Goal: Information Seeking & Learning: Learn about a topic

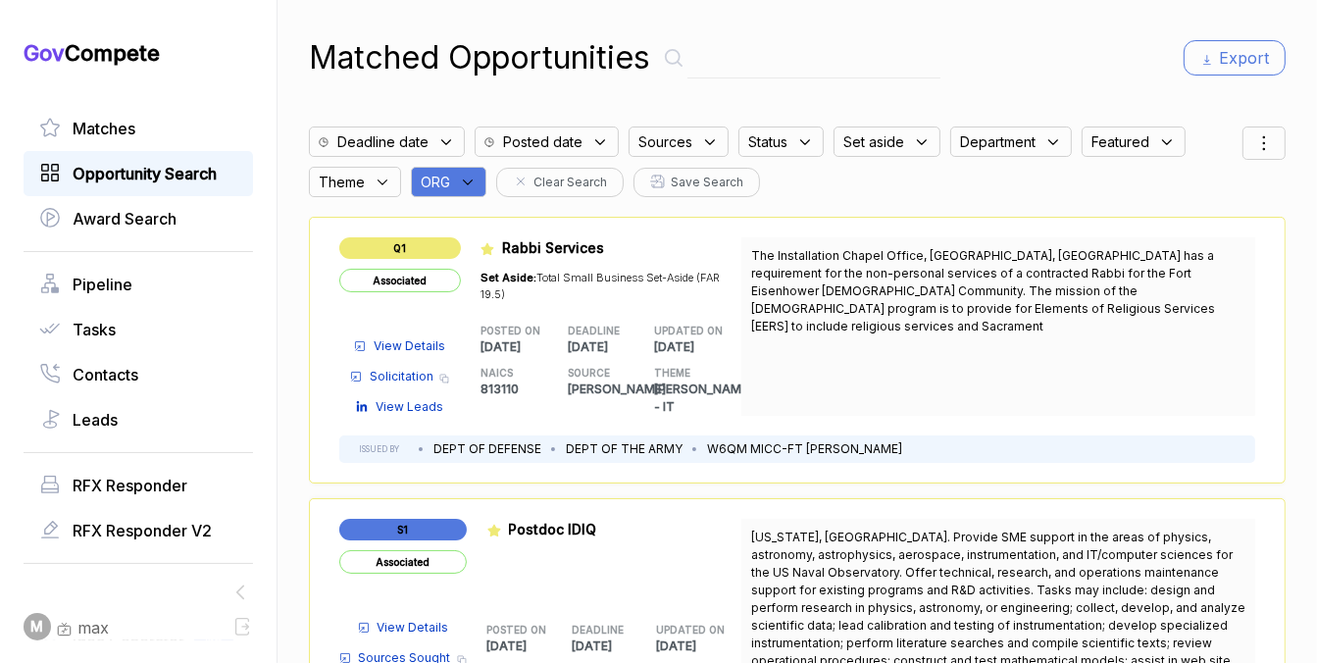
click at [183, 176] on span "Opportunity Search" at bounding box center [145, 174] width 144 height 24
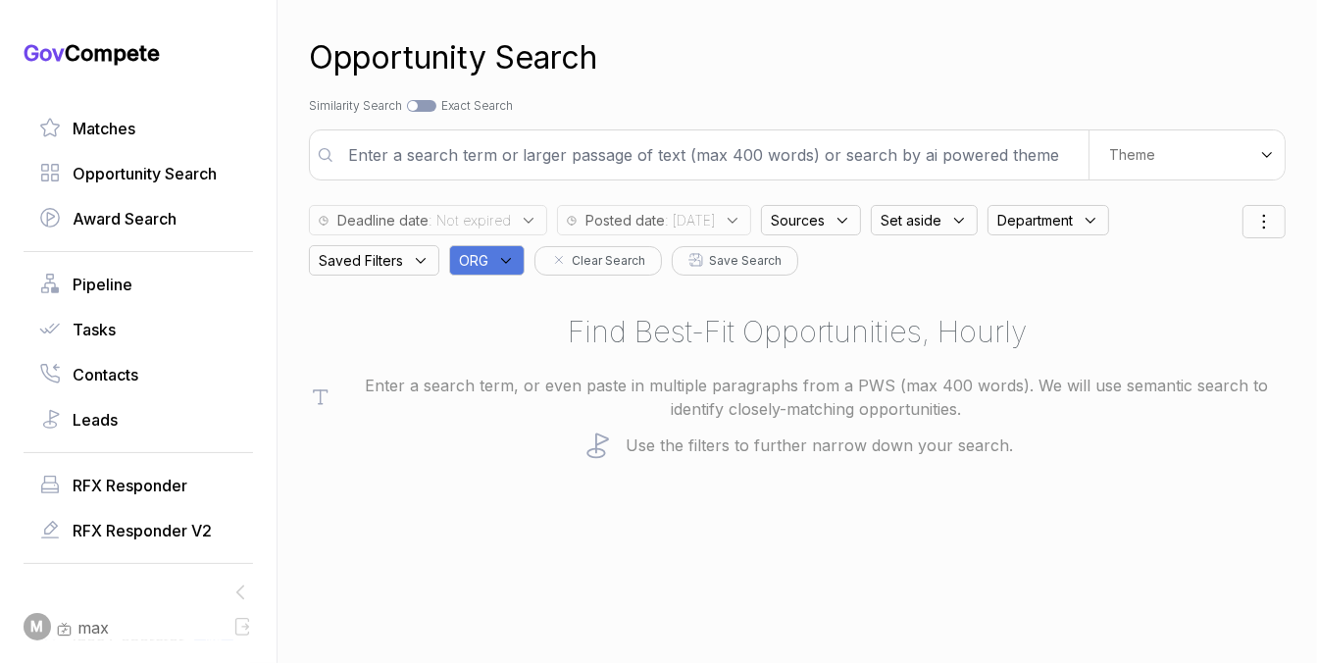
click at [506, 260] on icon at bounding box center [506, 260] width 9 height 5
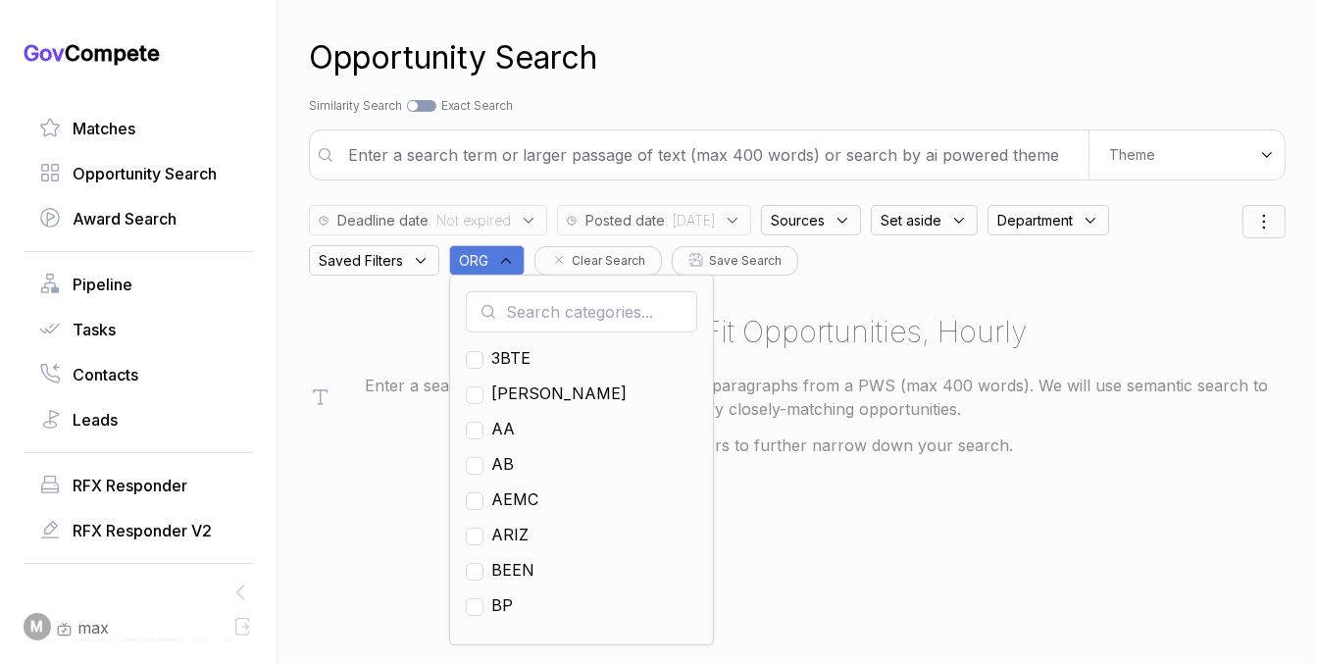
click at [508, 297] on input "text" at bounding box center [581, 311] width 231 height 41
click at [520, 305] on input "text" at bounding box center [581, 311] width 231 height 41
type input "en"
click at [496, 387] on span "EN" at bounding box center [502, 394] width 23 height 24
checkbox input "true"
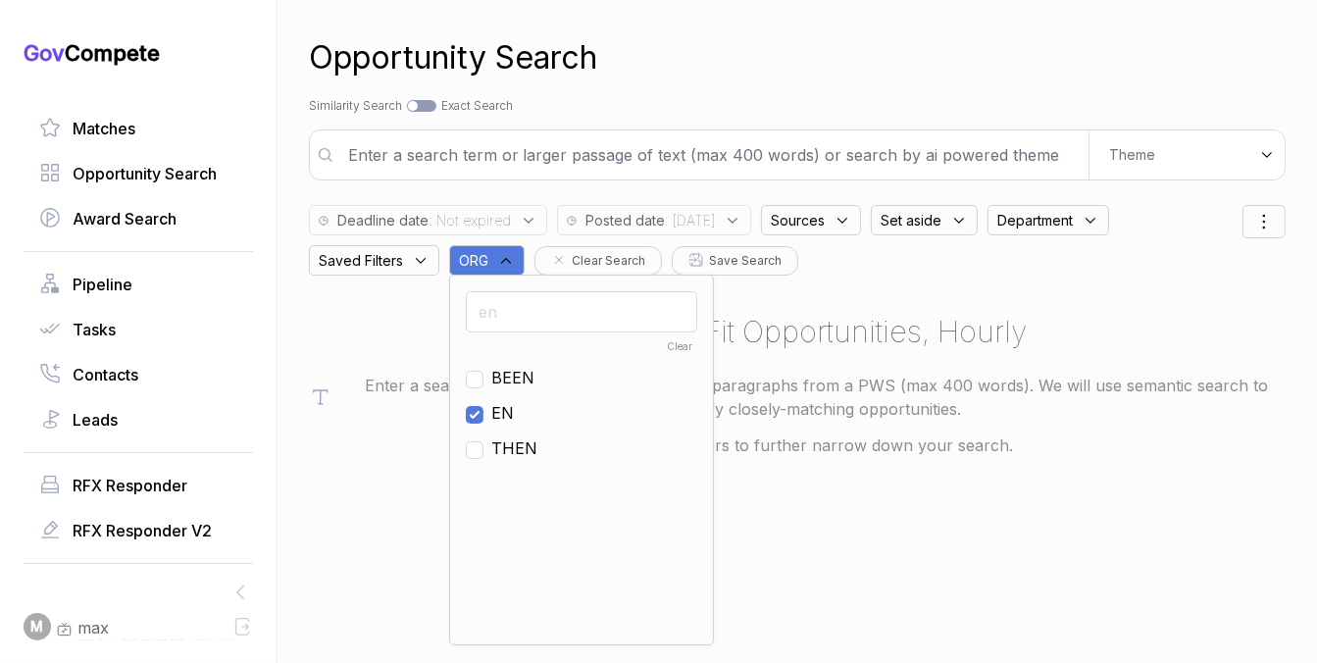
click at [749, 98] on div "Search by Topic Relevance Similarity Search Search by Exact Keyword Match Exact…" at bounding box center [797, 106] width 977 height 18
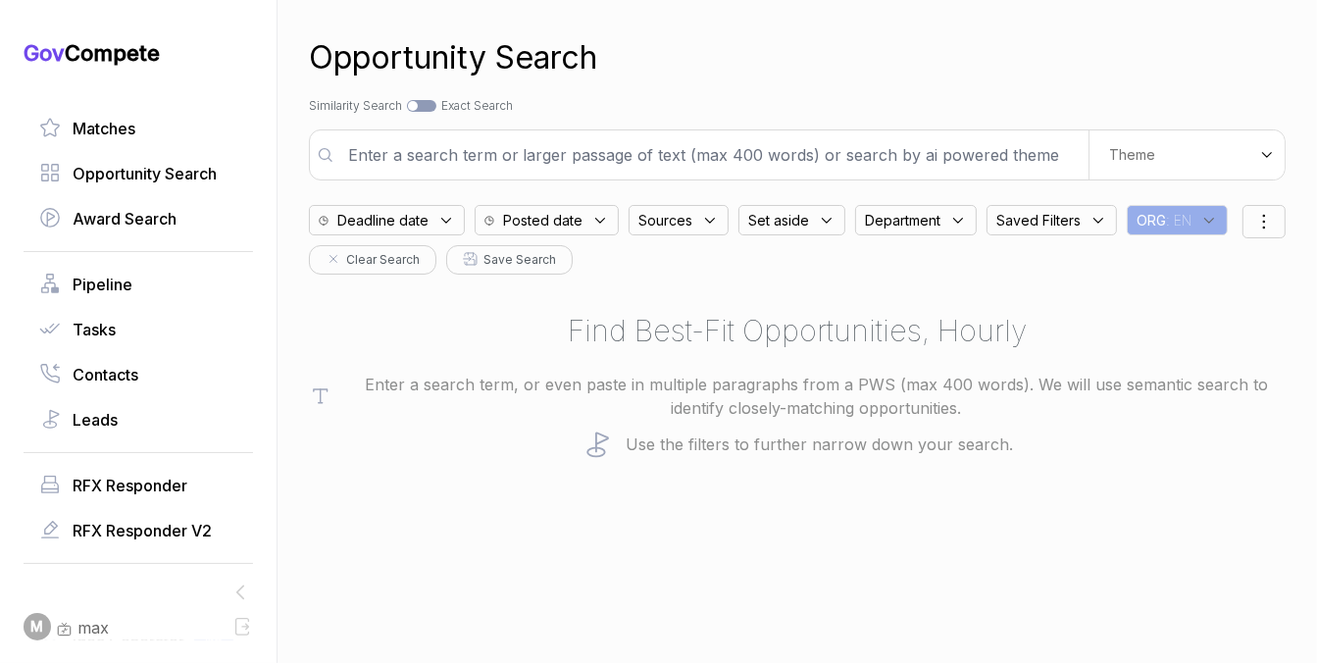
click at [591, 226] on icon at bounding box center [600, 221] width 18 height 18
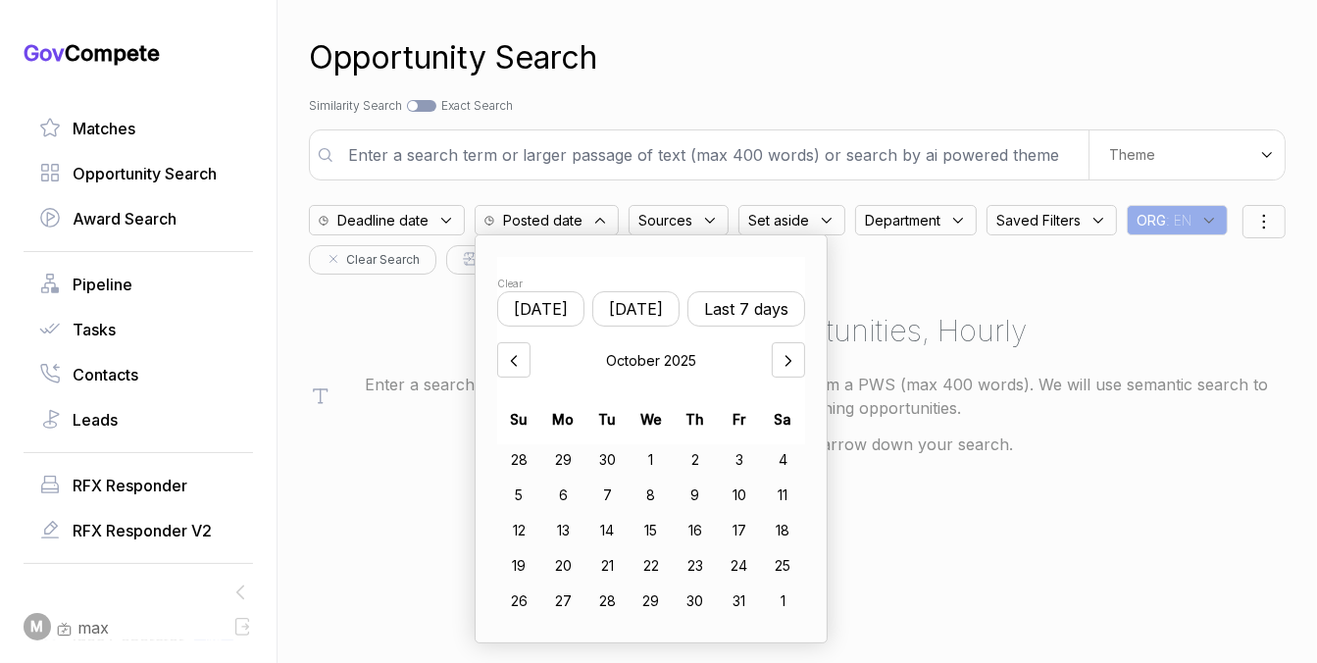
click at [742, 318] on button "Last 7 days" at bounding box center [747, 308] width 118 height 35
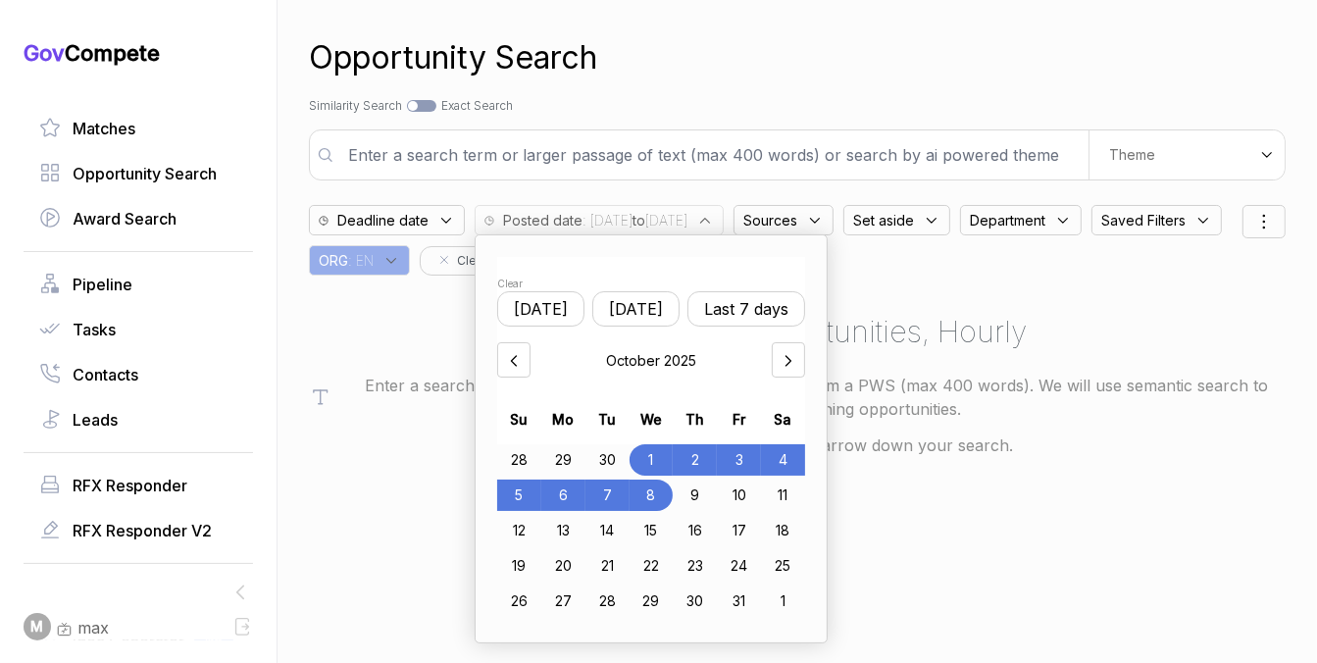
click at [744, 454] on div "3" at bounding box center [739, 459] width 44 height 31
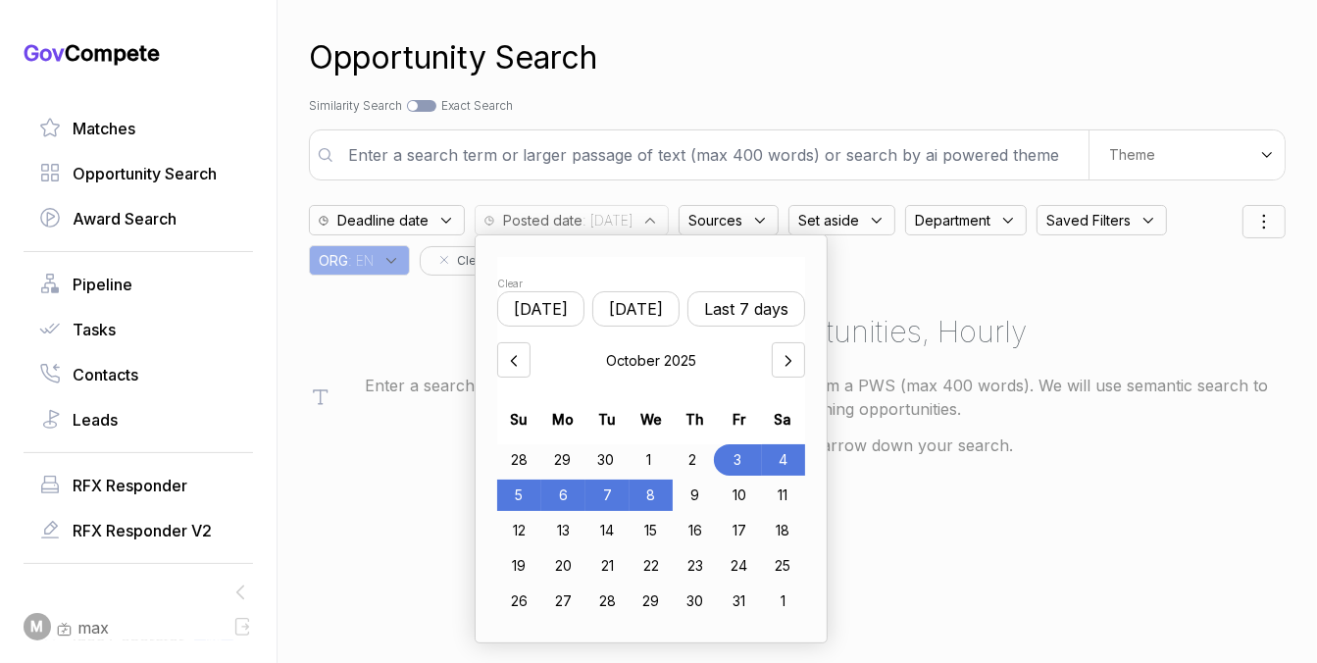
click at [652, 490] on div "8" at bounding box center [652, 495] width 44 height 31
click at [860, 99] on div "Search by Topic Relevance Similarity Search Search by Exact Keyword Match Exact…" at bounding box center [797, 106] width 977 height 18
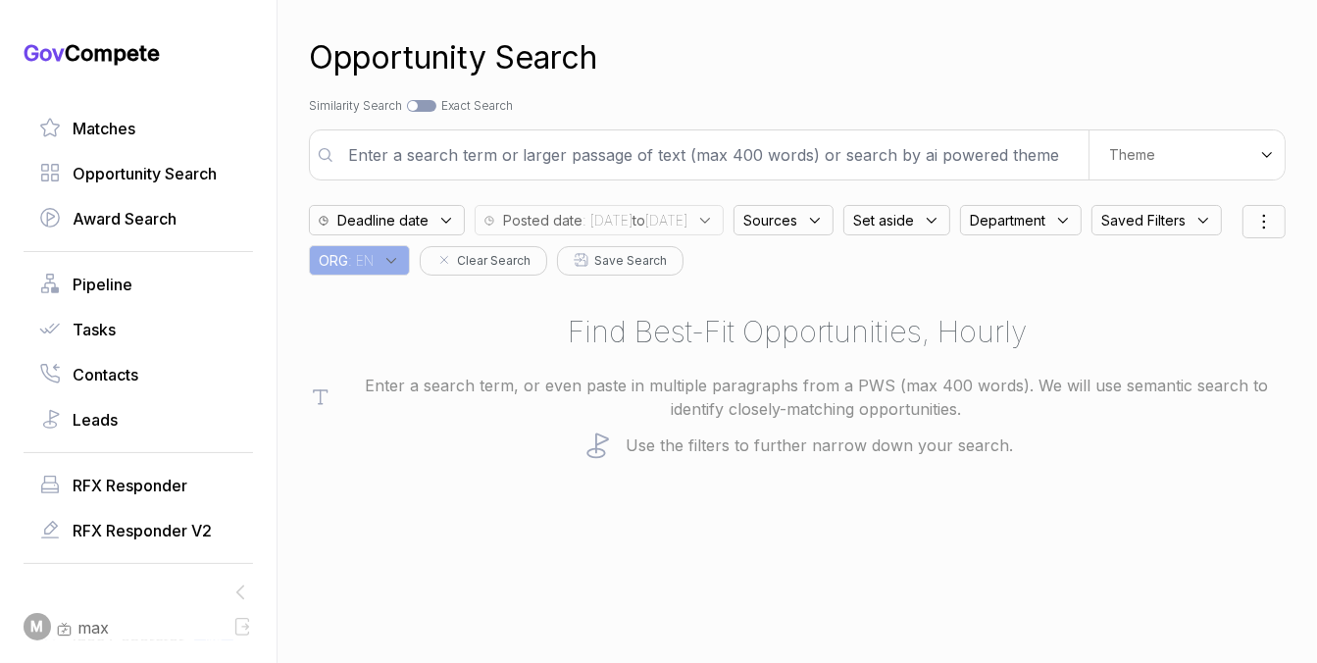
click at [797, 223] on span "Sources" at bounding box center [770, 220] width 54 height 21
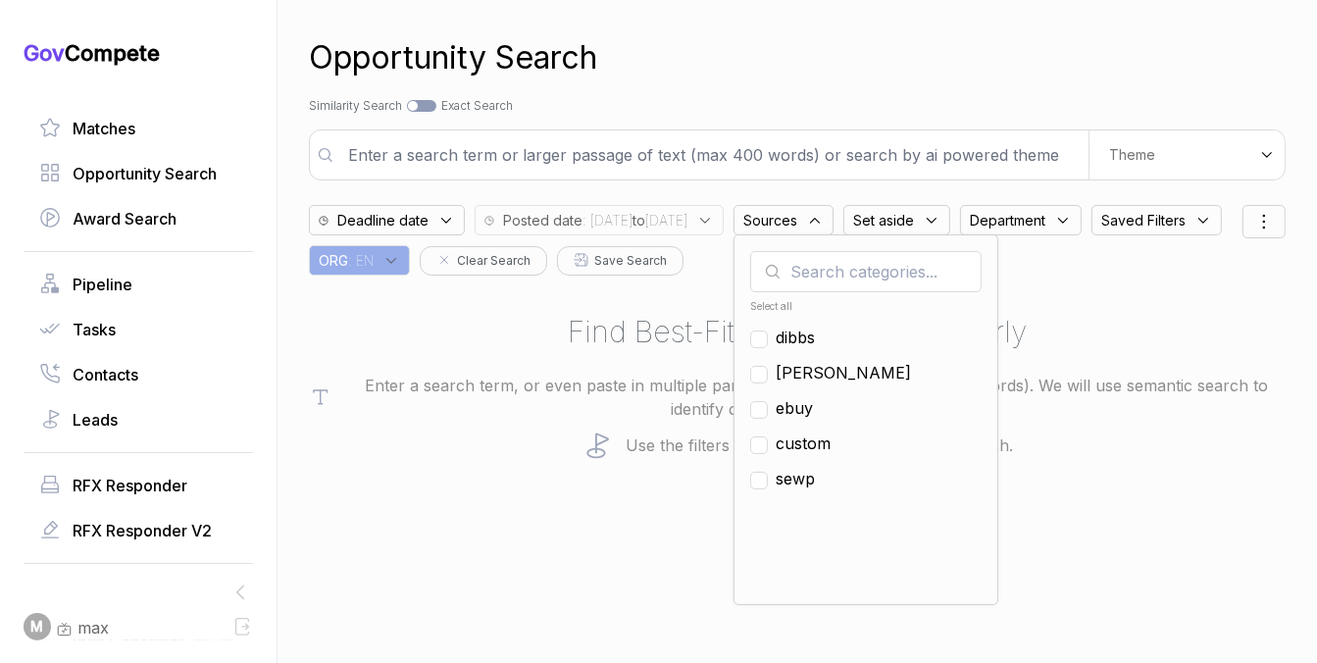
click at [813, 411] on span "ebuy" at bounding box center [794, 408] width 37 height 24
checkbox input "true"
click at [899, 73] on div "Opportunity Search" at bounding box center [797, 57] width 977 height 47
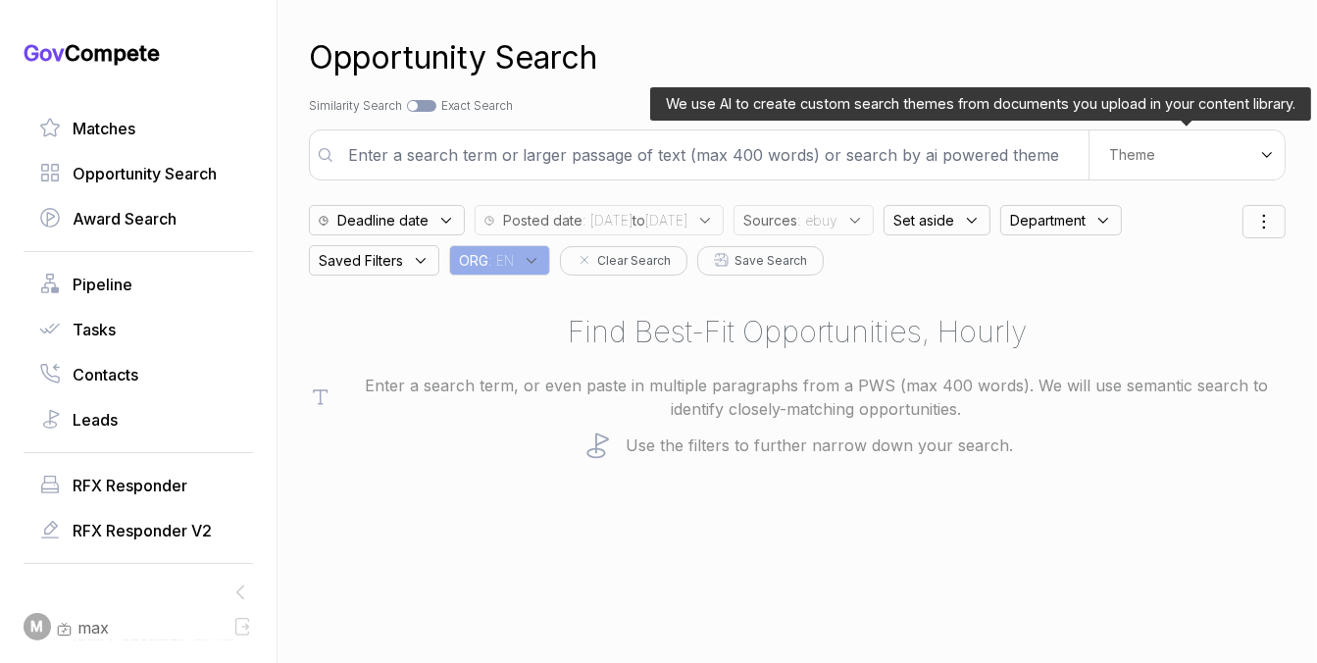
click at [1115, 143] on div "Theme" at bounding box center [1187, 154] width 196 height 49
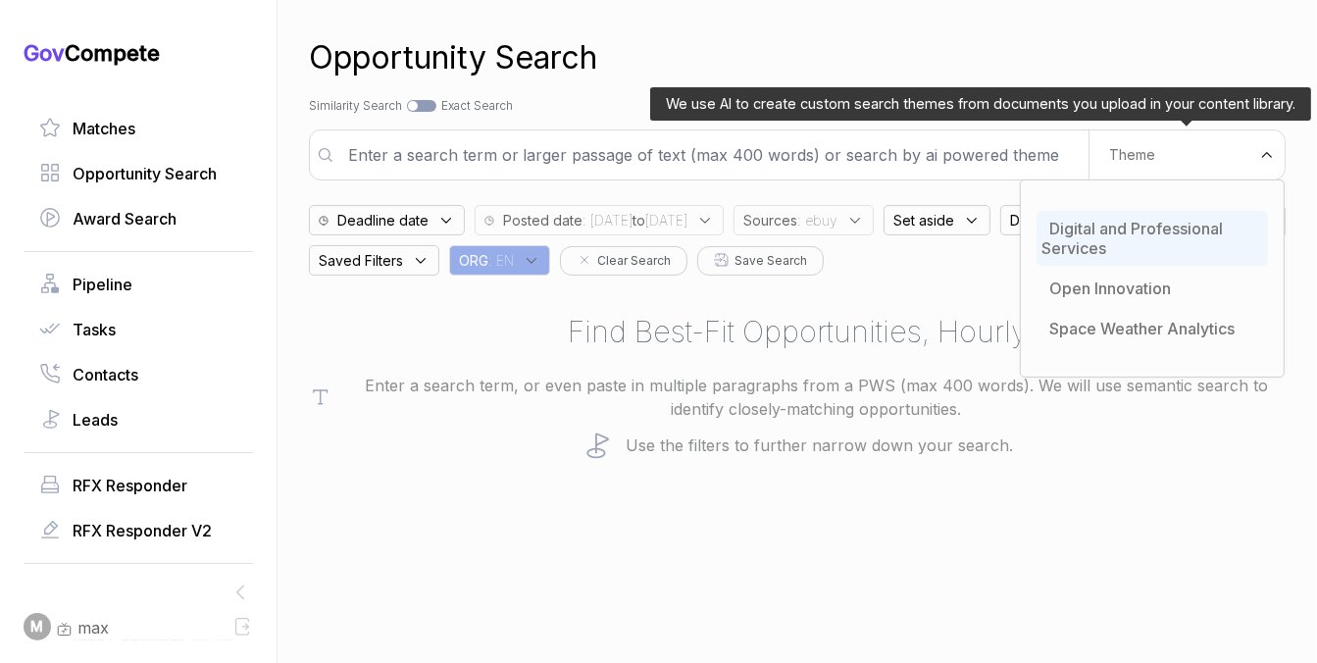
click at [1106, 245] on span "Digital and Professional Services" at bounding box center [1132, 238] width 181 height 39
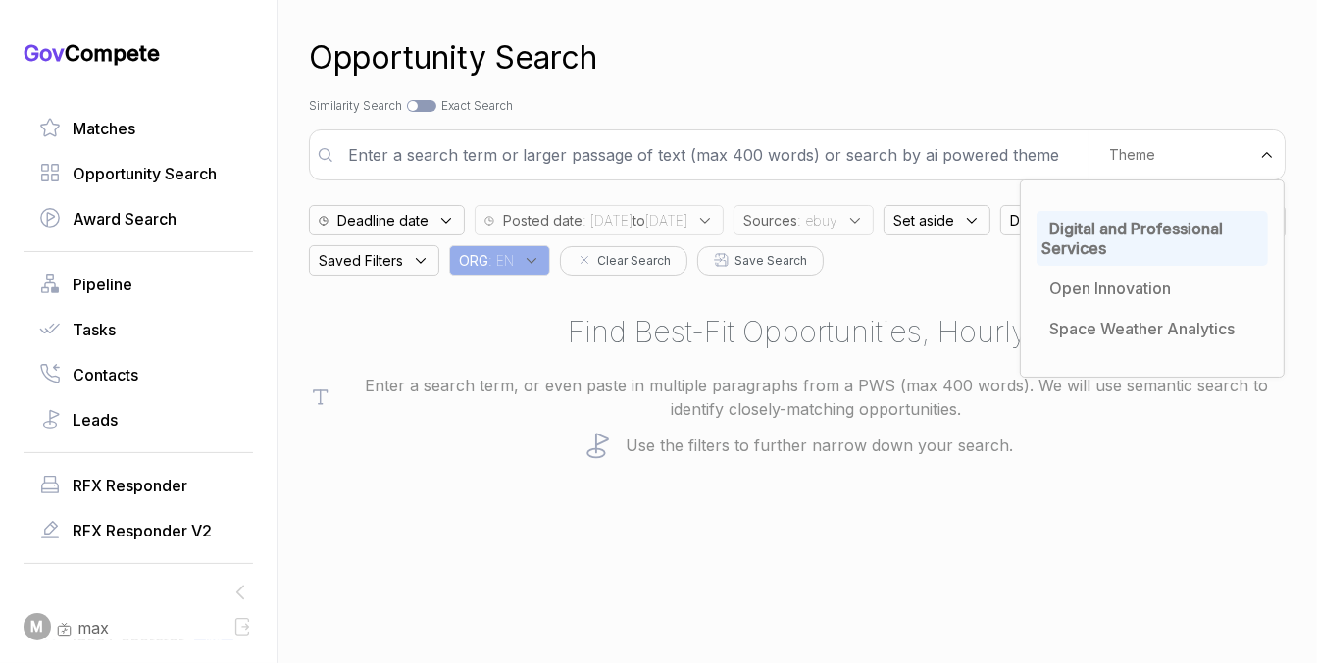
click at [1071, 61] on div "Opportunity Search" at bounding box center [797, 57] width 977 height 47
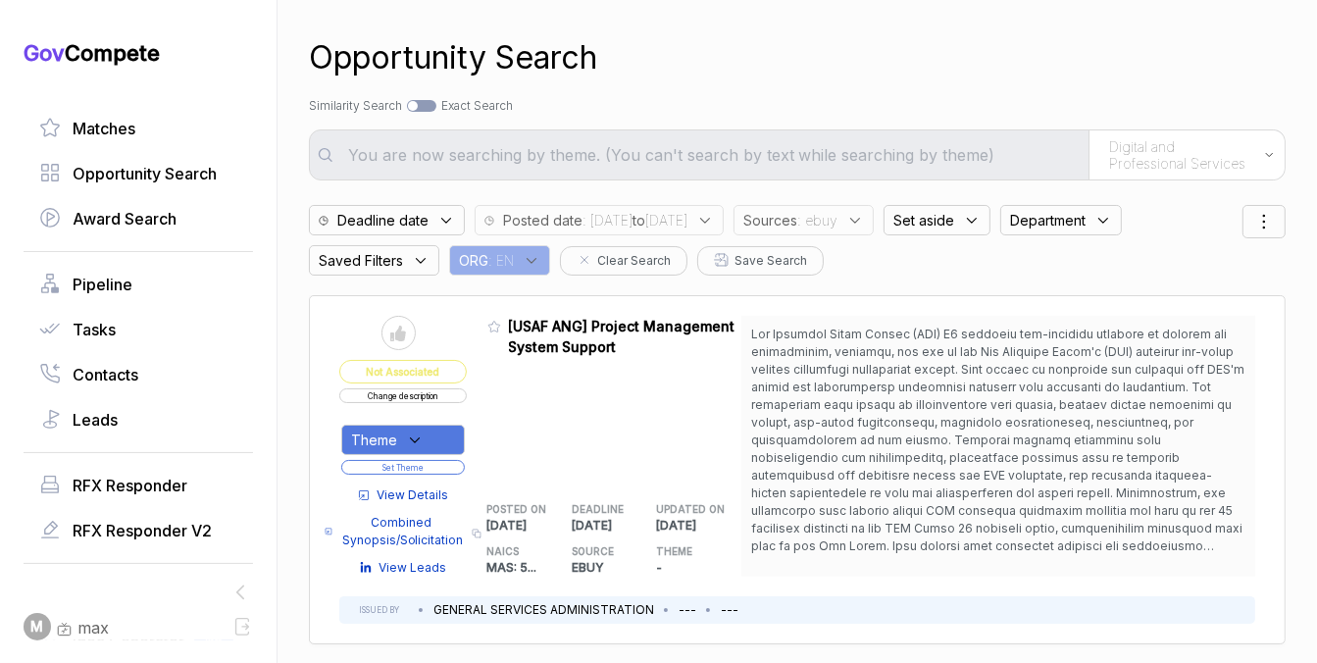
scroll to position [17, 0]
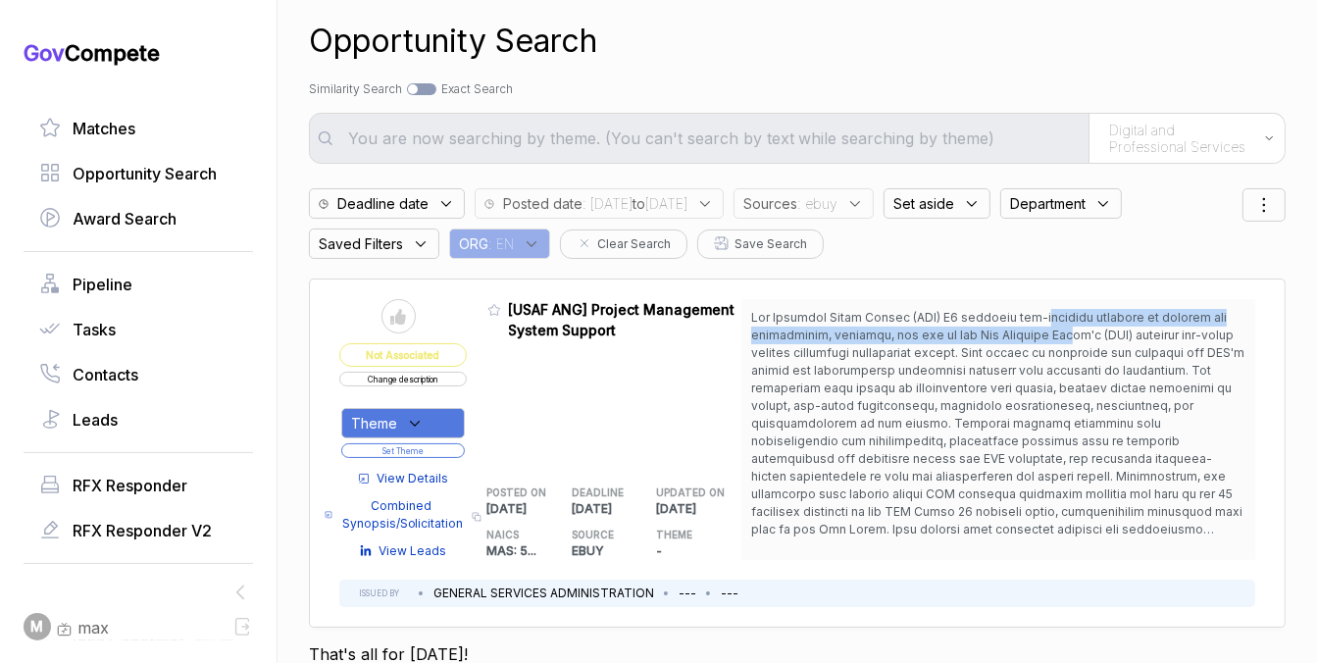
drag, startPoint x: 1043, startPoint y: 324, endPoint x: 1046, endPoint y: 335, distance: 12.1
click at [1046, 335] on span at bounding box center [998, 424] width 494 height 230
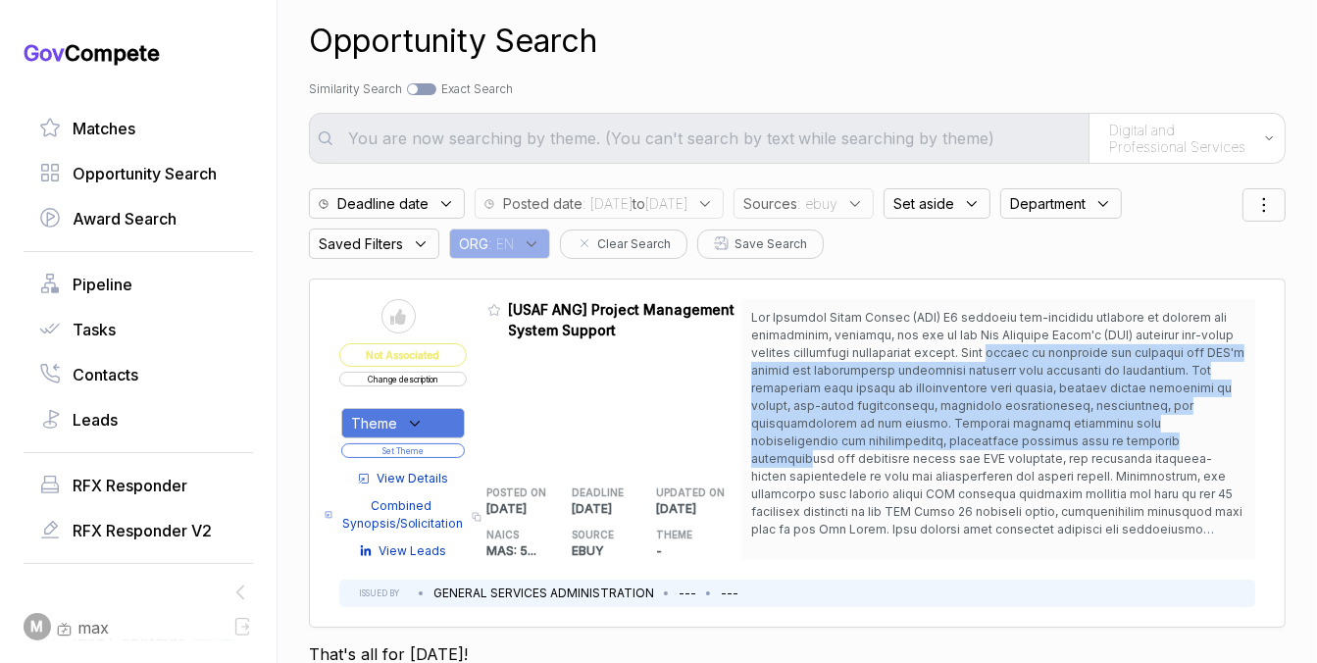
drag, startPoint x: 1010, startPoint y: 359, endPoint x: 999, endPoint y: 439, distance: 81.1
click at [999, 439] on span at bounding box center [998, 424] width 494 height 230
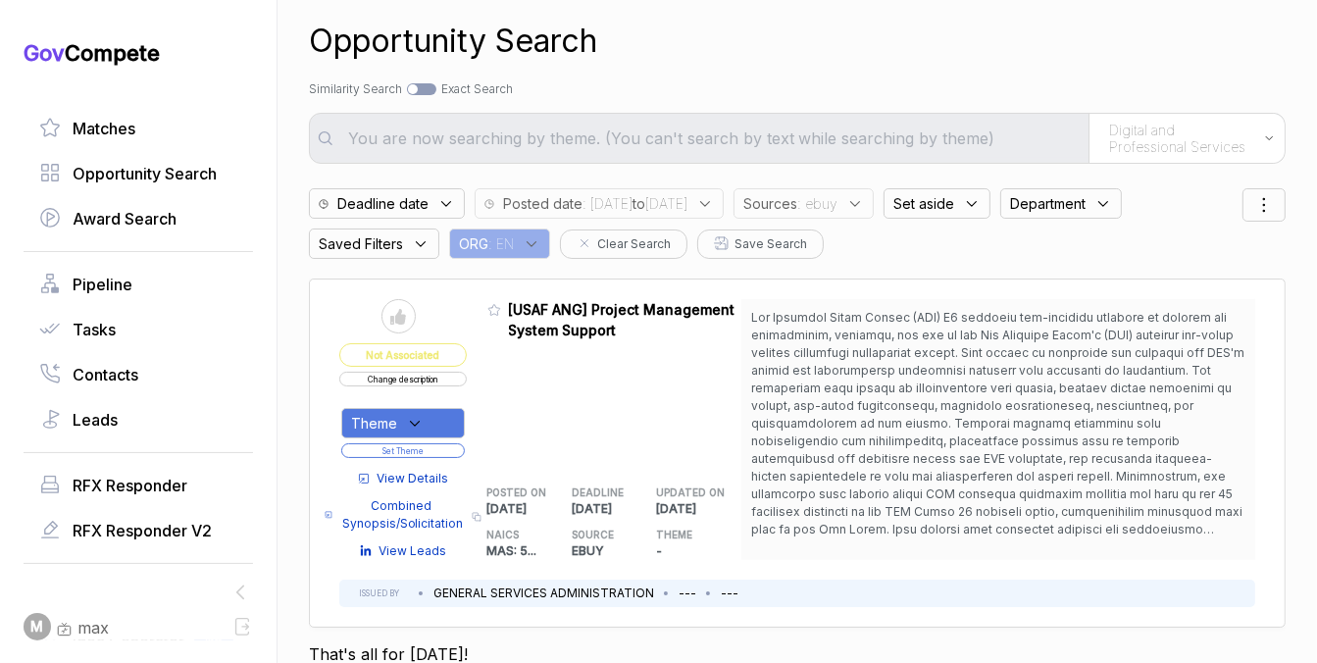
click at [404, 476] on span "View Details" at bounding box center [414, 479] width 72 height 18
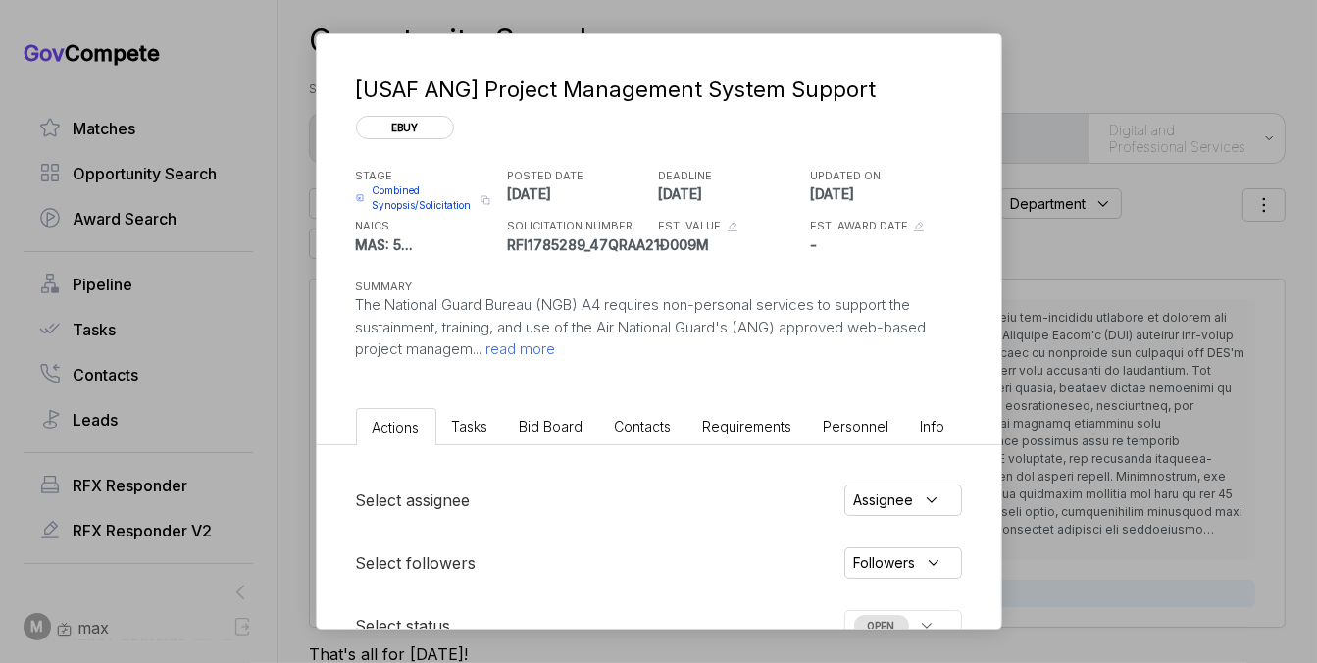
click at [546, 435] on li "Bid Board" at bounding box center [551, 426] width 95 height 36
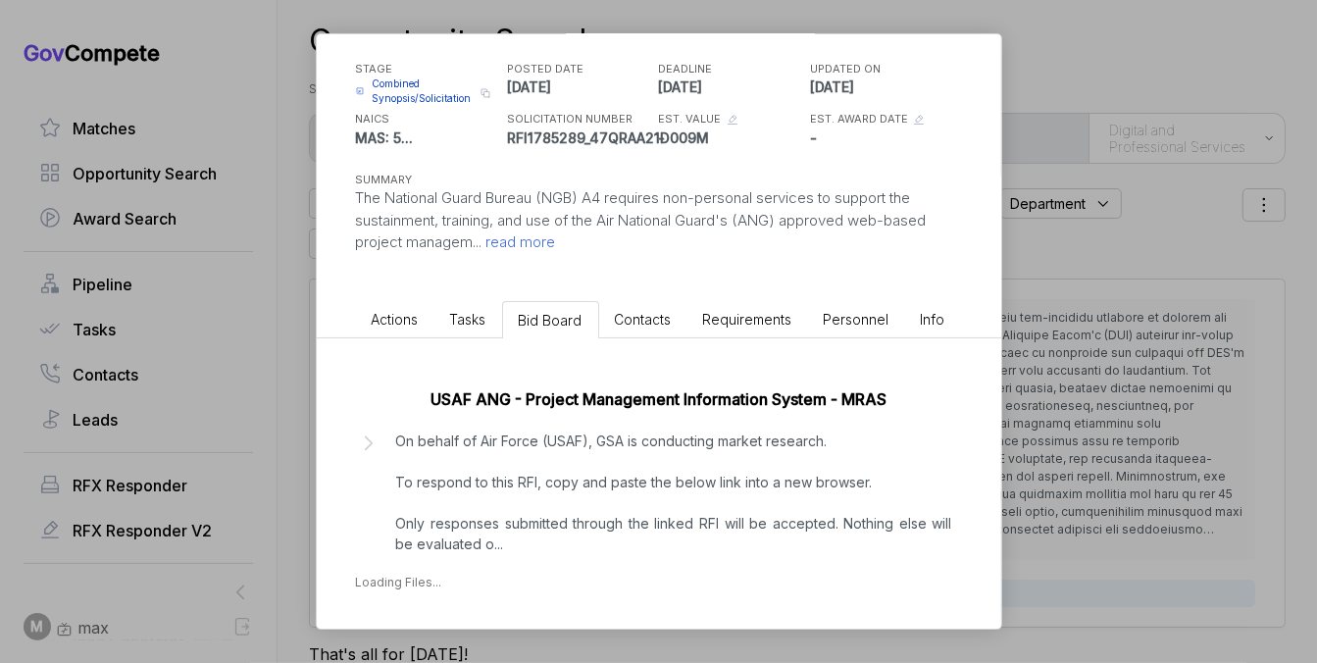
scroll to position [172, 0]
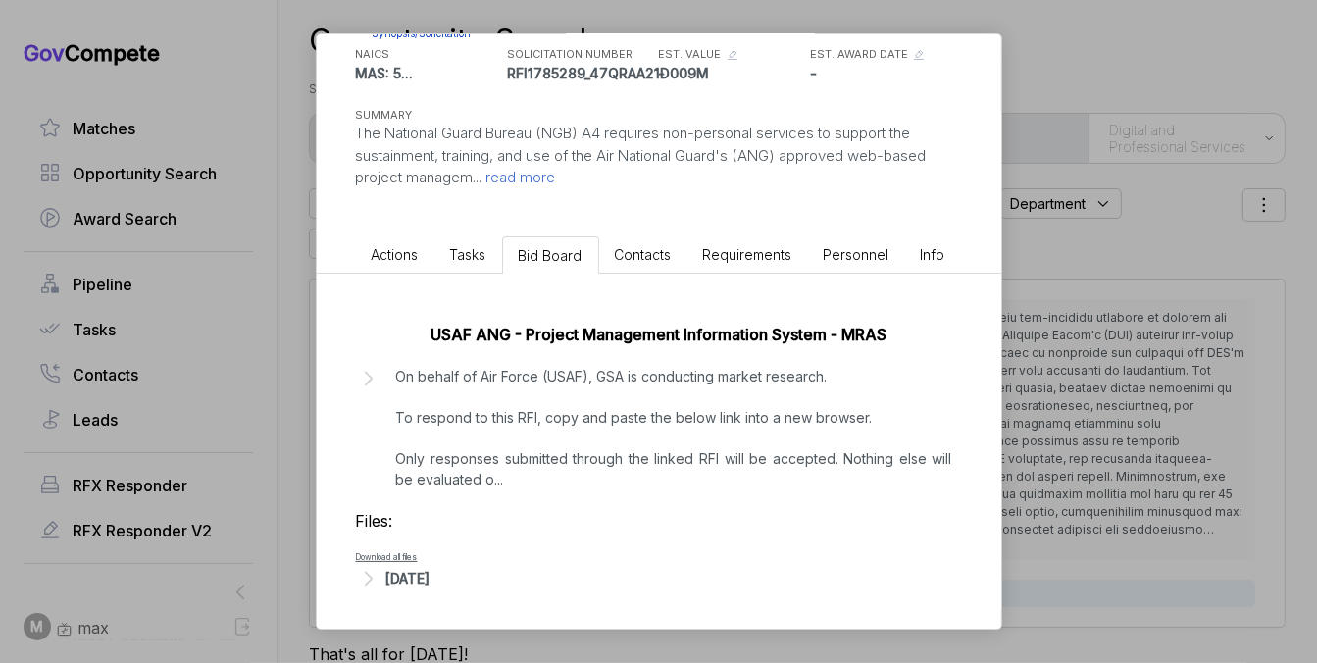
click at [431, 575] on div "Oct 8, 2025" at bounding box center [408, 578] width 44 height 21
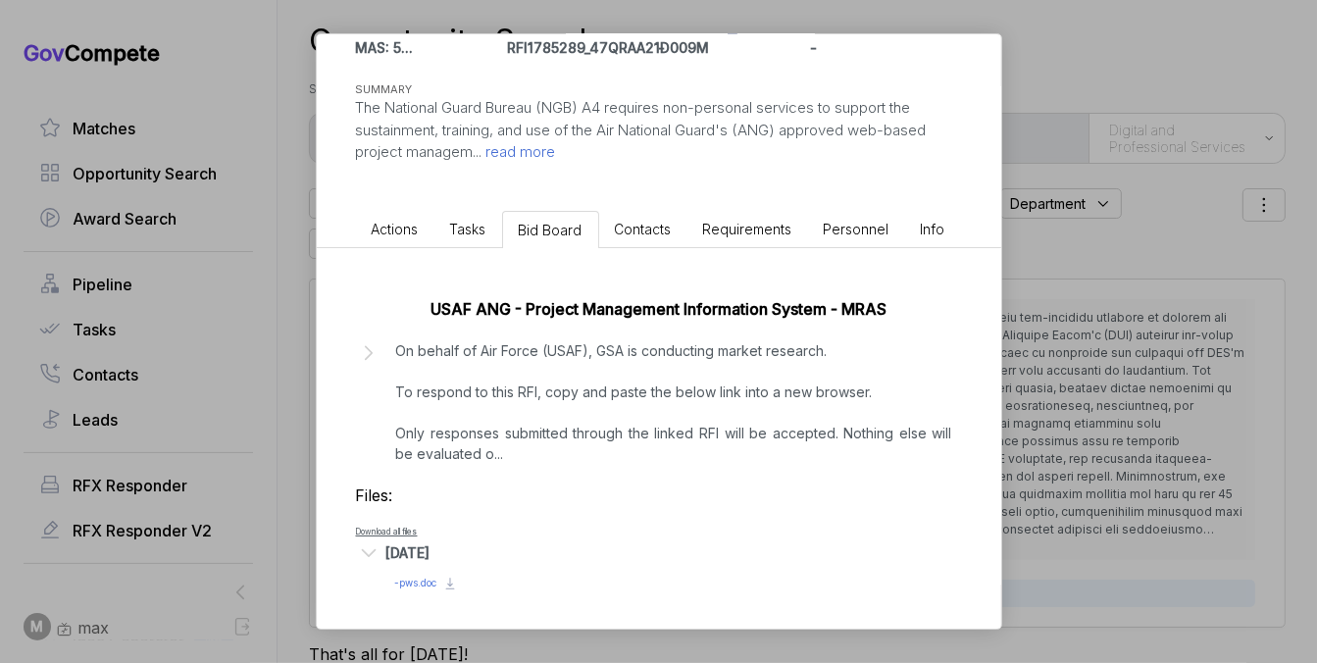
click at [427, 583] on span "- pws.doc" at bounding box center [416, 583] width 42 height 12
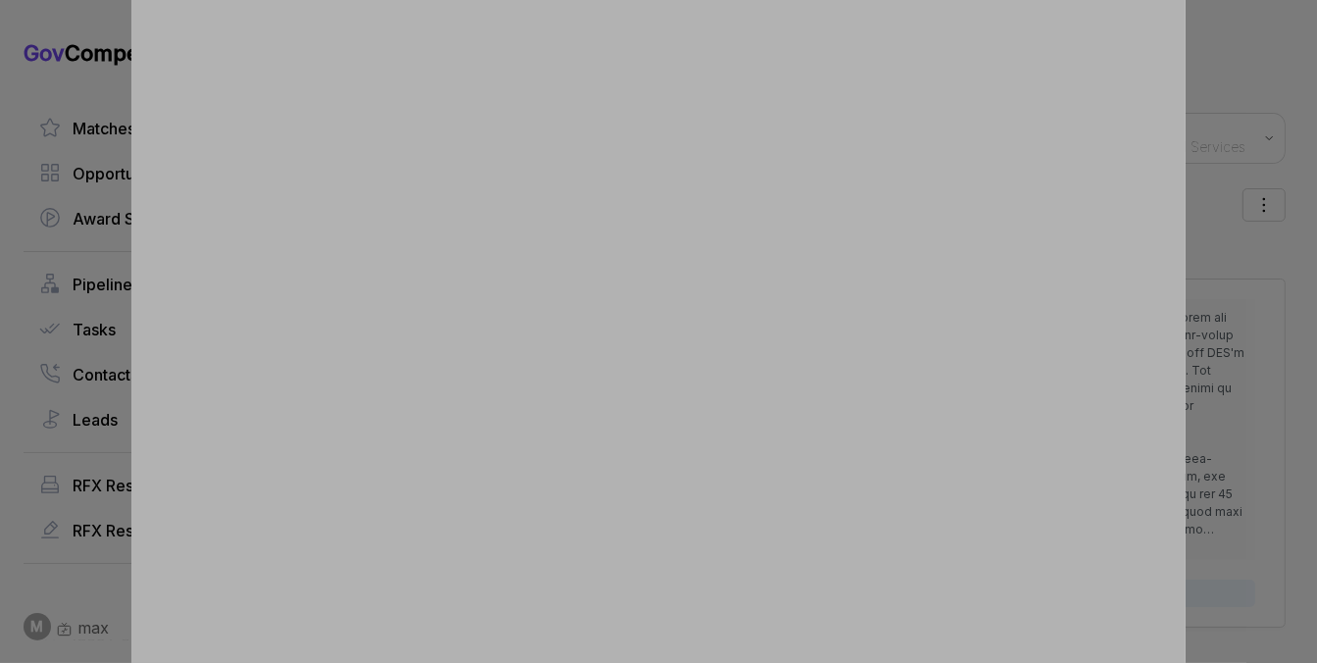
click at [1232, 213] on div at bounding box center [658, 331] width 1317 height 663
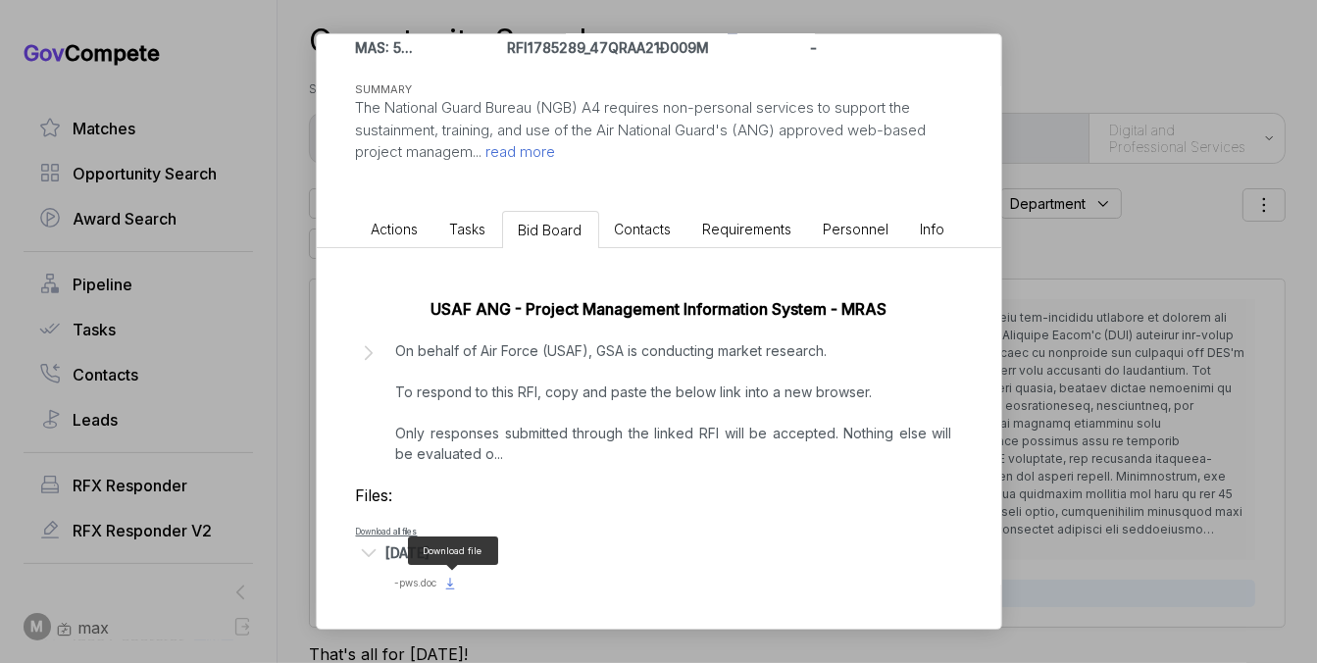
click at [455, 580] on icon at bounding box center [450, 584] width 16 height 16
click at [1071, 274] on div "[USAF ANG] Project Management System Support ebuy STAGE Combined Synopsis/Solic…" at bounding box center [658, 331] width 1317 height 663
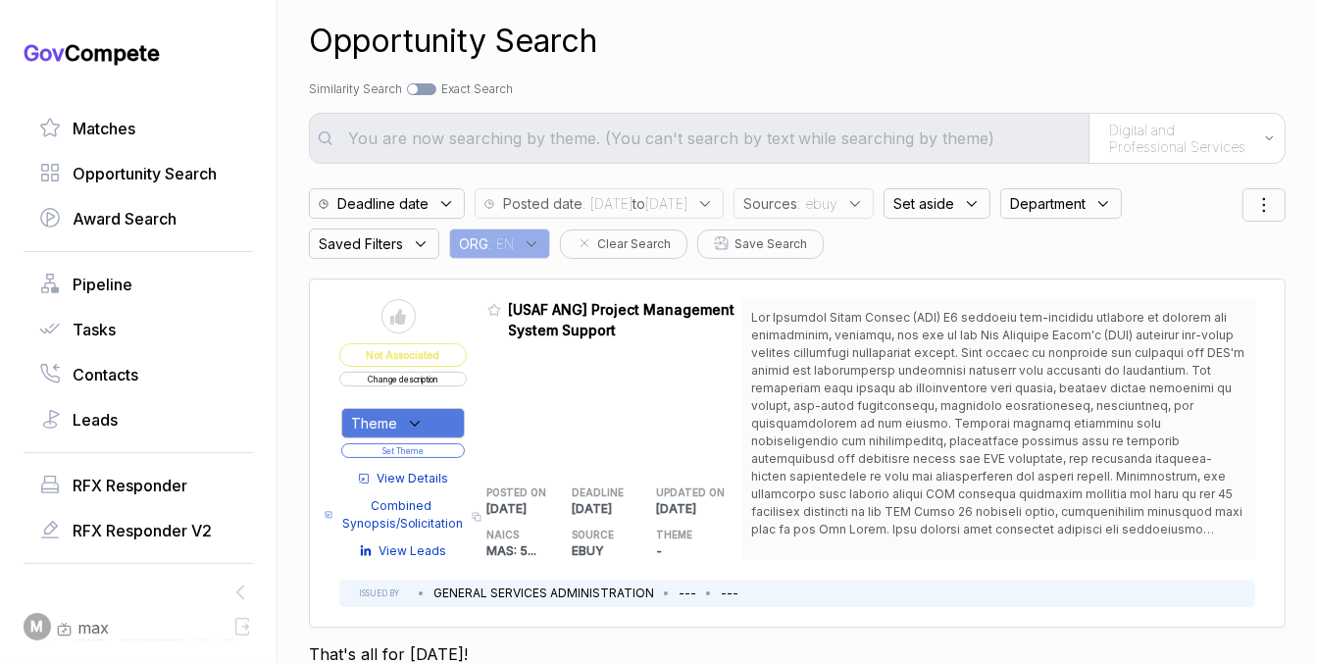
click at [838, 207] on span ": ebuy" at bounding box center [817, 203] width 40 height 21
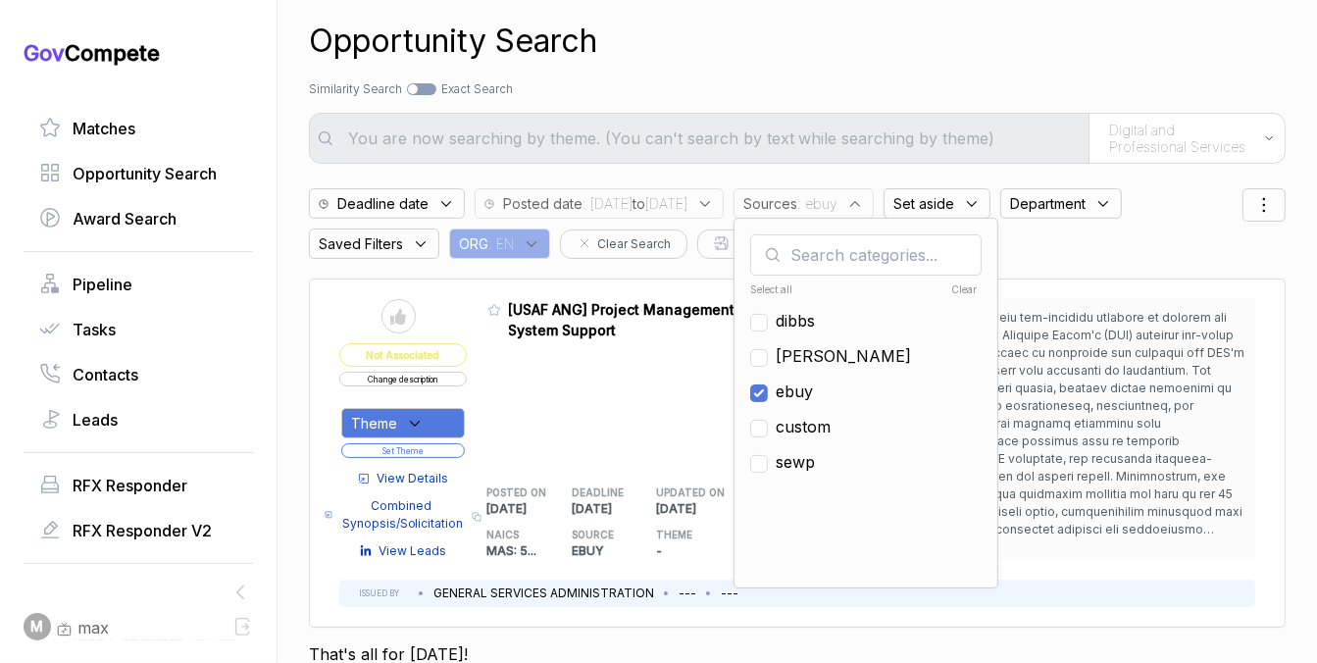
click at [813, 388] on span "ebuy" at bounding box center [794, 392] width 37 height 24
checkbox input "false"
click at [853, 355] on span "[PERSON_NAME]" at bounding box center [843, 356] width 135 height 24
checkbox input "true"
click at [912, 90] on div "Search by Topic Relevance Similarity Search Search by Exact Keyword Match Exact…" at bounding box center [797, 89] width 977 height 18
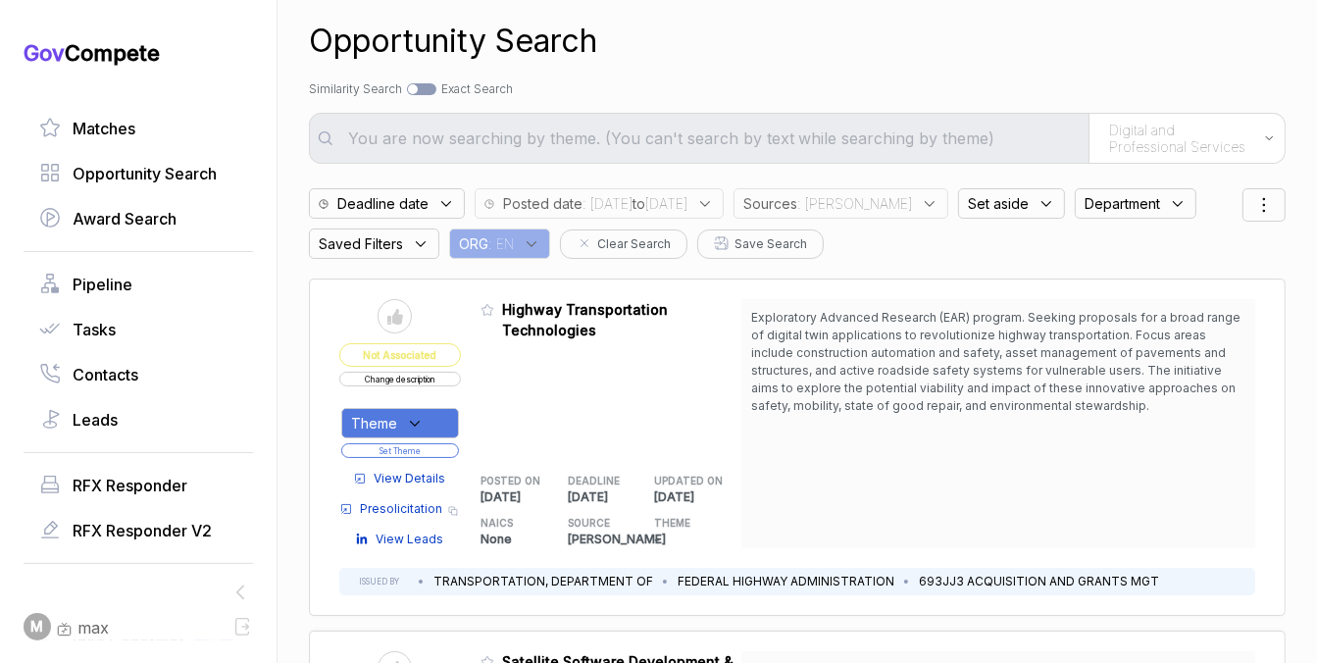
click at [881, 202] on span ": sam" at bounding box center [854, 203] width 115 height 21
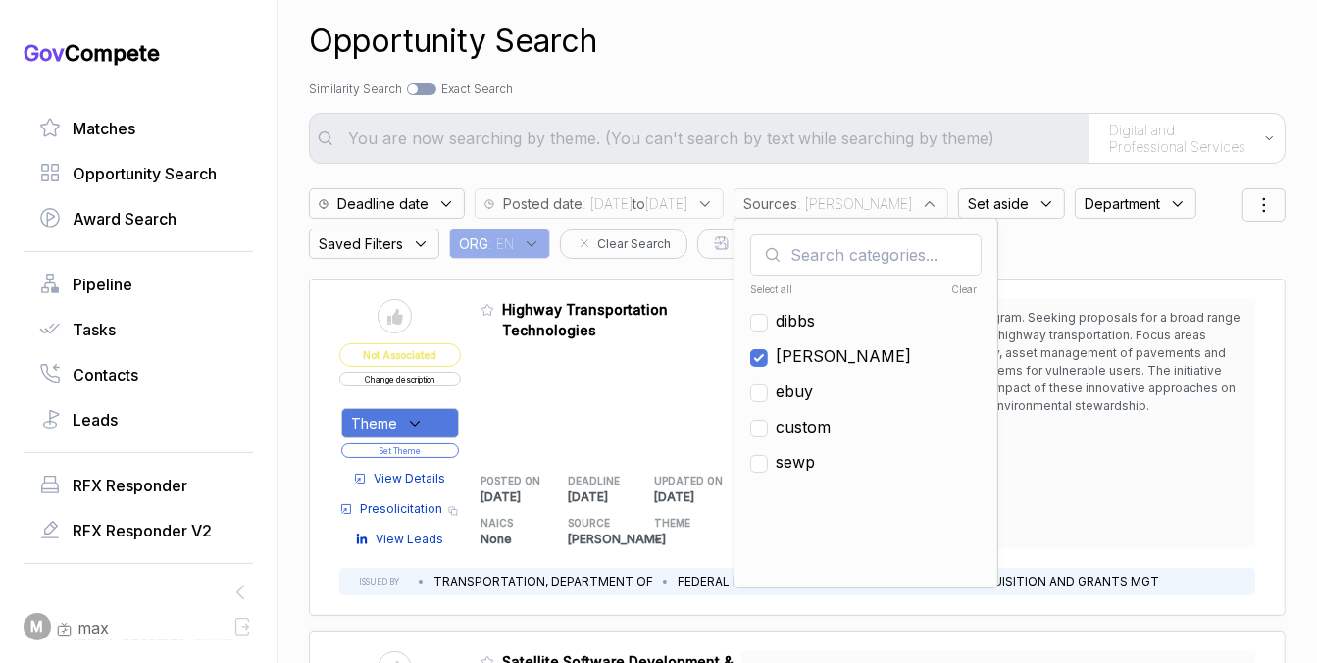
click at [854, 358] on span "[PERSON_NAME]" at bounding box center [843, 356] width 135 height 24
checkbox input "false"
click at [813, 389] on span "ebuy" at bounding box center [794, 392] width 37 height 24
checkbox input "true"
click at [916, 58] on div "Opportunity Search" at bounding box center [797, 41] width 977 height 47
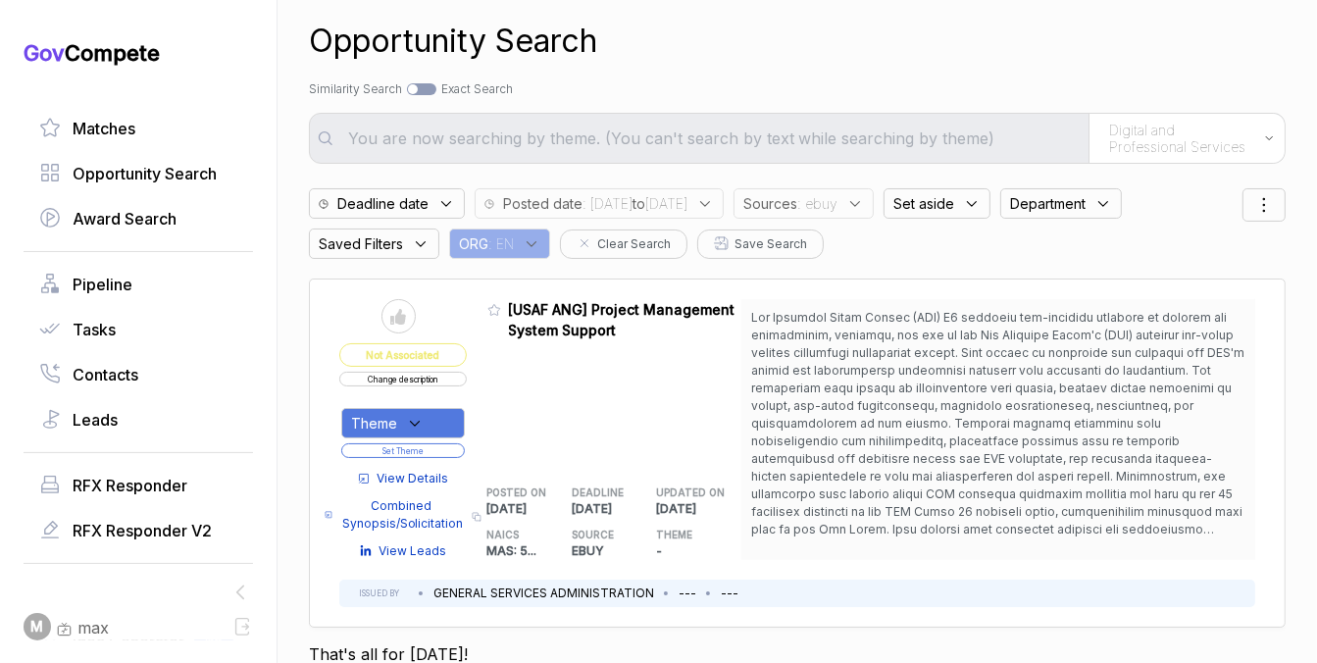
click at [434, 376] on button "Change description" at bounding box center [403, 379] width 128 height 15
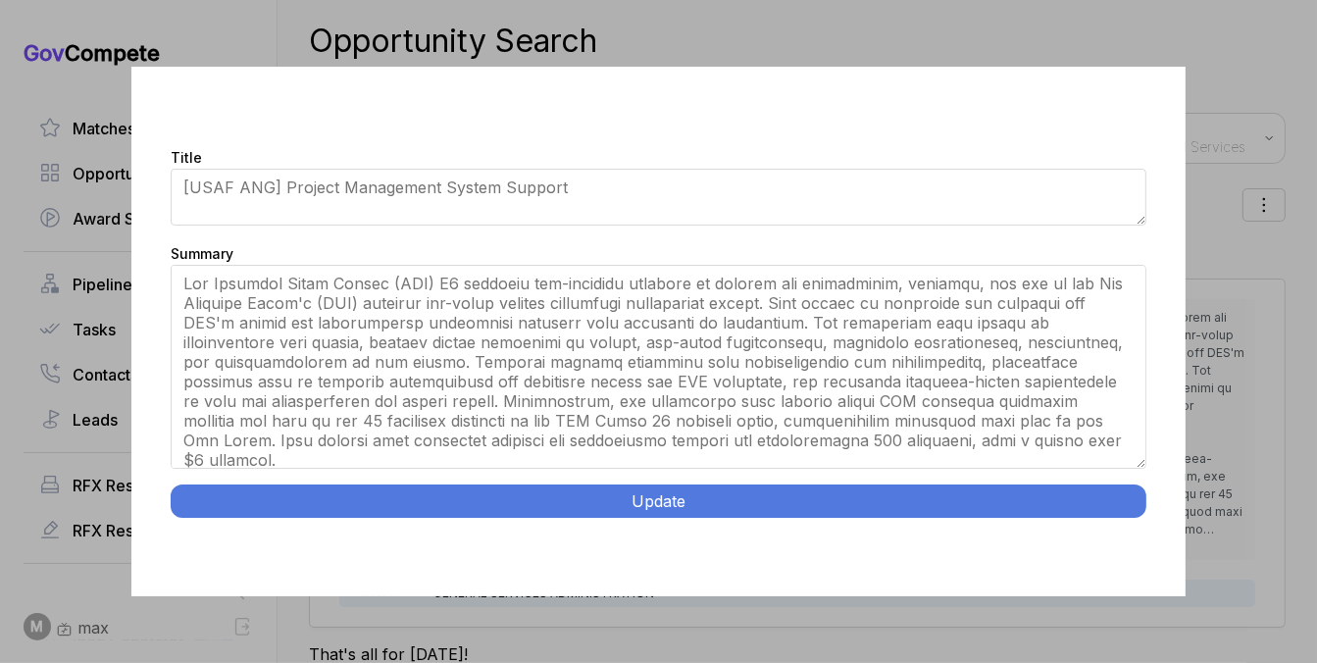
drag, startPoint x: 1145, startPoint y: 391, endPoint x: 1145, endPoint y: 550, distance: 158.9
click at [1145, 550] on div "Title [USAF ANG] Project Management System Support Summary Update" at bounding box center [657, 332] width 1053 height 531
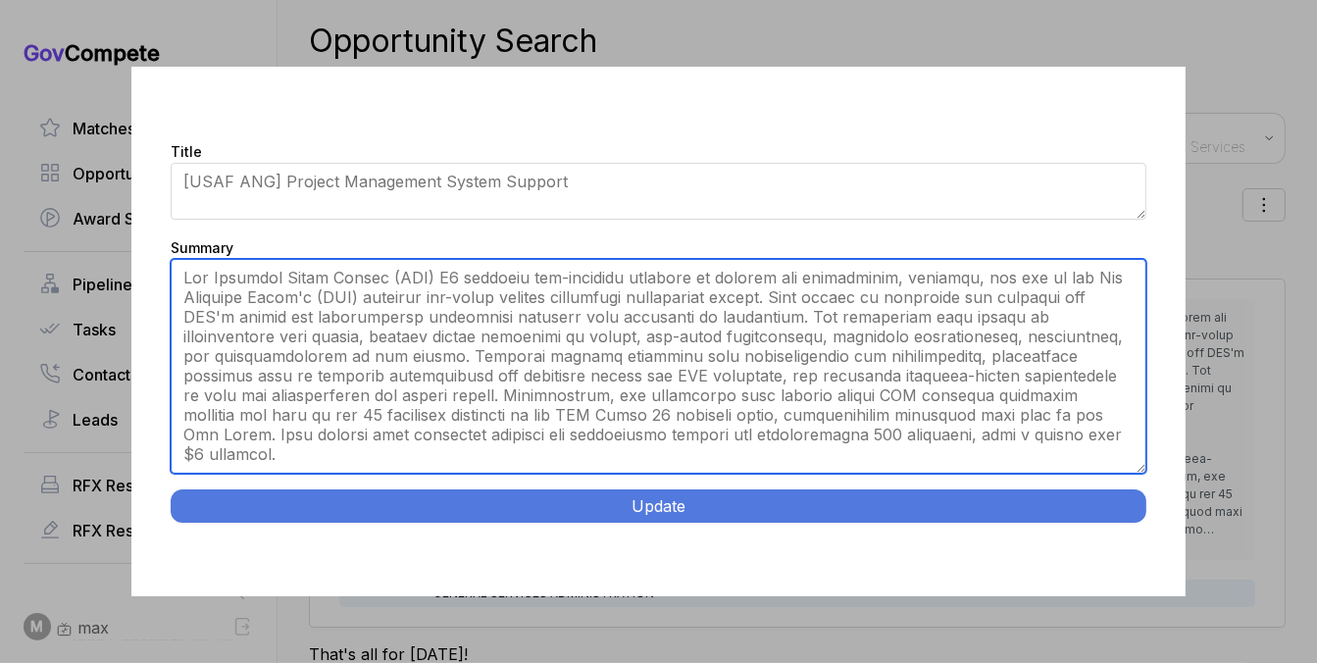
click at [997, 432] on textarea "Summary" at bounding box center [658, 366] width 975 height 215
paste textarea "ANG Project Management System Support. Andrews AFB. Support transitioning from …"
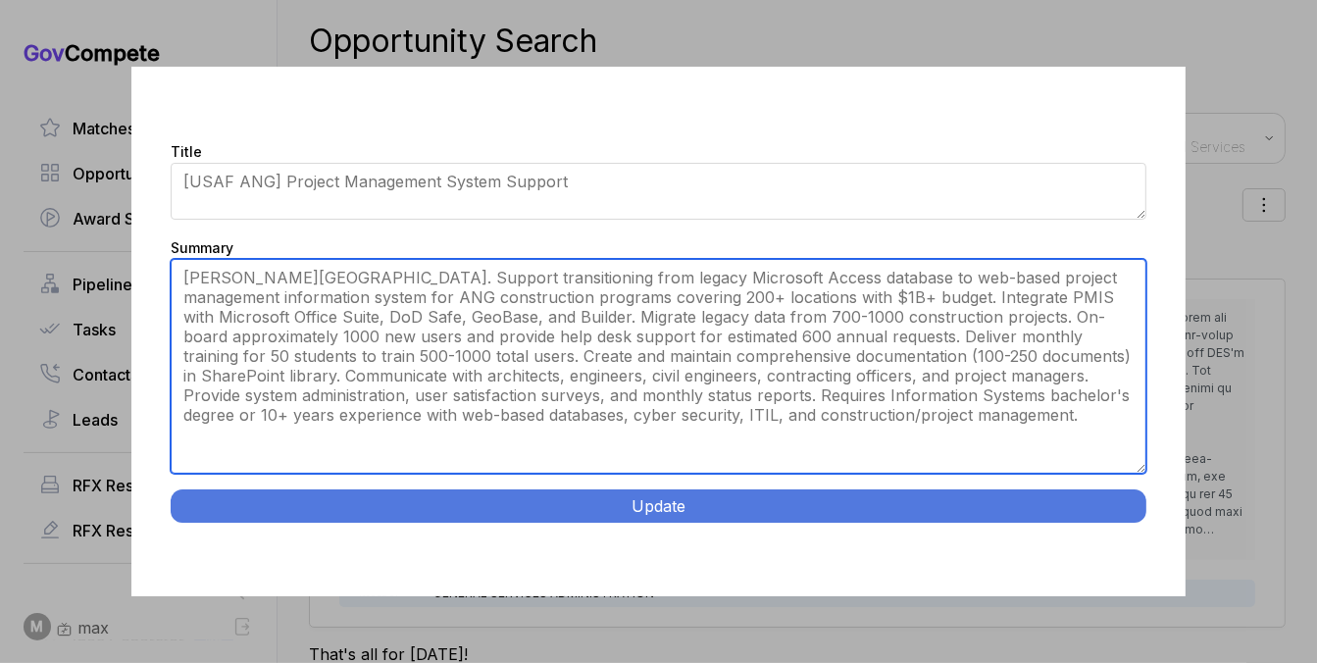
type textarea "Andrews AFB. Support transitioning from legacy Microsoft Access database to web…"
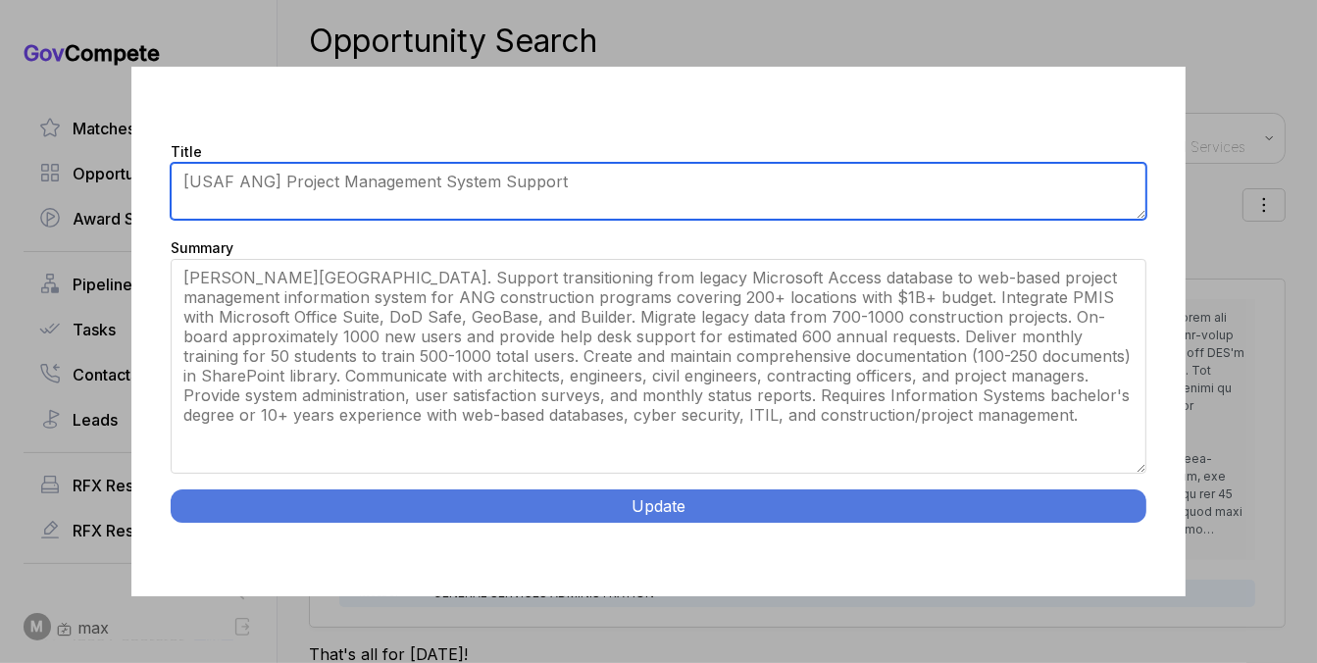
click at [923, 193] on textarea "[USAF ANG] Project Management System Support" at bounding box center [658, 191] width 975 height 57
paste textarea "ANG Project Management System Support."
type textarea "ANG Project Management System Support"
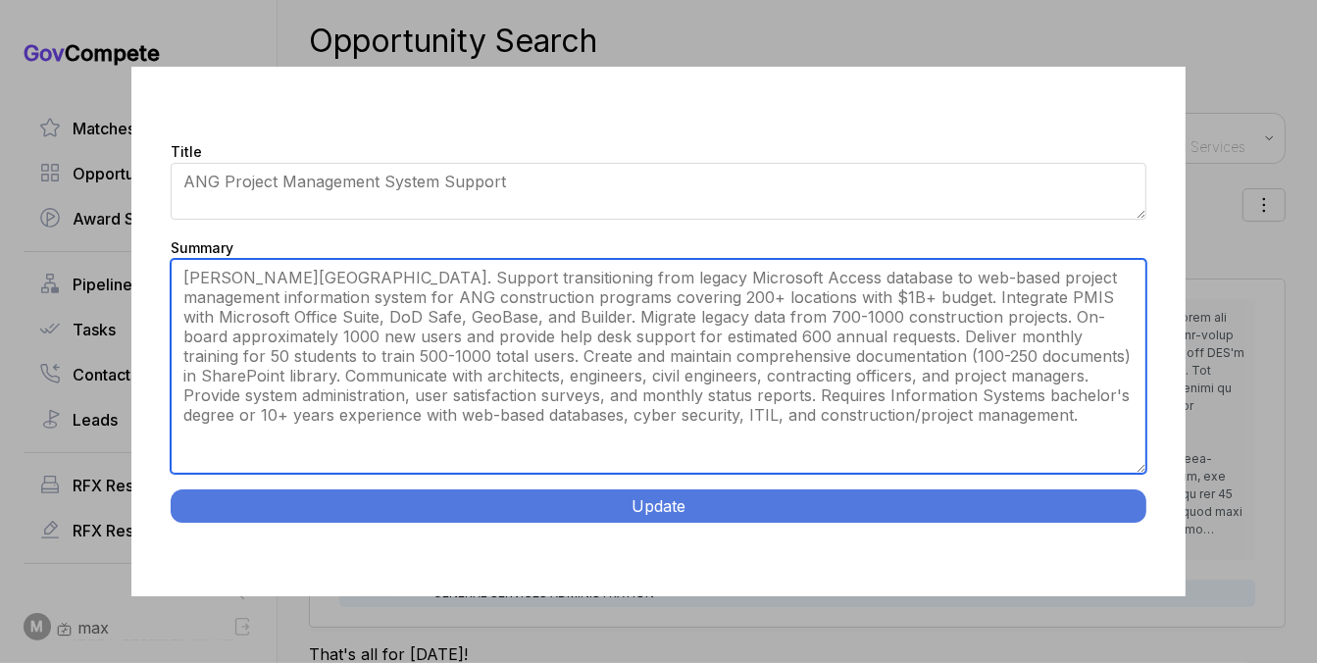
click at [710, 276] on textarea "Summary" at bounding box center [658, 366] width 975 height 215
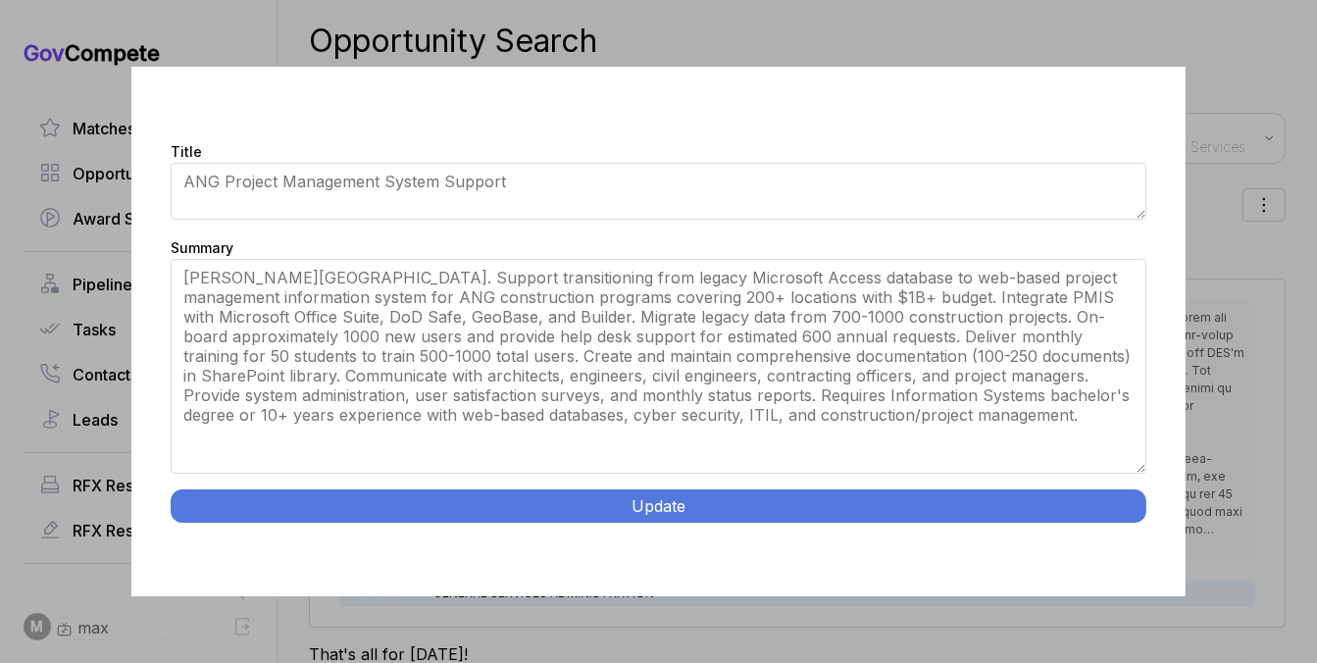
click at [674, 517] on button "Update" at bounding box center [658, 505] width 975 height 33
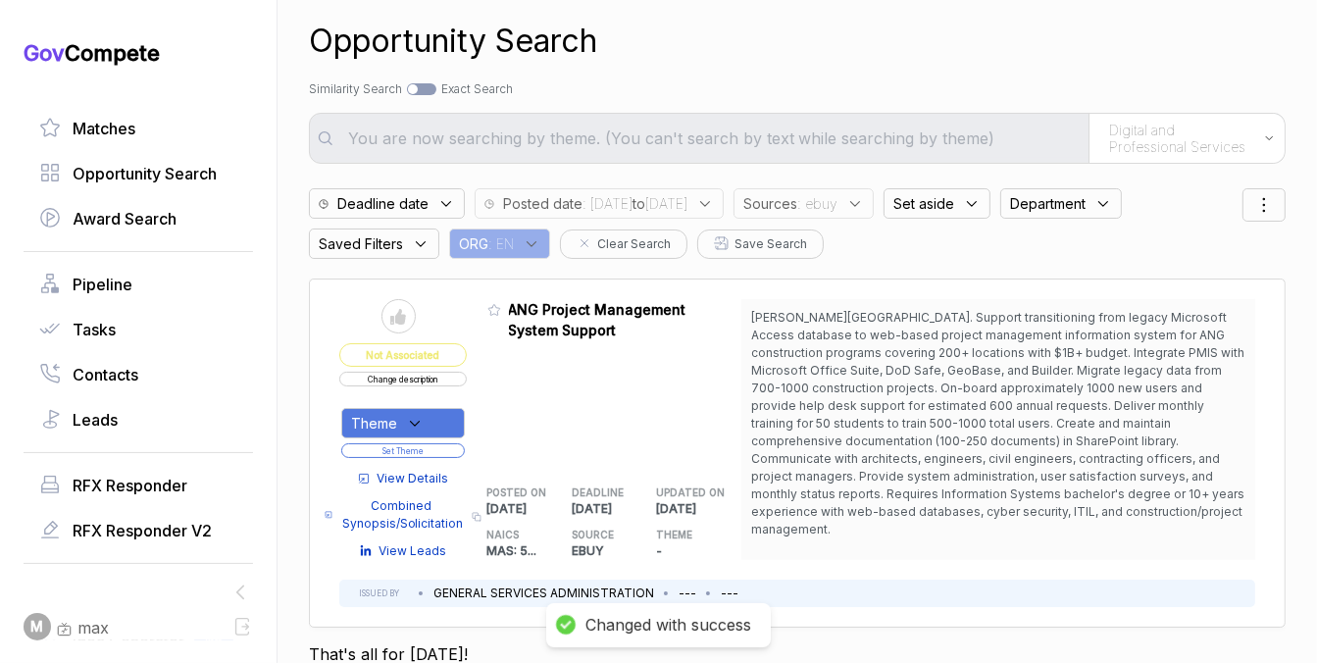
click at [446, 419] on div "Theme" at bounding box center [403, 423] width 124 height 30
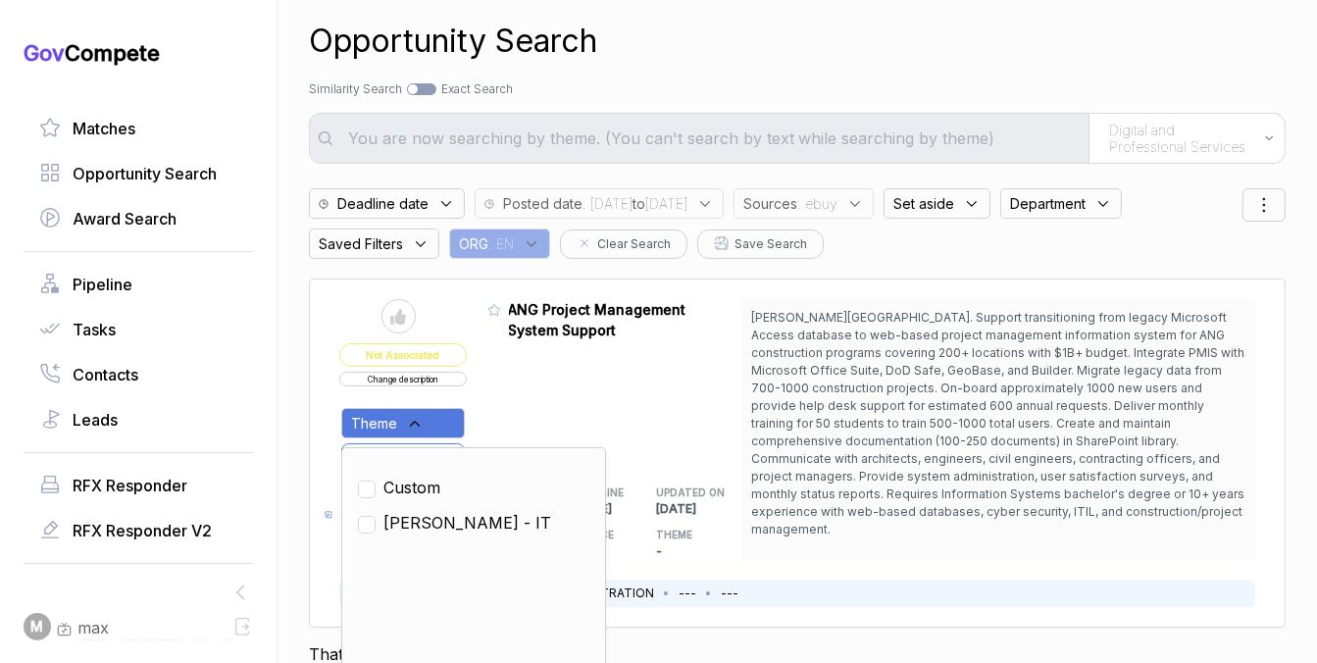
click at [417, 528] on span "SAM - IT" at bounding box center [467, 523] width 168 height 24
checkbox input "true"
click at [535, 380] on div "Admin: Click to change feature to 1 RFI1785289_47QRAA21D009M ANG Project Manage…" at bounding box center [614, 429] width 255 height 261
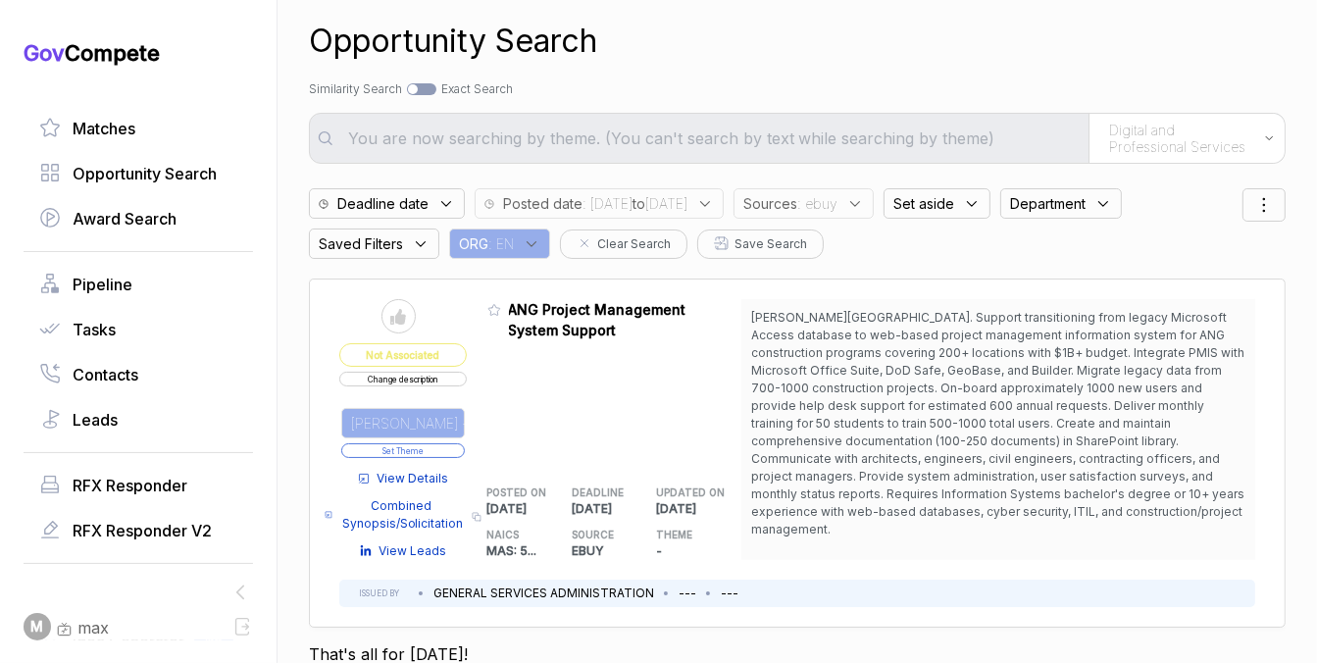
click at [452, 447] on button "Set Theme" at bounding box center [403, 450] width 124 height 15
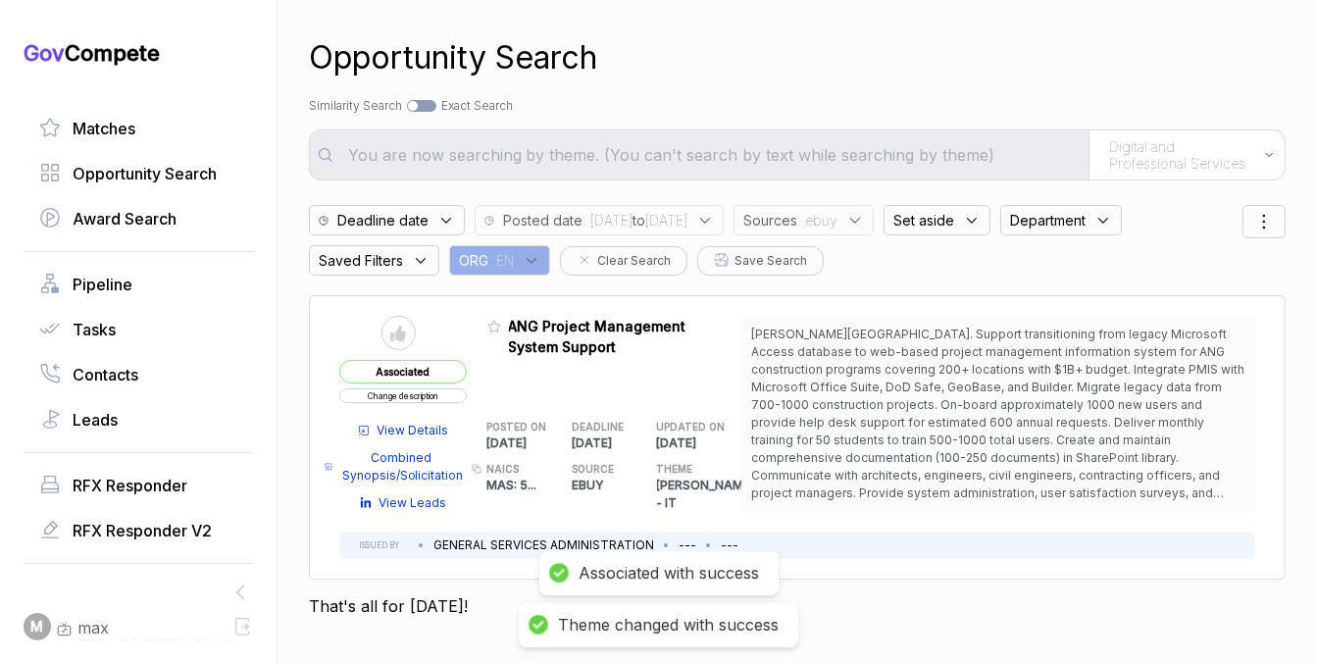
click at [874, 218] on div "Sources : ebuy" at bounding box center [804, 220] width 140 height 30
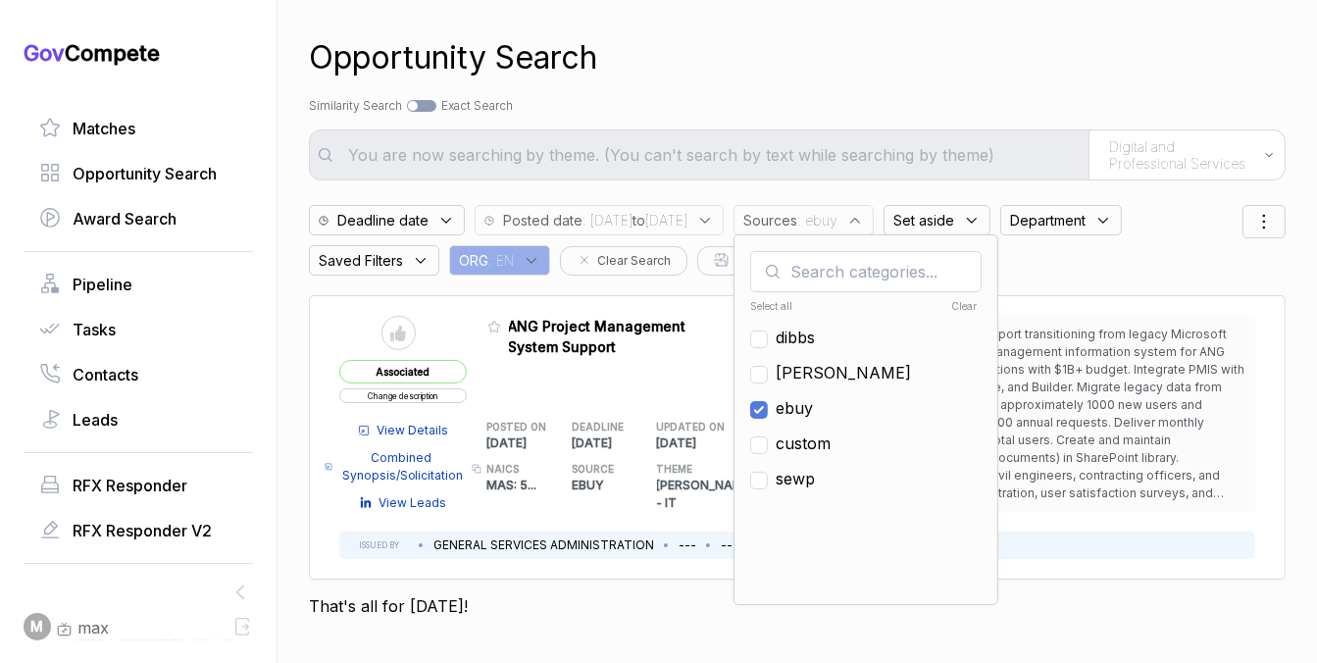
click at [813, 402] on span "ebuy" at bounding box center [794, 408] width 37 height 24
checkbox input "false"
click at [850, 378] on span "[PERSON_NAME]" at bounding box center [843, 373] width 135 height 24
checkbox input "true"
click at [923, 50] on div "Opportunity Search" at bounding box center [797, 57] width 977 height 47
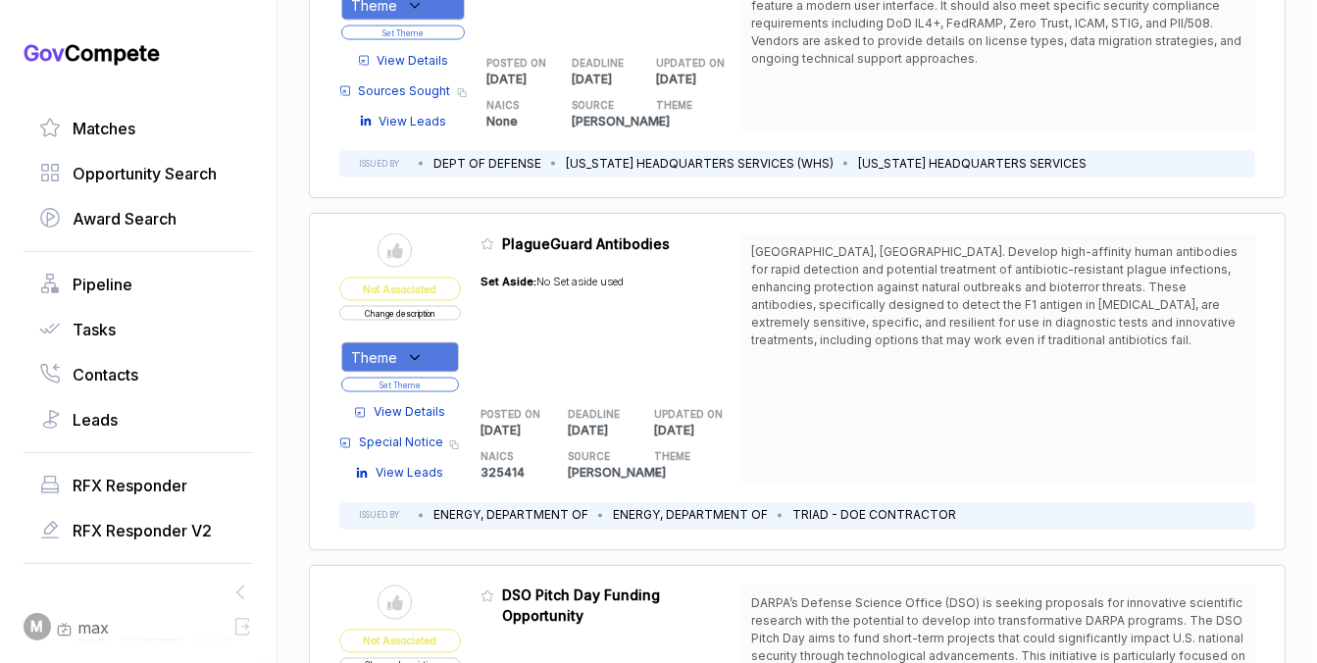
scroll to position [3160, 0]
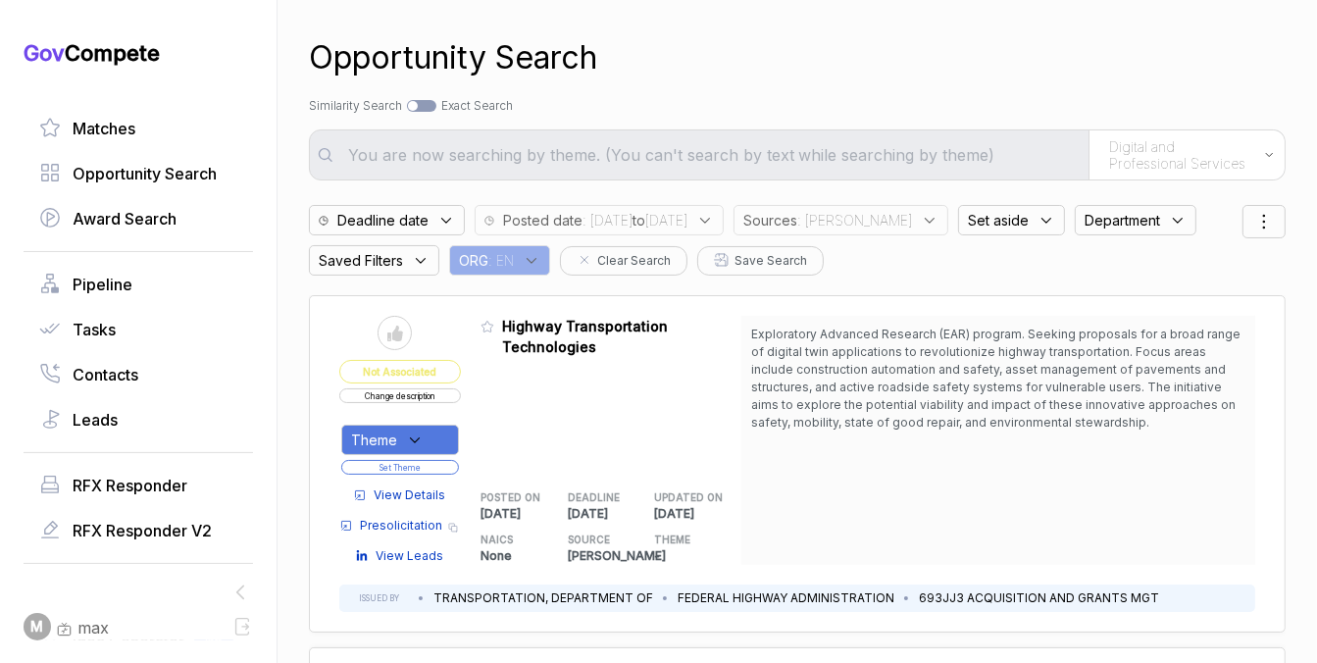
click at [877, 356] on span "Exploratory Advanced Research (EAR) program. Seeking proposals for a broad rang…" at bounding box center [995, 378] width 489 height 103
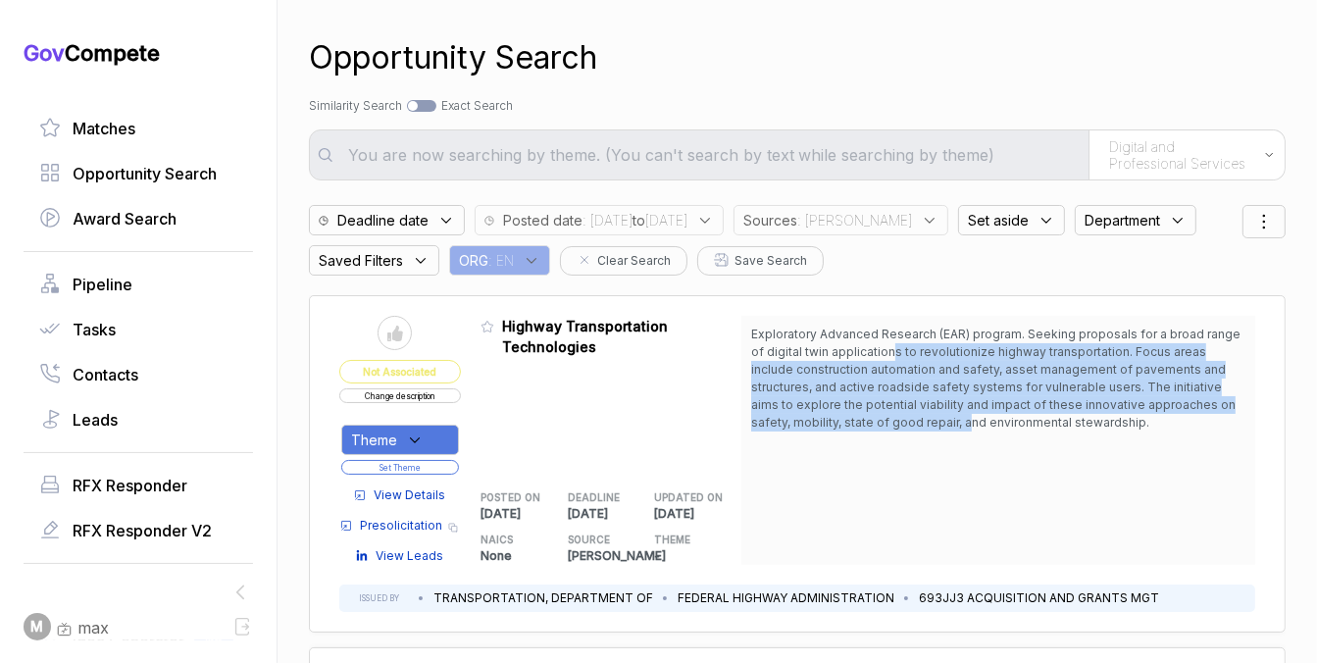
drag, startPoint x: 877, startPoint y: 357, endPoint x: 866, endPoint y: 416, distance: 59.8
click at [868, 419] on span "Exploratory Advanced Research (EAR) program. Seeking proposals for a broad rang…" at bounding box center [995, 378] width 489 height 103
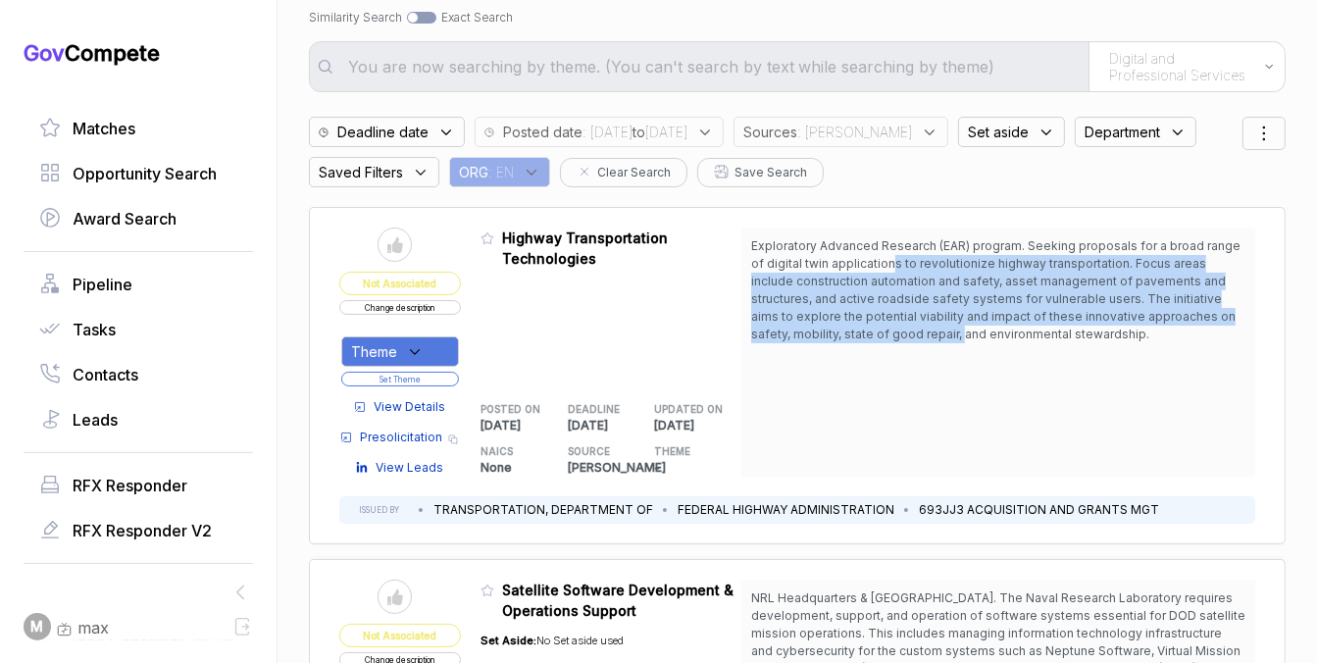
scroll to position [89, 0]
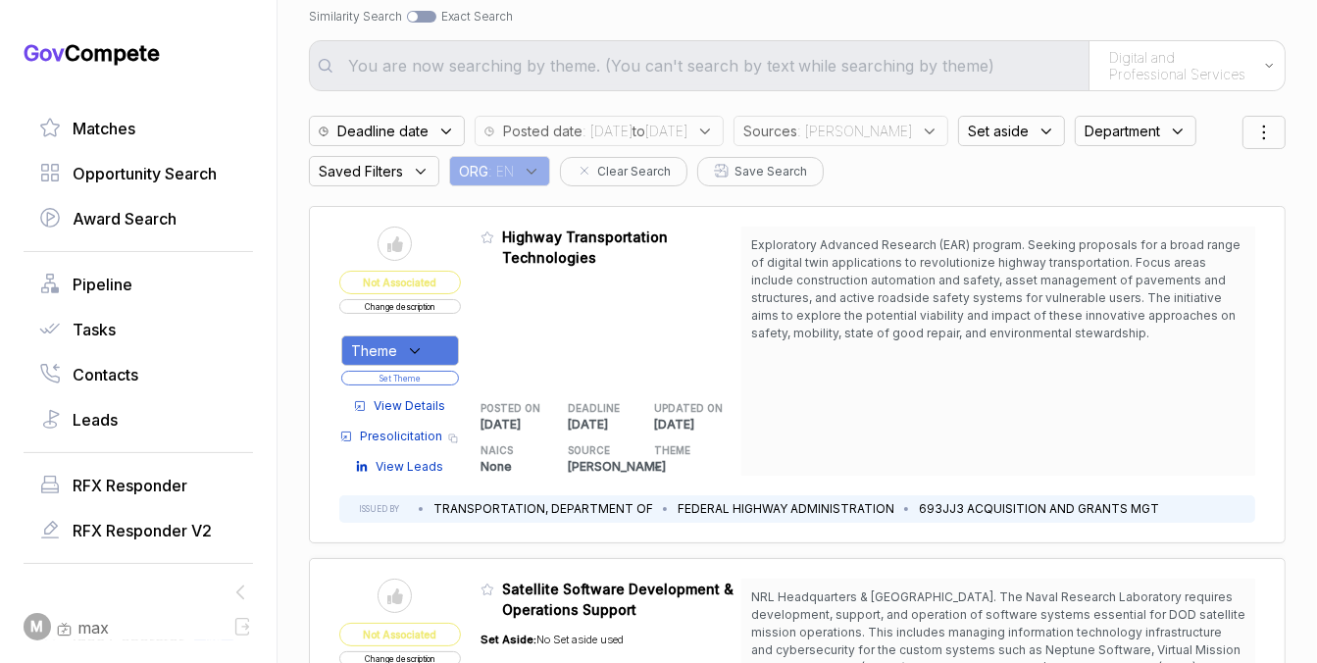
click at [898, 312] on span "Exploratory Advanced Research (EAR) program. Seeking proposals for a broad rang…" at bounding box center [995, 288] width 489 height 103
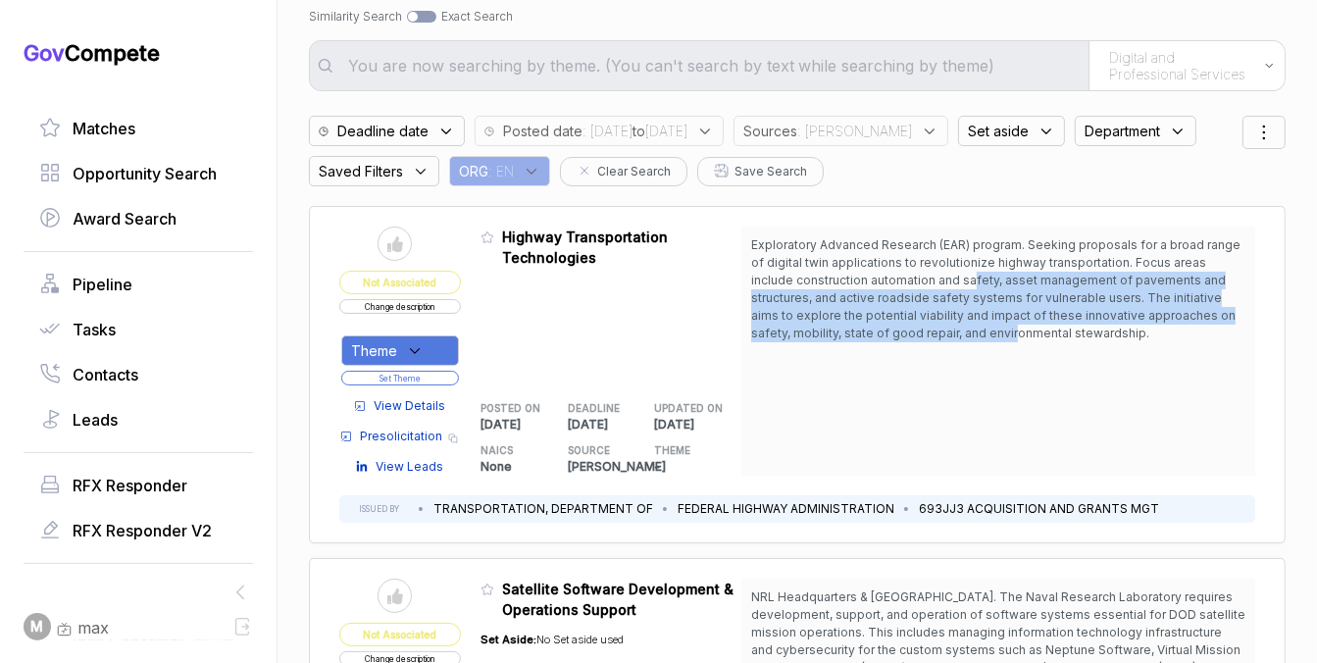
drag, startPoint x: 923, startPoint y: 279, endPoint x: 919, endPoint y: 330, distance: 51.2
click at [919, 331] on span "Exploratory Advanced Research (EAR) program. Seeking proposals for a broad rang…" at bounding box center [995, 288] width 489 height 103
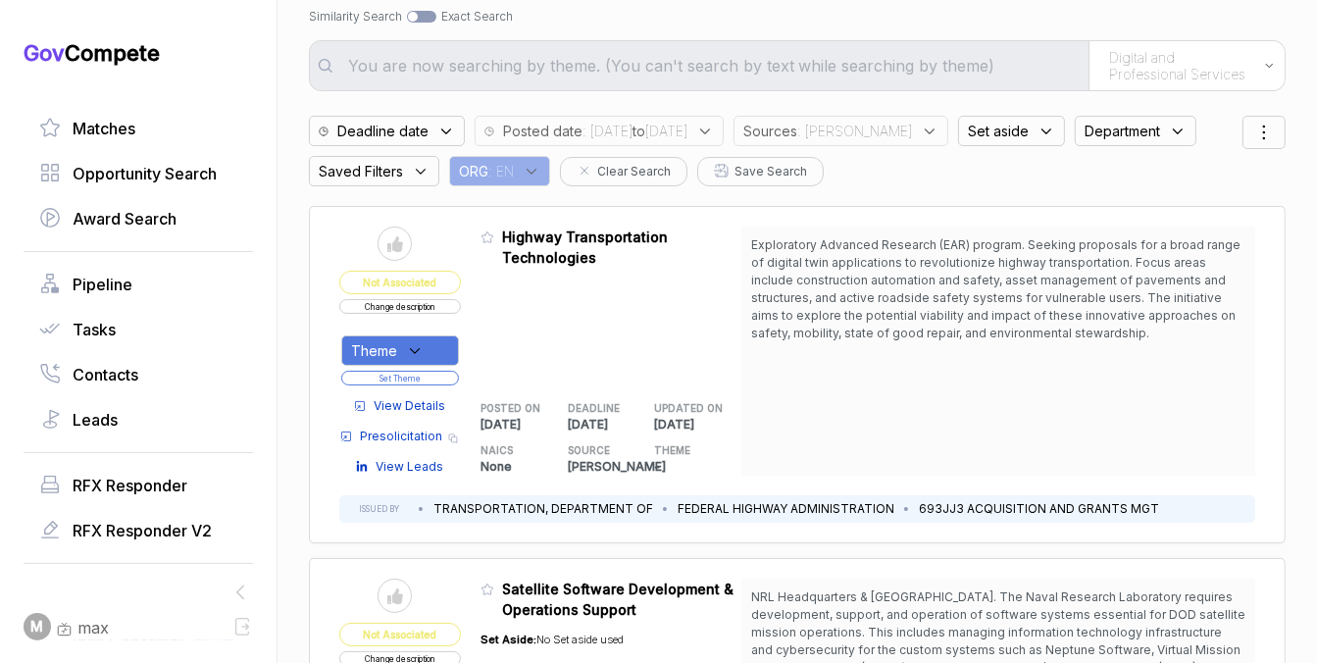
click at [431, 399] on span "View Details" at bounding box center [410, 406] width 72 height 18
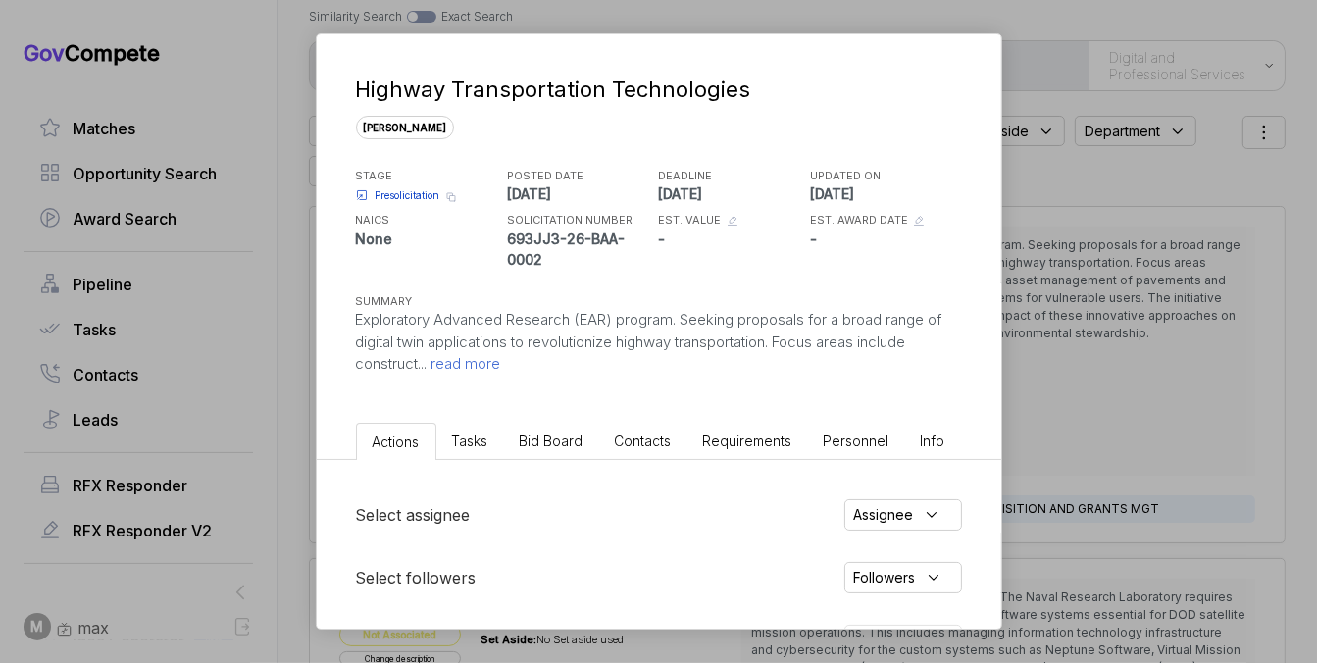
click at [563, 433] on span "Bid Board" at bounding box center [552, 441] width 64 height 17
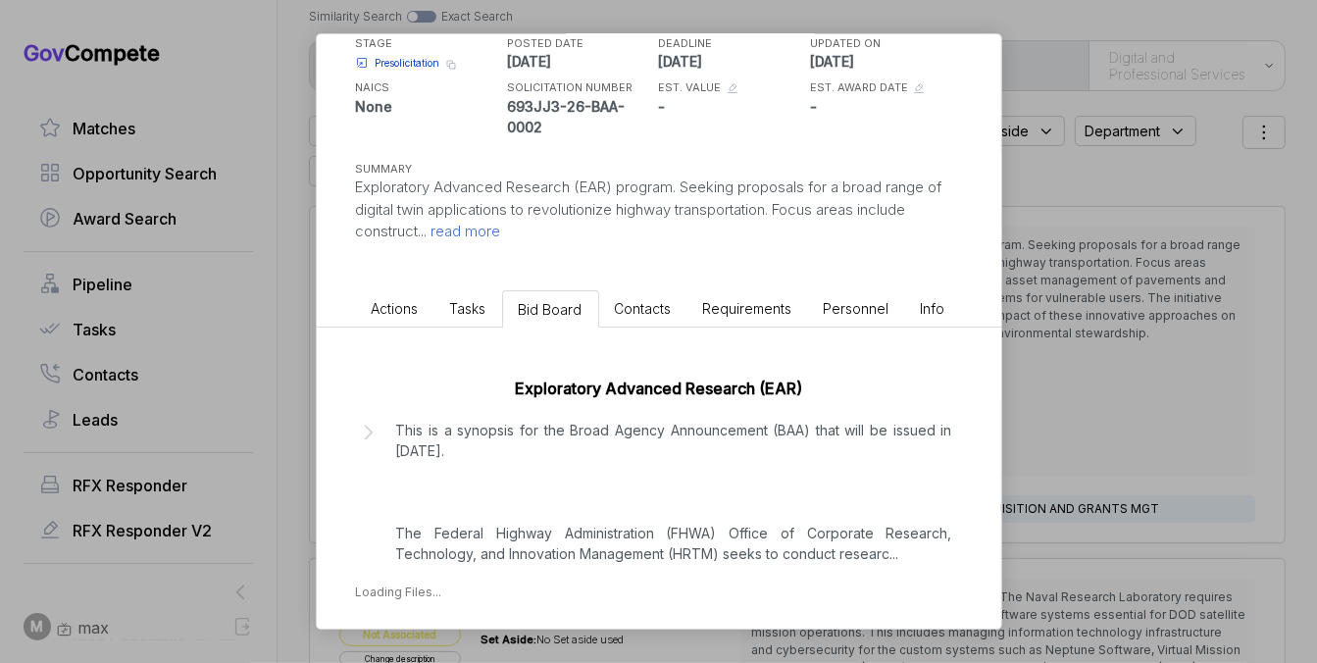
click at [538, 529] on p "This is a synopsis for the Broad Agency Announcement (BAA) that will be issued …" at bounding box center [674, 492] width 556 height 144
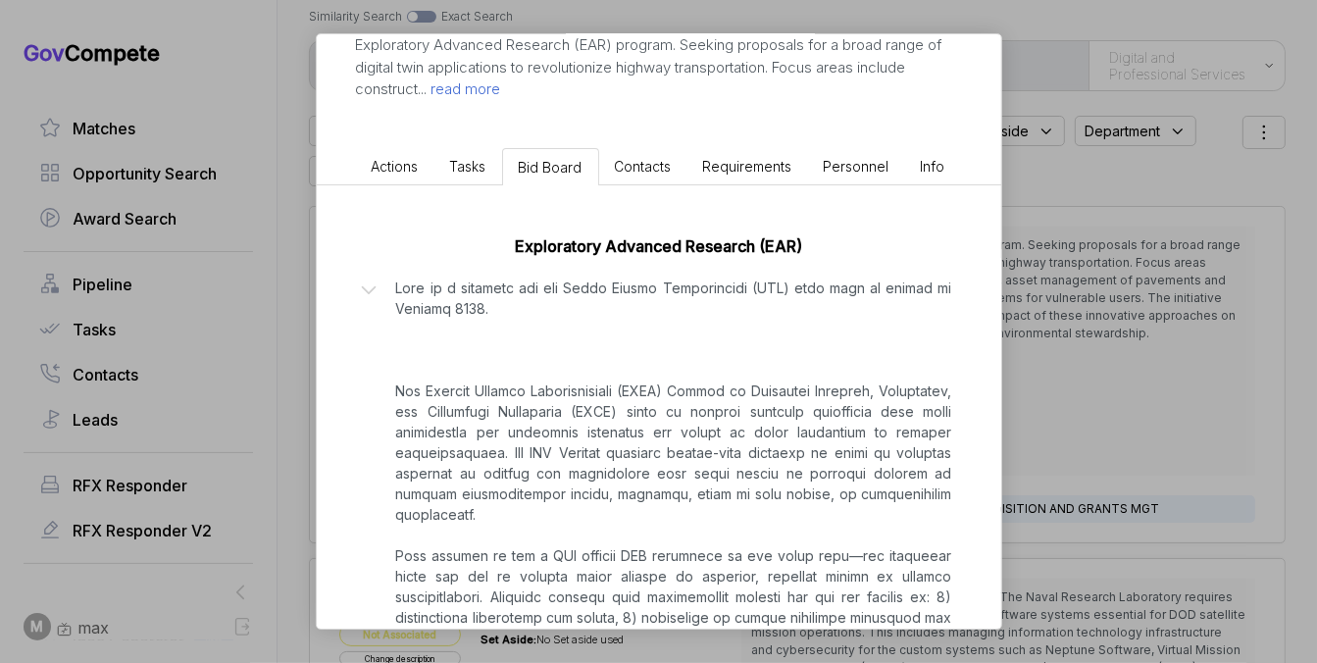
scroll to position [304, 0]
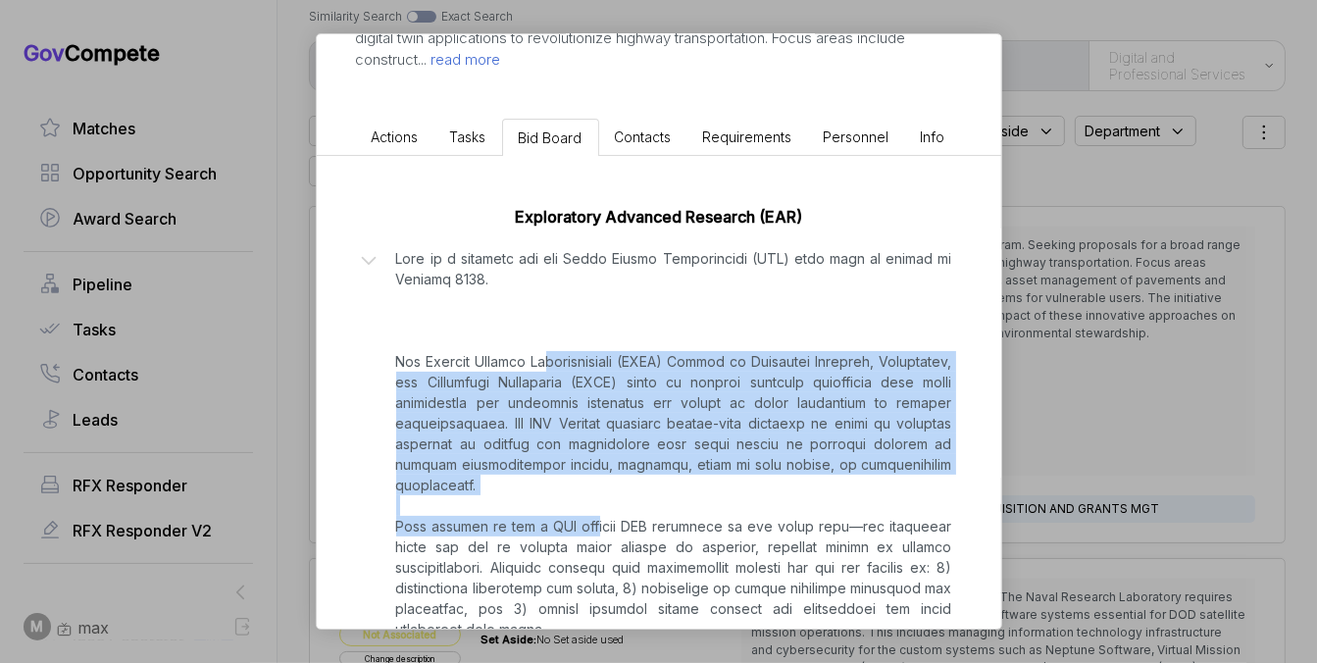
drag, startPoint x: 579, startPoint y: 363, endPoint x: 602, endPoint y: 535, distance: 173.2
click at [601, 534] on p at bounding box center [674, 443] width 556 height 391
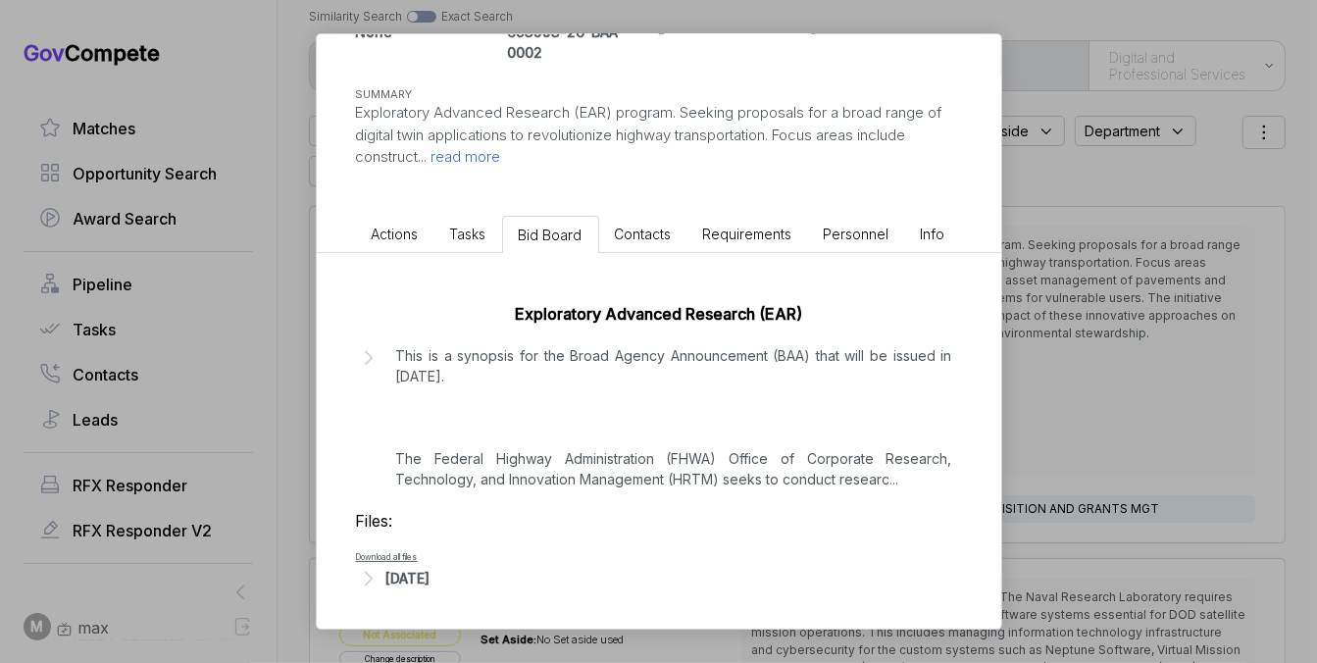
click at [639, 451] on p "This is a synopsis for the Broad Agency Announcement (BAA) that will be issued …" at bounding box center [674, 417] width 556 height 144
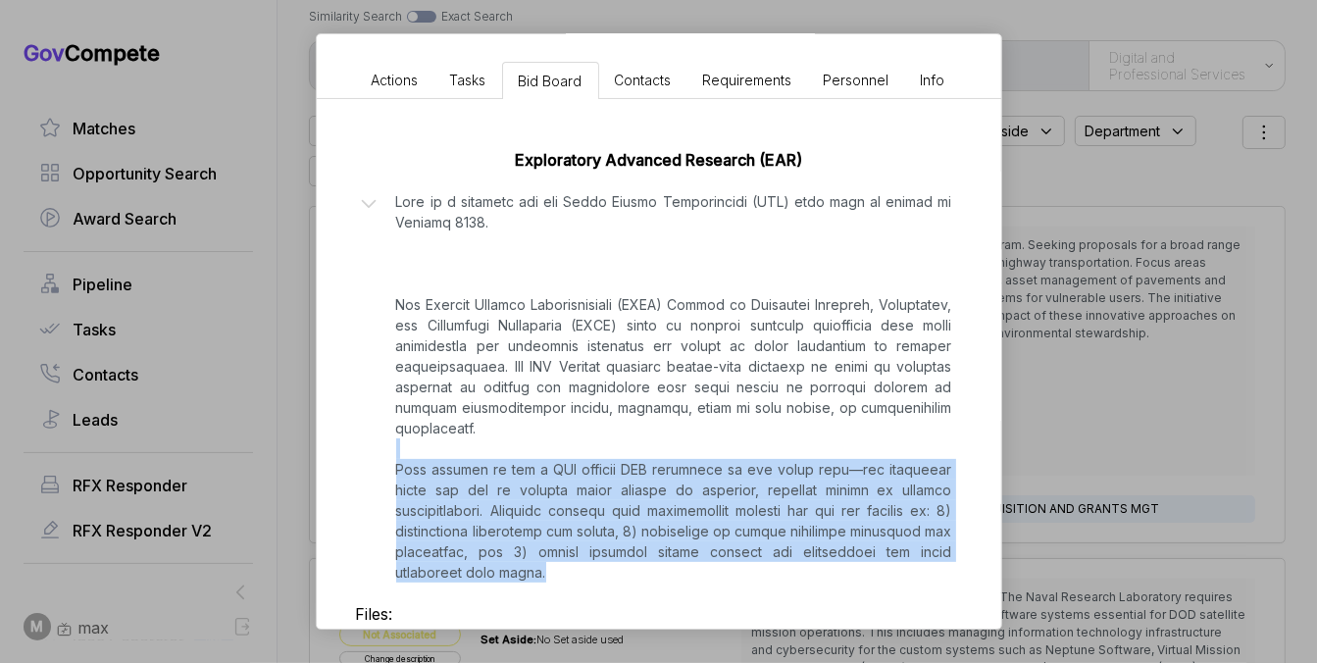
drag, startPoint x: 639, startPoint y: 446, endPoint x: 641, endPoint y: 566, distance: 119.7
click at [641, 567] on p at bounding box center [674, 386] width 556 height 391
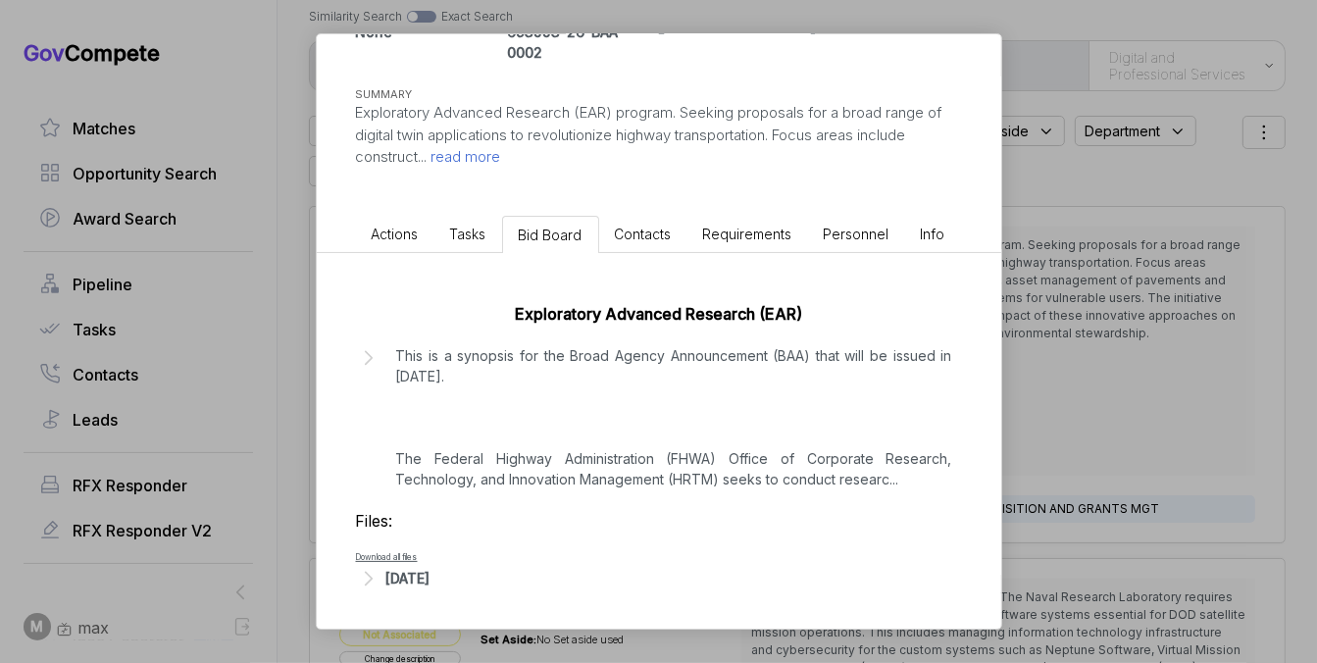
click at [641, 566] on div "[DATE]" at bounding box center [659, 579] width 606 height 26
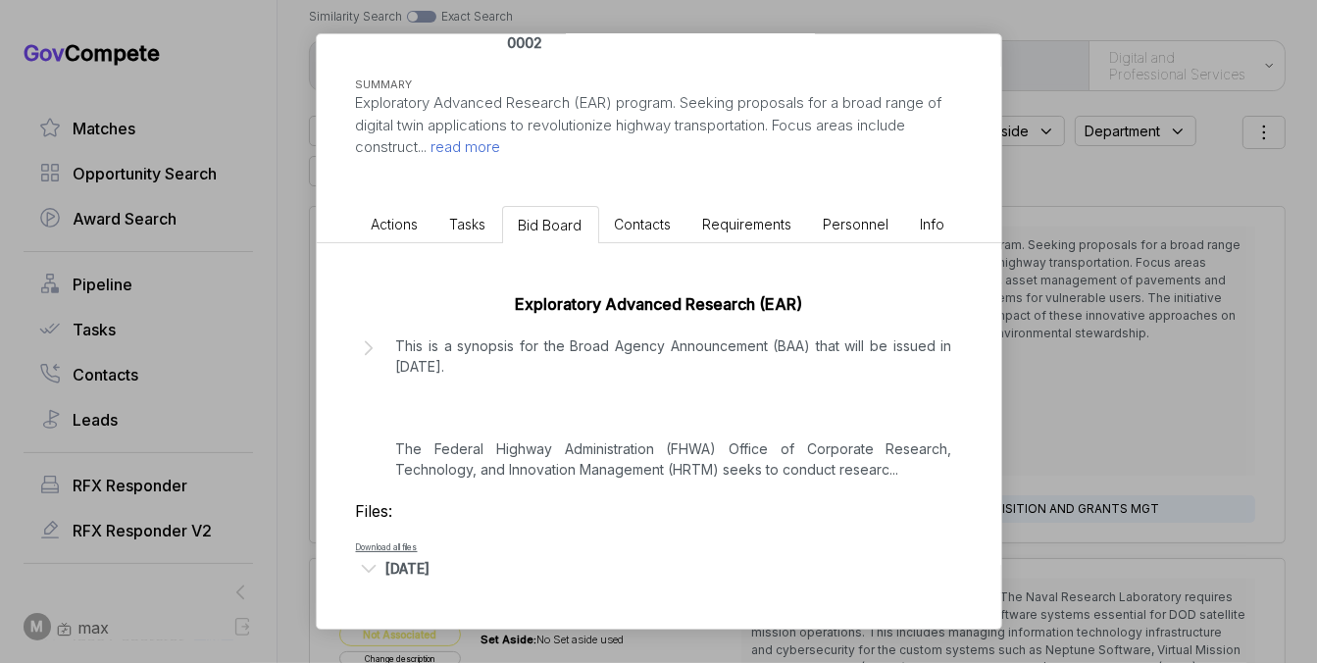
click at [678, 471] on p "This is a synopsis for the Broad Agency Announcement (BAA) that will be issued …" at bounding box center [674, 407] width 556 height 144
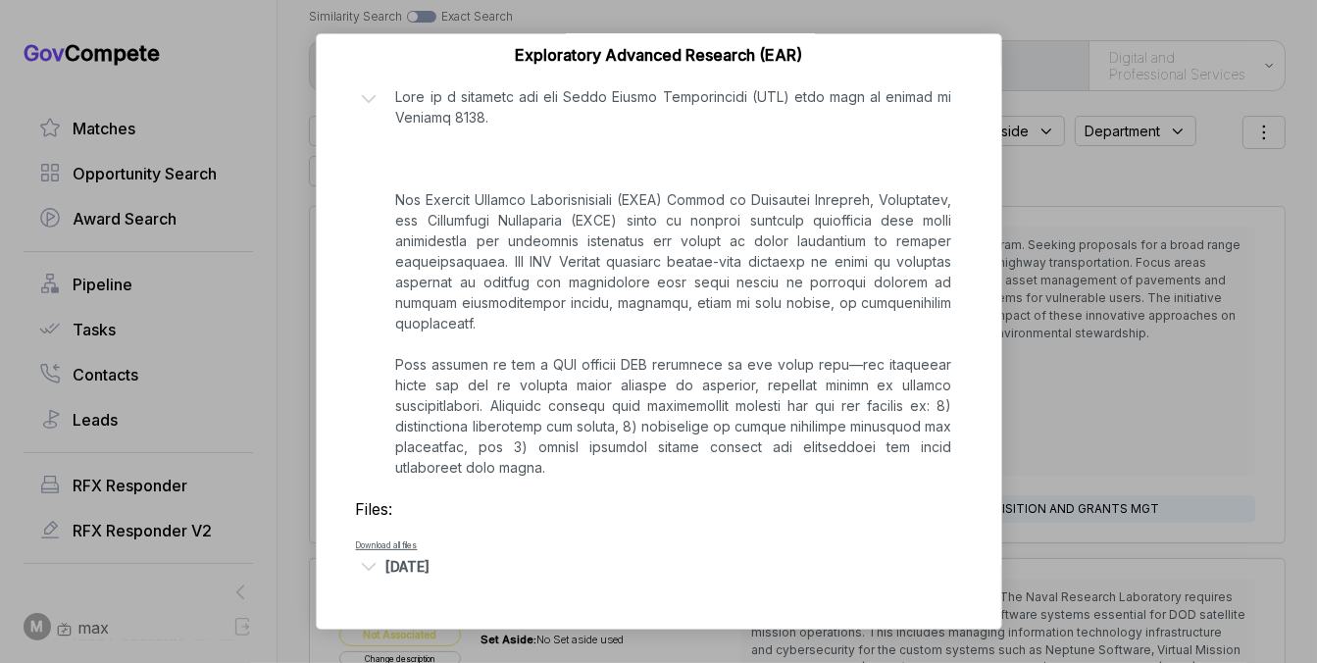
scroll to position [505, 0]
click at [434, 578] on div "[DATE]" at bounding box center [659, 567] width 606 height 26
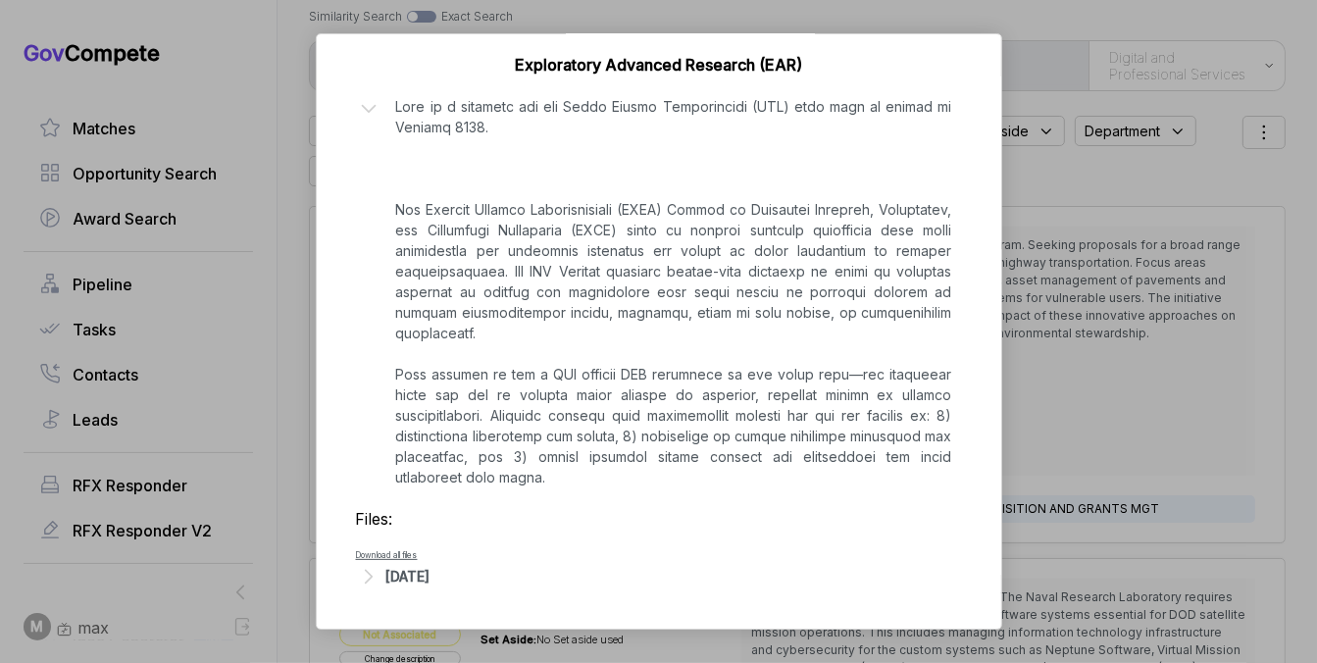
click at [431, 577] on div "[DATE]" at bounding box center [408, 576] width 44 height 21
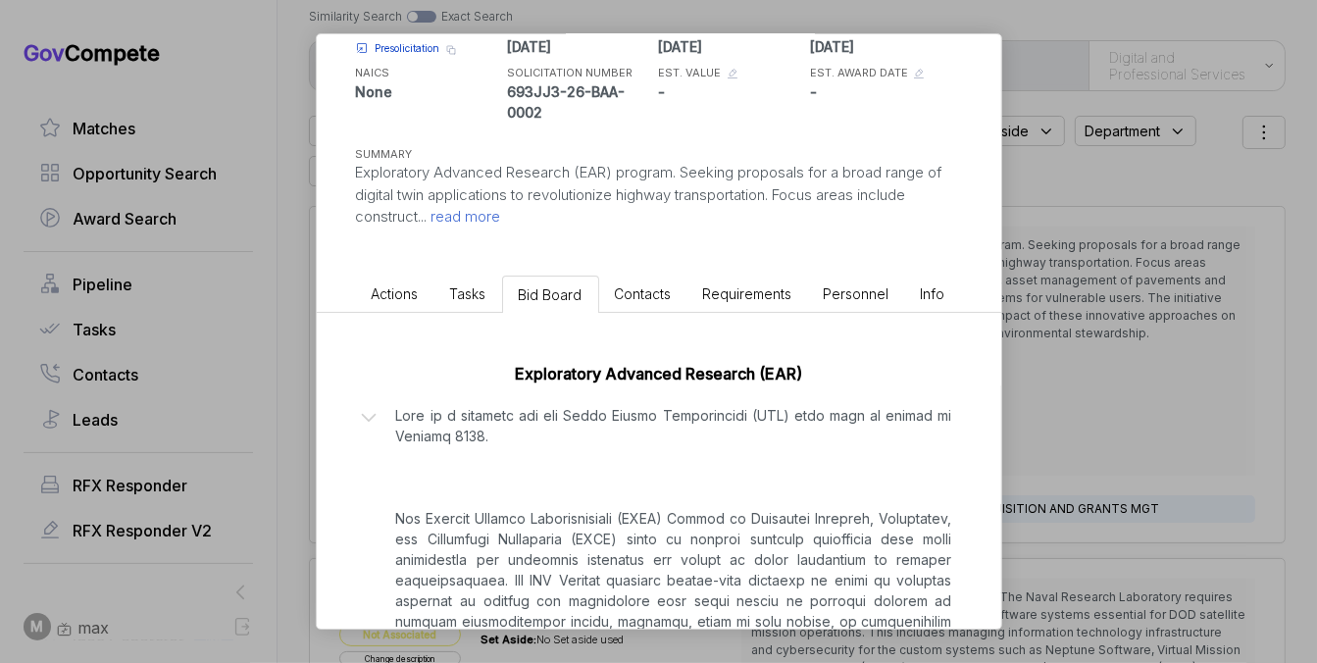
scroll to position [0, 0]
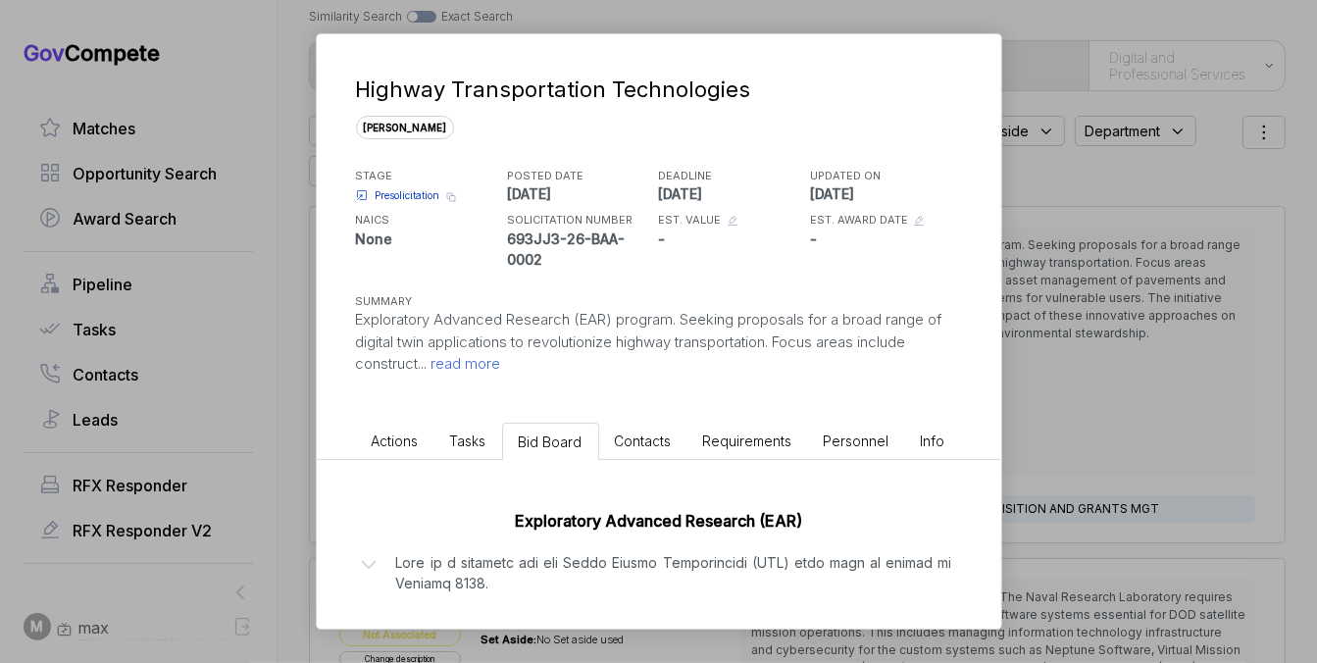
click at [422, 192] on span "Presolicitation" at bounding box center [408, 195] width 65 height 15
click at [1072, 268] on div "Highway Transportation Technologies sam STAGE Presolicitation Copy link POSTED …" at bounding box center [658, 331] width 1317 height 663
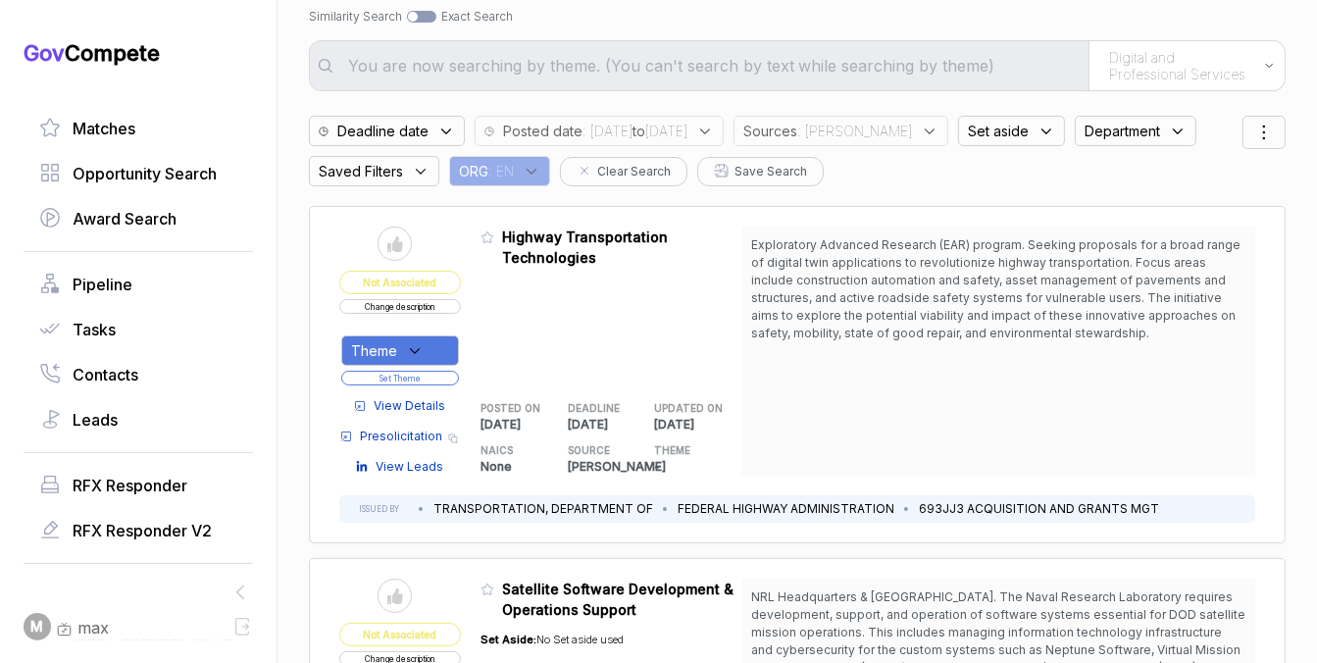
click at [436, 309] on button "Change description" at bounding box center [400, 306] width 122 height 15
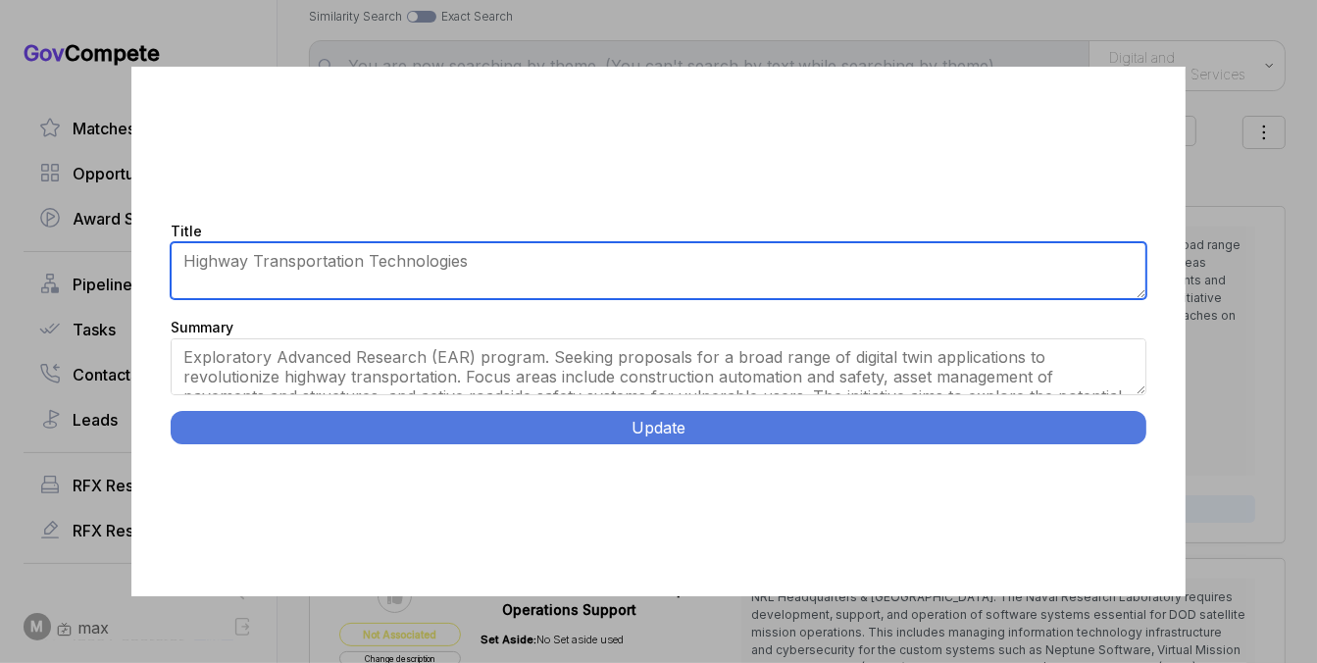
click at [482, 263] on textarea "Highway Transportation Technologies" at bounding box center [658, 270] width 975 height 57
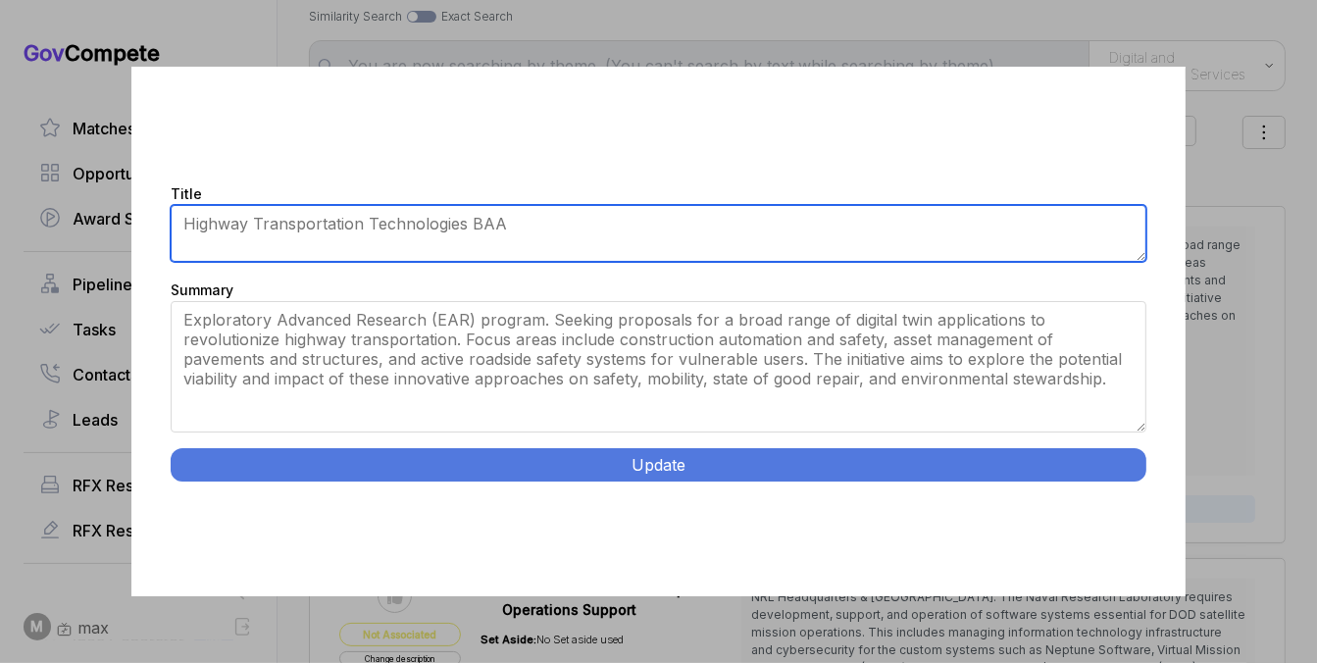
drag, startPoint x: 1139, startPoint y: 390, endPoint x: 1139, endPoint y: 483, distance: 92.2
click at [1139, 483] on div "Title Highway Transportation Technologies Summary Exploratory Advanced Research…" at bounding box center [657, 332] width 1053 height 531
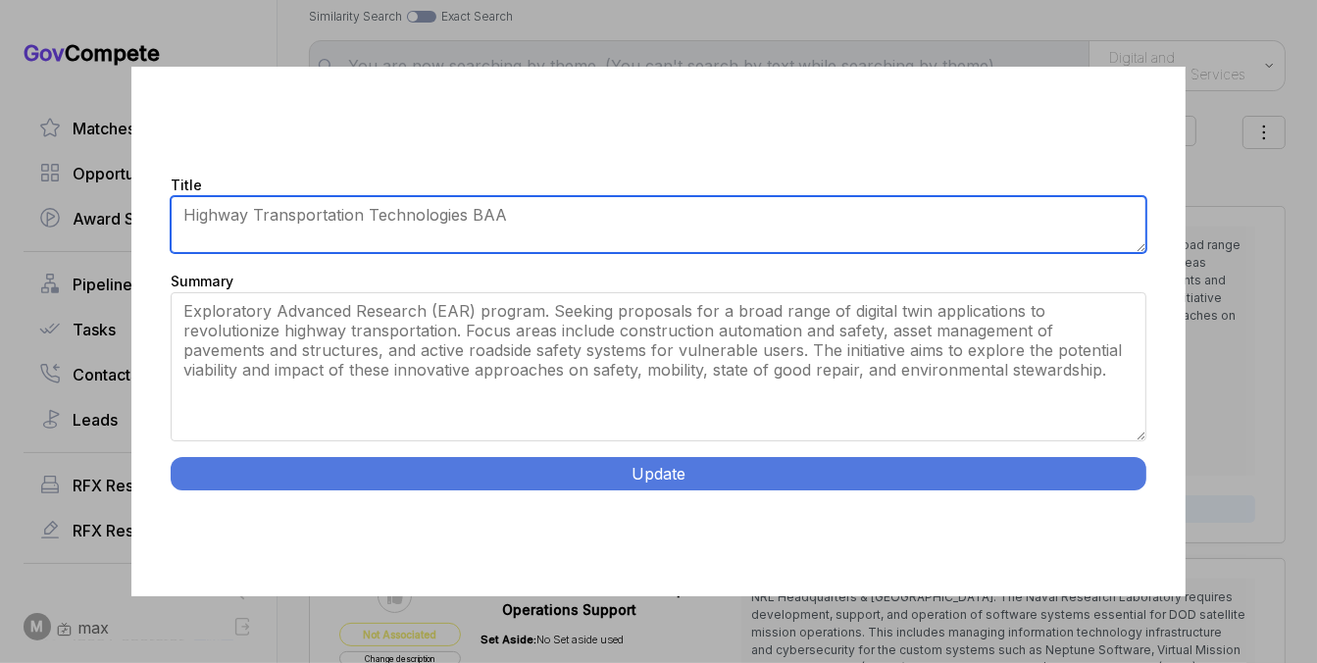
type textarea "Highway Transportation Technologies BAA"
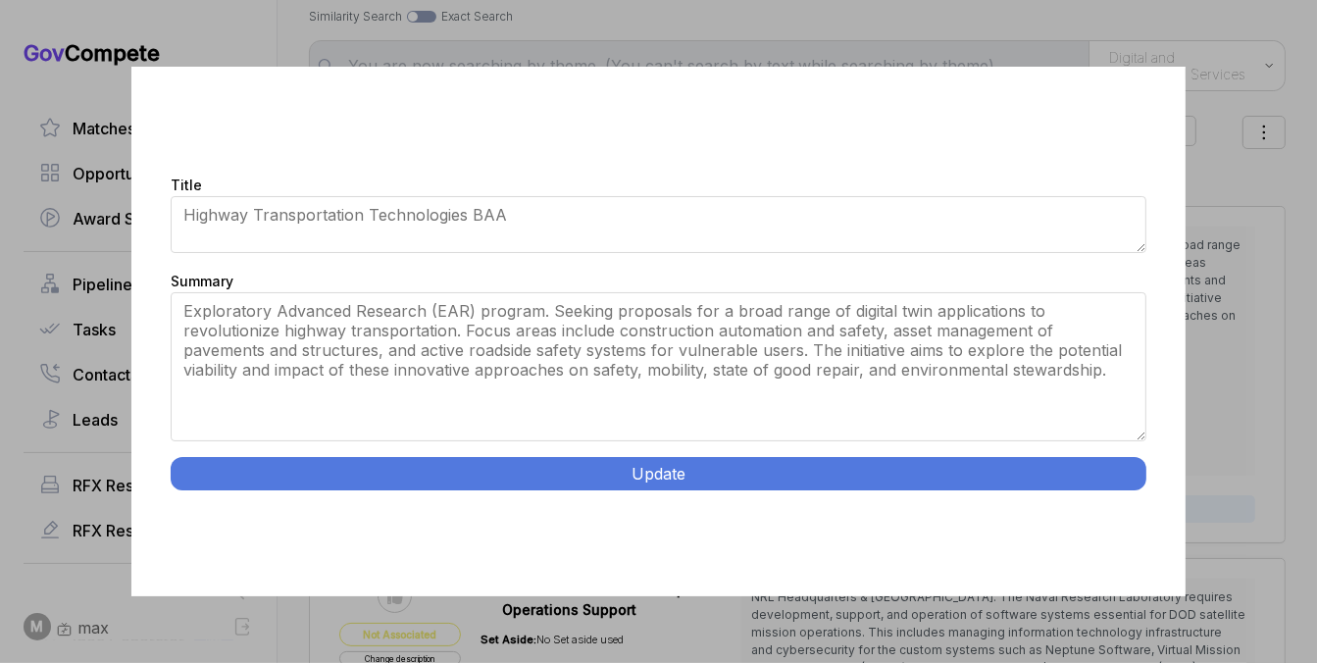
click at [1062, 478] on button "Update" at bounding box center [658, 473] width 975 height 33
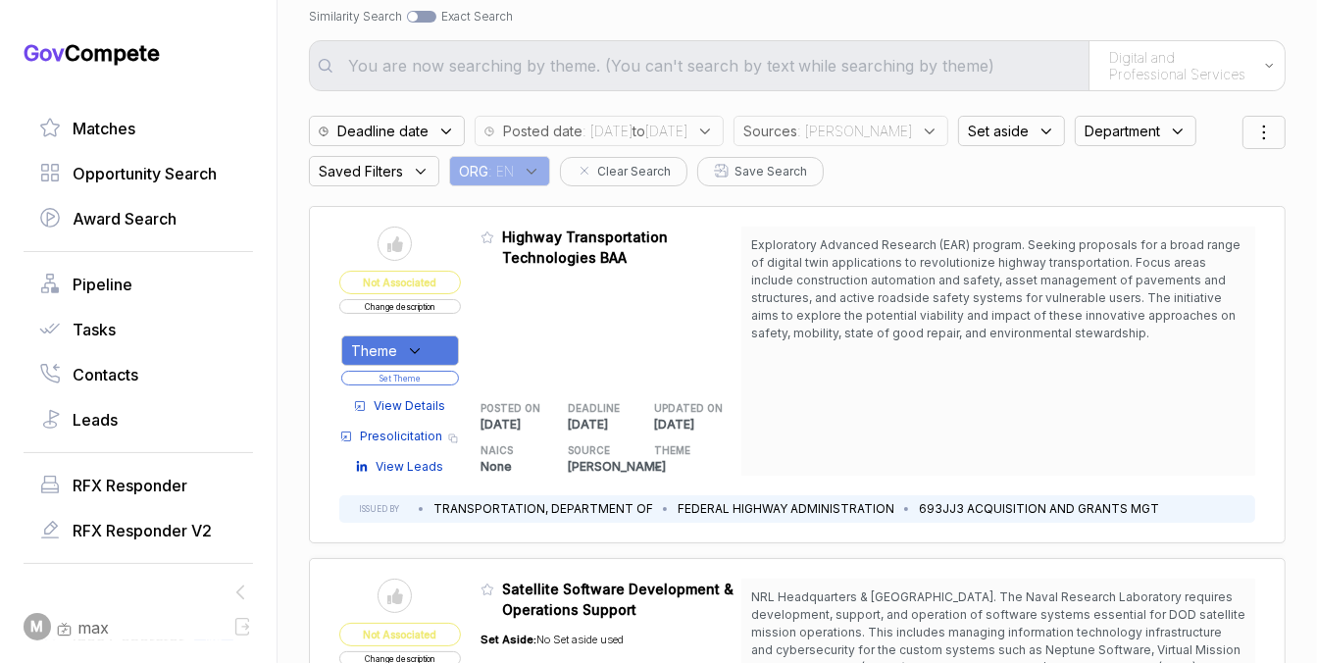
click at [436, 341] on div "Theme" at bounding box center [400, 350] width 118 height 30
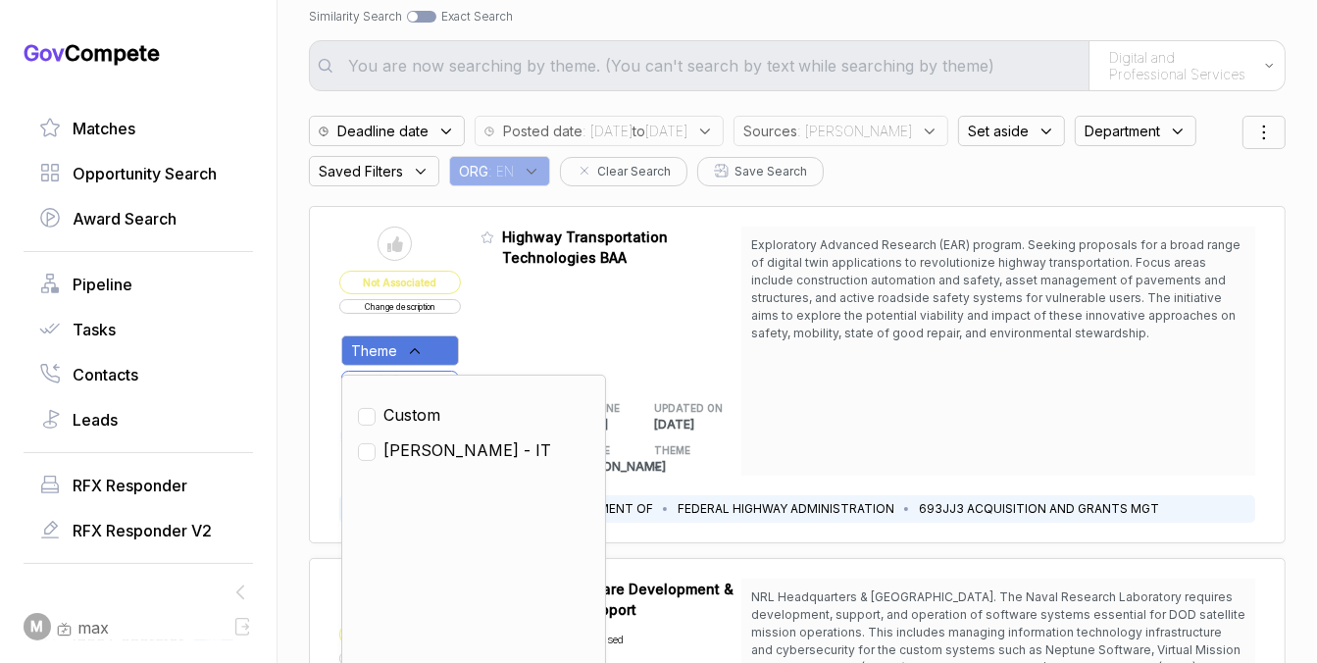
click at [417, 449] on span "SAM - IT" at bounding box center [467, 450] width 168 height 24
checkbox input "true"
click at [511, 337] on div "Admin: Click to change feature to 1 693JJ3-26-BAA-0002 Highway Transportation T…" at bounding box center [611, 351] width 261 height 249
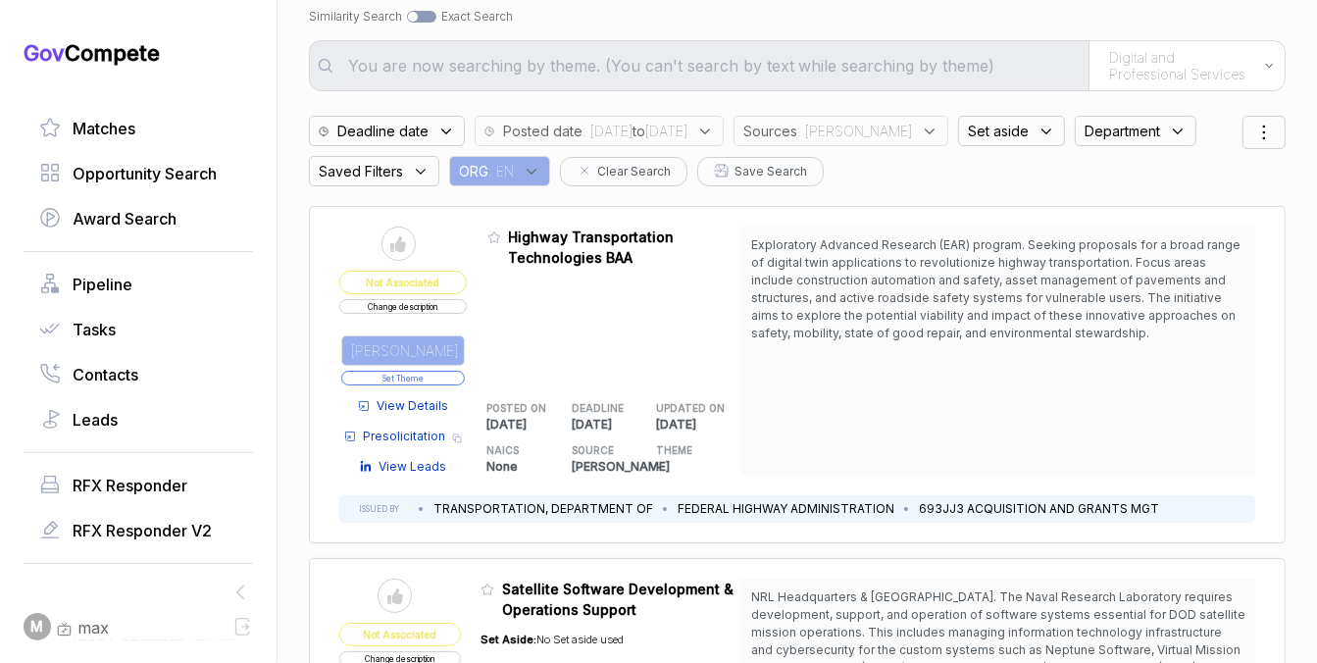
click at [442, 371] on button "Set Theme" at bounding box center [403, 378] width 124 height 15
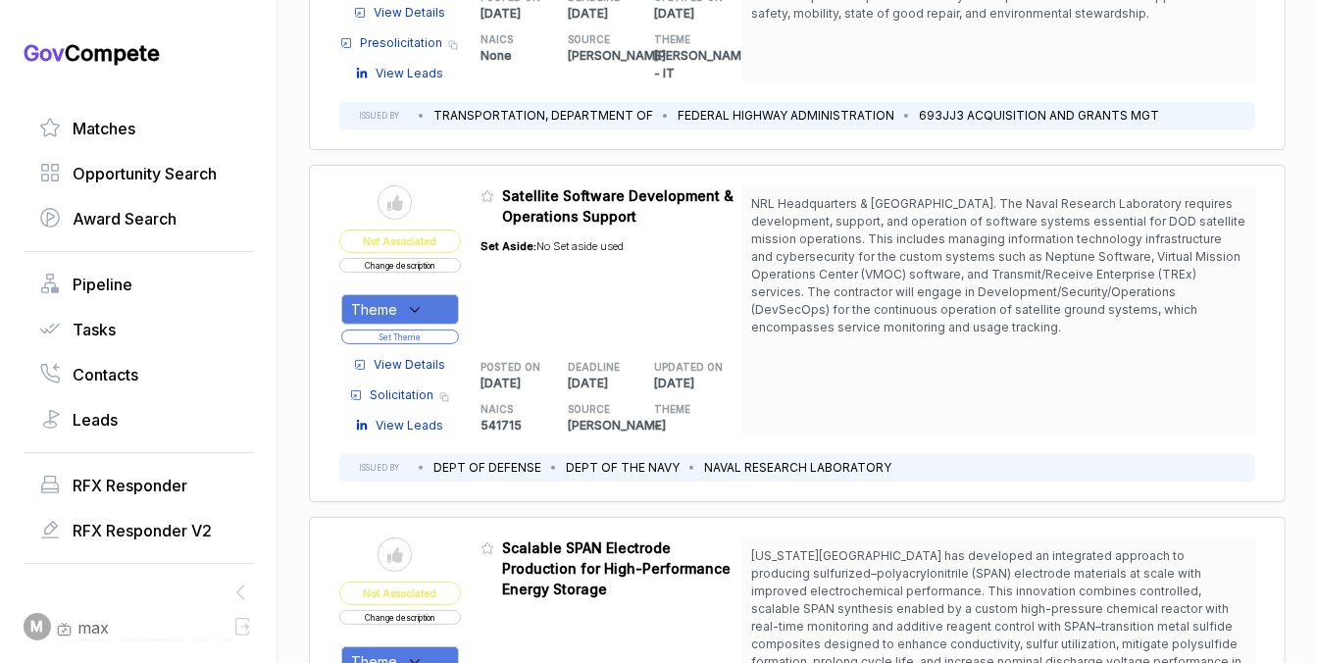
scroll to position [444, 0]
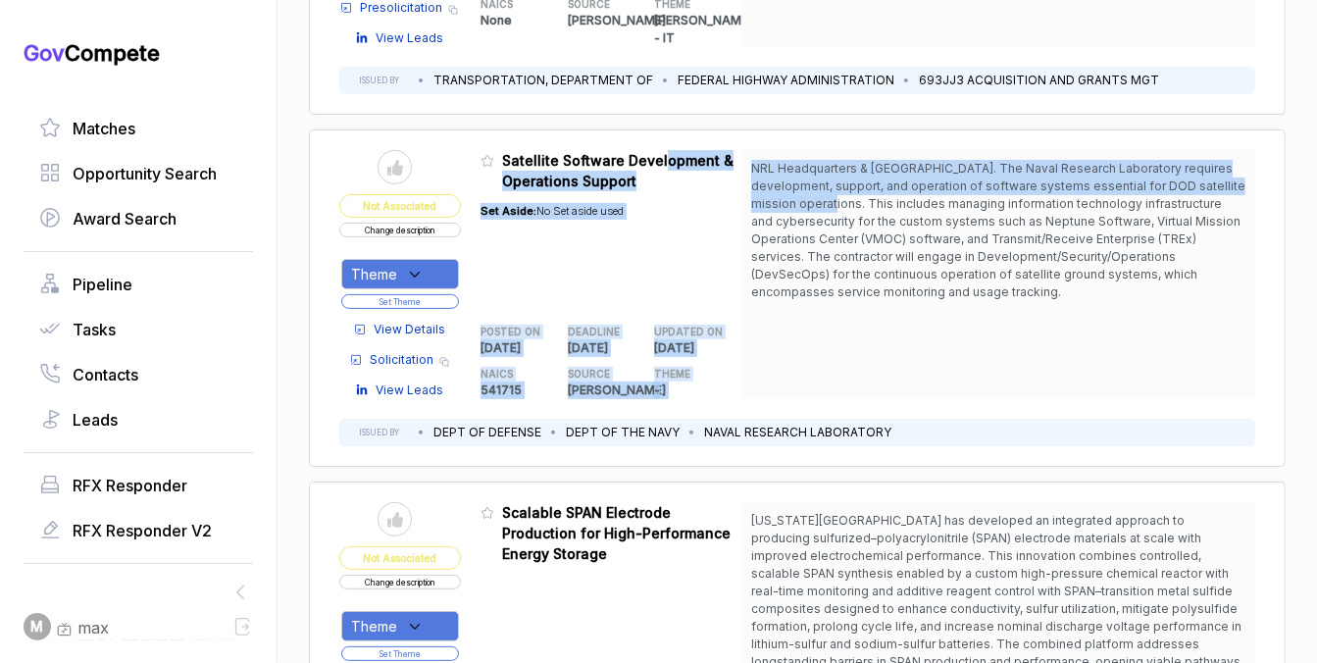
drag, startPoint x: 657, startPoint y: 153, endPoint x: 801, endPoint y: 209, distance: 154.6
click at [801, 209] on div "Send to Pipeline Not Associated Change description Theme Set Theme View Details…" at bounding box center [797, 274] width 916 height 249
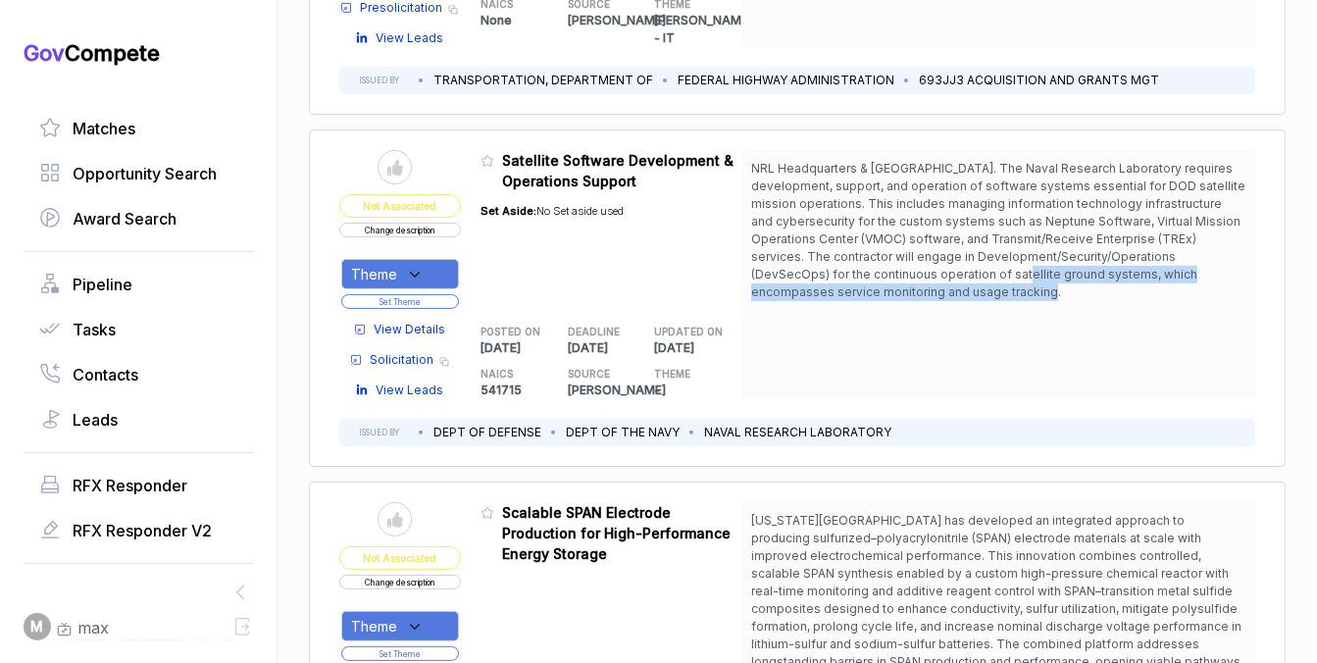
drag, startPoint x: 888, startPoint y: 298, endPoint x: 881, endPoint y: 269, distance: 30.2
click at [881, 269] on span "NRL Headquarters & [GEOGRAPHIC_DATA]. The Naval Research Laboratory requires de…" at bounding box center [998, 230] width 494 height 141
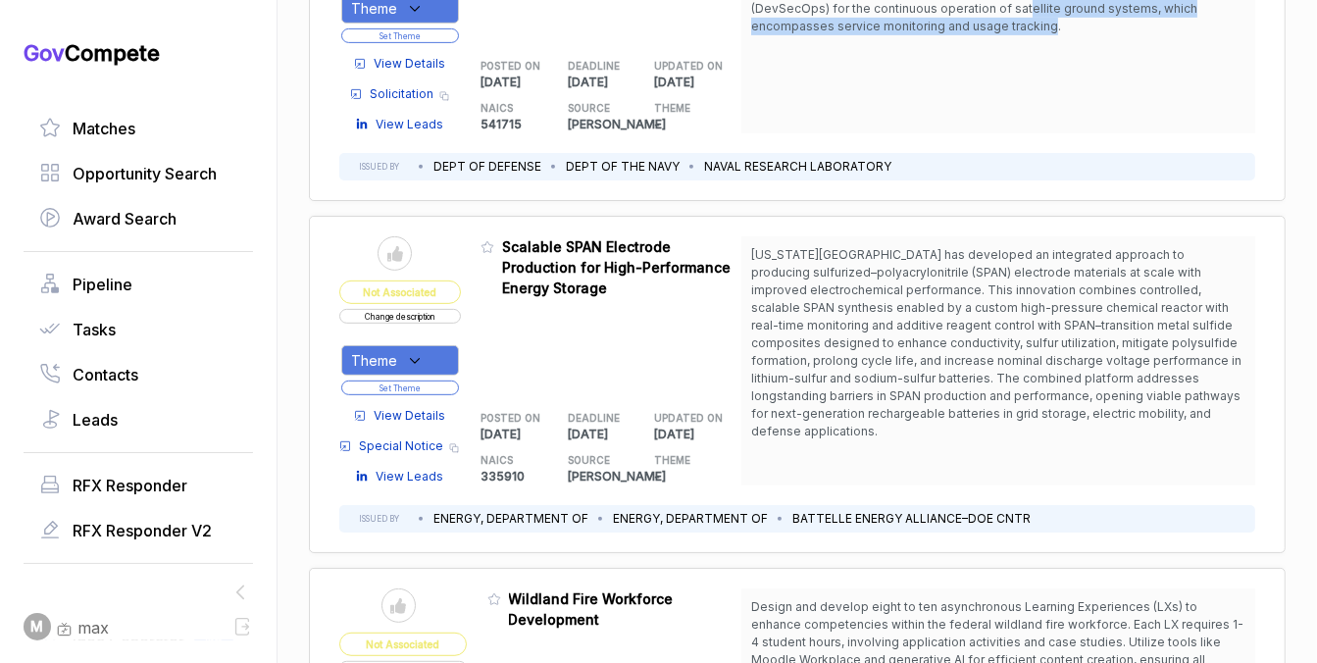
scroll to position [712, 0]
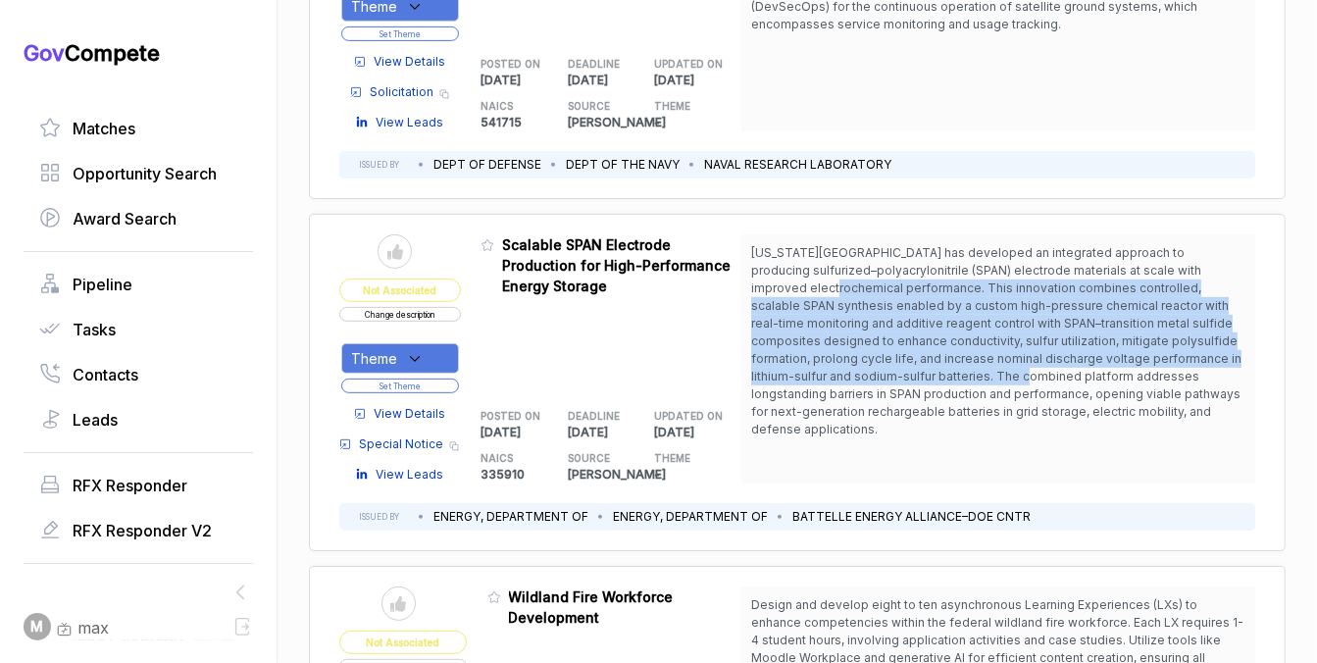
drag, startPoint x: 850, startPoint y: 365, endPoint x: 790, endPoint y: 276, distance: 108.0
click at [790, 277] on span "[US_STATE][GEOGRAPHIC_DATA] has developed an integrated approach to producing s…" at bounding box center [998, 341] width 494 height 194
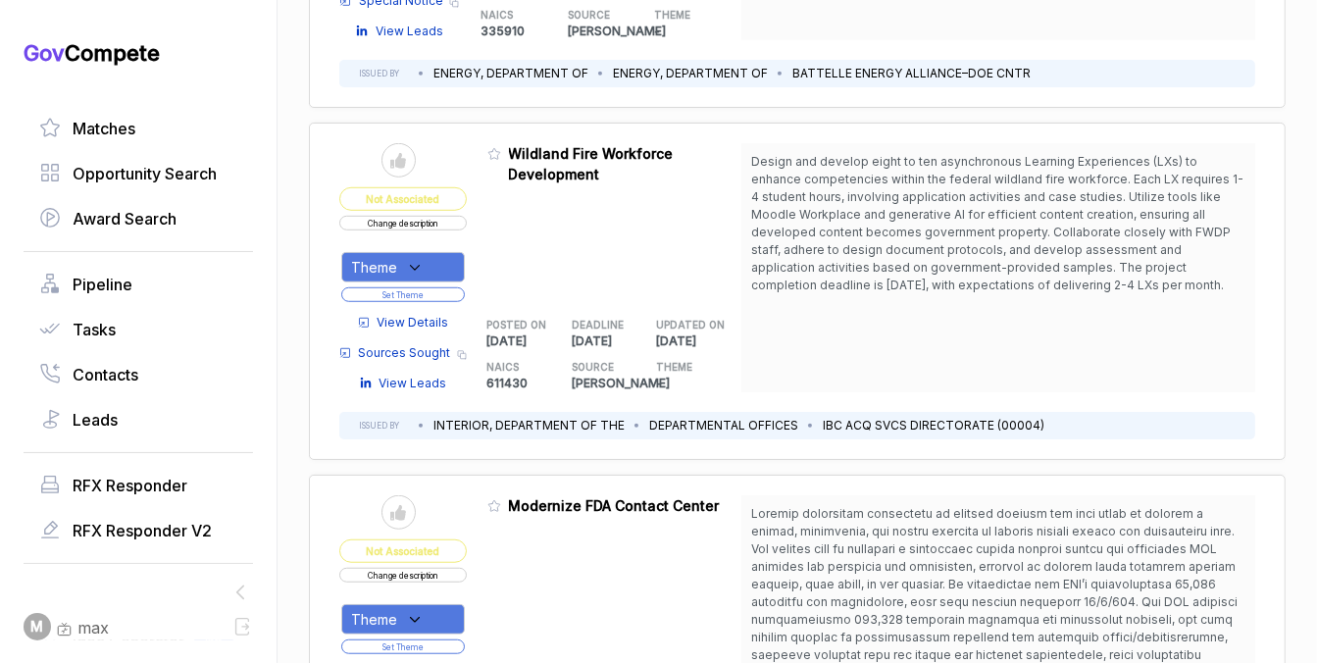
scroll to position [1159, 0]
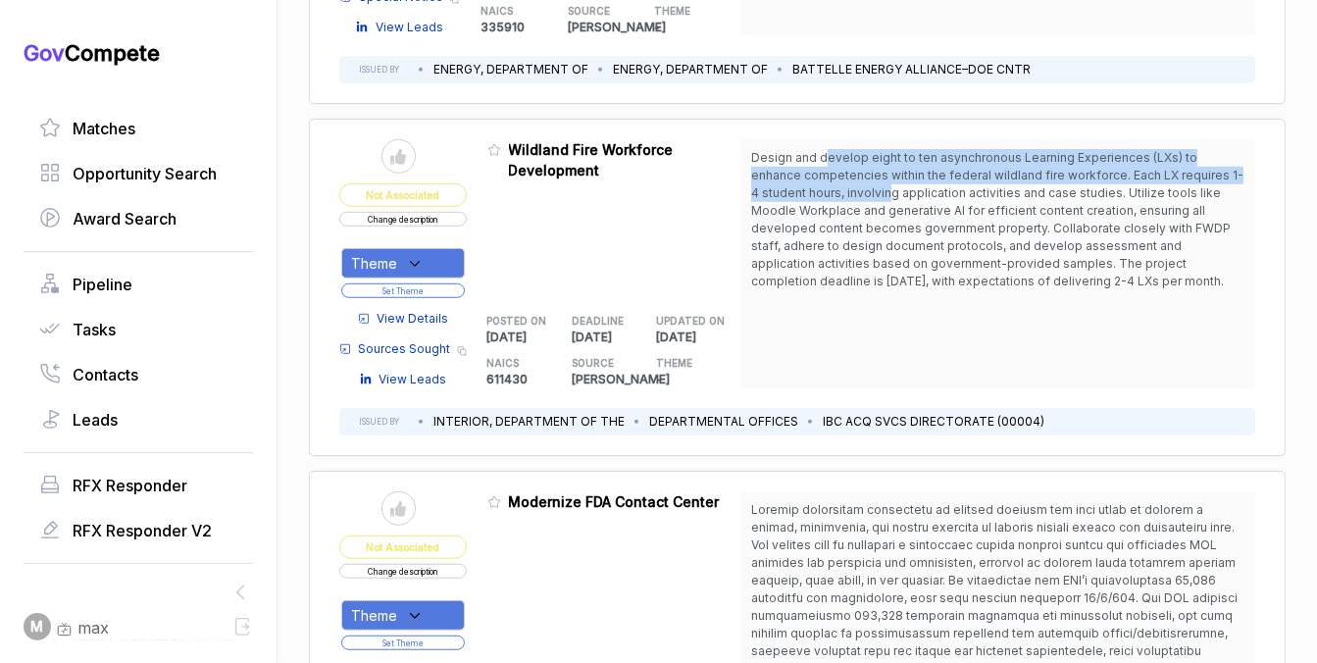
drag, startPoint x: 825, startPoint y: 155, endPoint x: 830, endPoint y: 186, distance: 31.8
click at [830, 186] on span "Design and develop eight to ten asynchronous Learning Experiences (LXs) to enha…" at bounding box center [997, 219] width 492 height 138
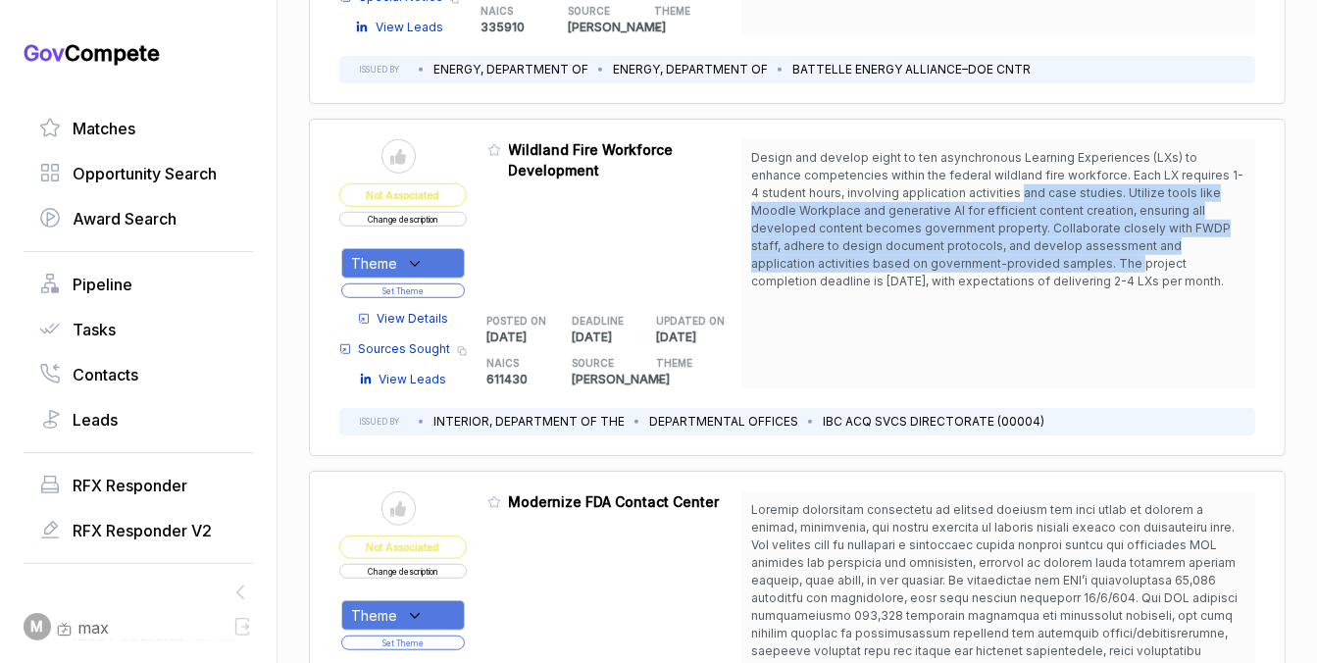
drag, startPoint x: 957, startPoint y: 196, endPoint x: 952, endPoint y: 252, distance: 56.1
click at [952, 252] on span "Design and develop eight to ten asynchronous Learning Experiences (LXs) to enha…" at bounding box center [998, 219] width 494 height 141
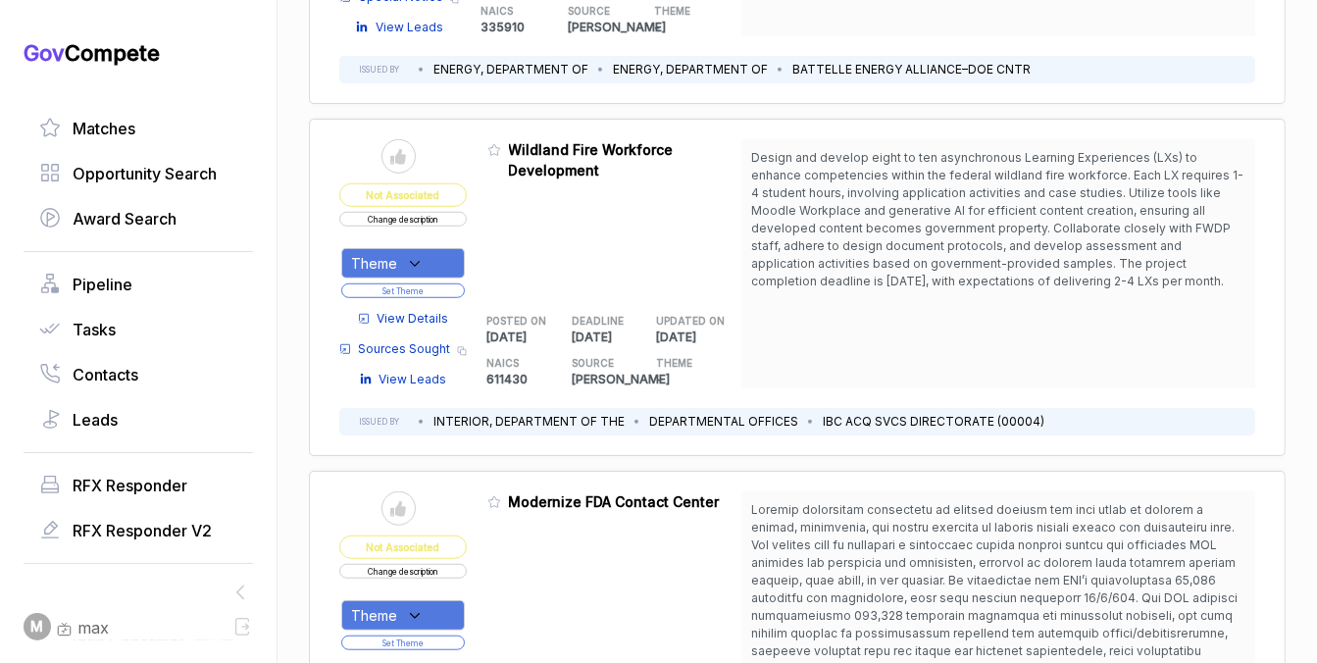
click at [434, 320] on span "View Details" at bounding box center [414, 319] width 72 height 18
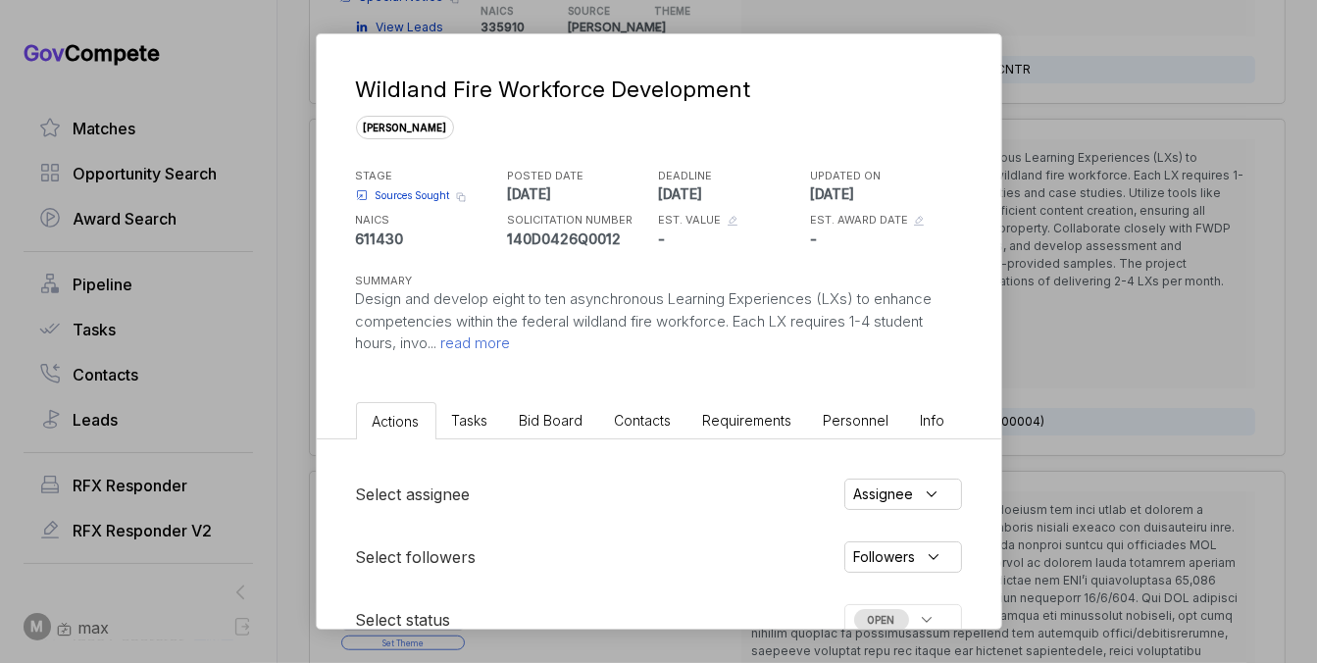
click at [570, 417] on span "Bid Board" at bounding box center [552, 420] width 64 height 17
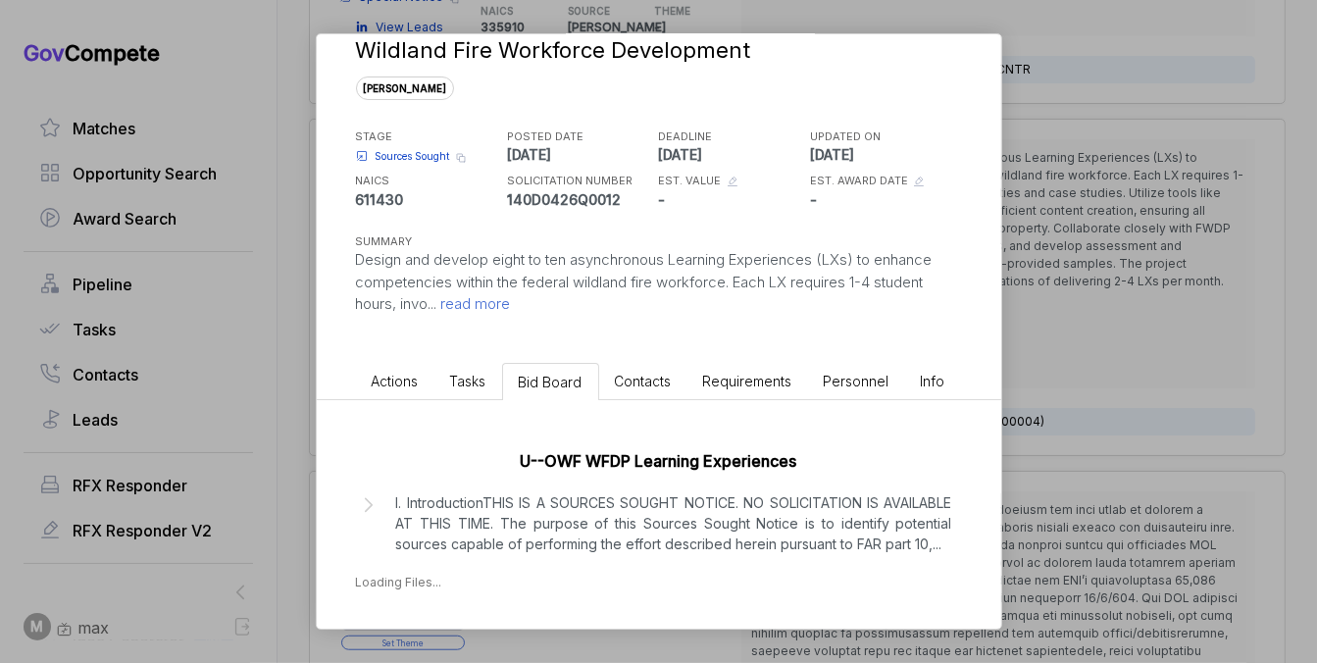
scroll to position [104, 0]
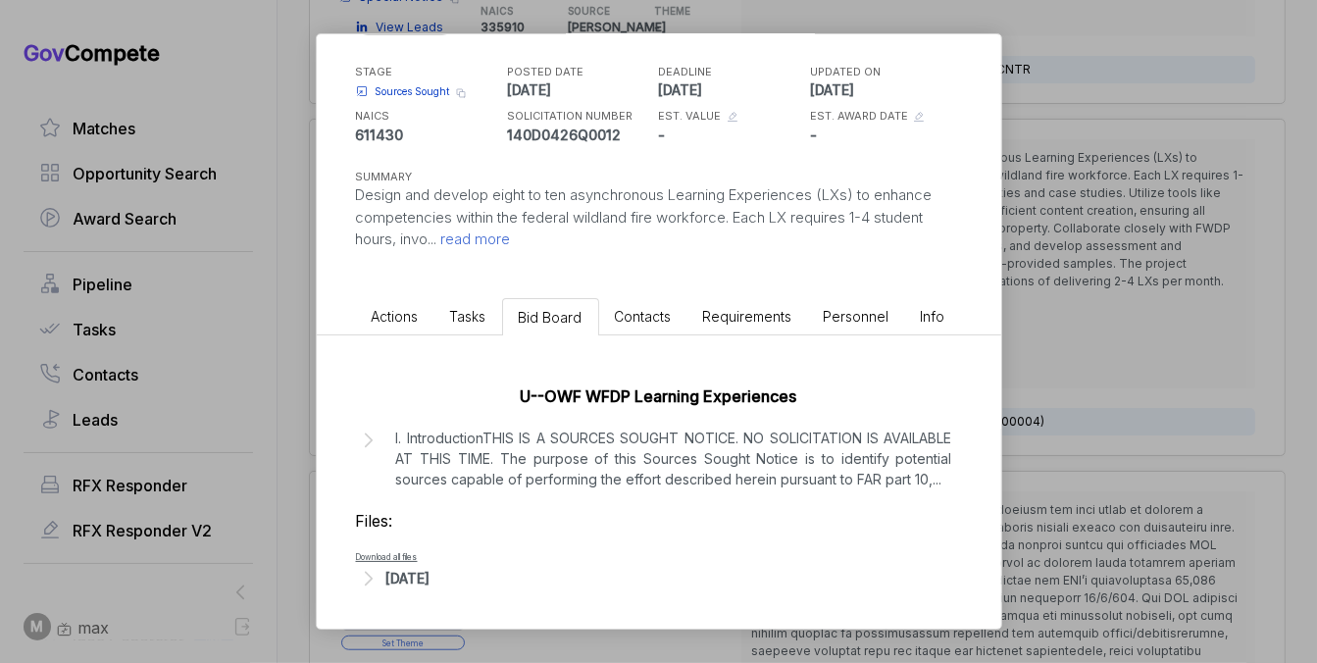
click at [424, 580] on div "[DATE]" at bounding box center [408, 578] width 44 height 21
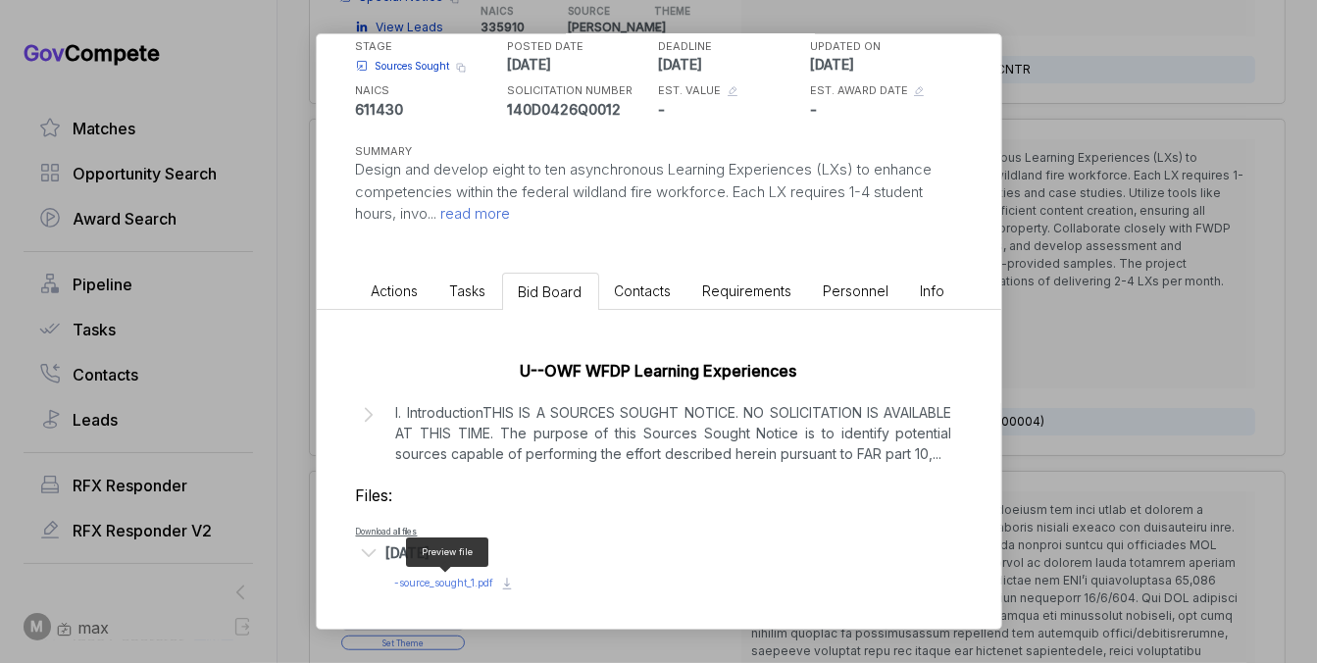
click at [449, 583] on span "- source_sought_1.pdf" at bounding box center [444, 583] width 99 height 12
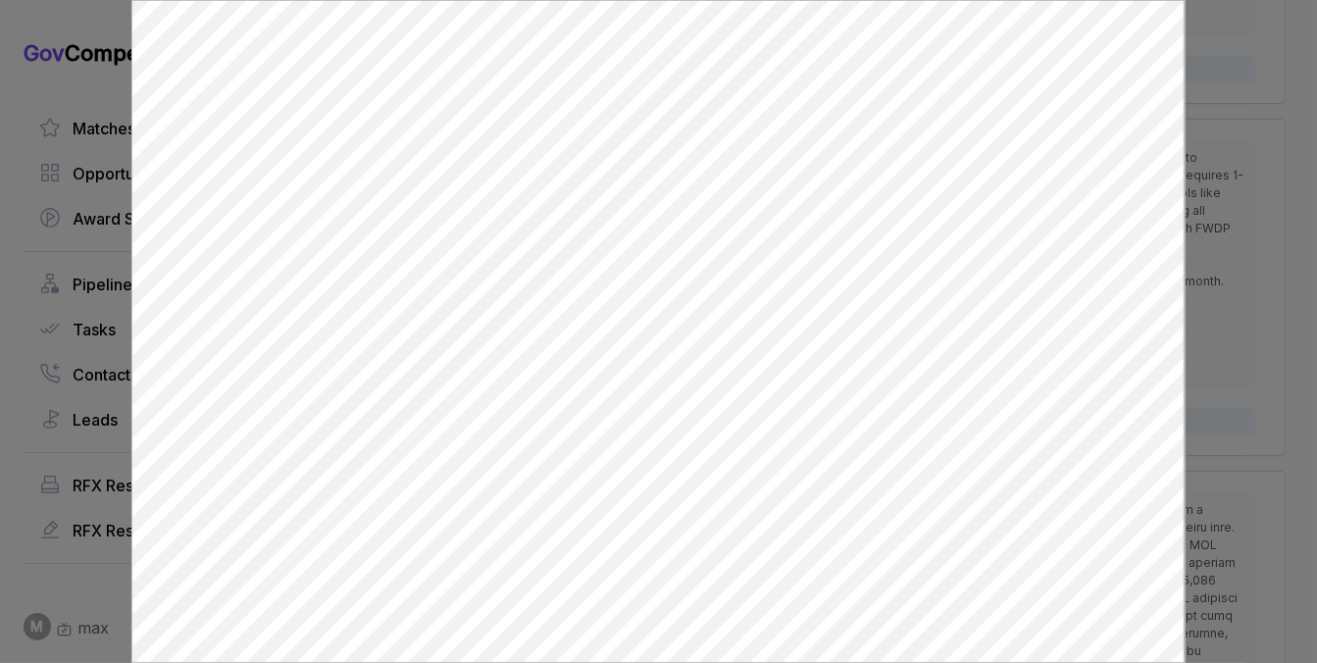
scroll to position [0, 0]
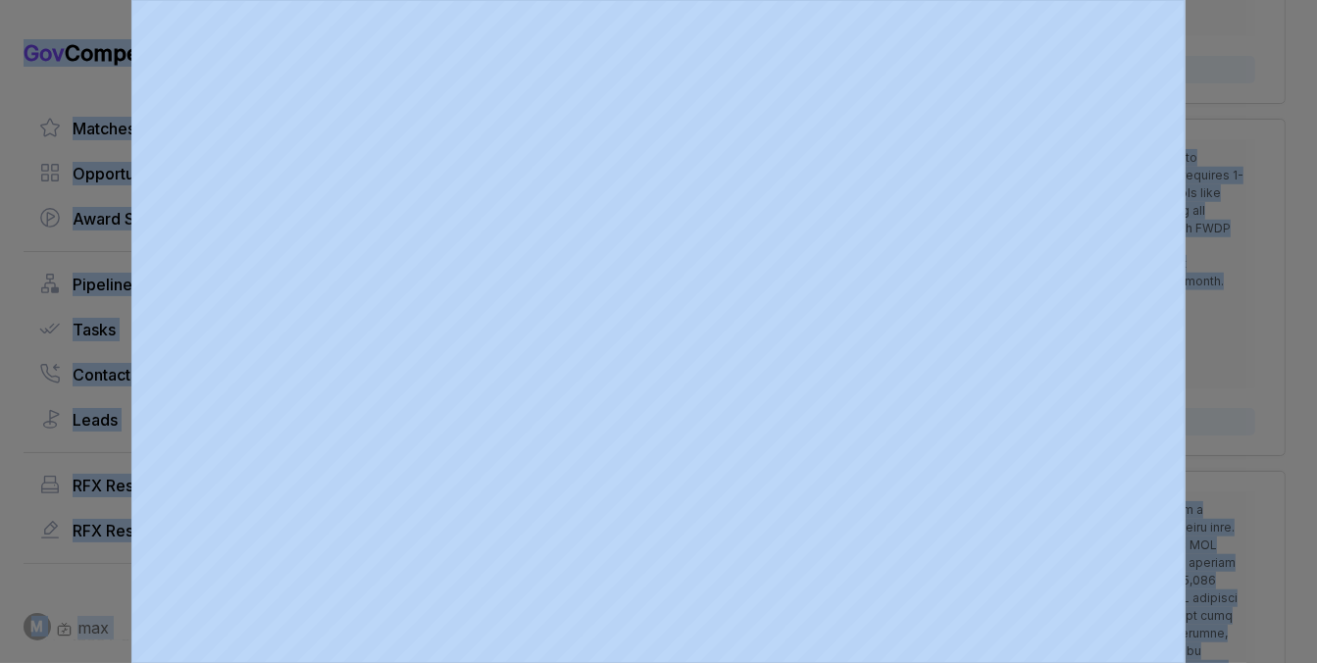
click at [1215, 256] on div at bounding box center [658, 331] width 1317 height 663
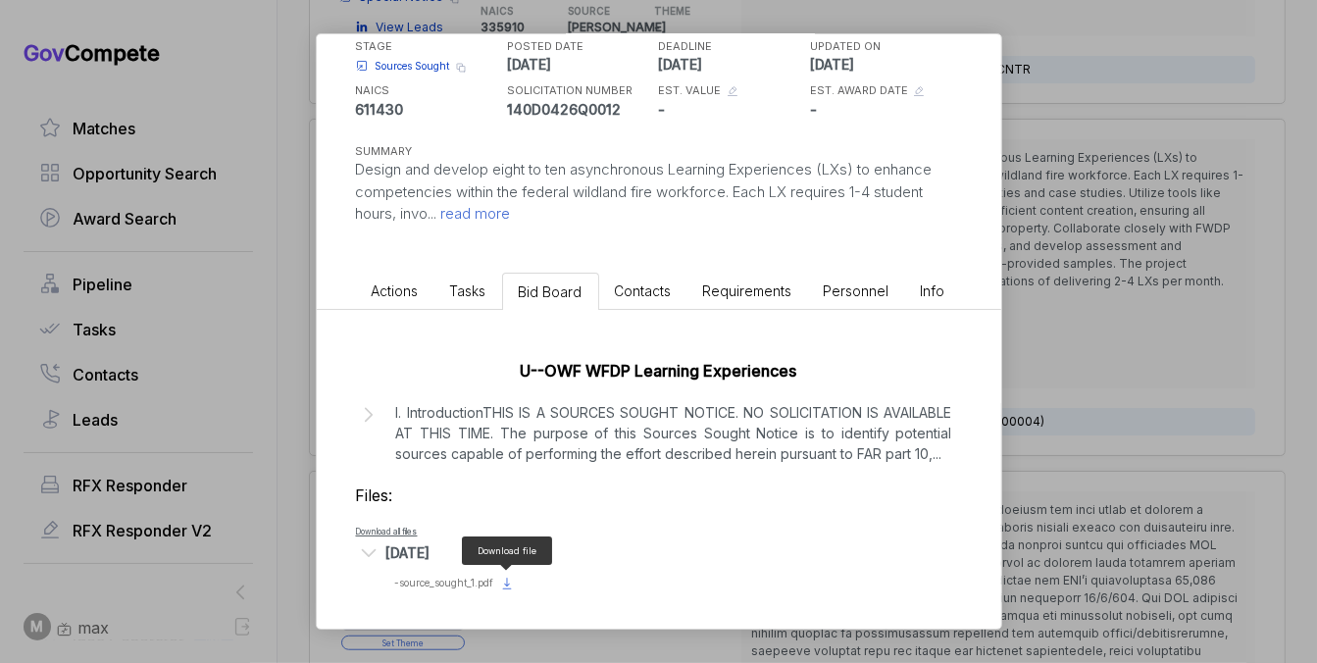
click at [508, 582] on icon at bounding box center [507, 582] width 6 height 9
click at [480, 581] on span "- source_sought_1.pdf" at bounding box center [444, 583] width 99 height 12
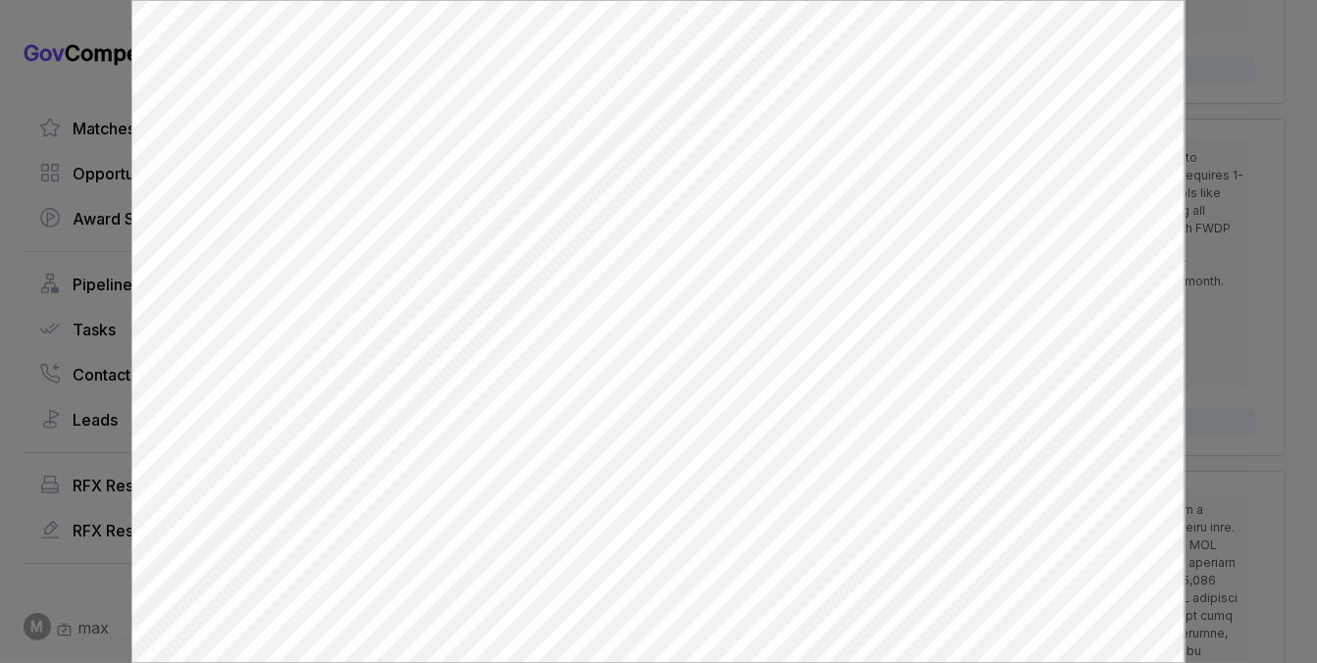
click at [1206, 187] on div at bounding box center [658, 331] width 1317 height 663
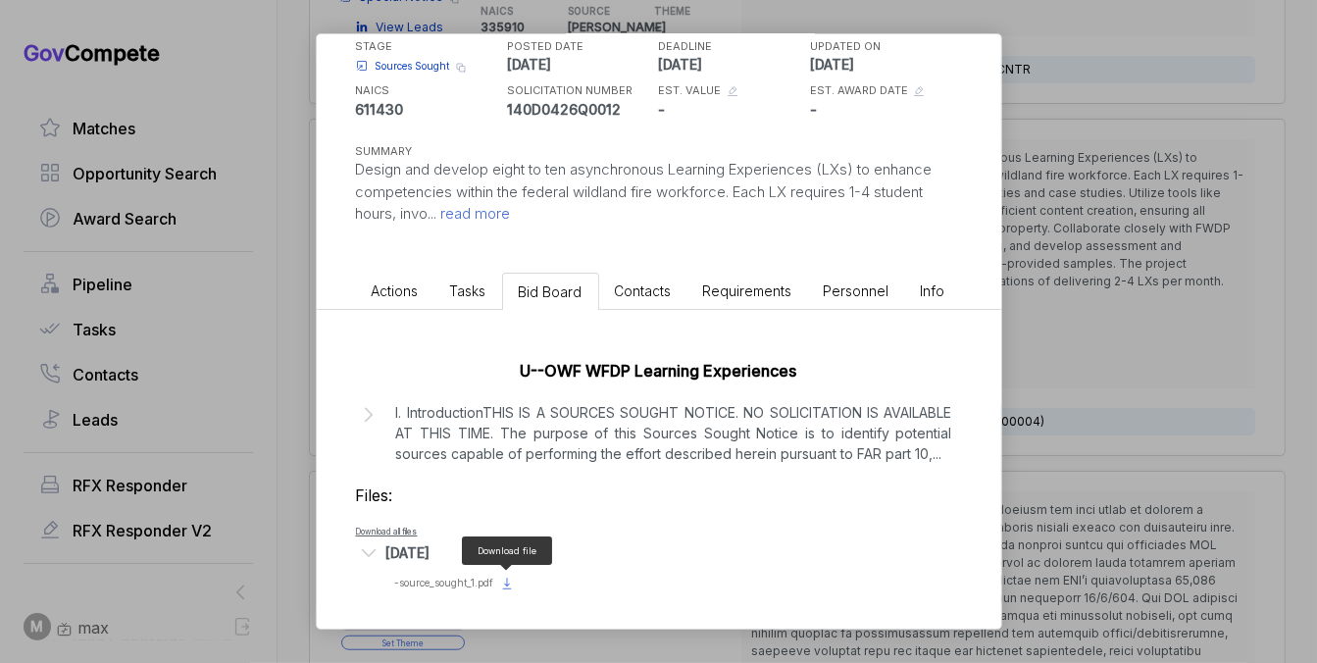
click at [507, 581] on icon at bounding box center [507, 584] width 16 height 16
click at [506, 585] on icon at bounding box center [507, 584] width 16 height 16
click at [447, 578] on span "- source_sought_1.pdf" at bounding box center [444, 583] width 99 height 12
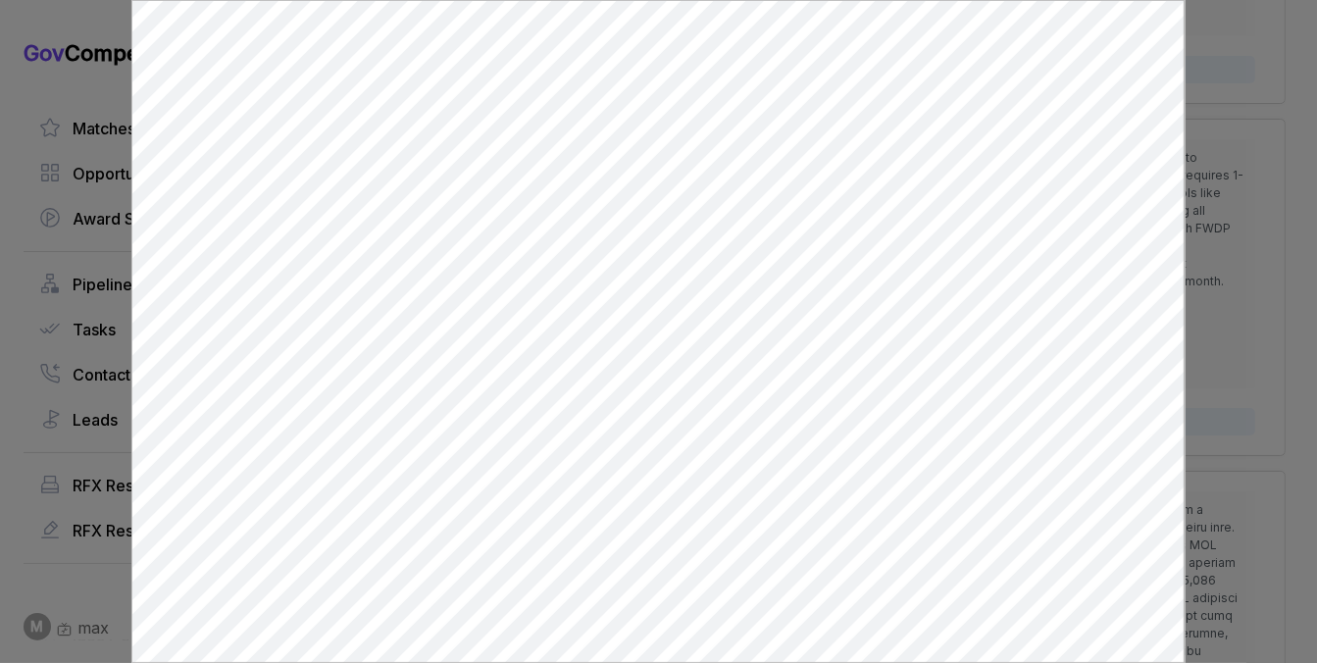
click at [1255, 323] on div at bounding box center [658, 331] width 1317 height 663
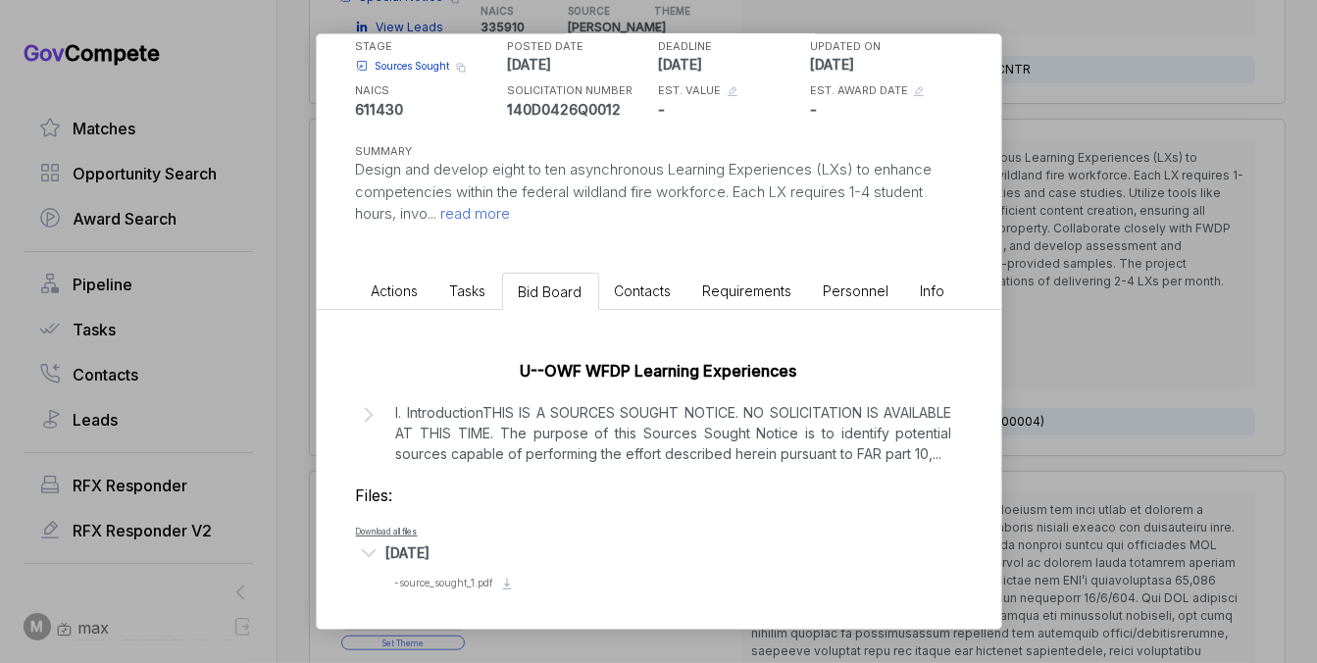
click at [1165, 352] on div "Wildland Fire Workforce Development sam STAGE Sources Sought Copy link POSTED D…" at bounding box center [658, 331] width 1317 height 663
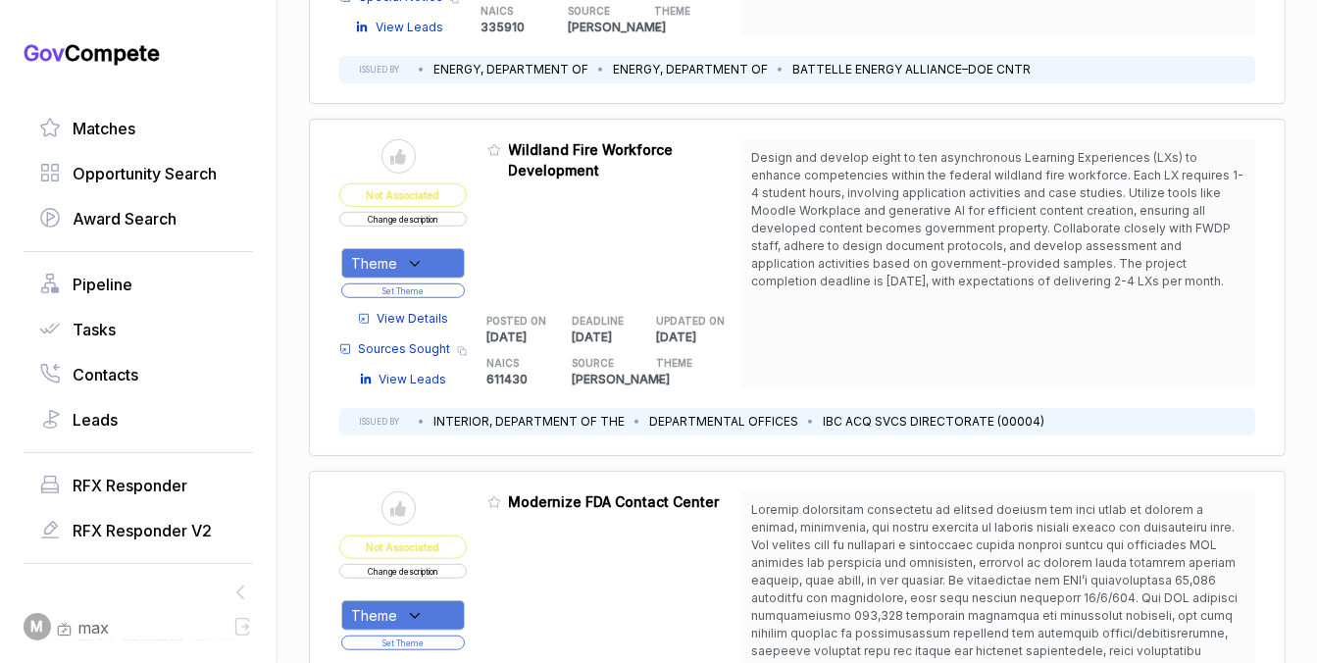
click at [443, 215] on button "Change description" at bounding box center [403, 219] width 128 height 15
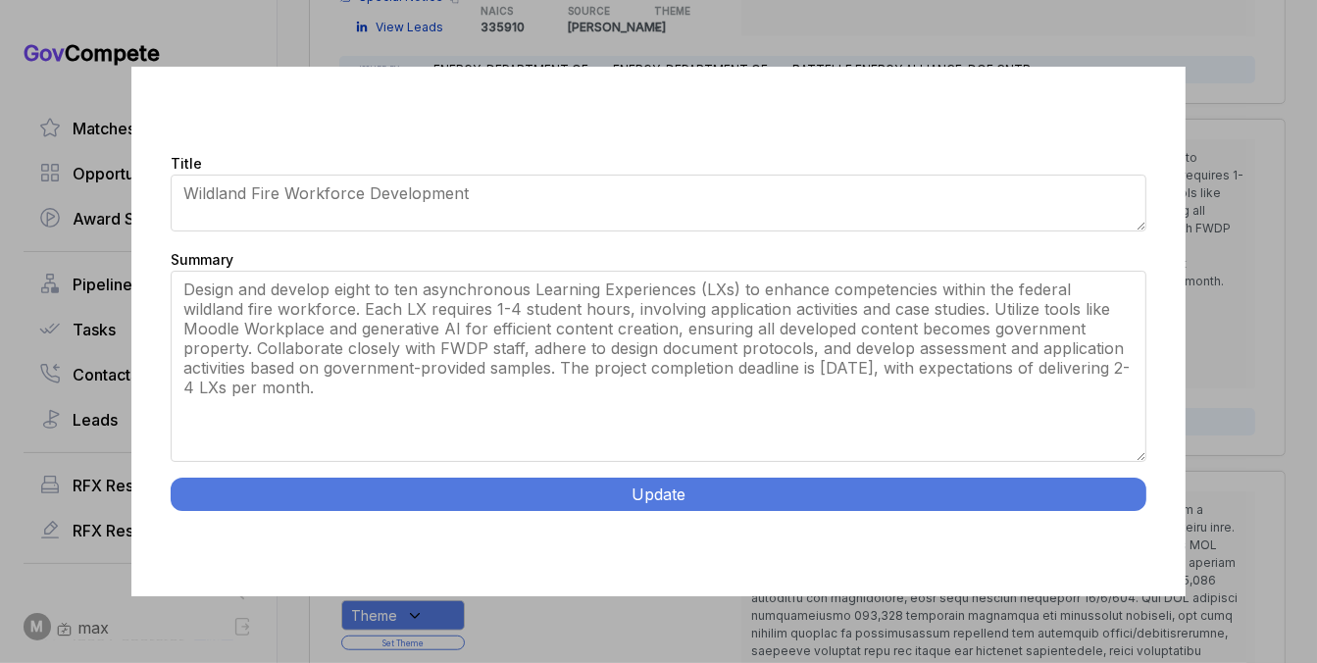
drag, startPoint x: 1142, startPoint y: 391, endPoint x: 1110, endPoint y: 525, distance: 137.0
click at [1110, 525] on div "Title Wildland Fire Workforce Development Summary Design and develop eight to t…" at bounding box center [657, 332] width 1053 height 531
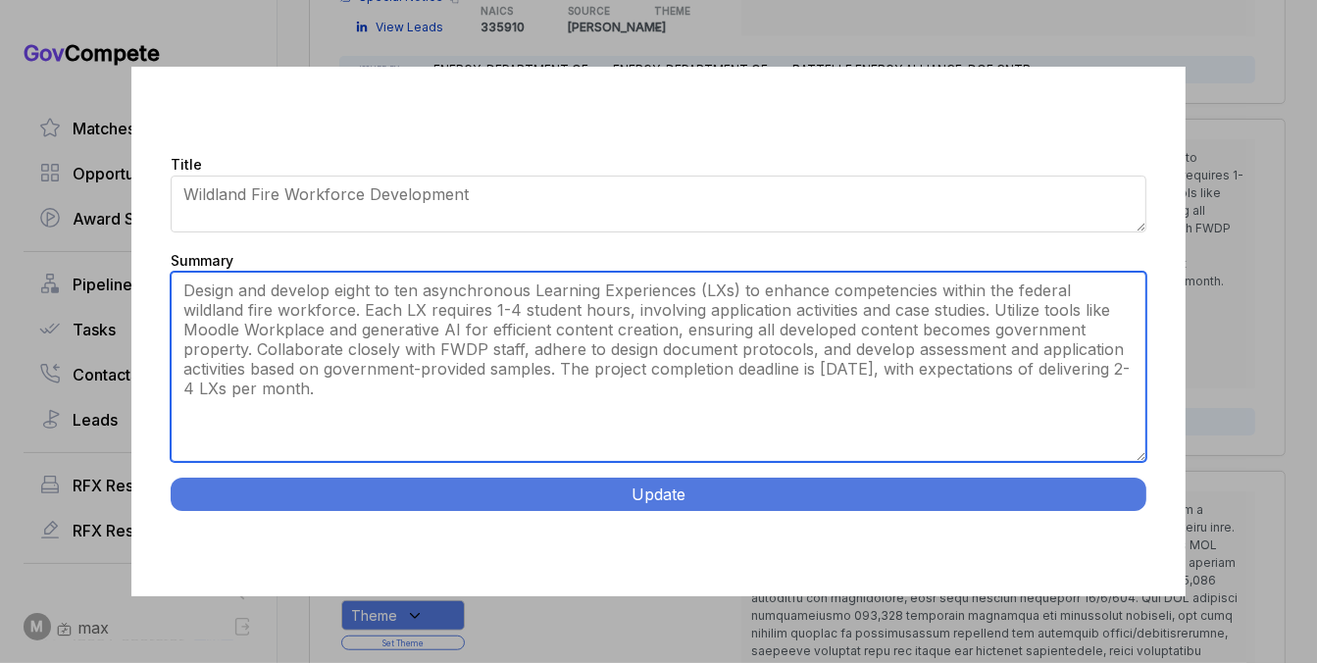
click at [956, 407] on textarea "Design and develop eight to ten asynchronous Learning Experiences (LXs) to enha…" at bounding box center [658, 367] width 975 height 190
paste textarea "Wildland Fire Workforce Learning Development. Design and develop 8-10 asynchron…"
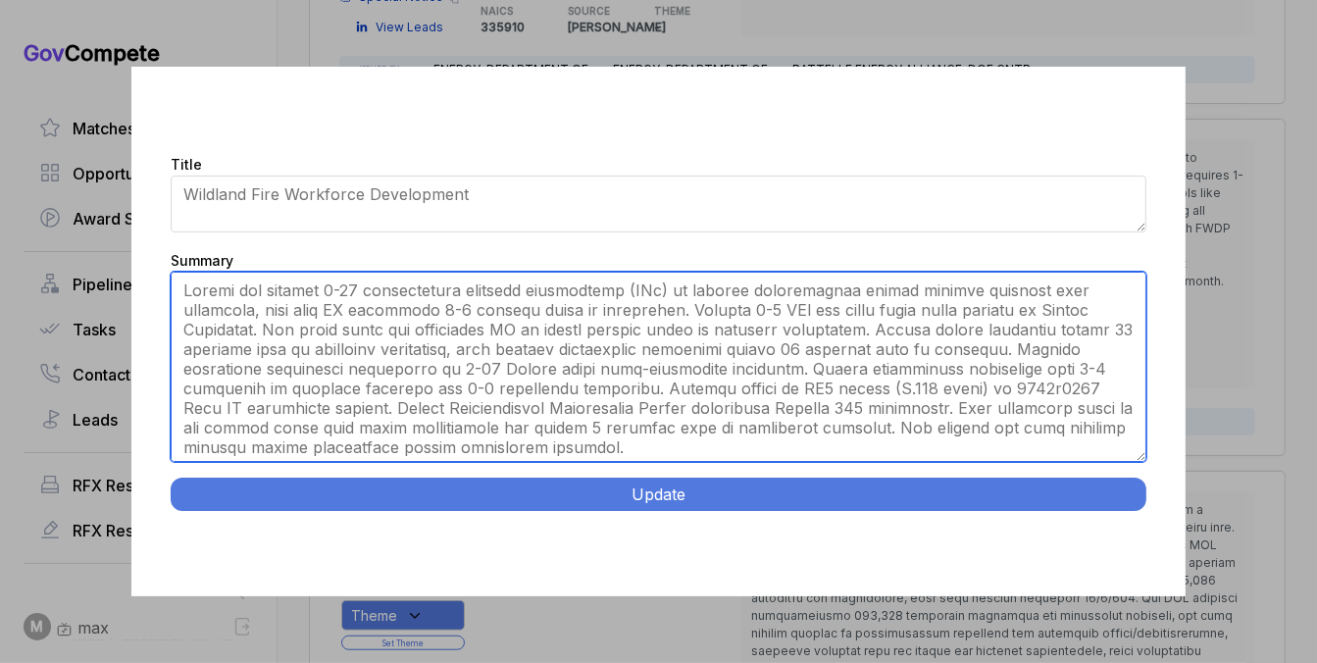
type textarea "Design and develop 8-10 asynchronous learning experiences (LXs) to enhance comp…"
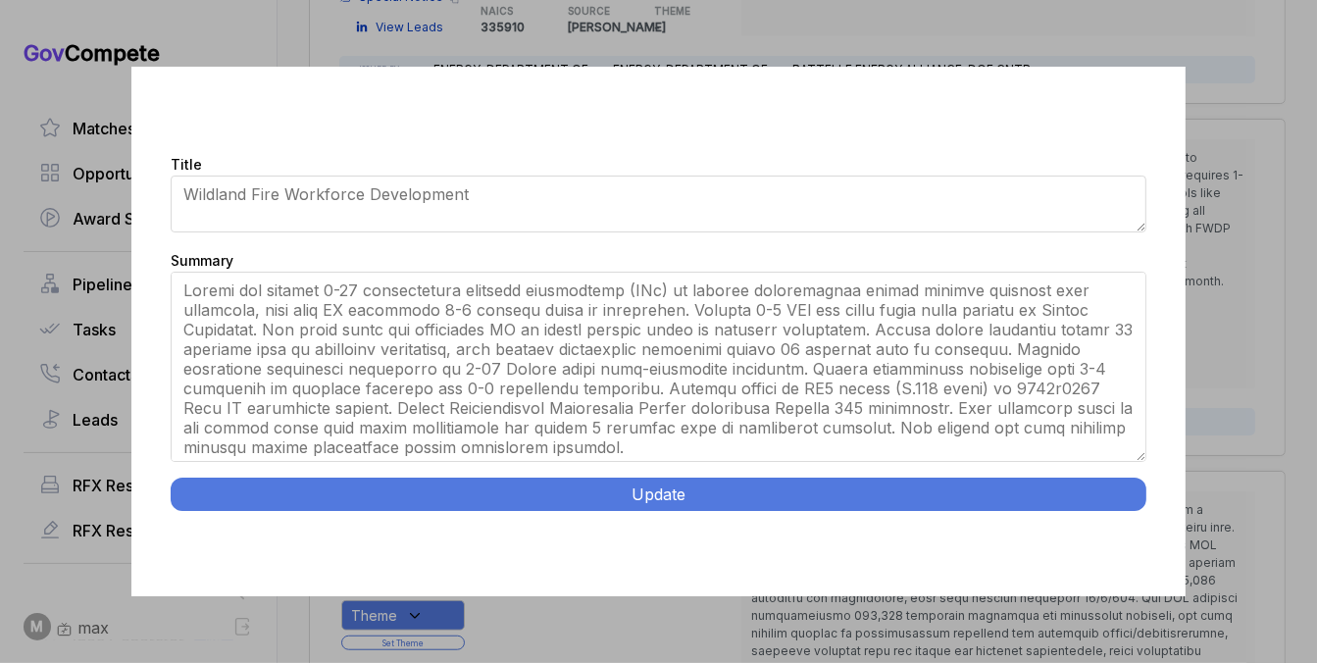
click at [870, 233] on div "Title Wildland Fire Workforce Development" at bounding box center [658, 195] width 975 height 86
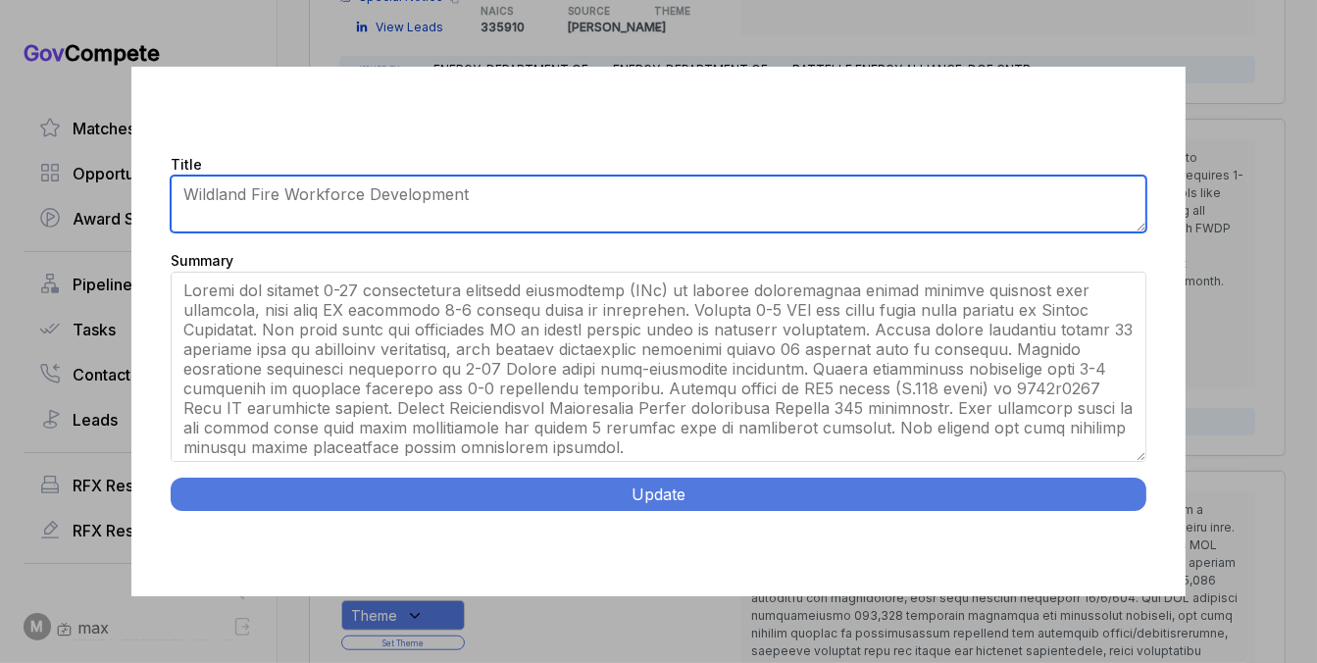
click at [873, 213] on textarea "Wildland Fire Workforce Development" at bounding box center [658, 204] width 975 height 57
paste textarea "Learning Development."
type textarea "Wildland Fire Workforce Learning Development"
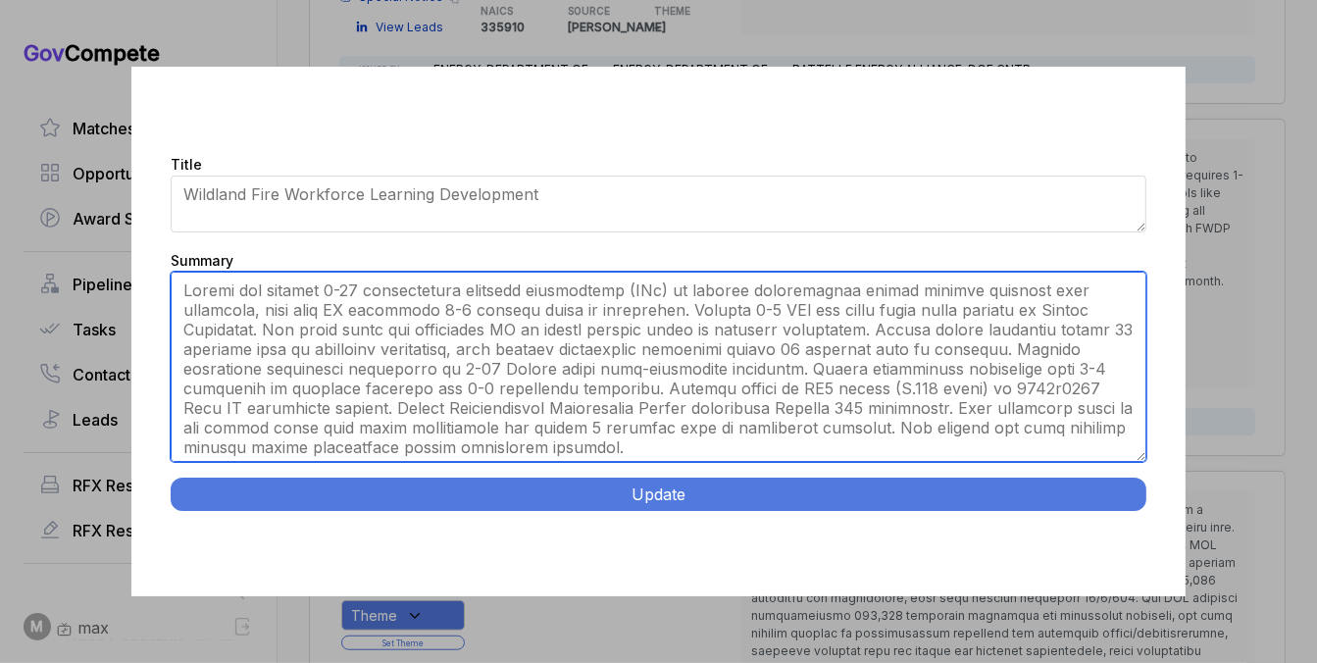
click at [762, 291] on textarea "Design and develop eight to ten asynchronous Learning Experiences (LXs) to enha…" at bounding box center [658, 367] width 975 height 190
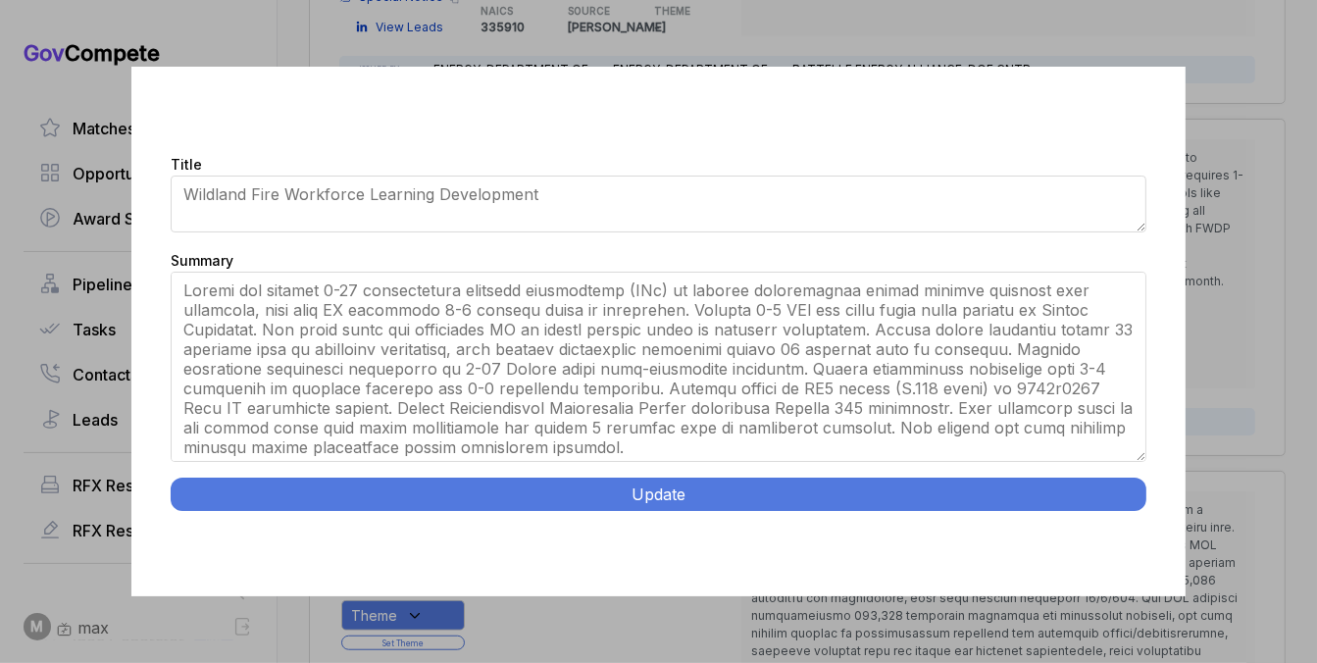
click at [741, 482] on button "Update" at bounding box center [658, 494] width 975 height 33
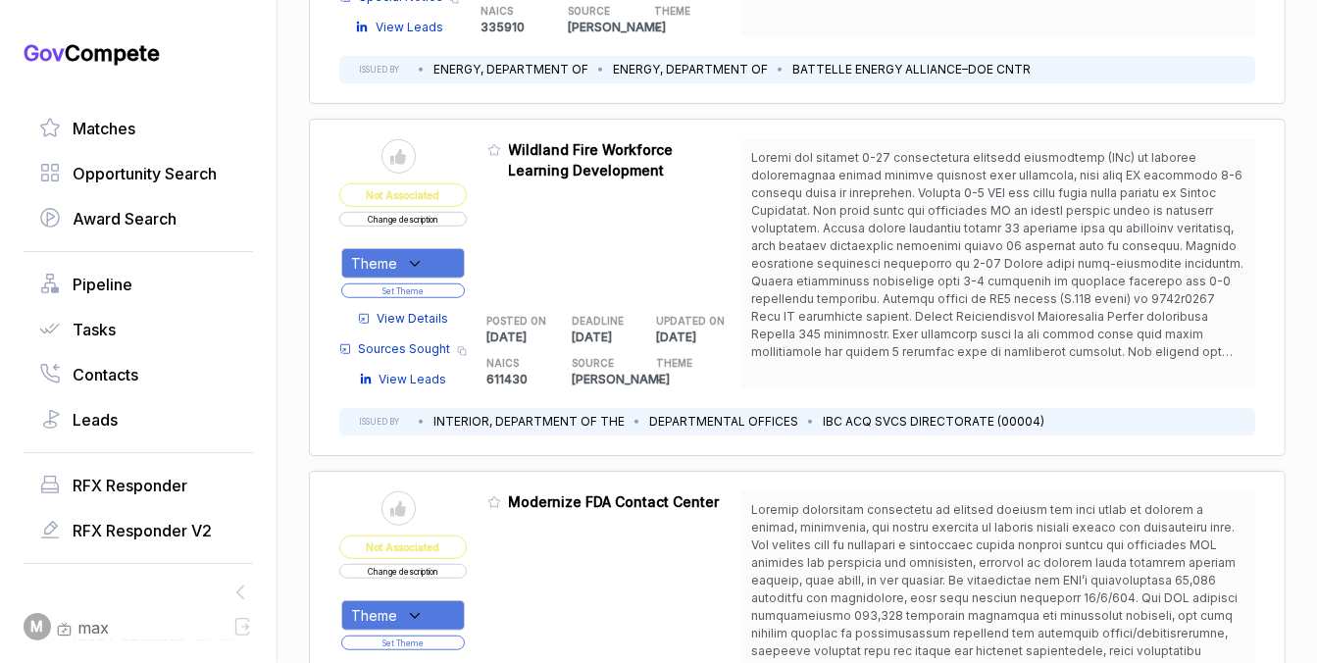
click at [438, 254] on div "Theme" at bounding box center [403, 263] width 124 height 30
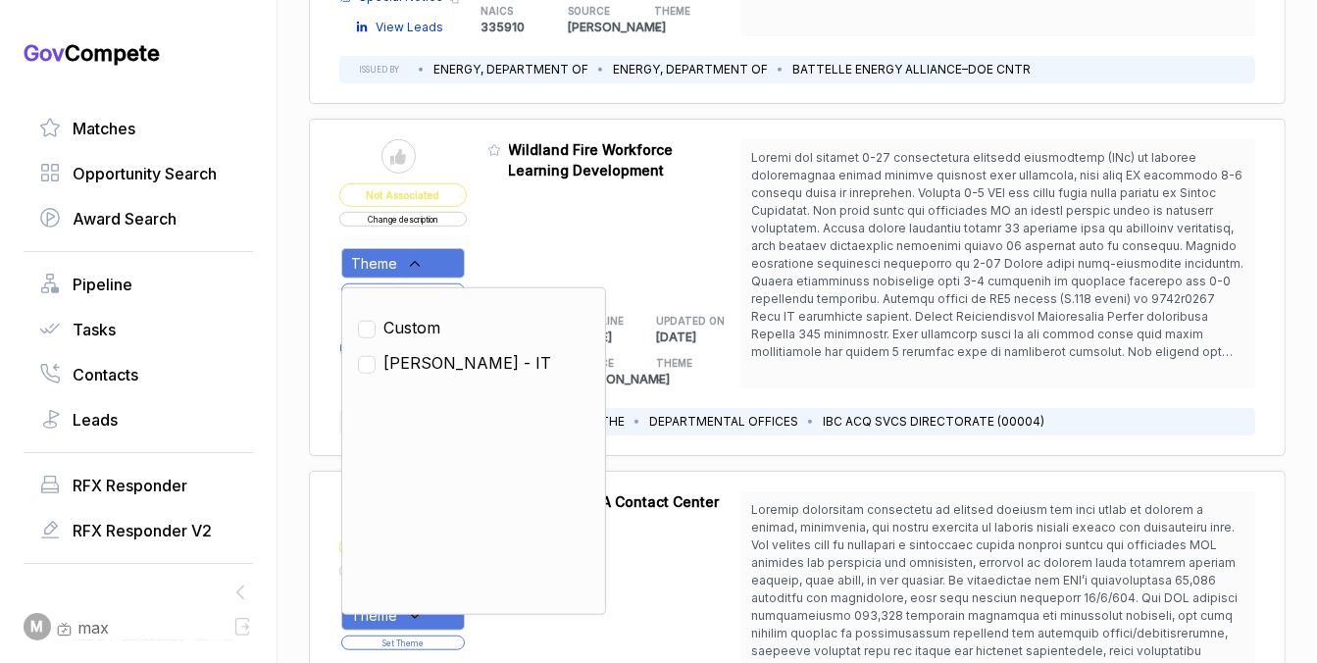
click at [417, 342] on ul "Custom SAM - IT" at bounding box center [473, 451] width 231 height 294
click at [417, 352] on span "SAM - IT" at bounding box center [467, 363] width 168 height 24
checkbox input "true"
click at [503, 266] on div "Admin: Click to change feature to 1 140D0426Q0012 Wildland Fire Workforce Learn…" at bounding box center [614, 263] width 255 height 249
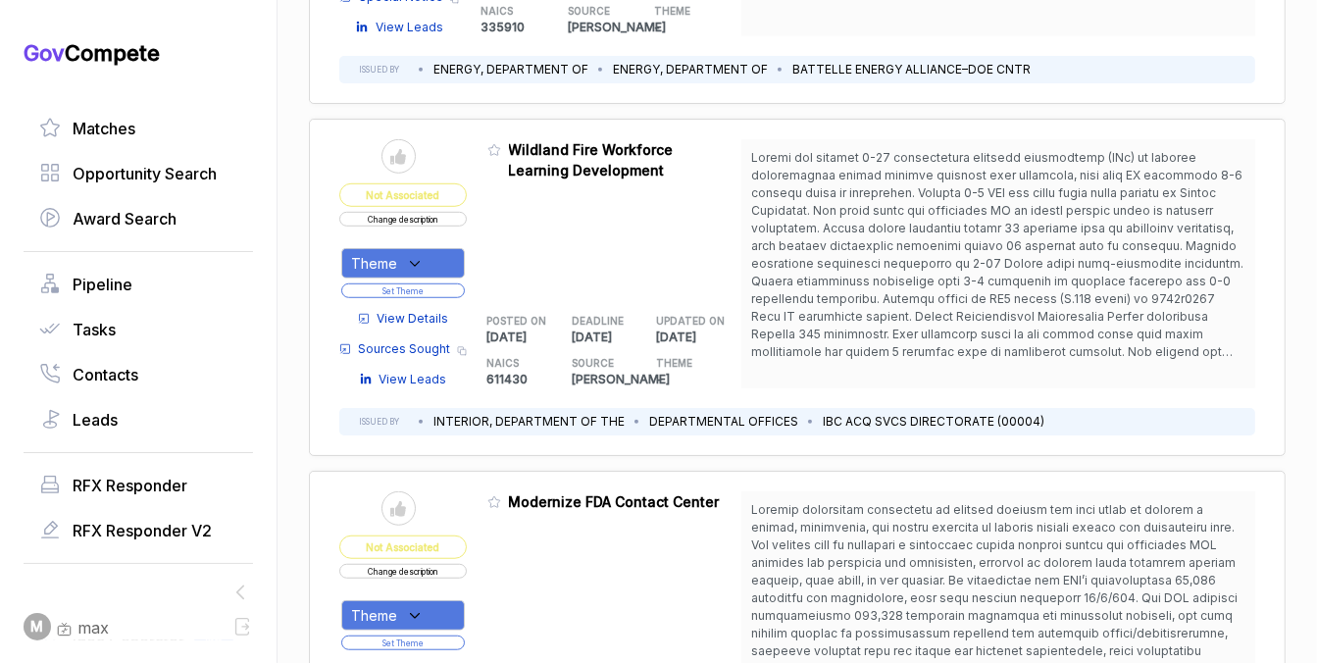
click at [446, 286] on button "Set Theme" at bounding box center [403, 290] width 124 height 15
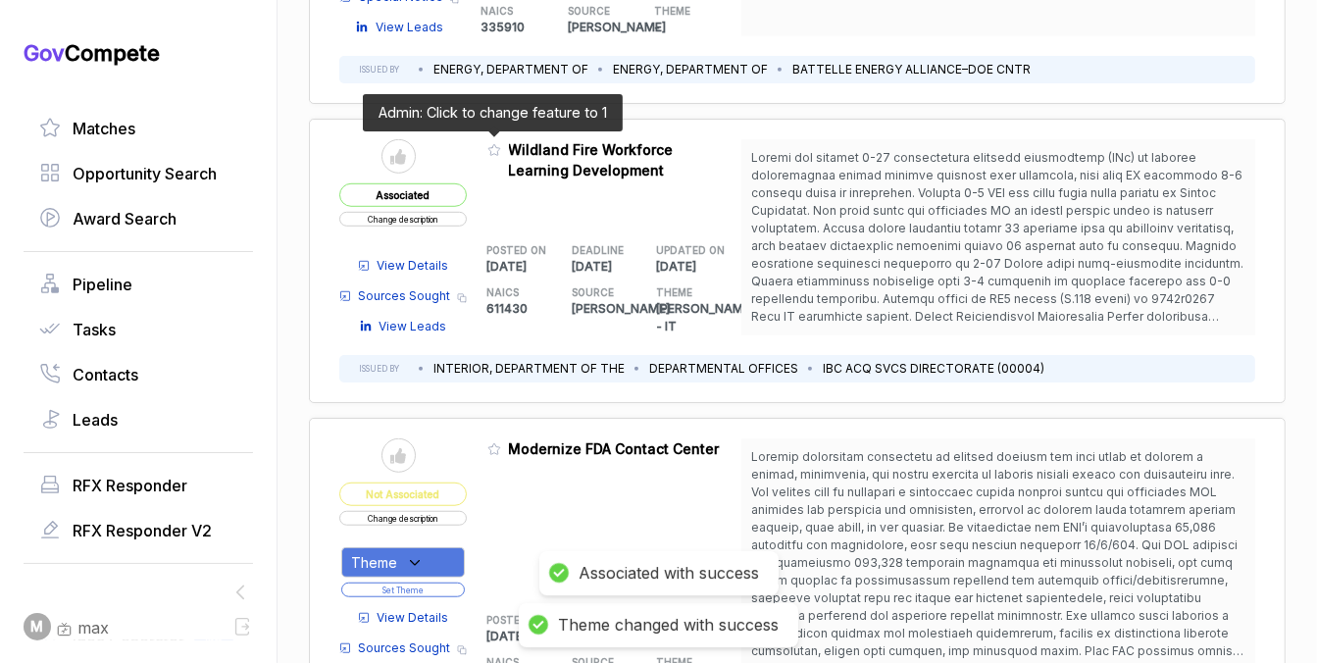
click at [488, 145] on icon at bounding box center [494, 150] width 12 height 11
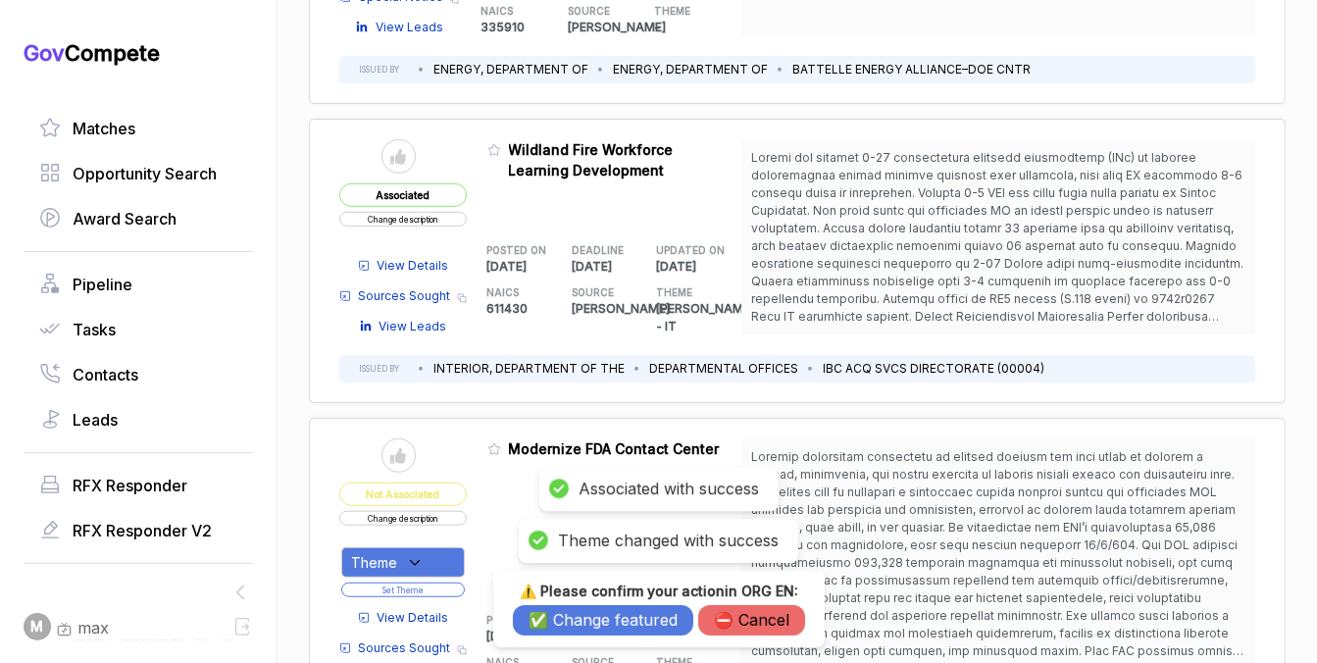
click at [582, 622] on button "✅ Change featured" at bounding box center [603, 620] width 180 height 30
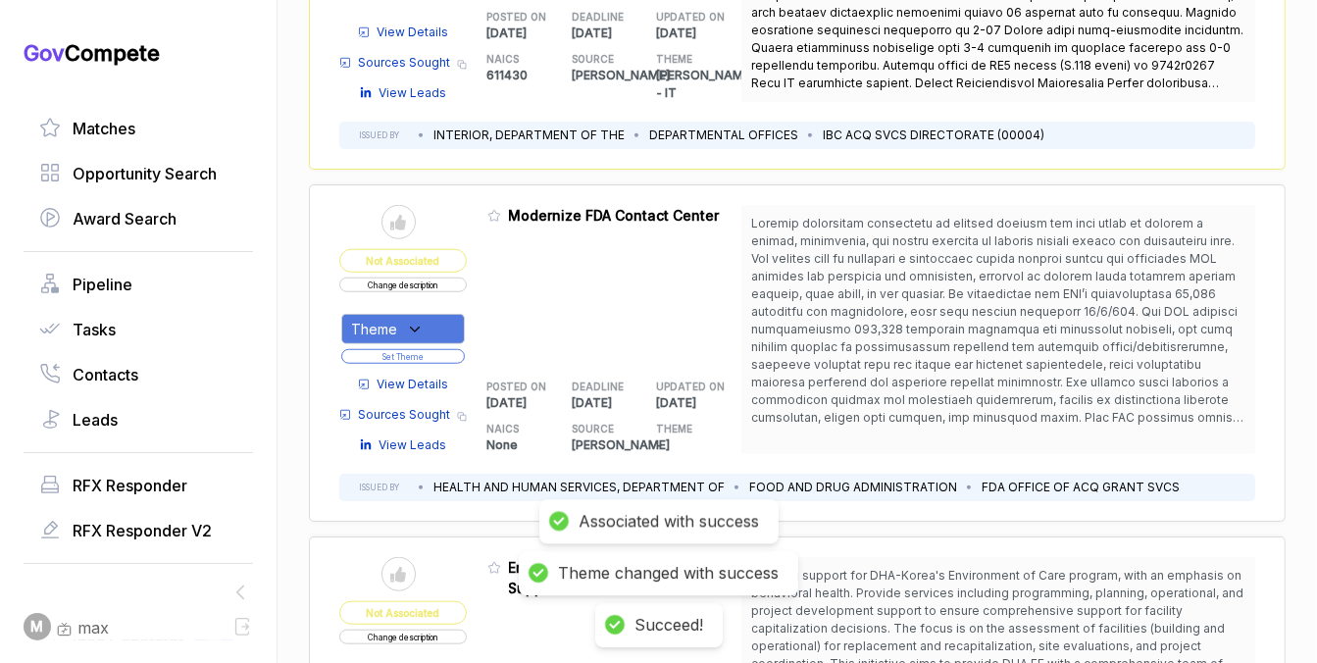
scroll to position [1401, 0]
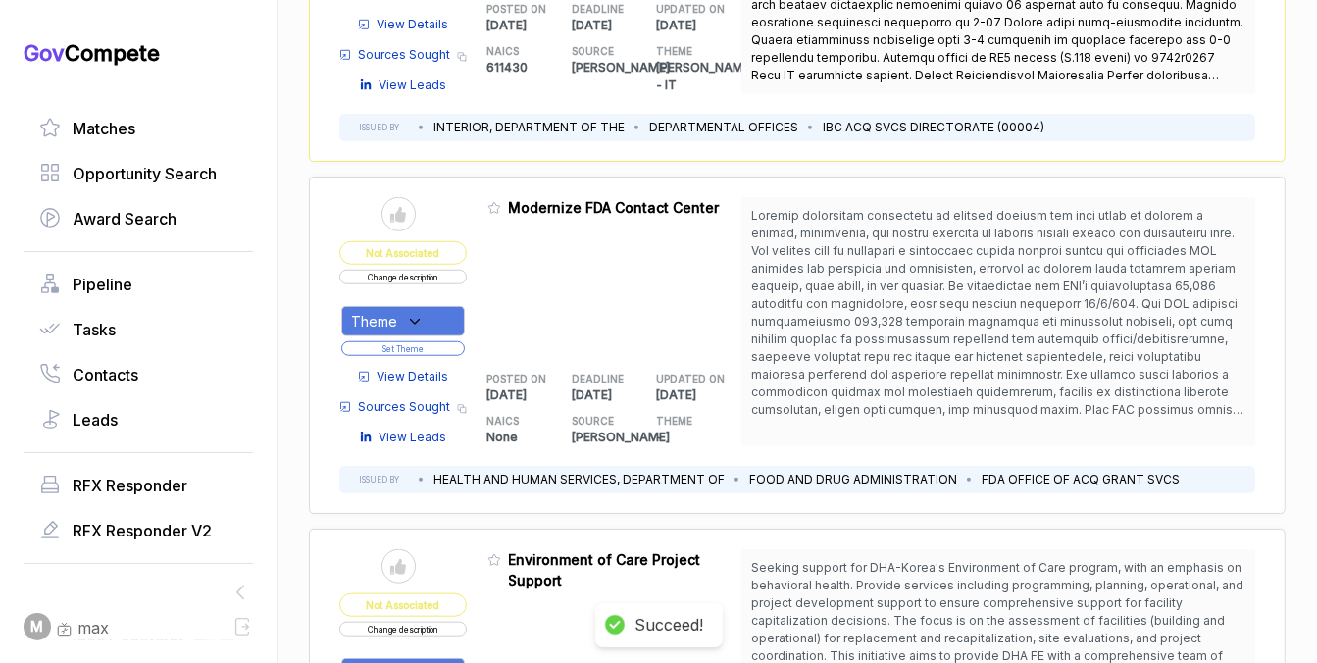
click at [422, 368] on span "View Details" at bounding box center [414, 377] width 72 height 18
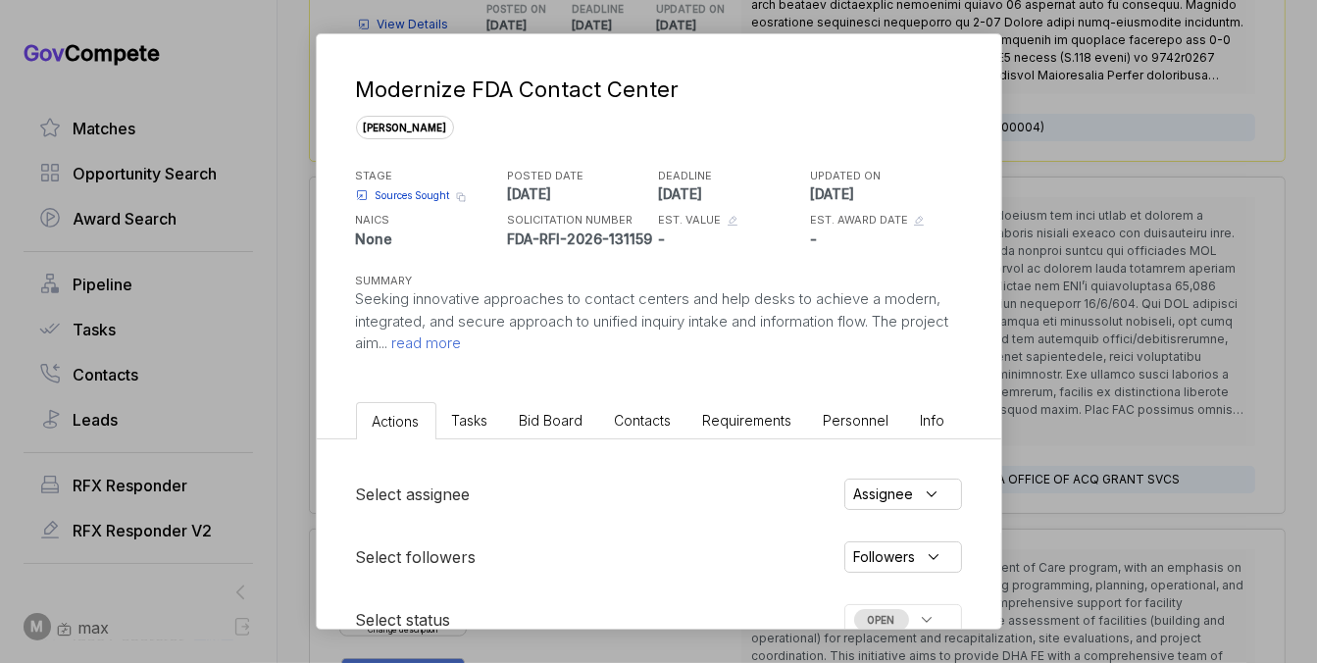
click at [561, 403] on li "Bid Board" at bounding box center [551, 420] width 95 height 36
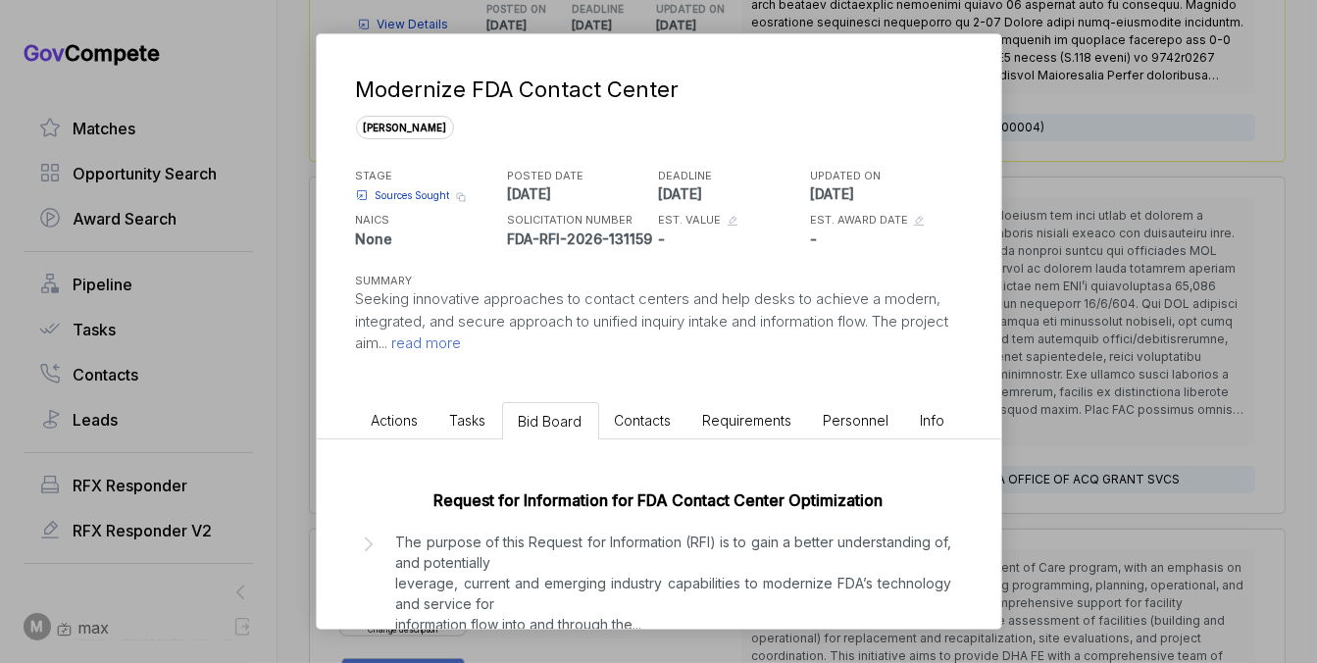
scroll to position [145, 0]
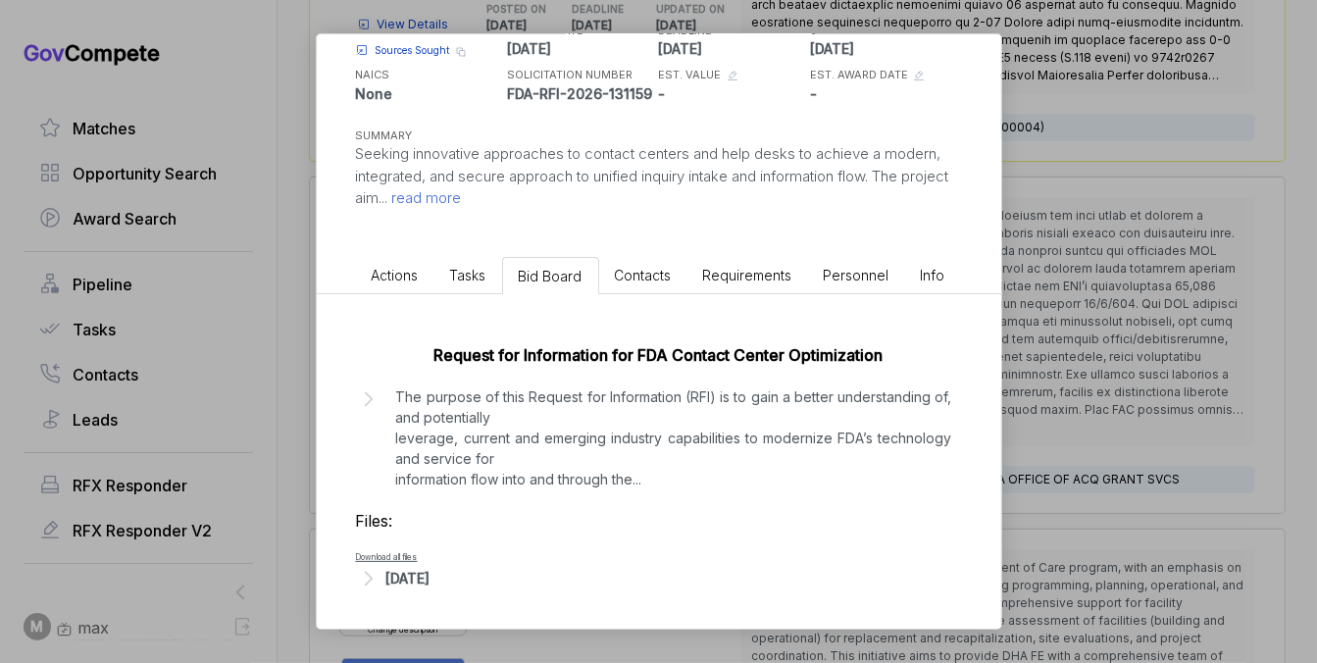
click at [417, 583] on div "Oct 6, 2025" at bounding box center [408, 578] width 44 height 21
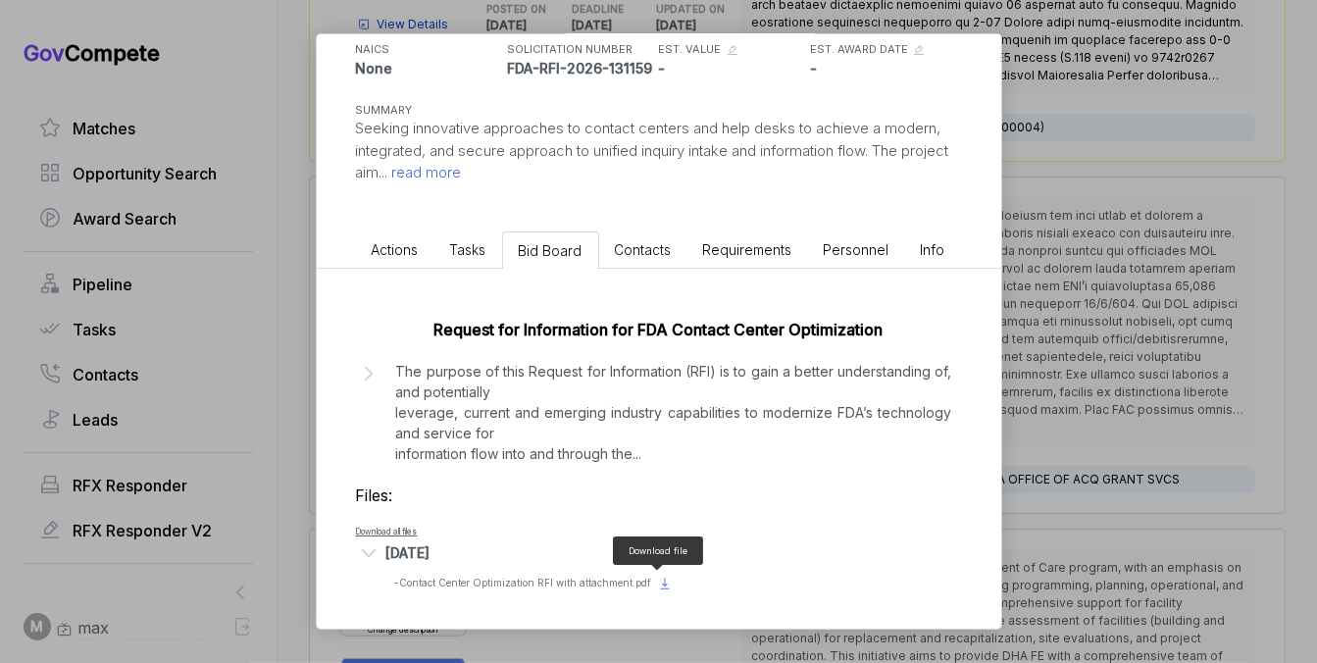
click at [657, 581] on icon at bounding box center [665, 584] width 16 height 16
click at [1060, 318] on div "Modernize FDA Contact Center sam STAGE Sources Sought Copy link POSTED DATE 202…" at bounding box center [658, 331] width 1317 height 663
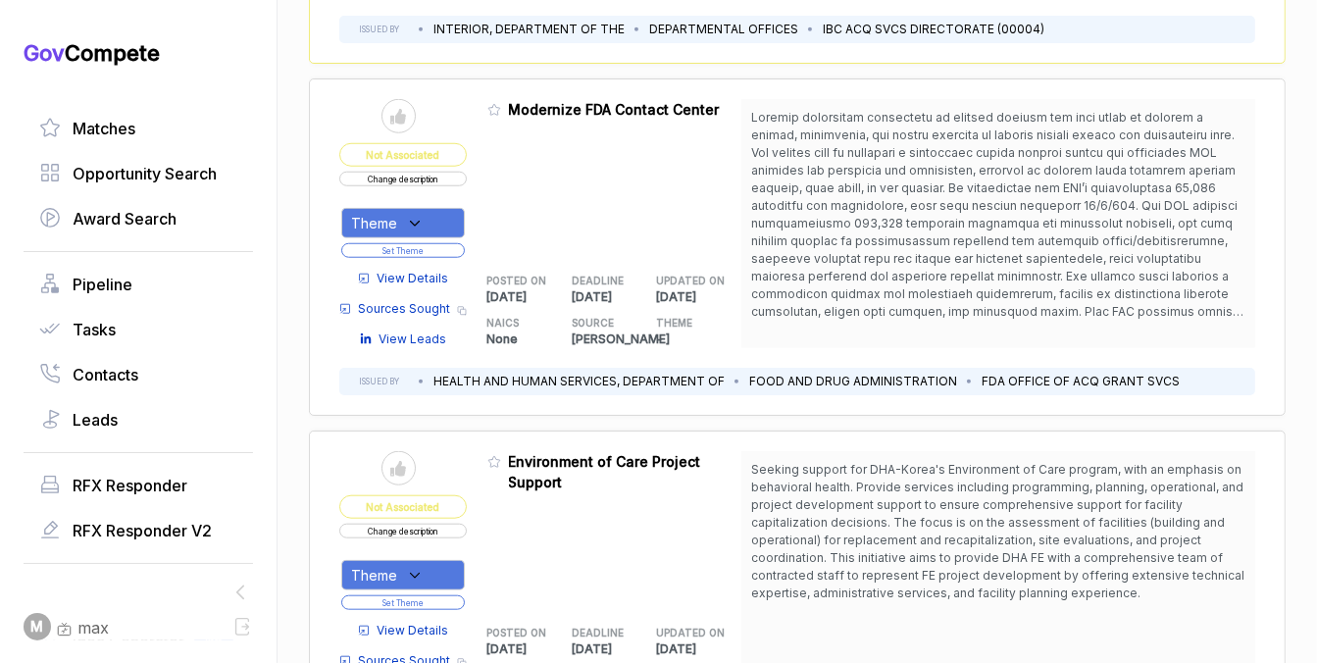
scroll to position [1509, 0]
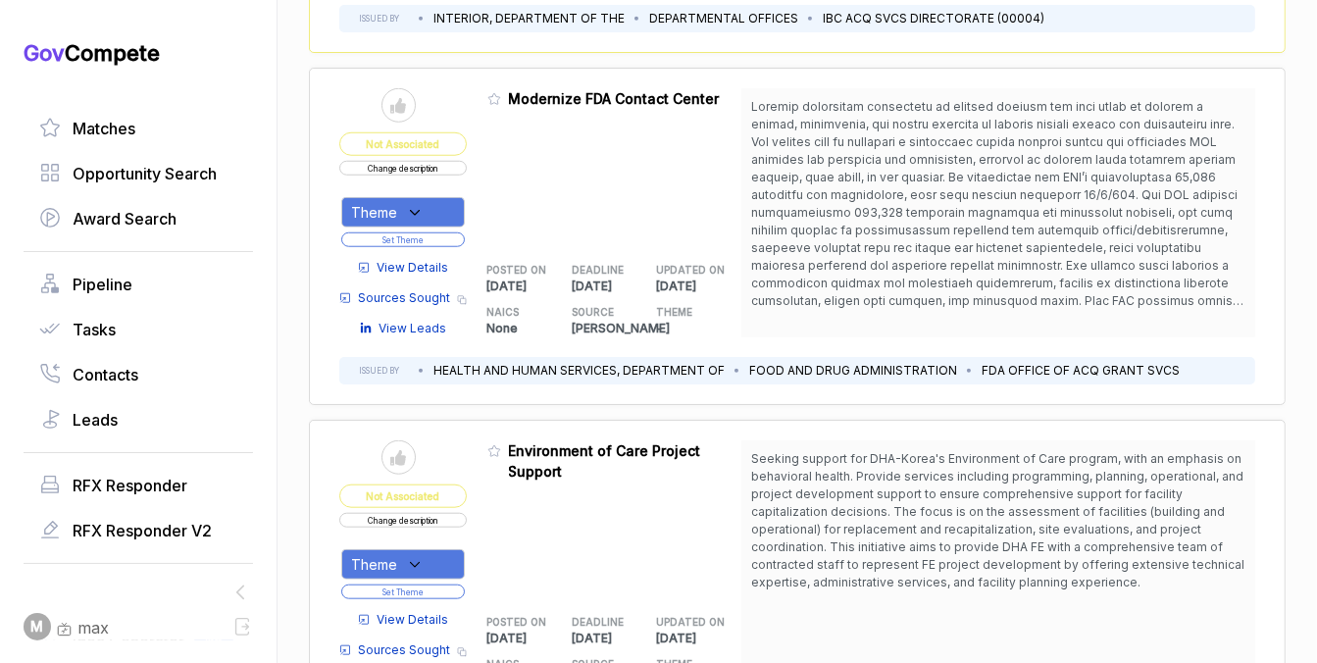
click at [443, 168] on button "Change description" at bounding box center [403, 168] width 128 height 15
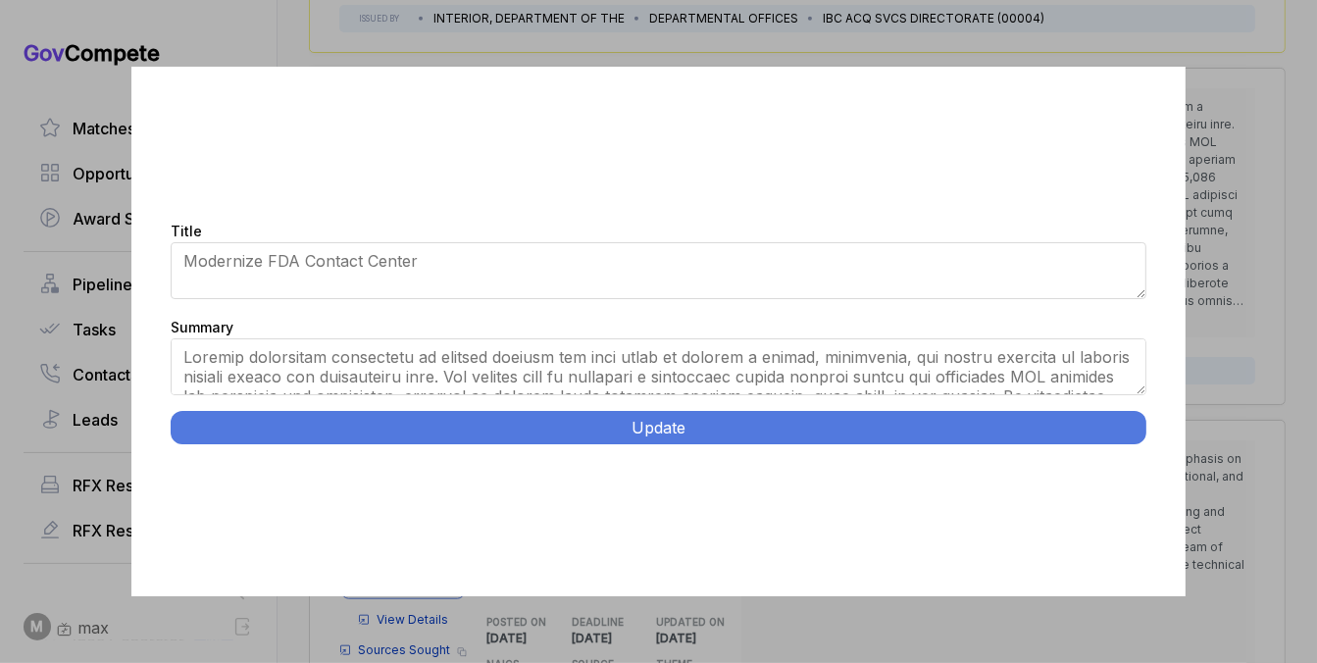
click at [1139, 394] on div "Summary" at bounding box center [658, 358] width 975 height 86
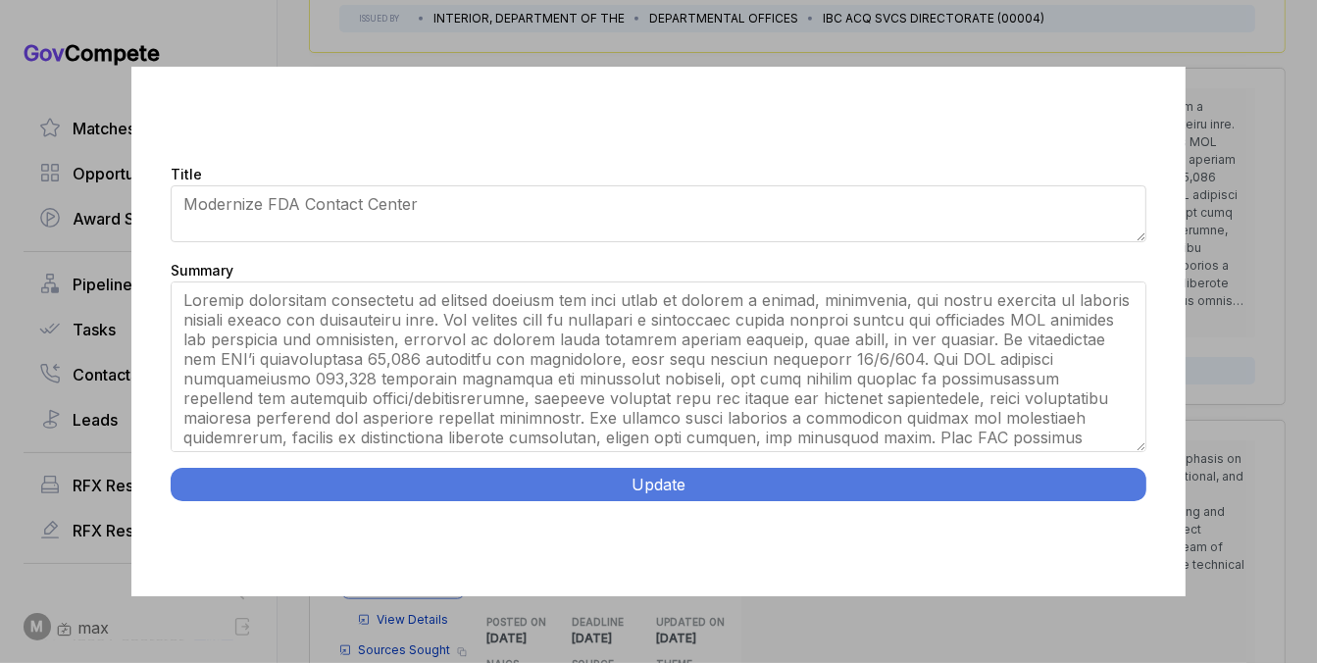
drag, startPoint x: 1139, startPoint y: 392, endPoint x: 1137, endPoint y: 569, distance: 176.6
click at [1137, 570] on div "Title Modernize FDA Contact Center Summary Update" at bounding box center [657, 332] width 1053 height 531
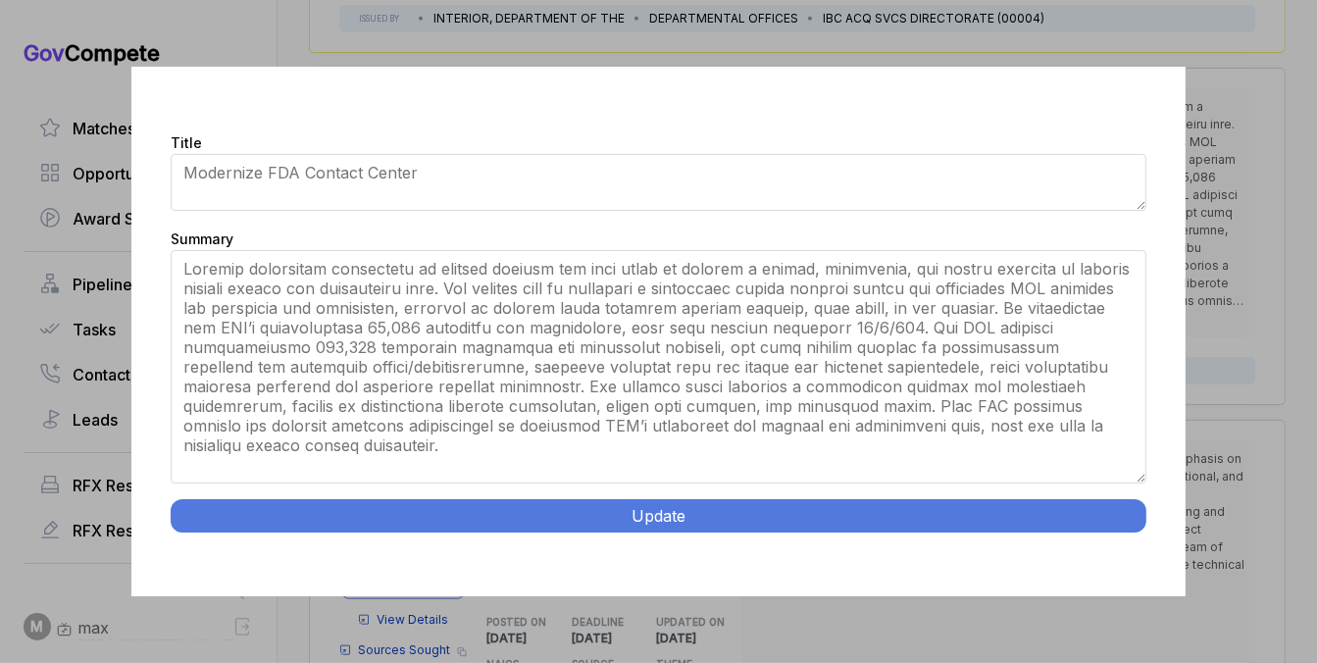
click at [993, 486] on div "Summary" at bounding box center [658, 358] width 975 height 263
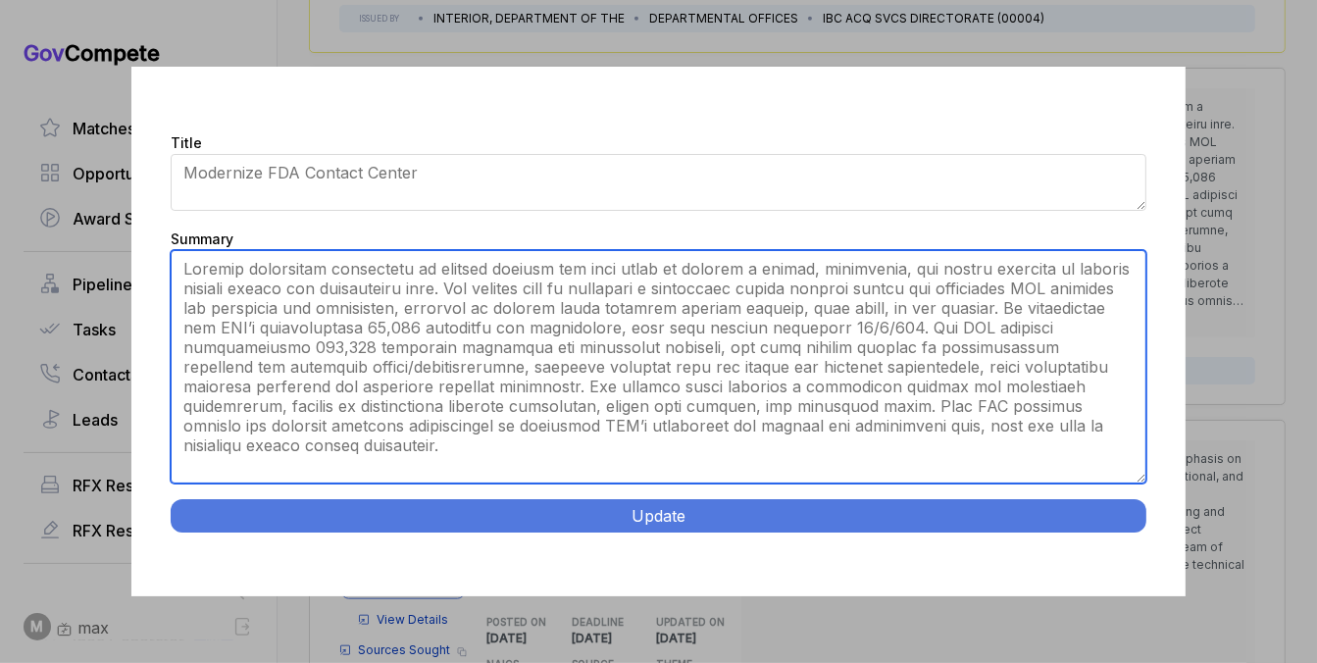
click at [987, 444] on textarea "Summary" at bounding box center [658, 366] width 975 height 233
paste textarea "FDA Contact Center Optimization Initiative. Silver Spring, MD. Modernize and co…"
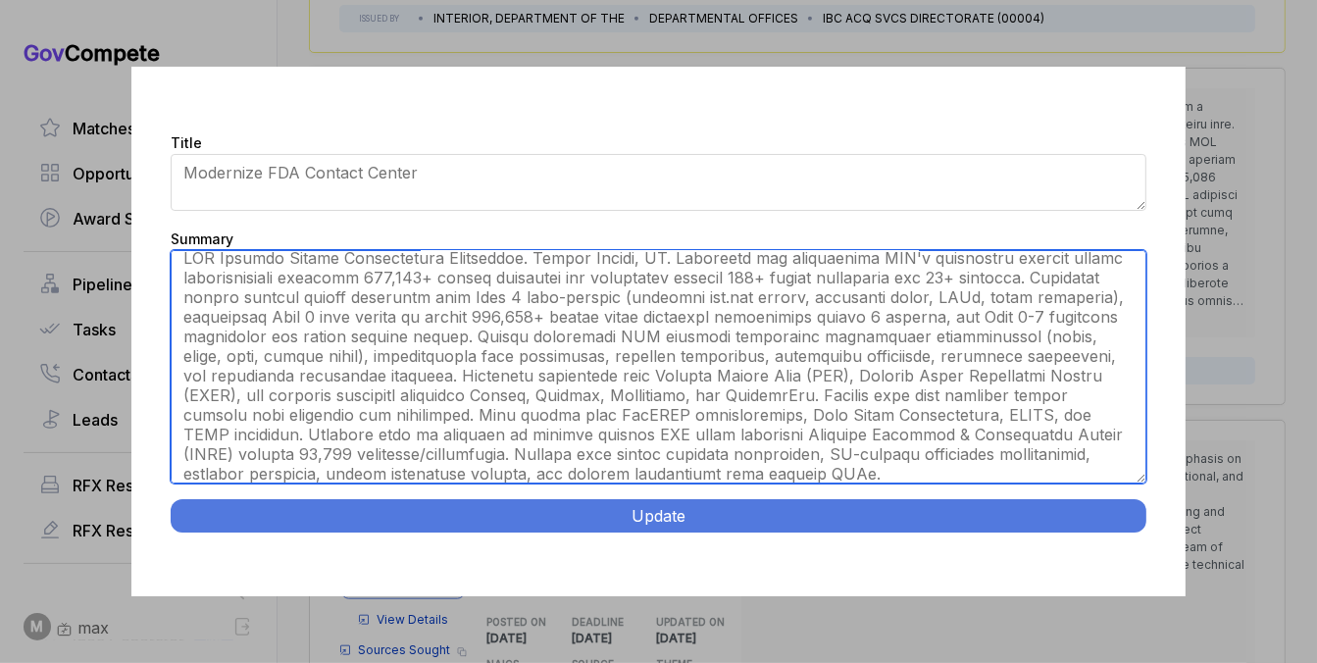
scroll to position [8, 0]
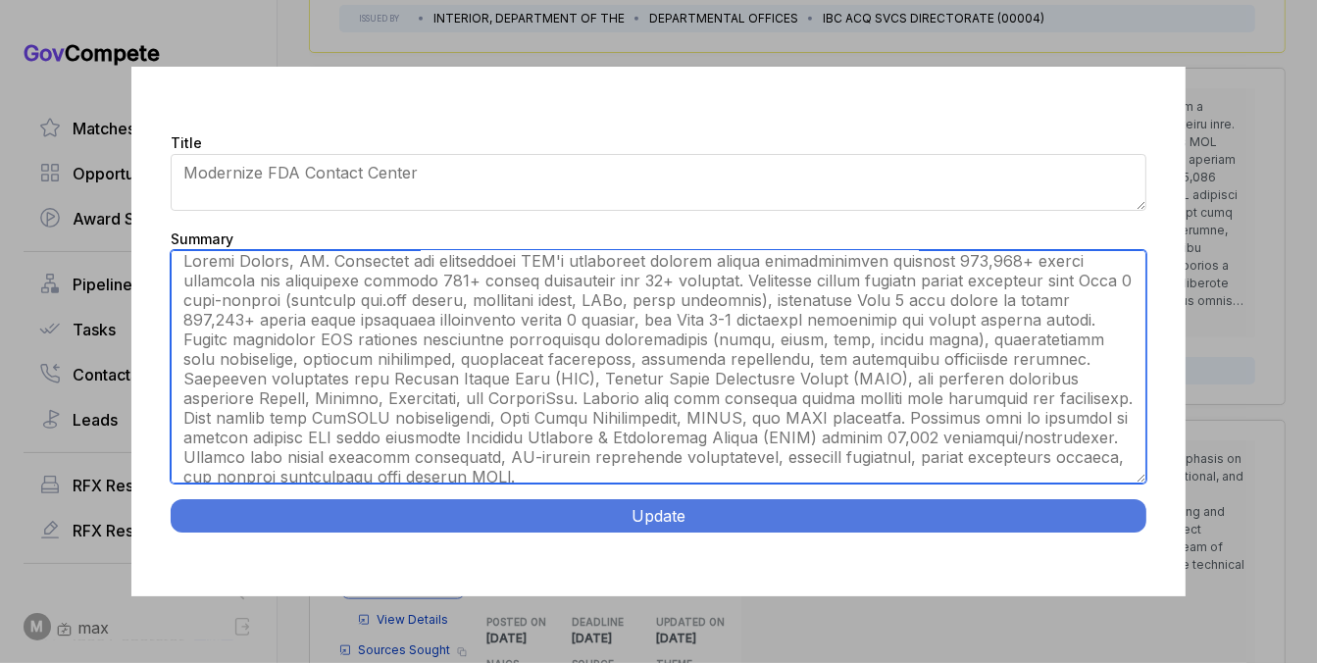
type textarea "Silver Spring, MD. Modernize and consolidate FDA's fragmented contact center in…"
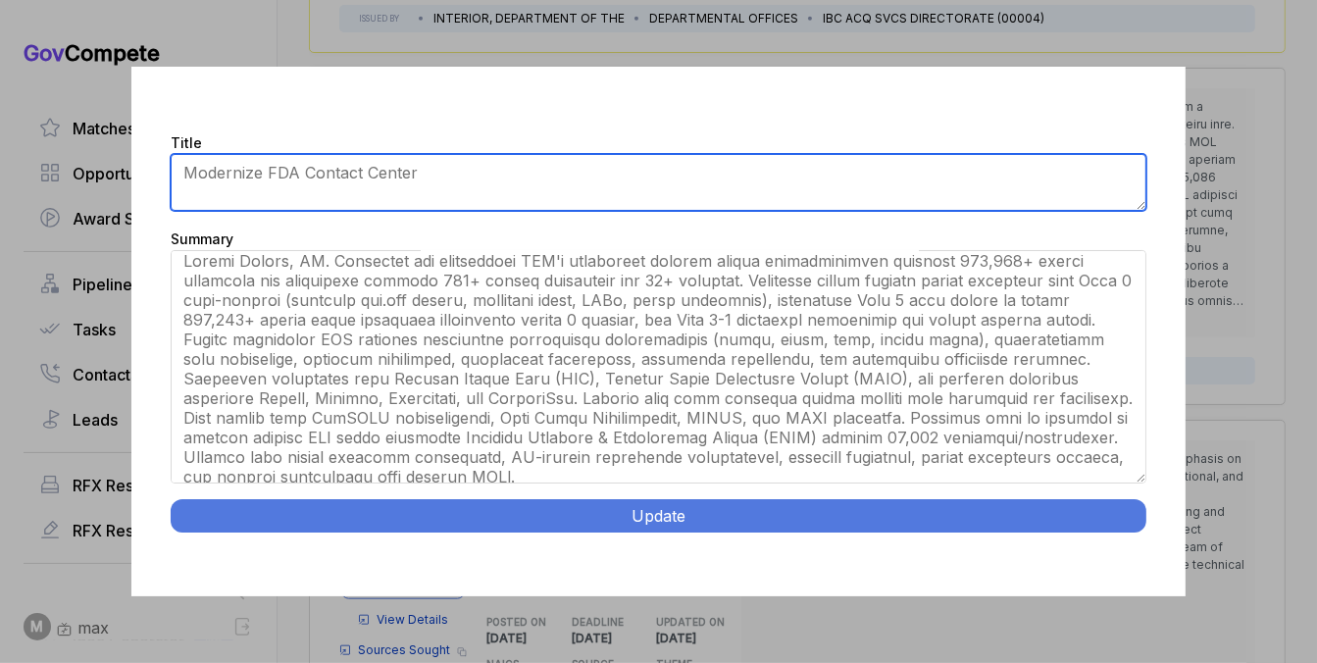
click at [938, 167] on textarea "Modernize FDA Contact Center" at bounding box center [658, 182] width 975 height 57
paste textarea "FDA Contact Center Optimization Initiative."
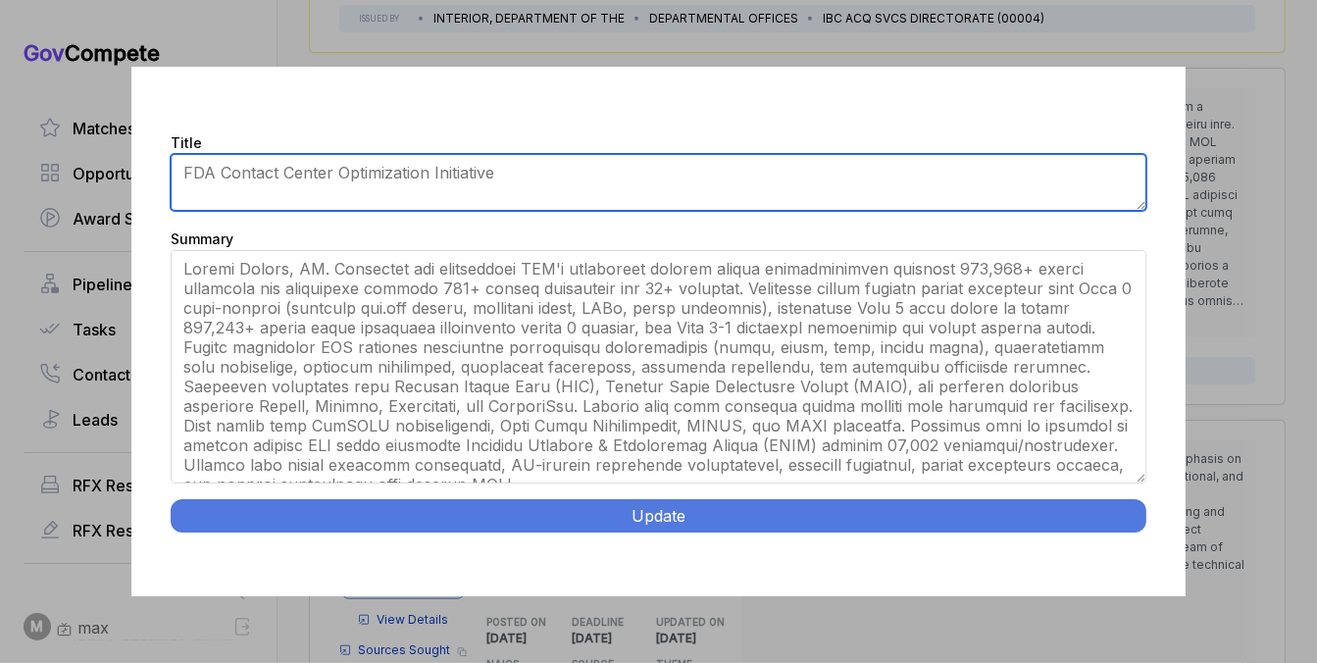
type textarea "FDA Contact Center Optimization Initiative"
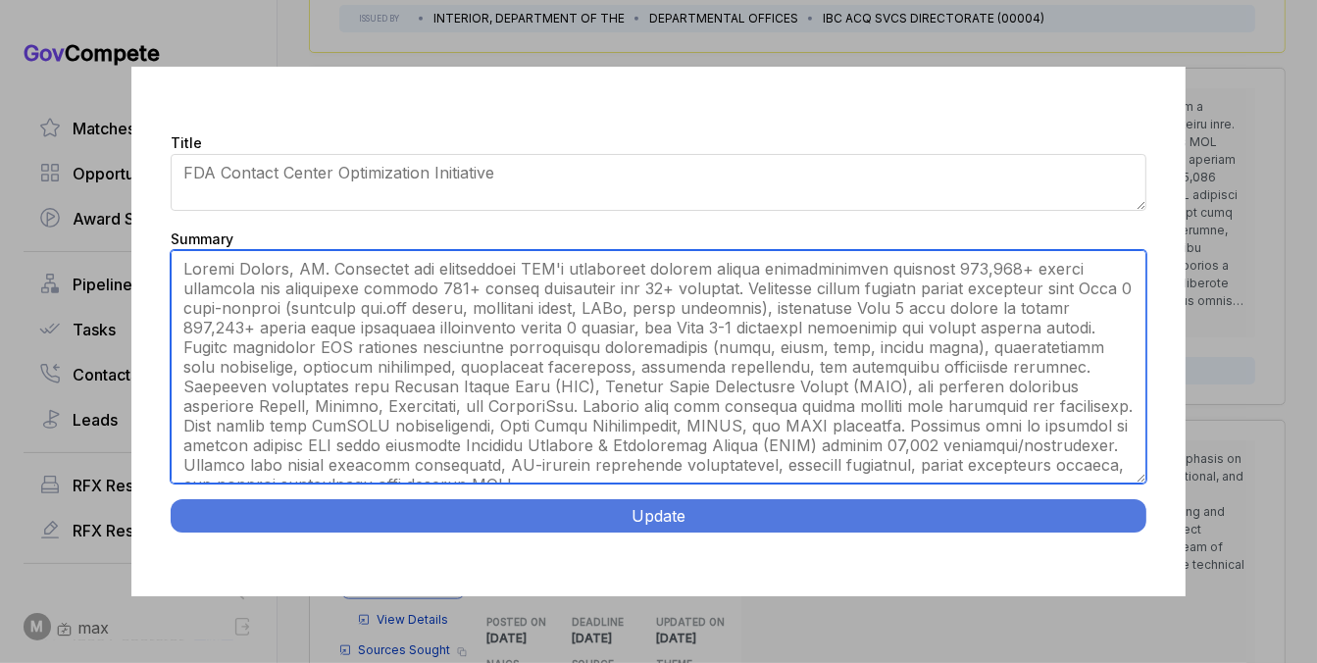
drag, startPoint x: 735, startPoint y: 276, endPoint x: 737, endPoint y: 286, distance: 11.0
click at [737, 286] on textarea "Summary" at bounding box center [658, 366] width 975 height 233
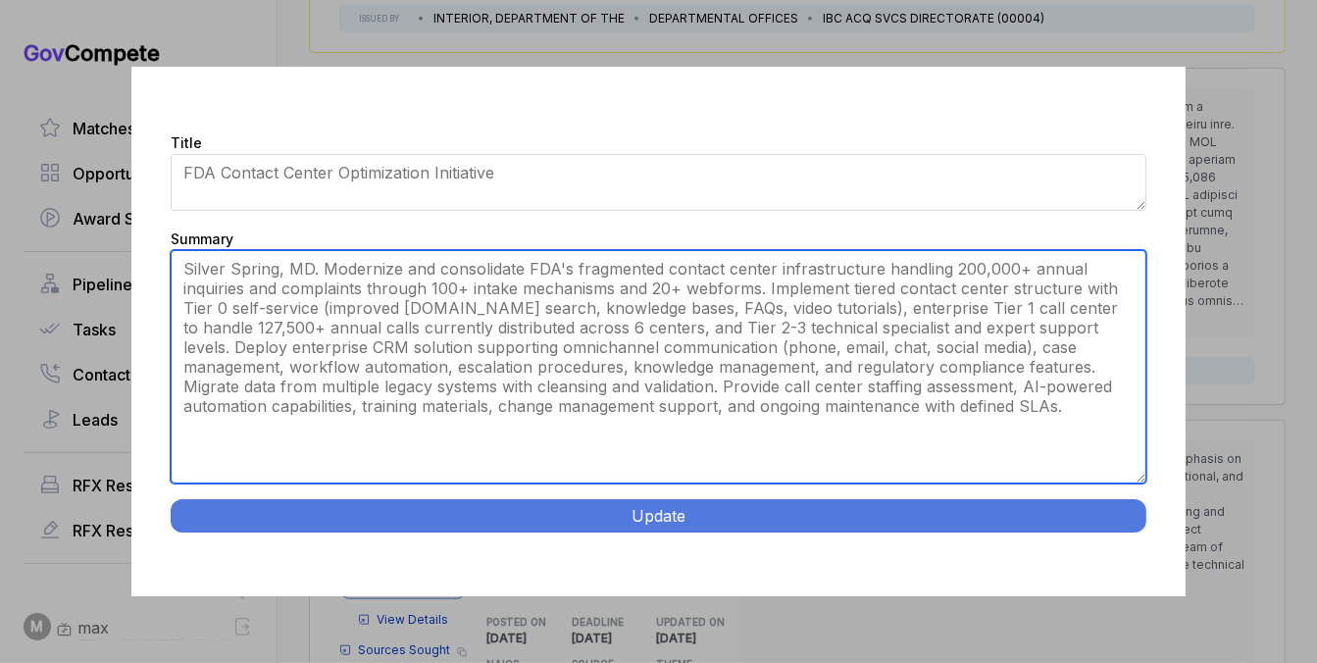
type textarea "Silver Spring, MD. Modernize and consolidate FDA's fragmented contact center in…"
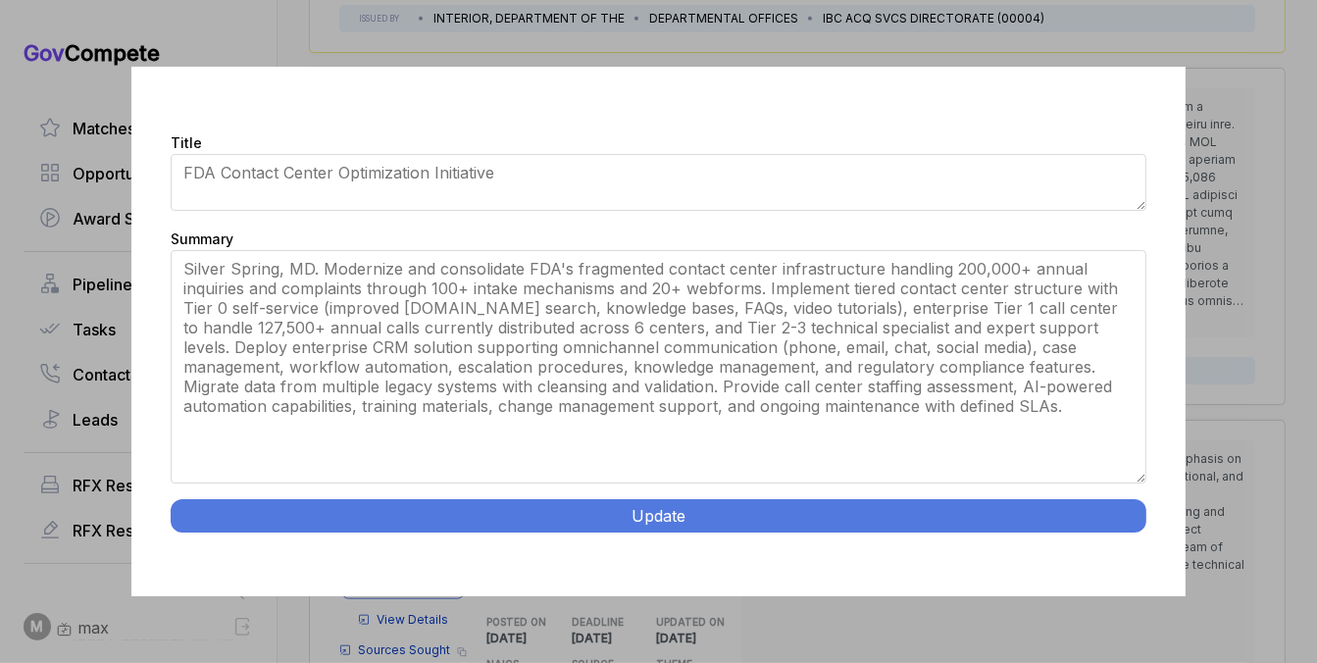
click at [643, 513] on button "Update" at bounding box center [658, 515] width 975 height 33
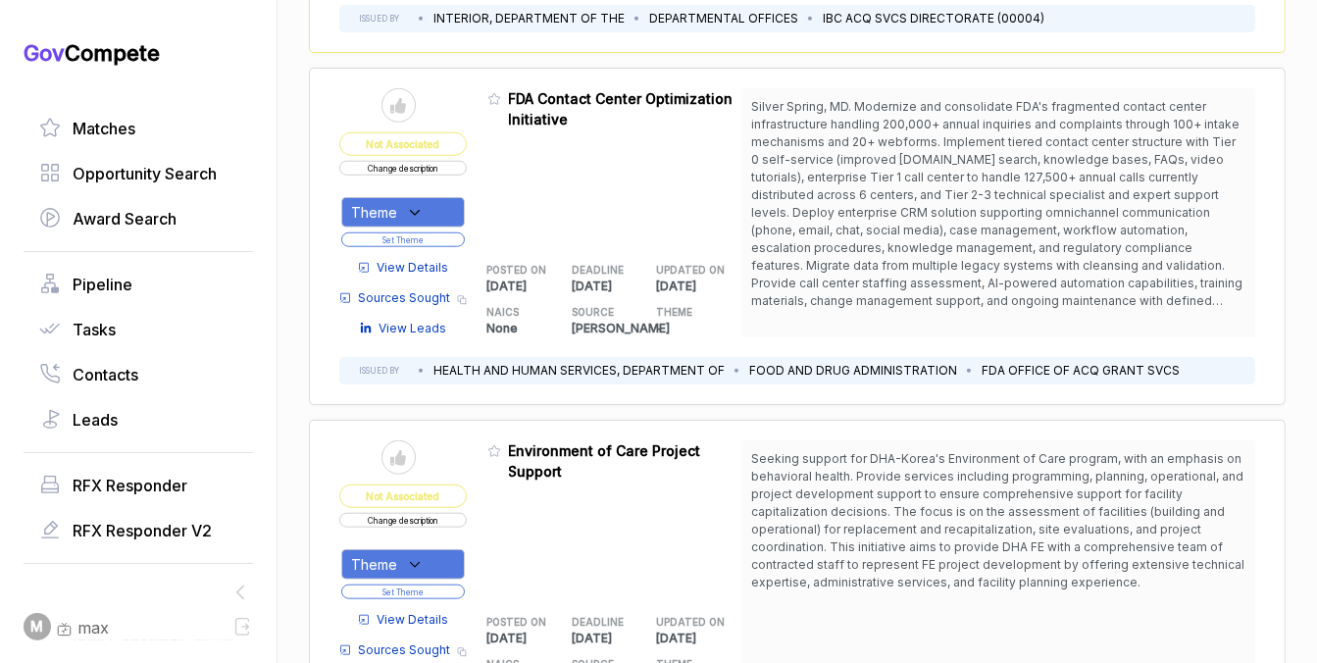
click at [410, 204] on icon at bounding box center [415, 213] width 18 height 18
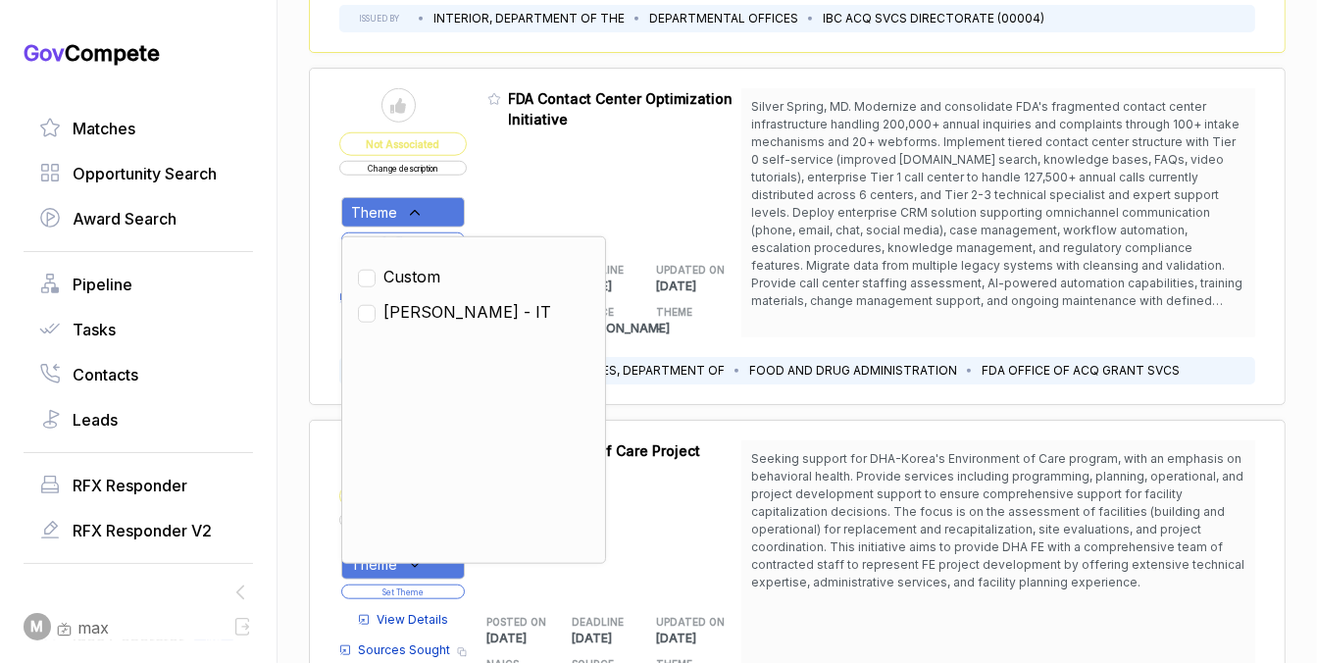
click at [413, 304] on span "SAM - IT" at bounding box center [467, 312] width 168 height 24
checkbox input "true"
click at [506, 206] on div "Admin: Click to change feature to 1 FDA-RFI-2026-131159 FDA Contact Center Opti…" at bounding box center [614, 212] width 255 height 249
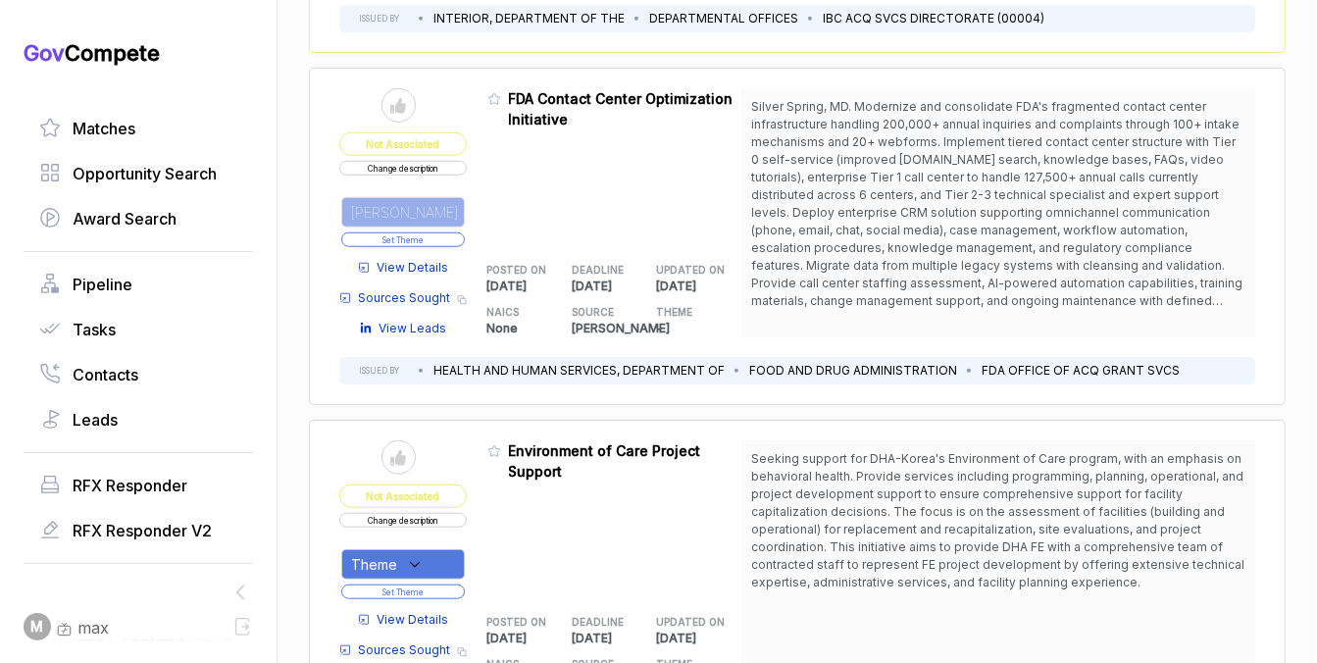
click at [448, 232] on button "Set Theme" at bounding box center [403, 239] width 124 height 15
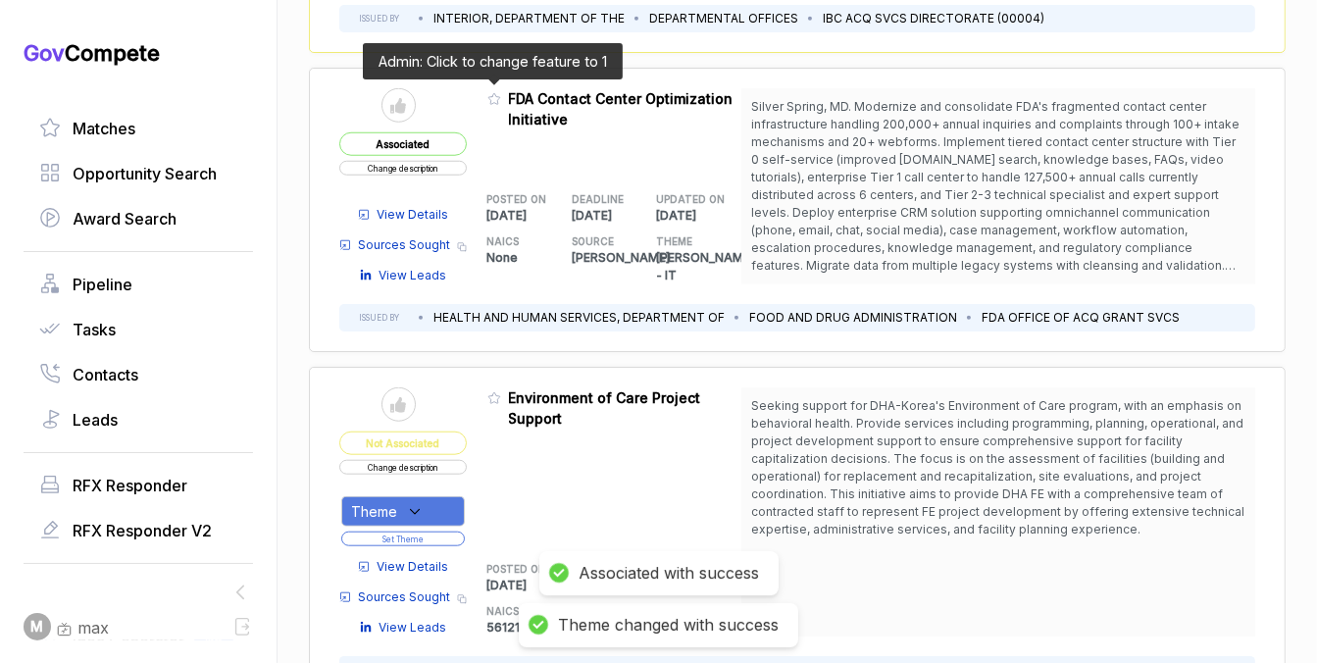
click at [489, 92] on icon at bounding box center [494, 99] width 14 height 14
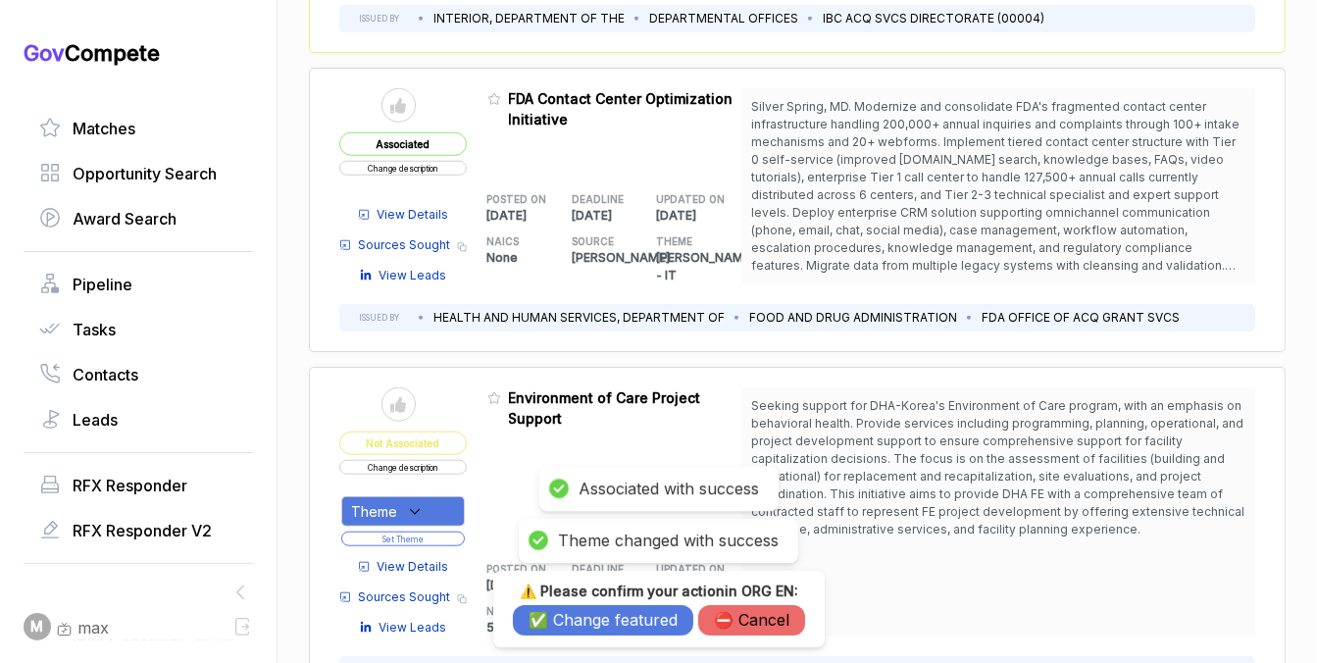
click at [574, 628] on button "✅ Change featured" at bounding box center [603, 620] width 180 height 30
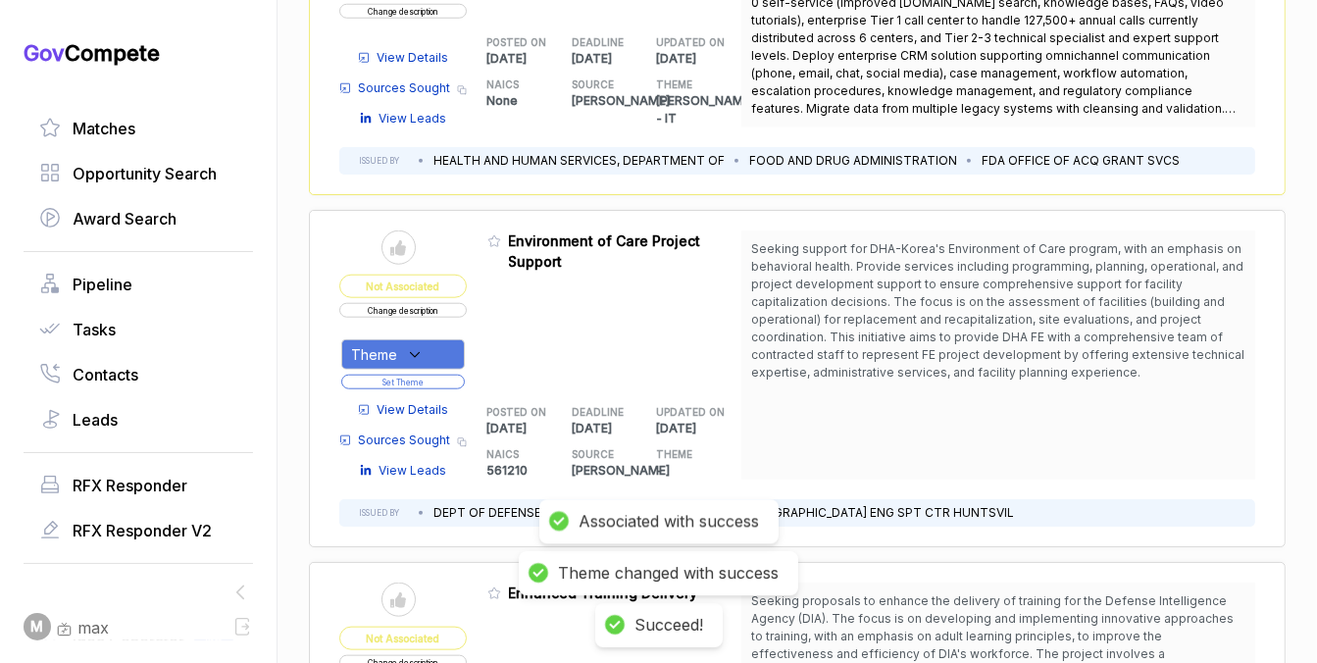
scroll to position [1699, 0]
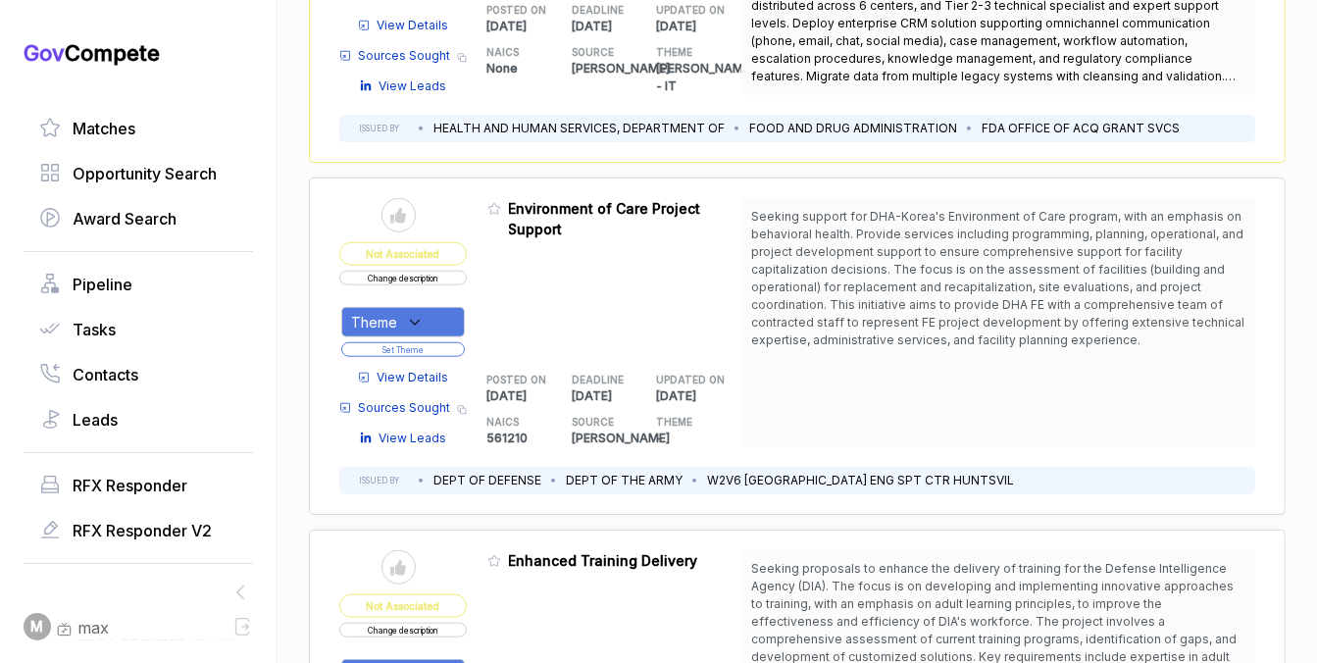
click at [842, 220] on span "Seeking support for DHA-Korea's Environment of Care program, with an emphasis o…" at bounding box center [998, 278] width 494 height 141
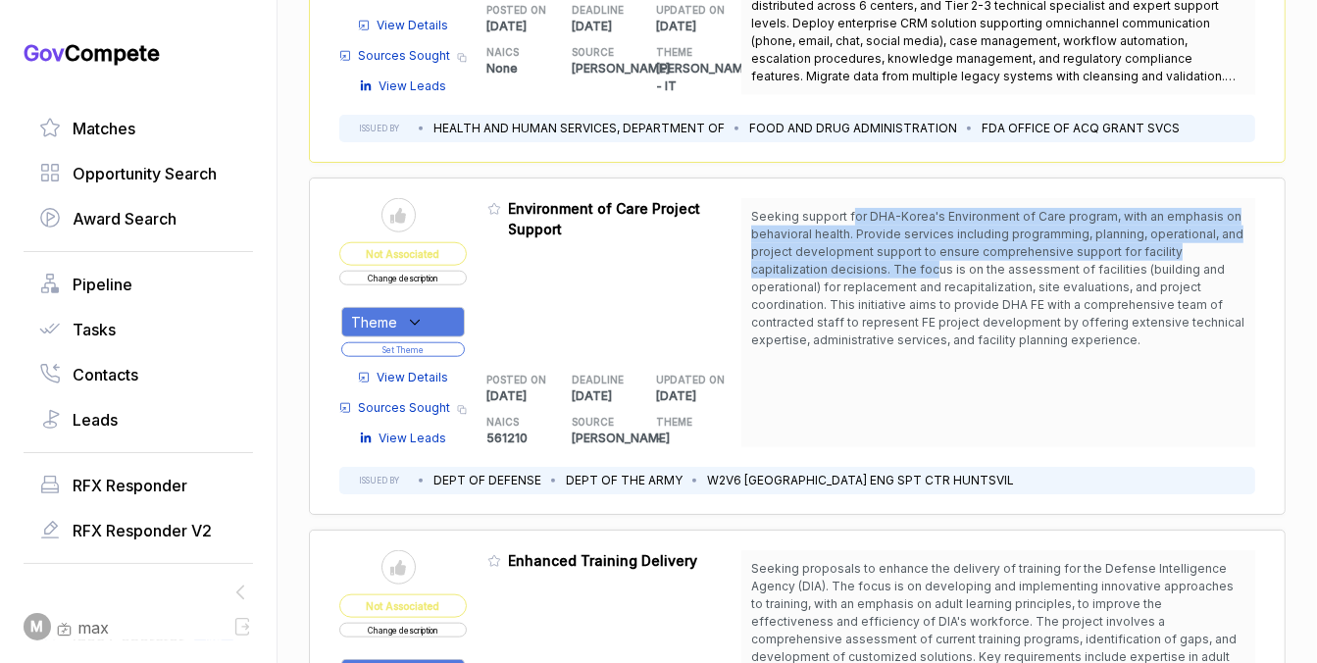
drag, startPoint x: 847, startPoint y: 211, endPoint x: 856, endPoint y: 260, distance: 49.8
click at [856, 260] on span "Seeking support for DHA-Korea's Environment of Care program, with an emphasis o…" at bounding box center [997, 278] width 493 height 138
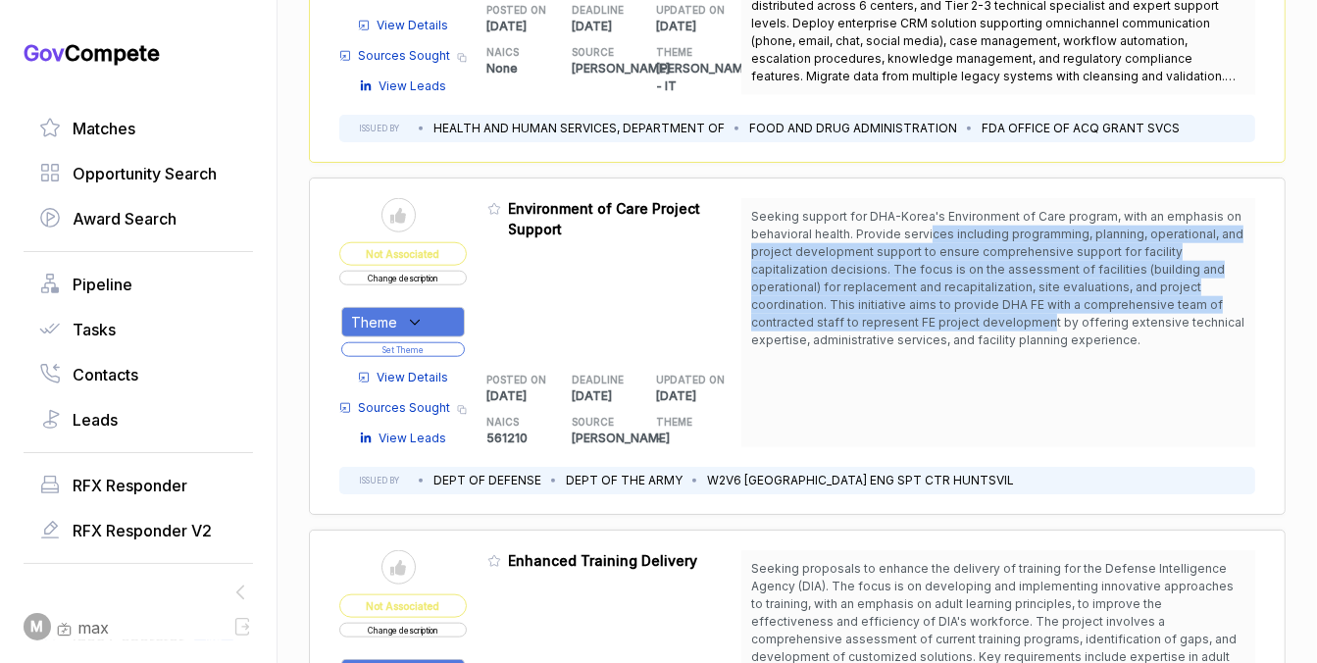
drag, startPoint x: 929, startPoint y: 226, endPoint x: 934, endPoint y: 312, distance: 86.5
click at [935, 312] on span "Seeking support for DHA-Korea's Environment of Care program, with an emphasis o…" at bounding box center [997, 278] width 493 height 138
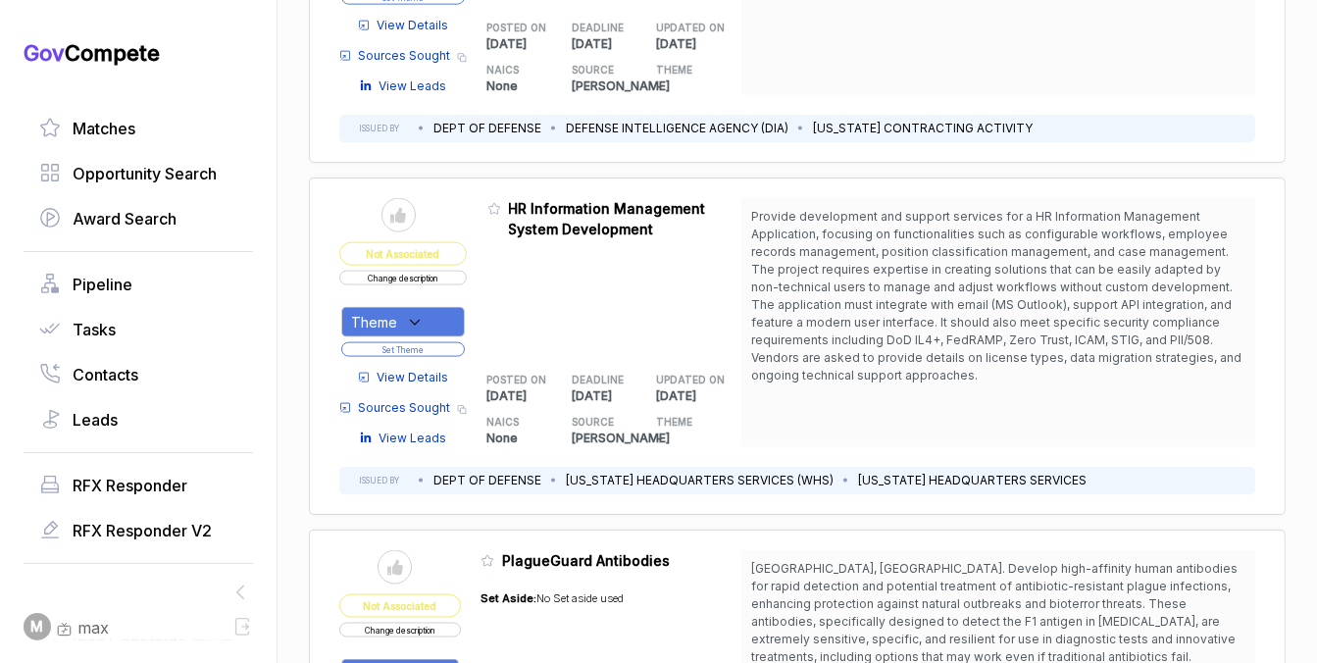
scroll to position [2412, 0]
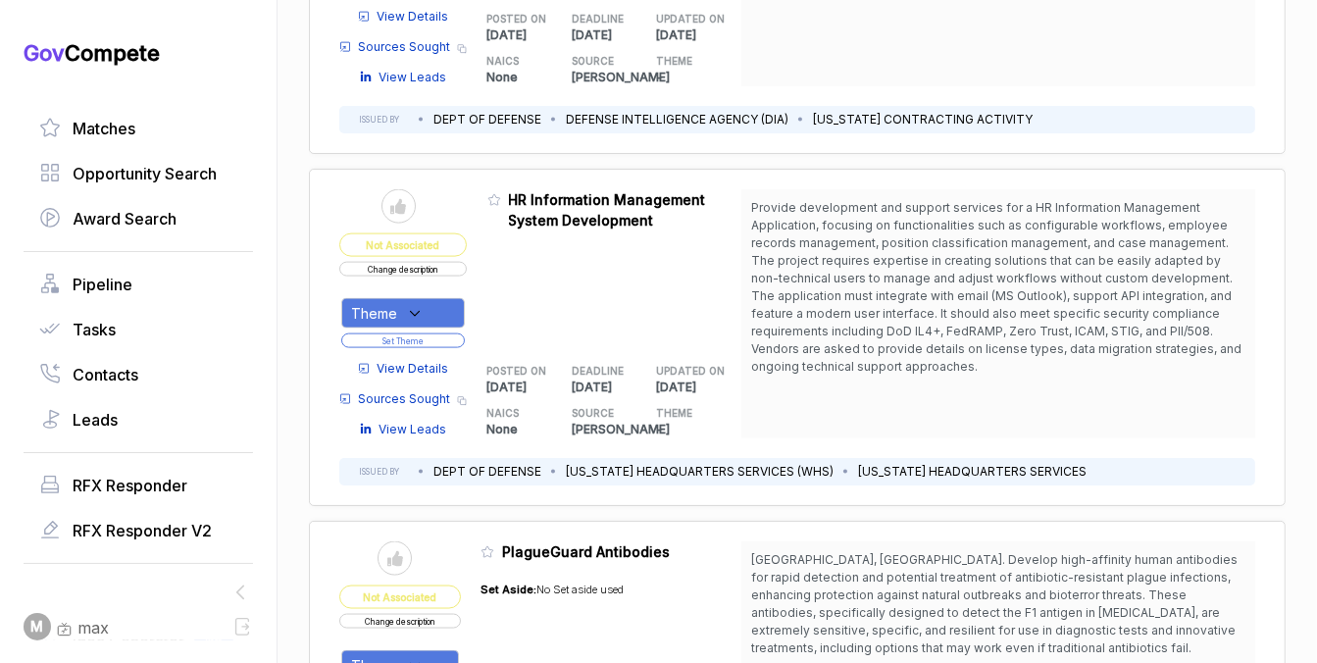
click at [423, 360] on span "View Details" at bounding box center [414, 369] width 72 height 18
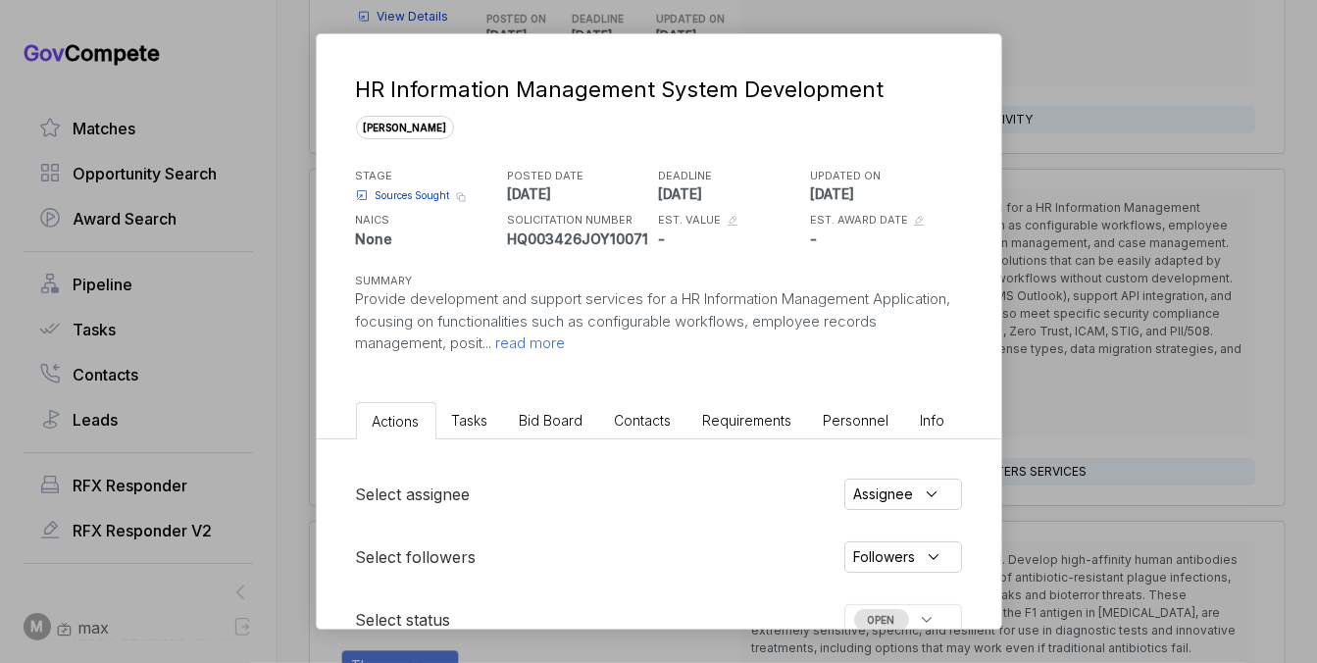
click at [552, 421] on span "Bid Board" at bounding box center [552, 420] width 64 height 17
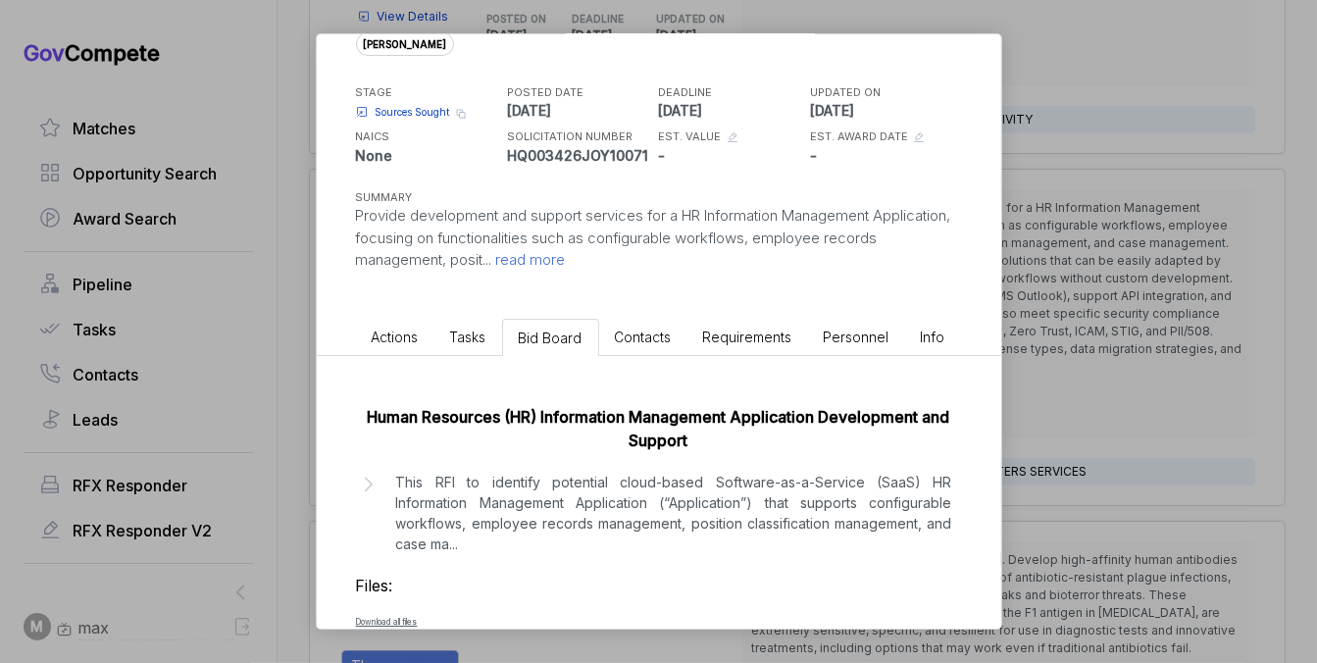
scroll to position [148, 0]
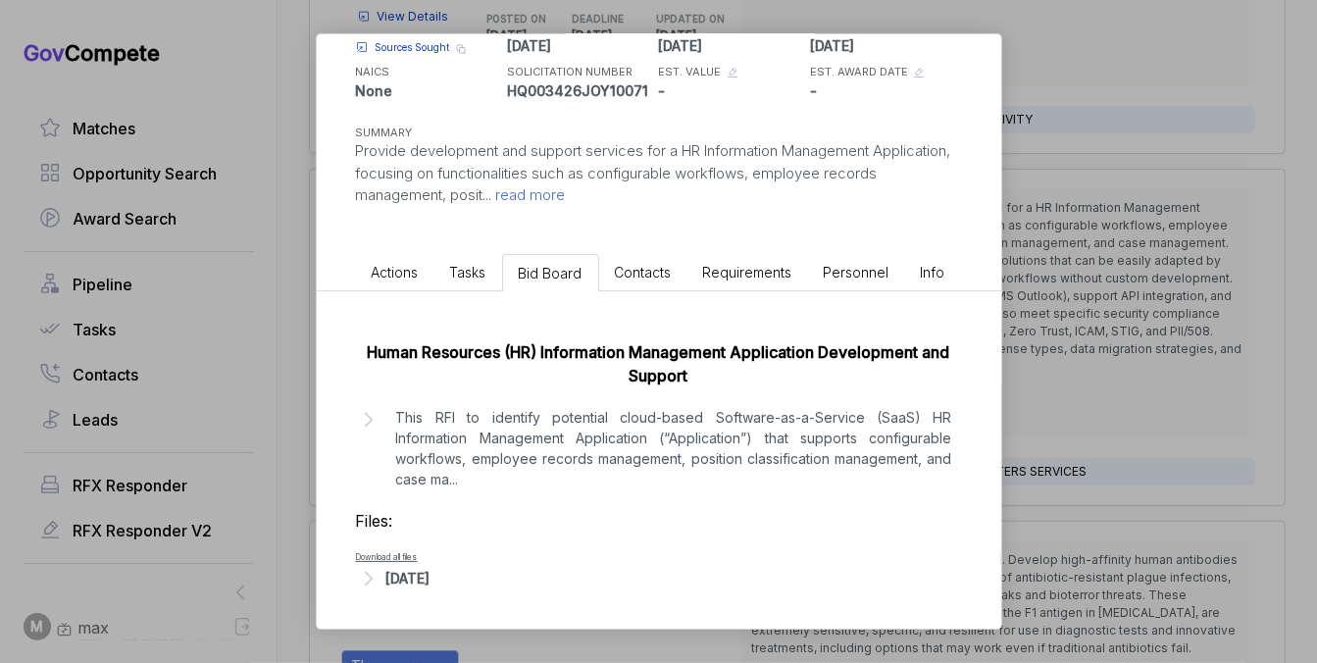
click at [428, 579] on div "[DATE]" at bounding box center [408, 578] width 44 height 21
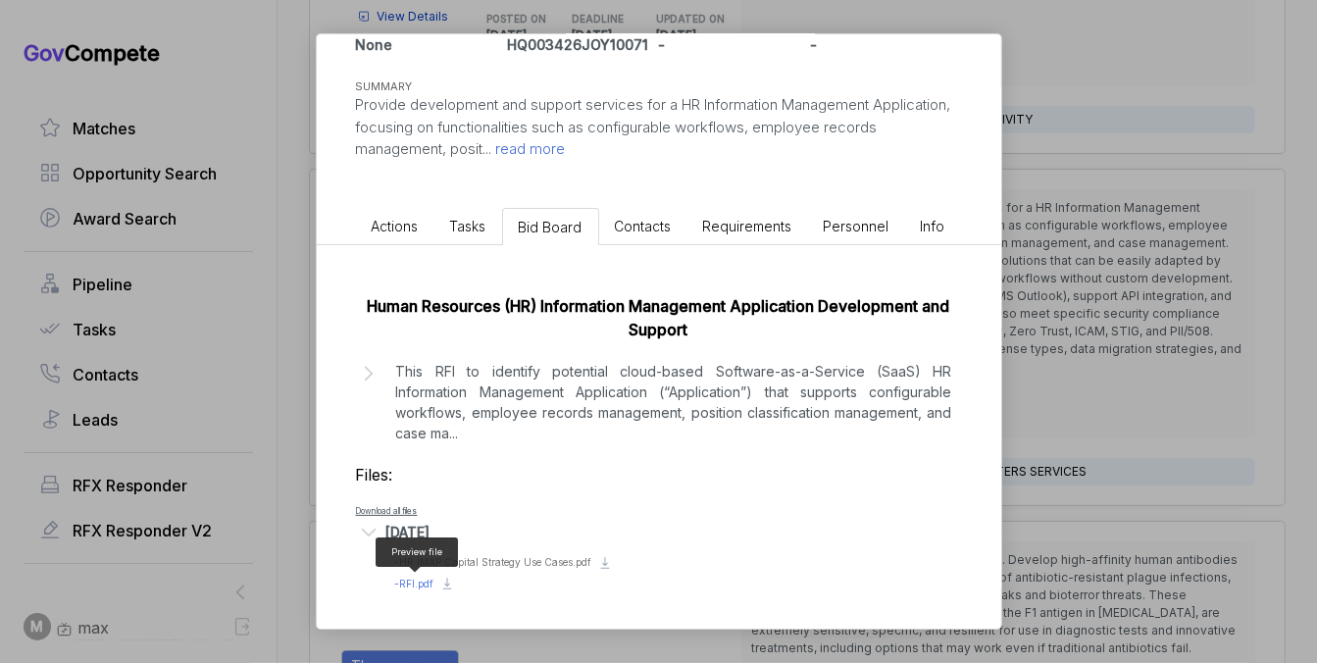
click at [416, 580] on span "- RFI.pdf" at bounding box center [414, 584] width 39 height 12
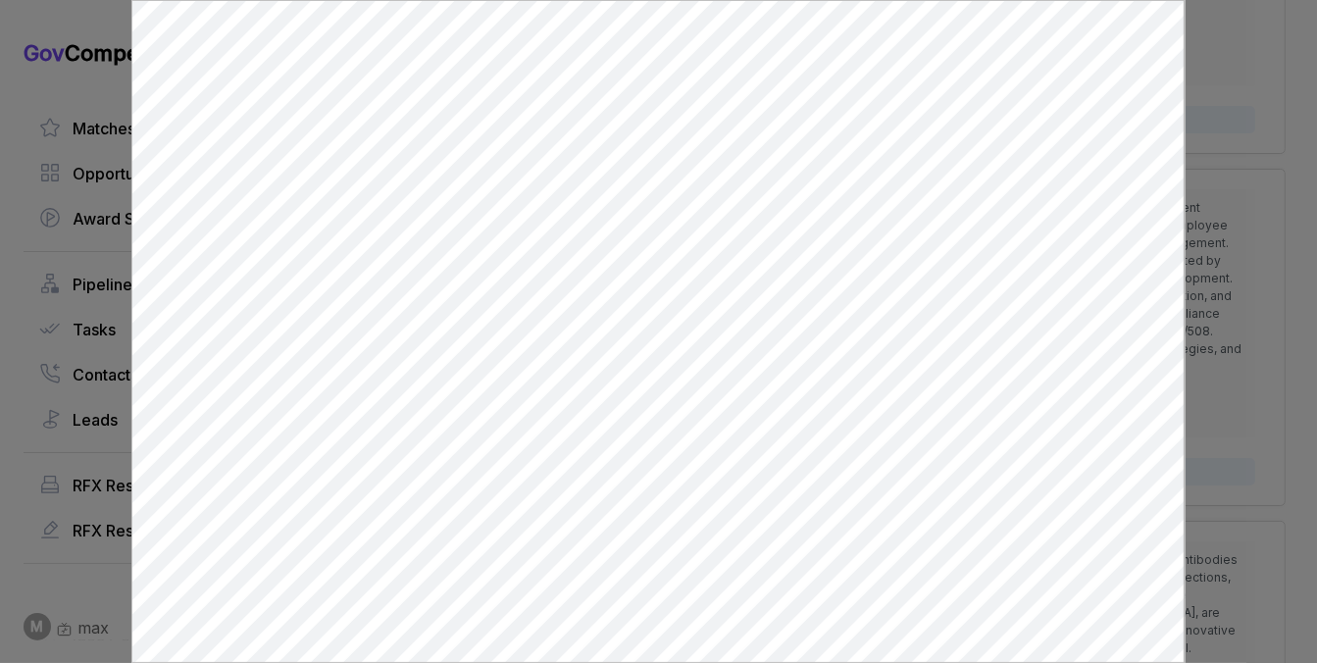
scroll to position [0, 0]
click at [1225, 297] on div at bounding box center [658, 331] width 1317 height 663
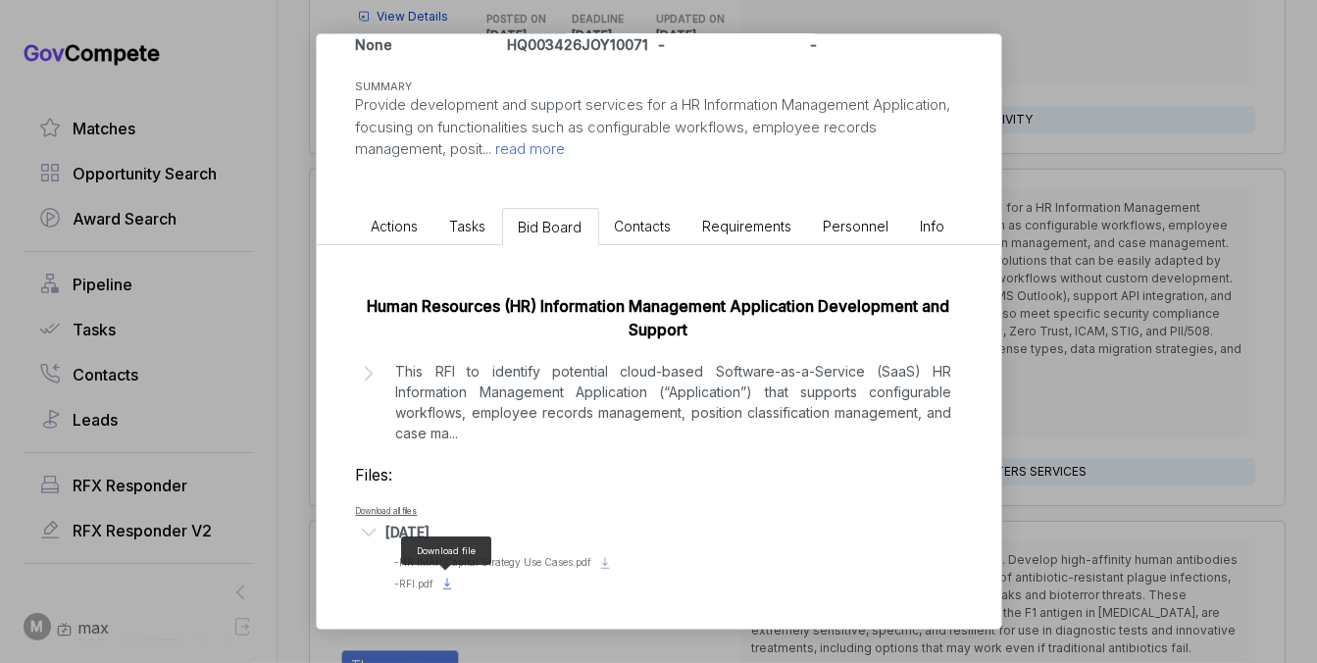
click at [453, 582] on icon at bounding box center [447, 584] width 16 height 16
click at [601, 565] on icon at bounding box center [605, 563] width 16 height 16
click at [607, 565] on icon at bounding box center [605, 563] width 16 height 16
click at [527, 564] on span "- HR IMAP Capital Strategy Use Cases.pdf" at bounding box center [493, 562] width 197 height 12
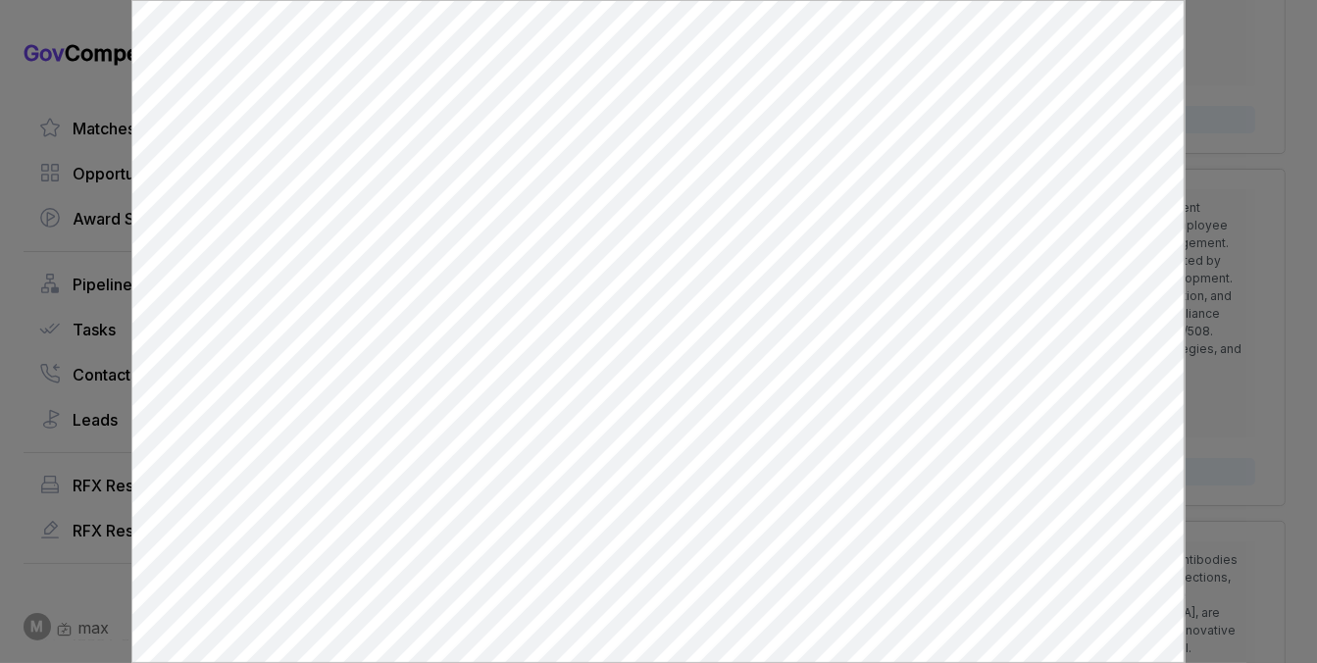
click at [1213, 381] on div at bounding box center [658, 331] width 1317 height 663
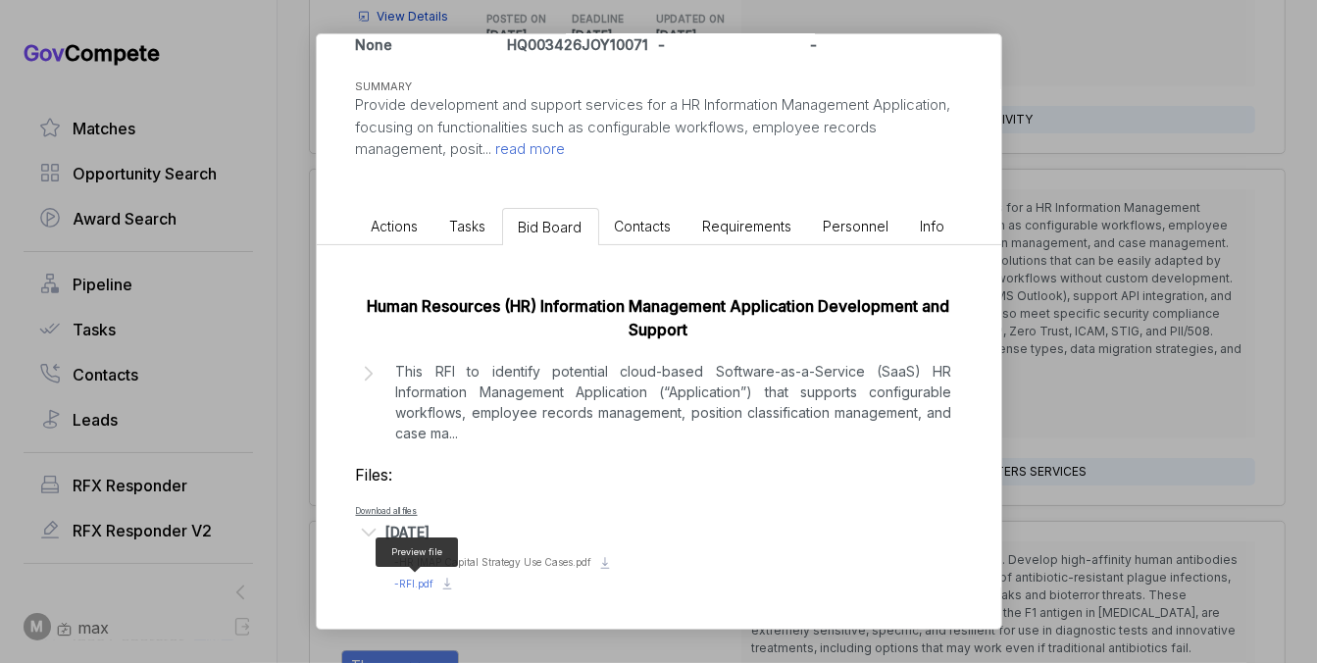
click at [426, 580] on span "- RFI.pdf" at bounding box center [414, 584] width 39 height 12
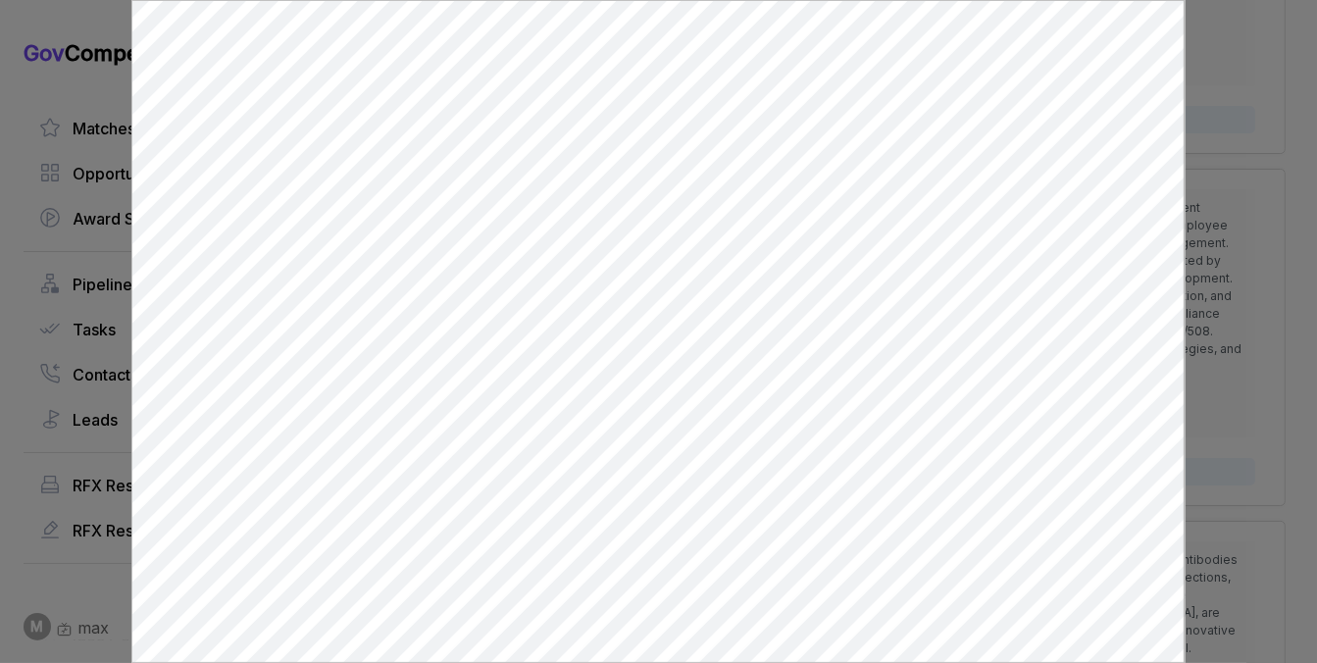
click at [1194, 277] on div at bounding box center [658, 331] width 1317 height 663
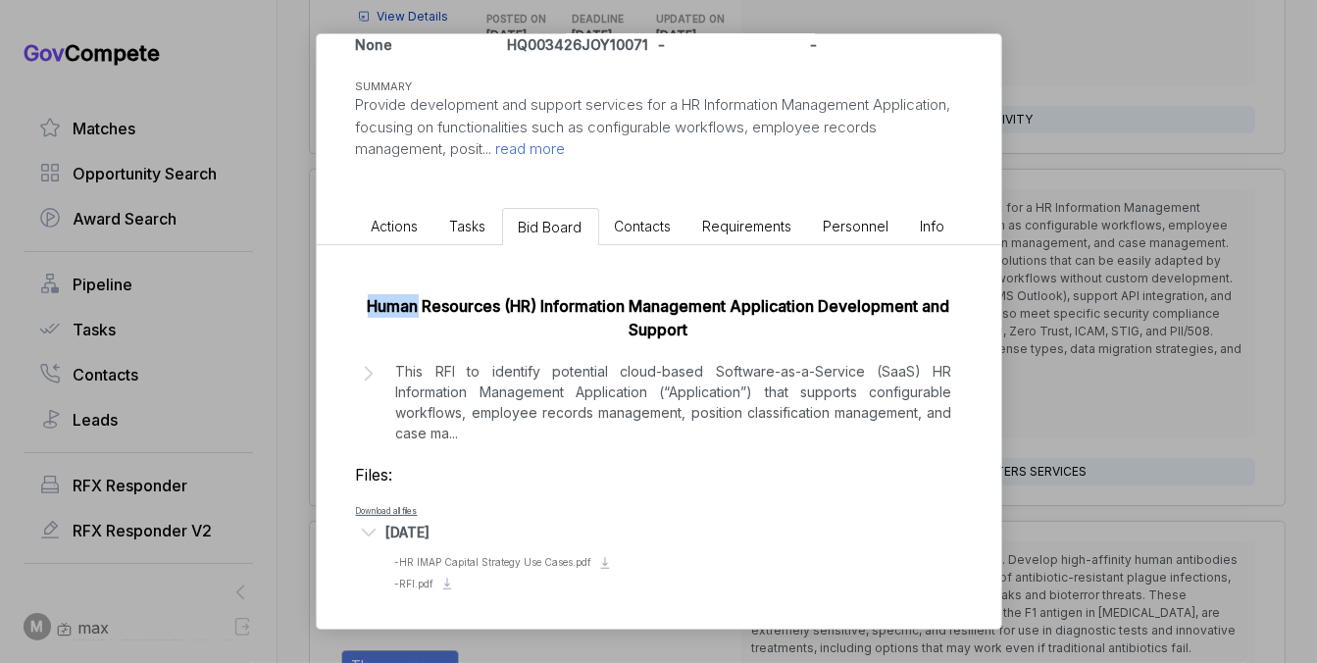
click at [1194, 277] on div "HR Information Management System Development sam STAGE Sources Sought Copy link…" at bounding box center [658, 331] width 1317 height 663
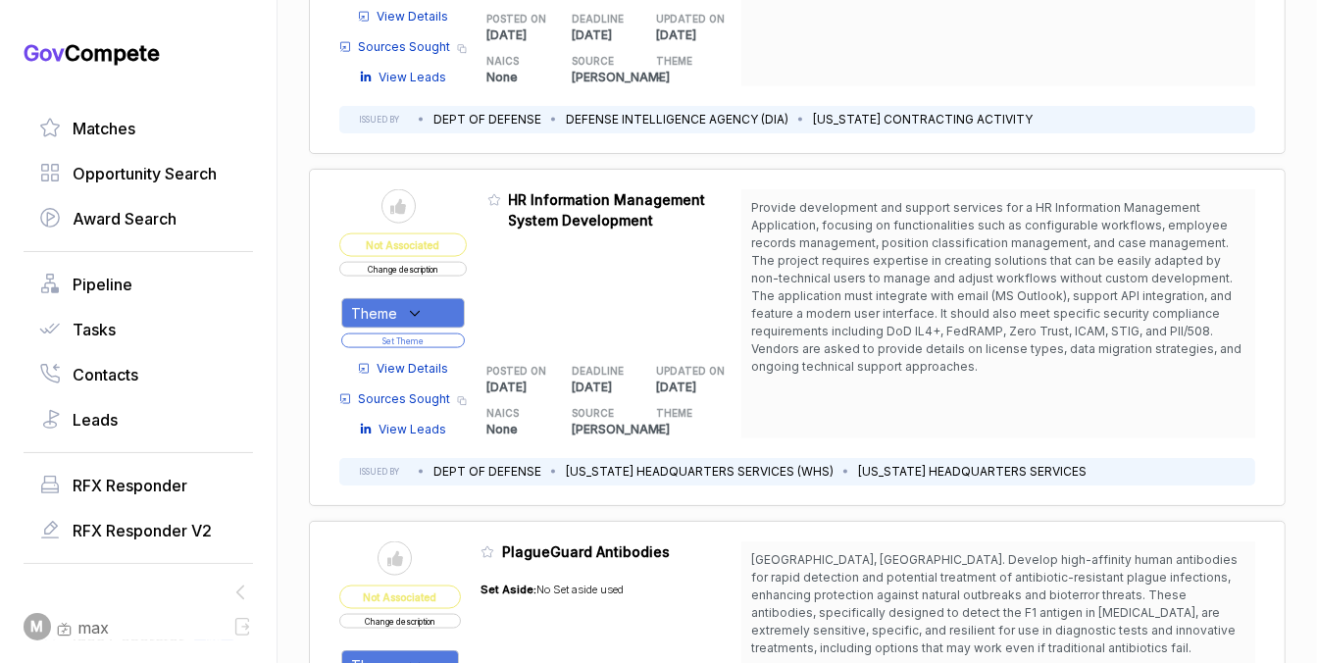
click at [433, 262] on button "Change description" at bounding box center [403, 269] width 128 height 15
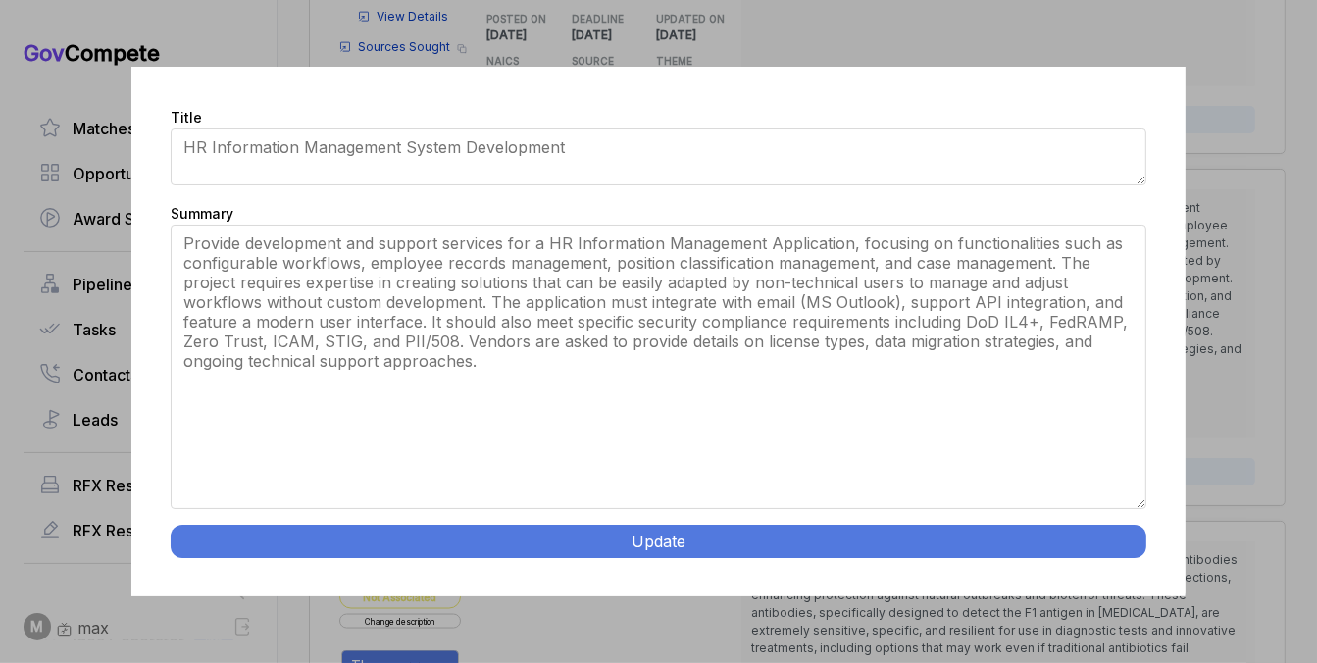
drag, startPoint x: 1140, startPoint y: 388, endPoint x: 1081, endPoint y: 615, distance: 234.1
click at [1081, 615] on div "Title HR Information Management System Development Summary Provide development …" at bounding box center [658, 331] width 1317 height 663
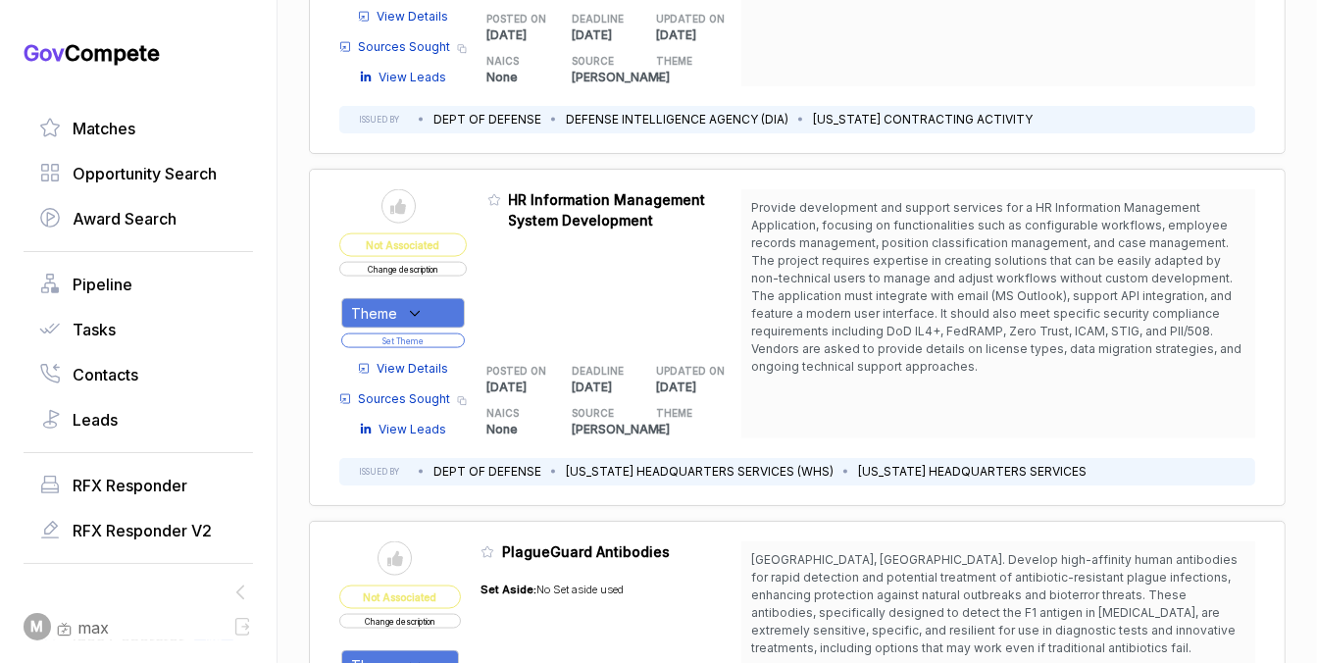
click at [422, 262] on button "Change description" at bounding box center [403, 269] width 128 height 15
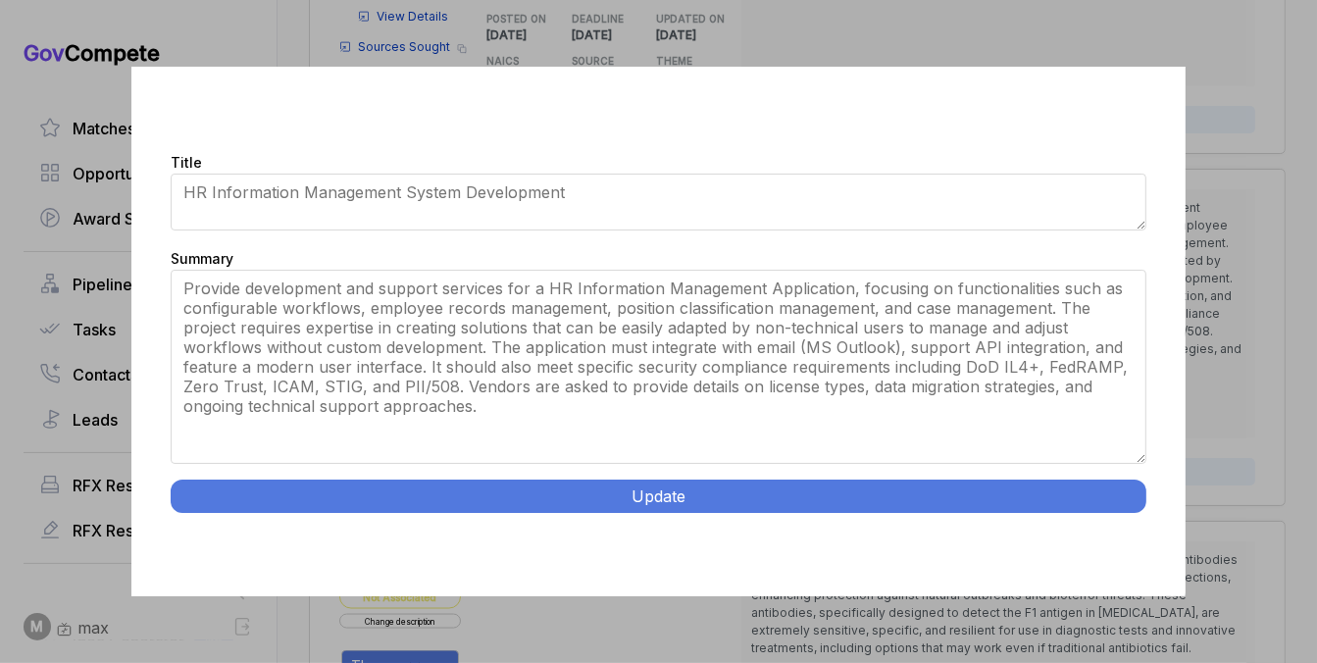
drag, startPoint x: 1139, startPoint y: 391, endPoint x: 1083, endPoint y: 530, distance: 149.2
click at [1083, 530] on div "Title HR Information Management System Development Summary Provide development …" at bounding box center [657, 332] width 1053 height 531
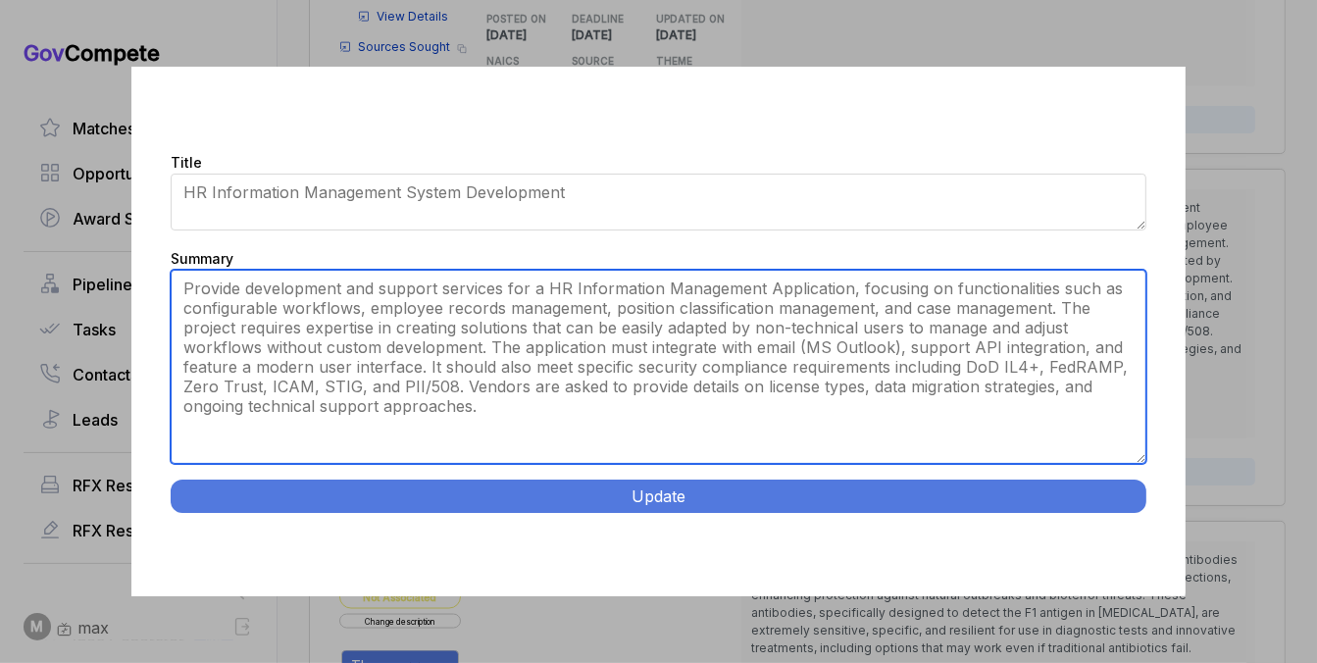
click at [952, 381] on textarea "Provide development and support services for a HR Information Management Applic…" at bounding box center [658, 367] width 975 height 194
paste textarea "HR Information Management Application Support. Develop and support Human Resour…"
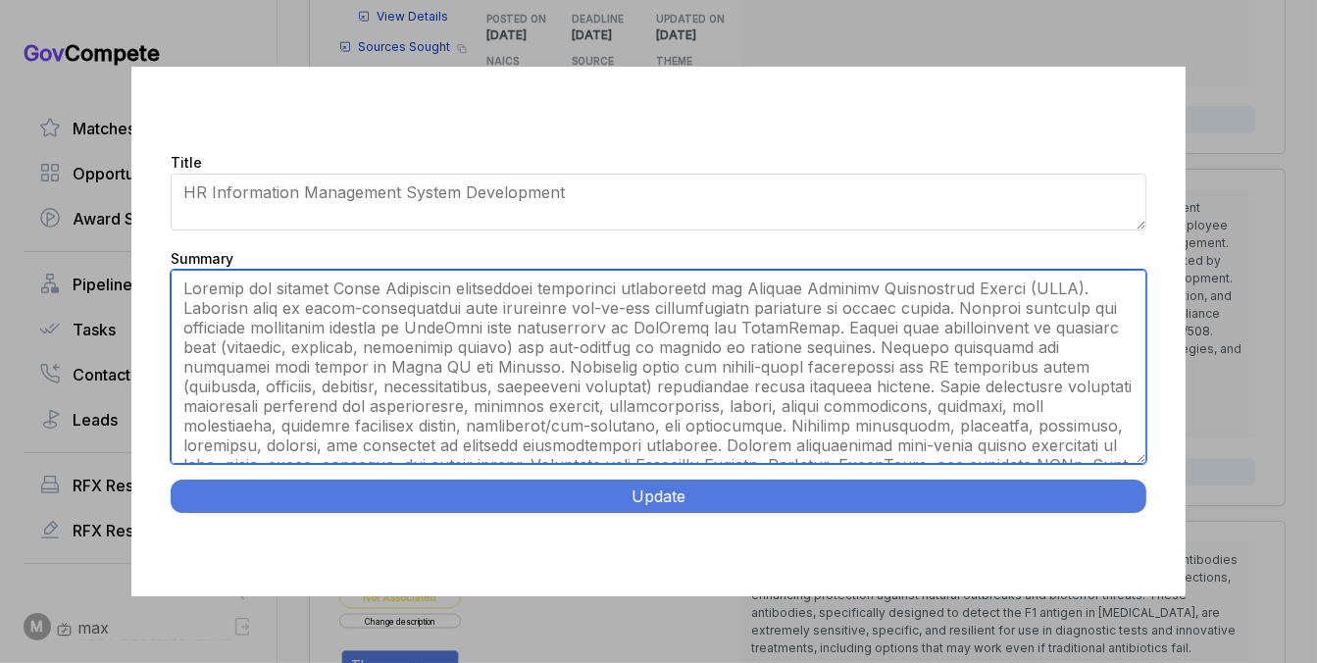
type textarea "Develop and support Human Resources information management application for Defe…"
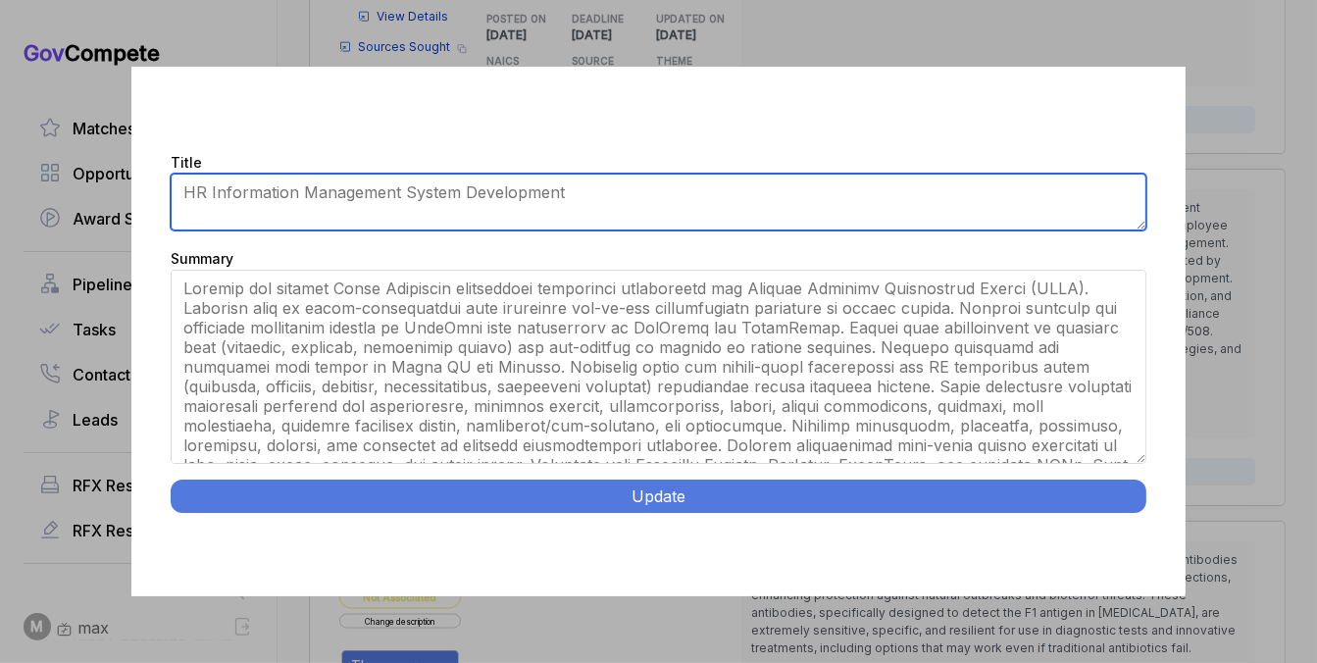
click at [514, 184] on textarea "HR Information Management System Development" at bounding box center [658, 202] width 975 height 57
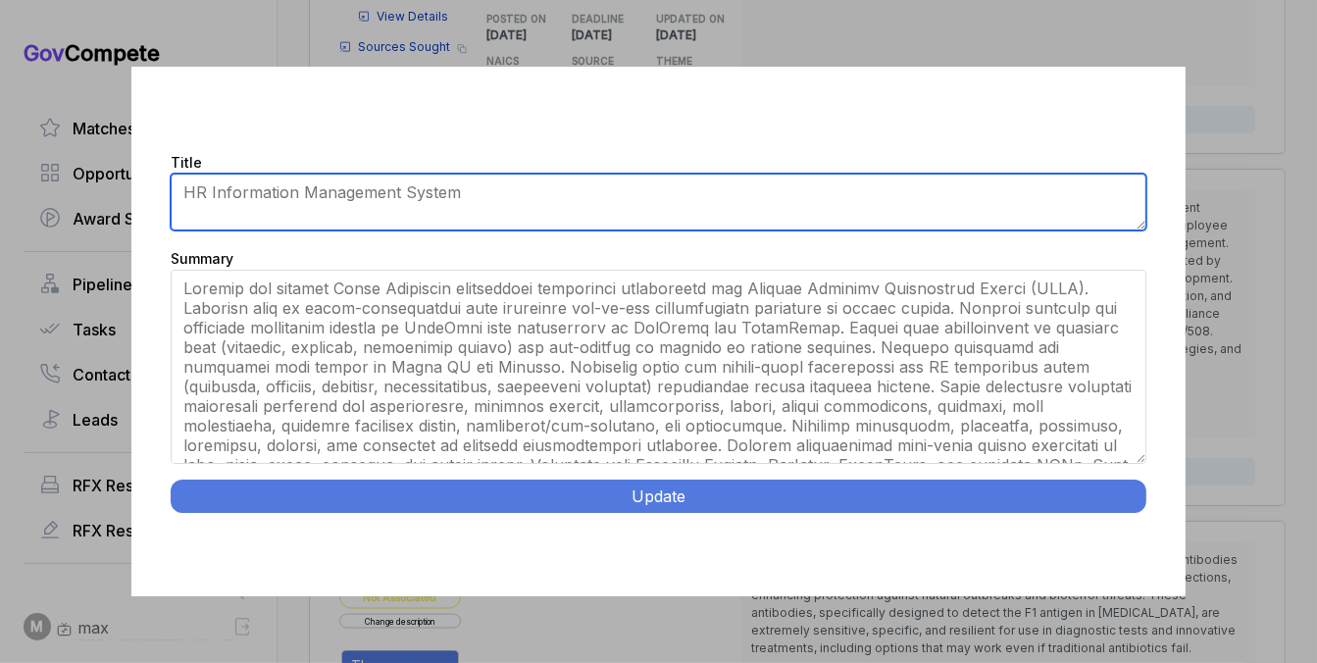
type textarea "HR Information Management System"
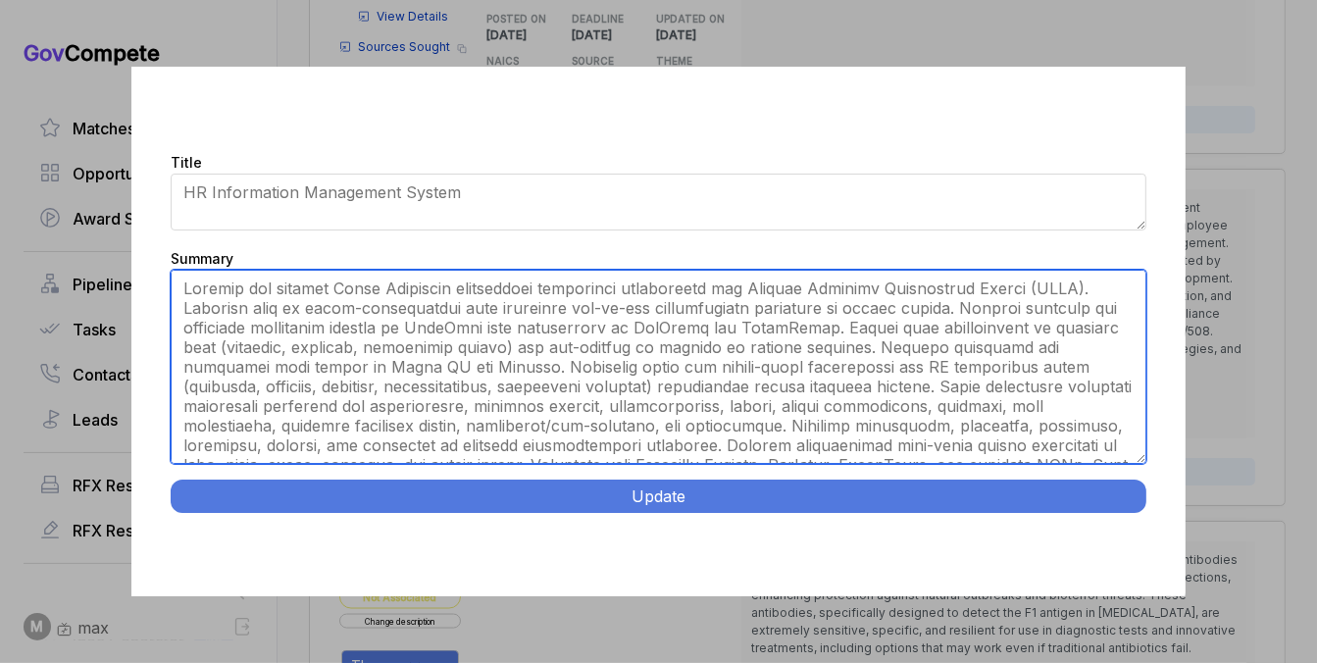
click at [429, 296] on textarea "Provide development and support services for a HR Information Management Applic…" at bounding box center [658, 367] width 975 height 194
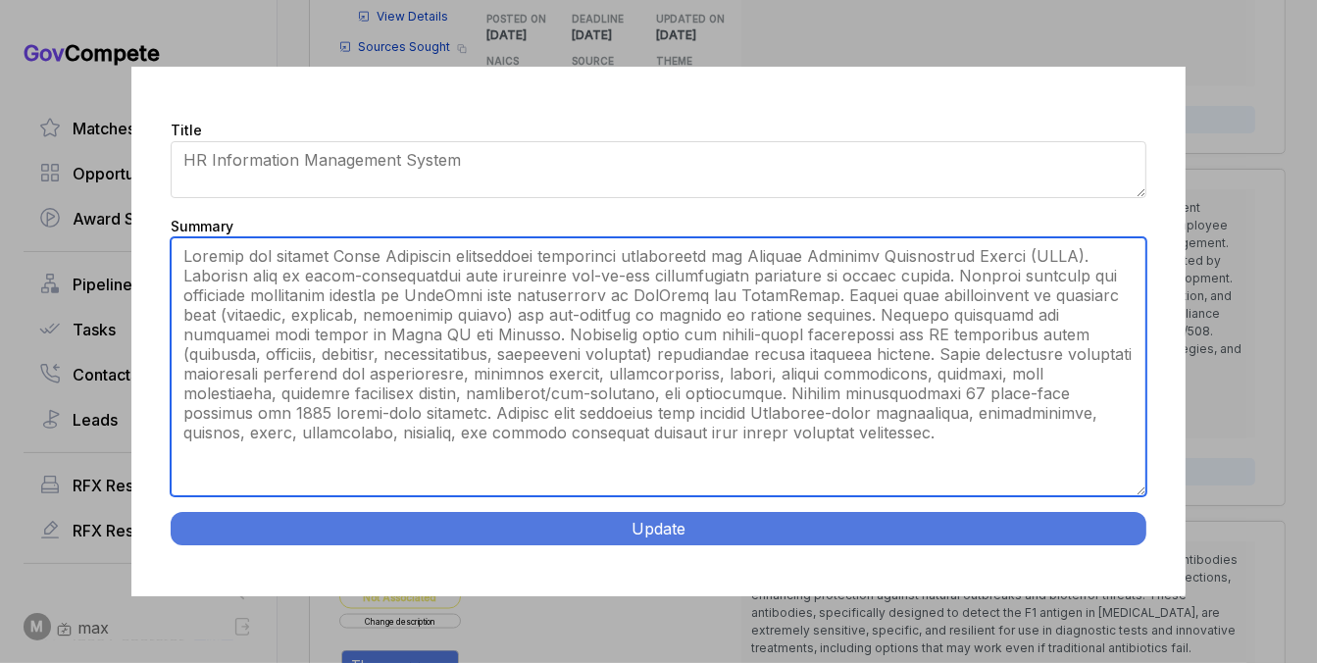
drag, startPoint x: 1140, startPoint y: 460, endPoint x: 1135, endPoint y: 525, distance: 64.9
click at [1135, 525] on div "Title HR Information Management System Development Summary Provide development …" at bounding box center [657, 332] width 1053 height 531
click at [784, 261] on textarea "Provide development and support services for a HR Information Management Applic…" at bounding box center [658, 366] width 975 height 259
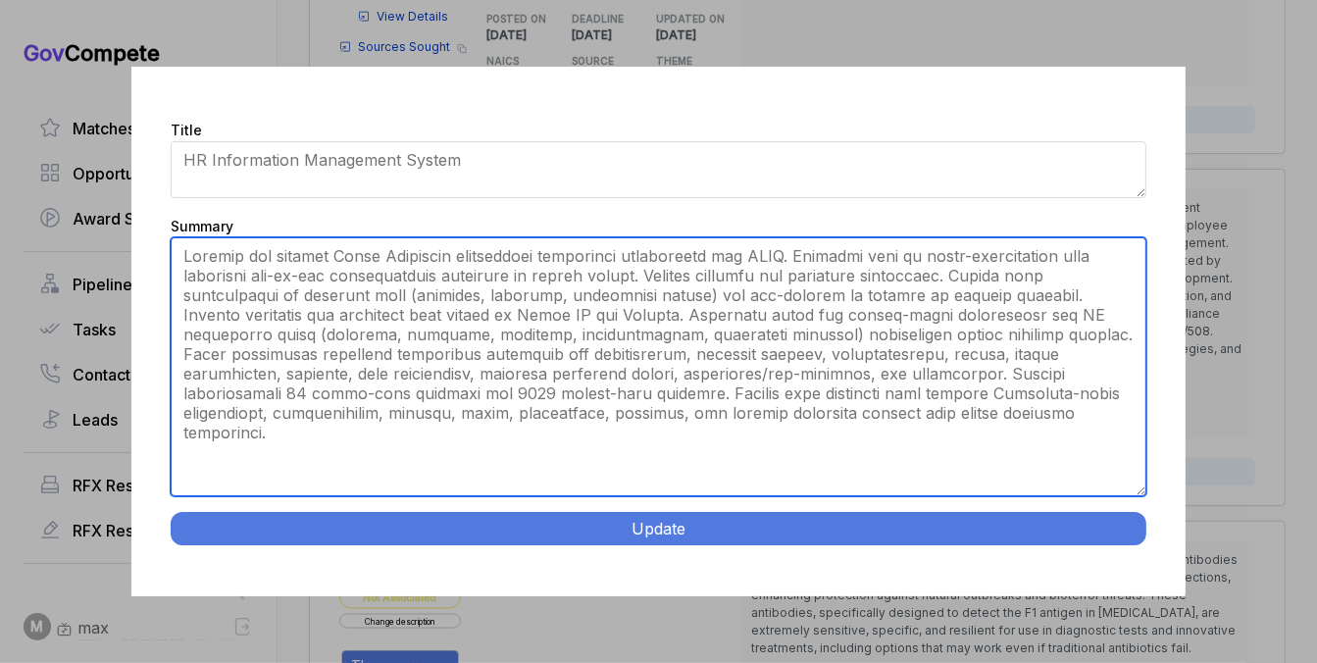
type textarea "Develop and support Human Resources information management application for DSCA…"
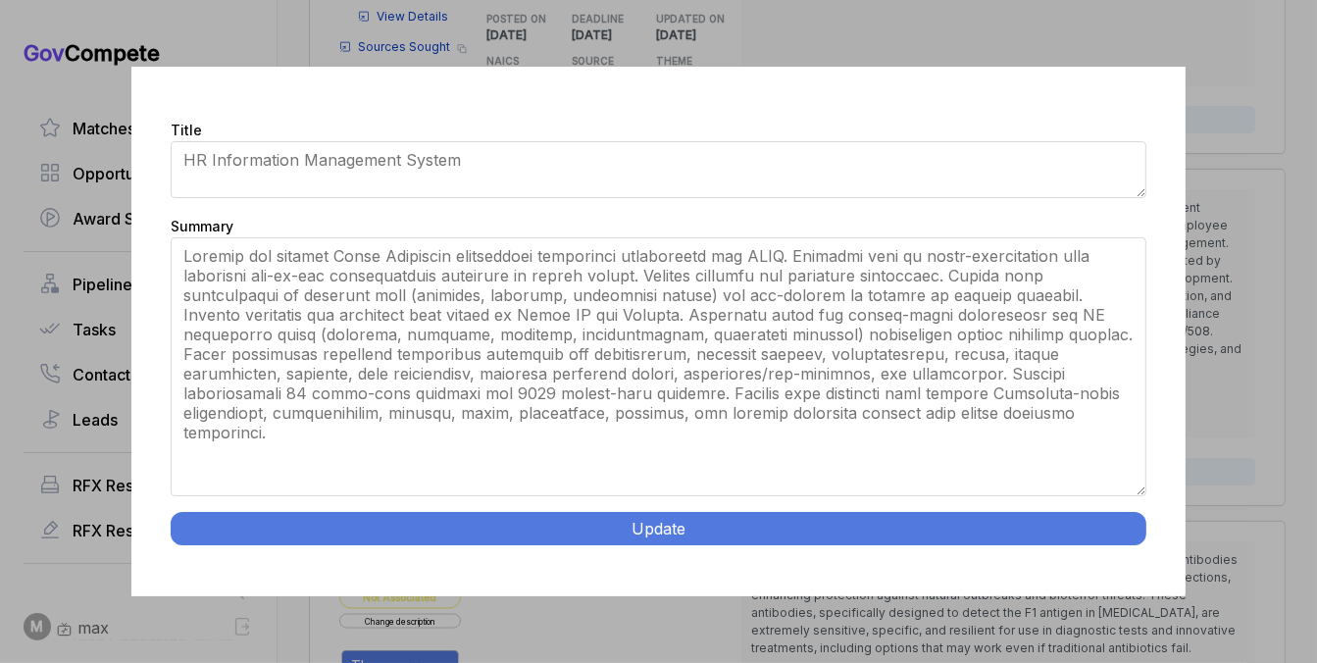
click at [656, 542] on button "Update" at bounding box center [658, 528] width 975 height 33
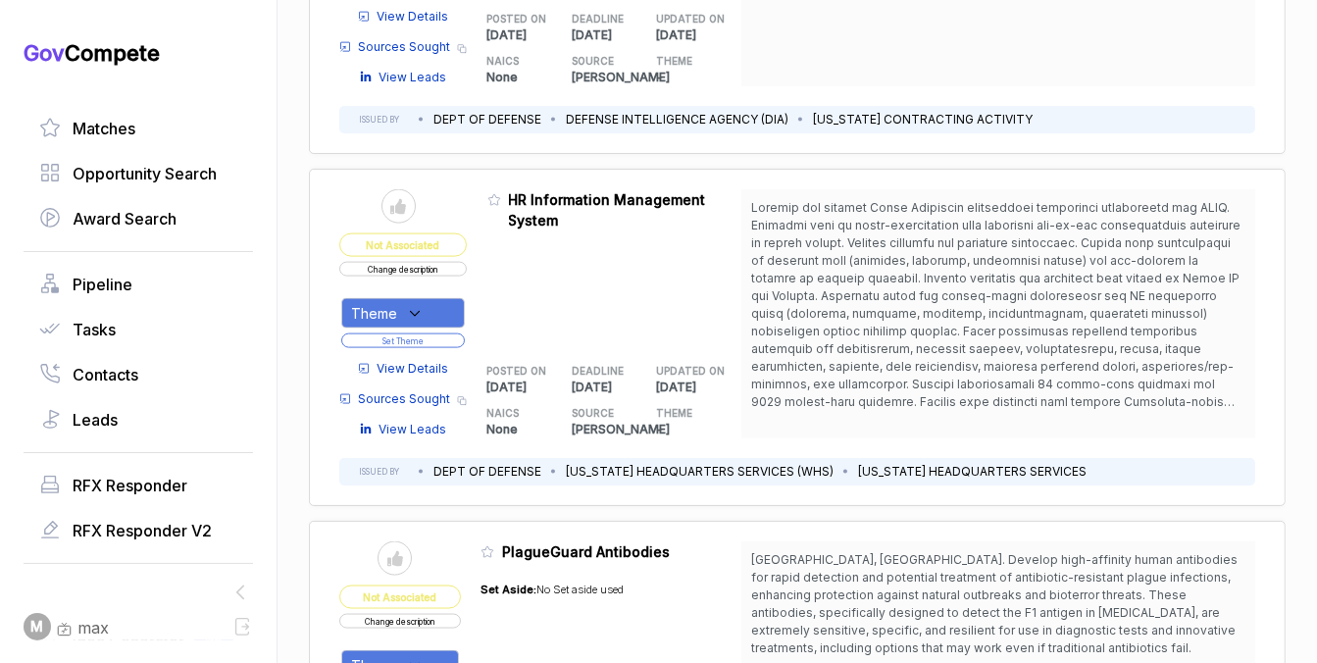
click at [416, 311] on icon at bounding box center [415, 313] width 9 height 5
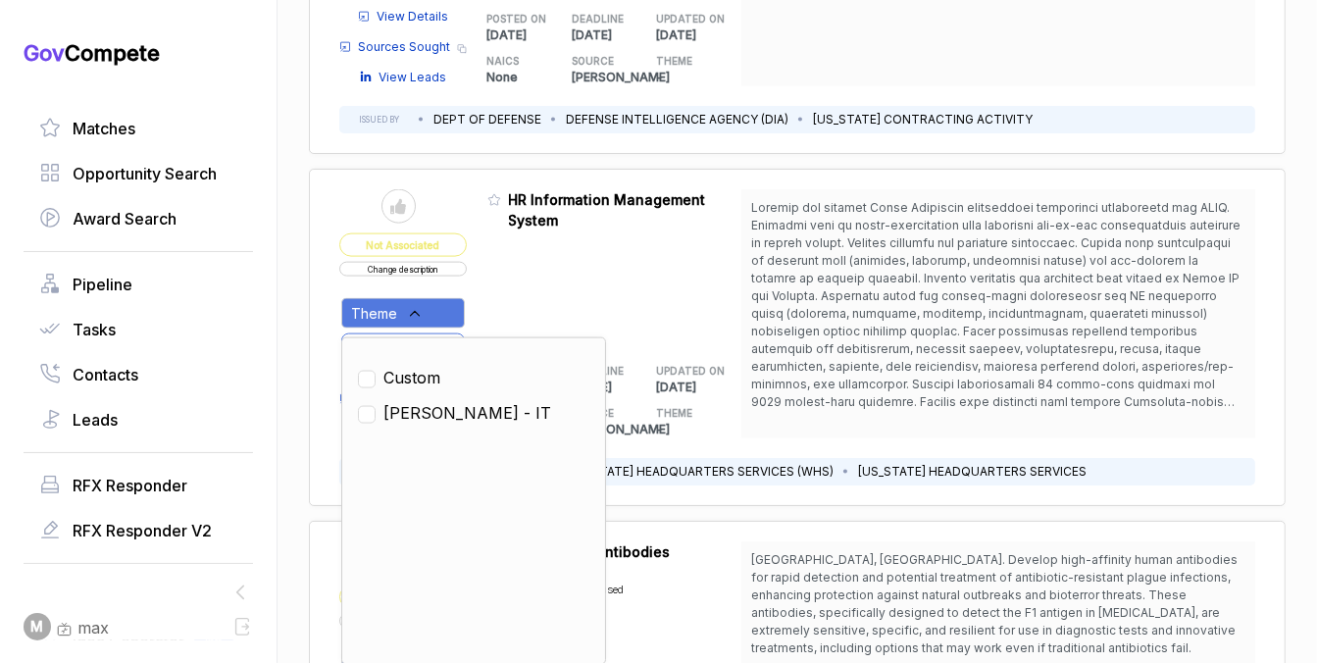
click at [414, 410] on span "SAM - IT" at bounding box center [467, 413] width 168 height 24
checkbox input "true"
click at [484, 340] on div "Clear Custom SAM - IT" at bounding box center [473, 501] width 265 height 328
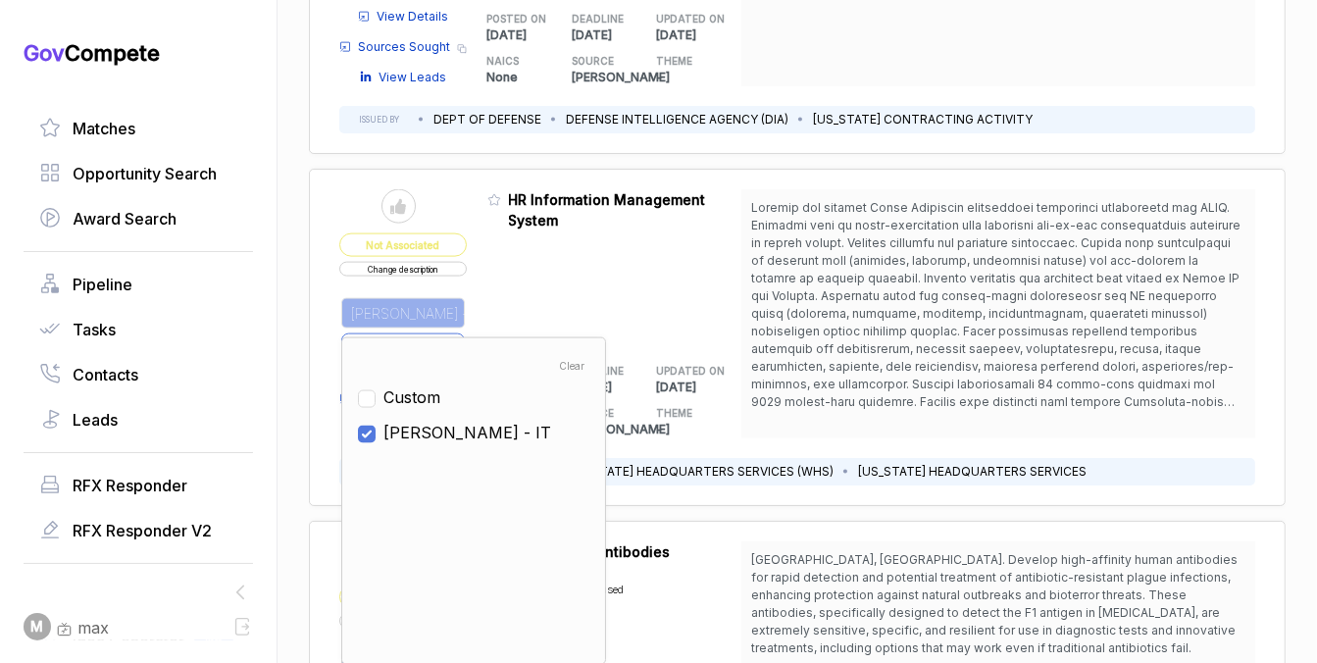
click at [499, 310] on div "Admin: Click to change feature to 1 HQ003426JOY10071 HR Information Management …" at bounding box center [614, 313] width 255 height 249
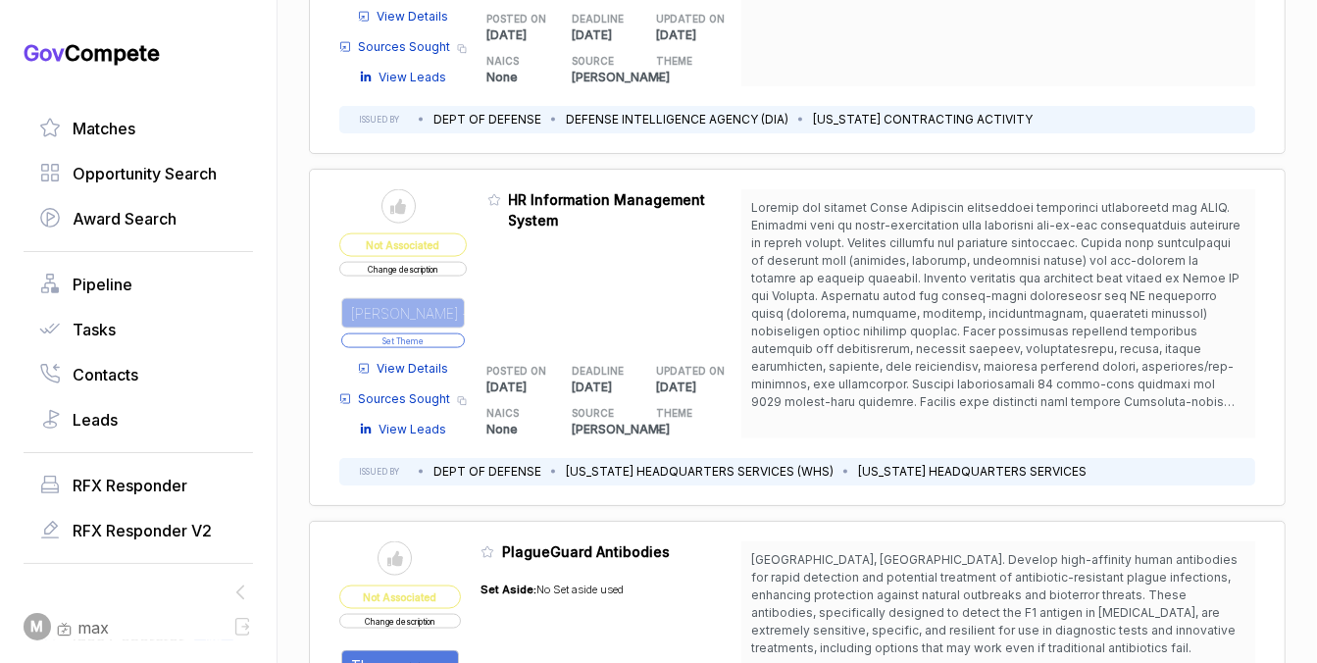
click at [446, 338] on button "Set Theme" at bounding box center [403, 340] width 124 height 15
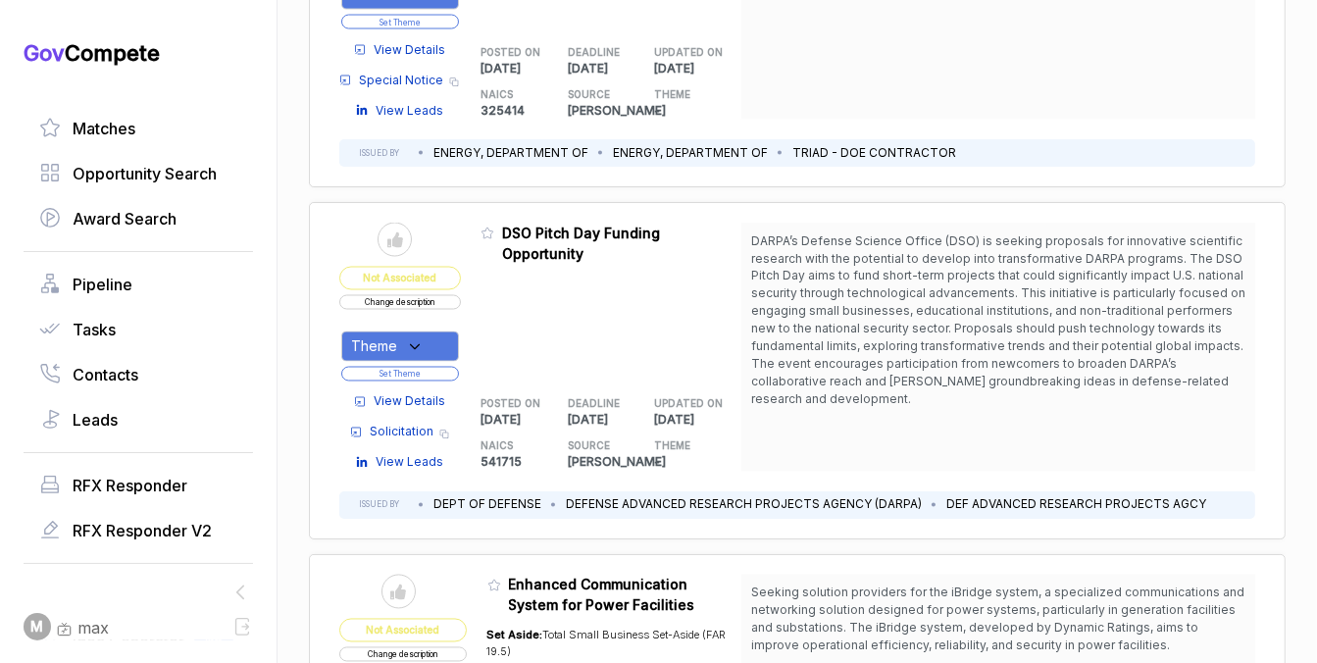
scroll to position [3210, 0]
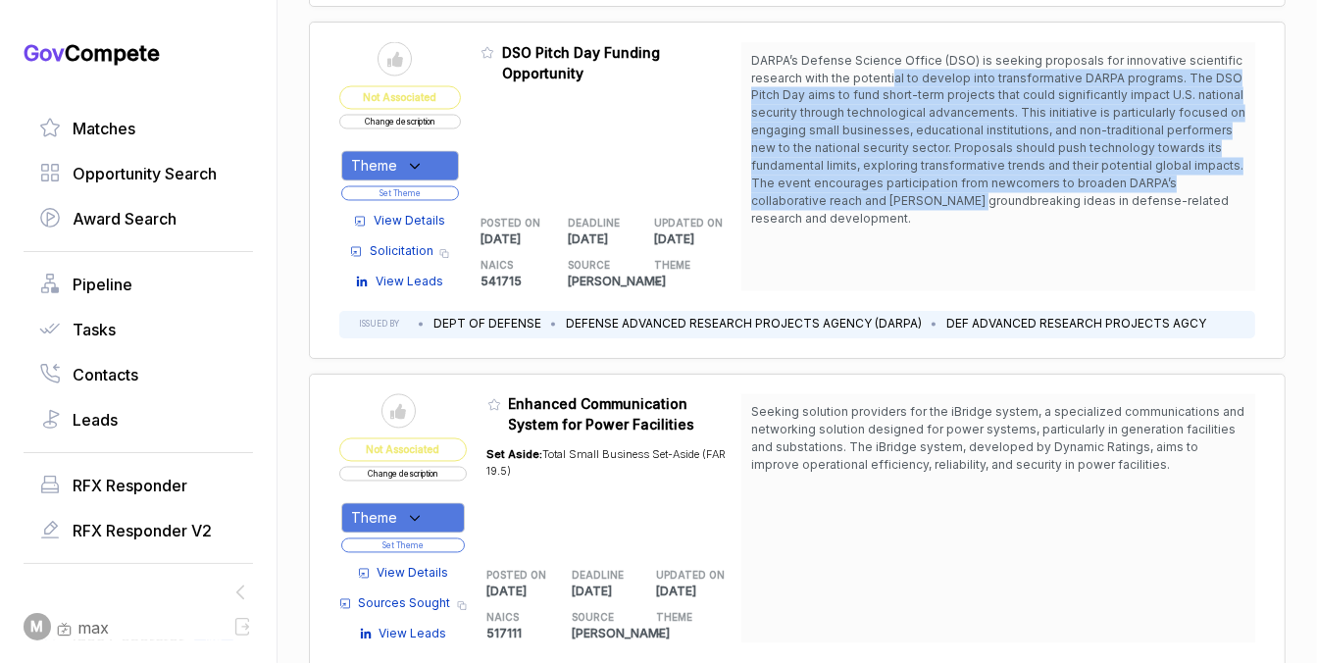
drag, startPoint x: 889, startPoint y: 62, endPoint x: 892, endPoint y: 192, distance: 130.5
click at [892, 192] on span "DARPA’s Defense Science Office (DSO) is seeking proposals for innovative scient…" at bounding box center [998, 140] width 494 height 174
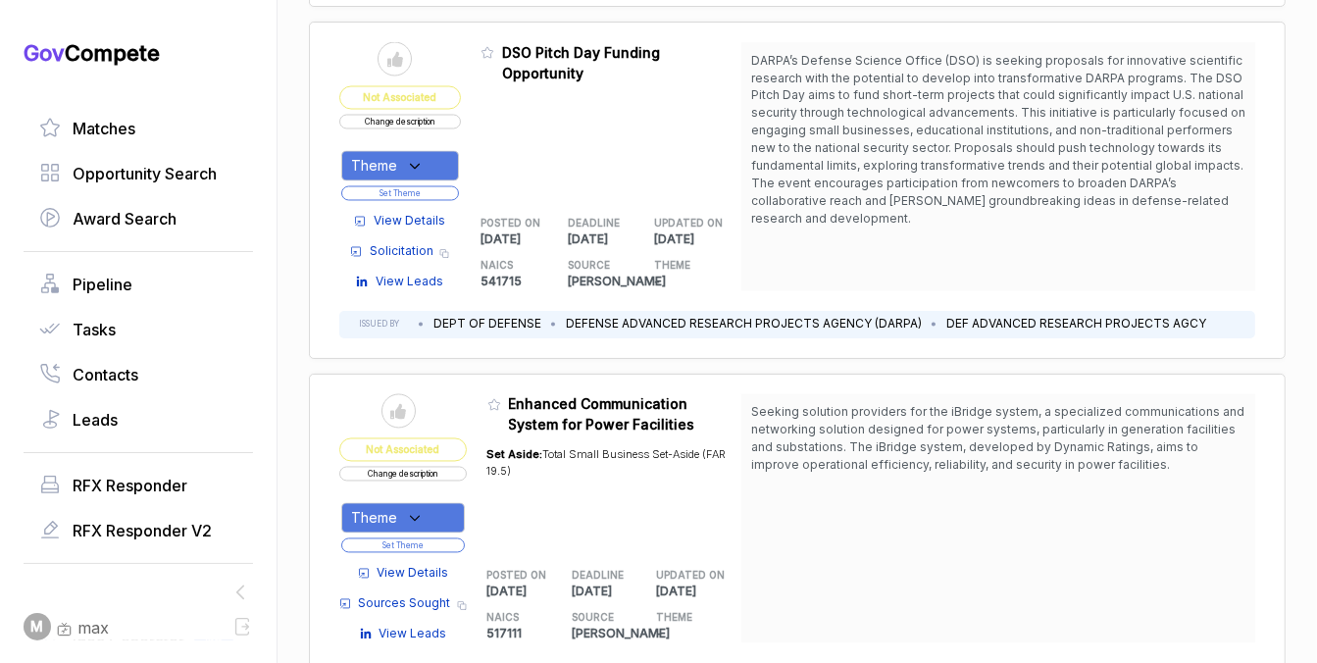
click at [436, 213] on span "View Details" at bounding box center [410, 222] width 72 height 18
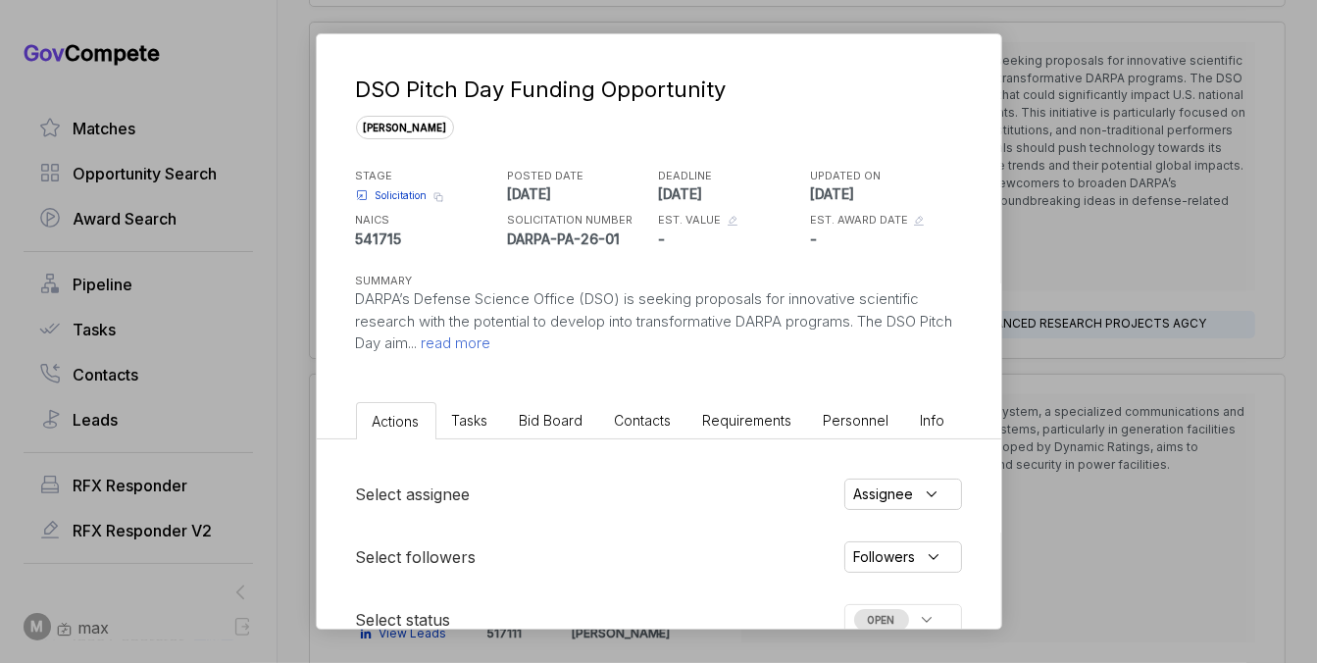
click at [563, 431] on li "Bid Board" at bounding box center [551, 420] width 95 height 36
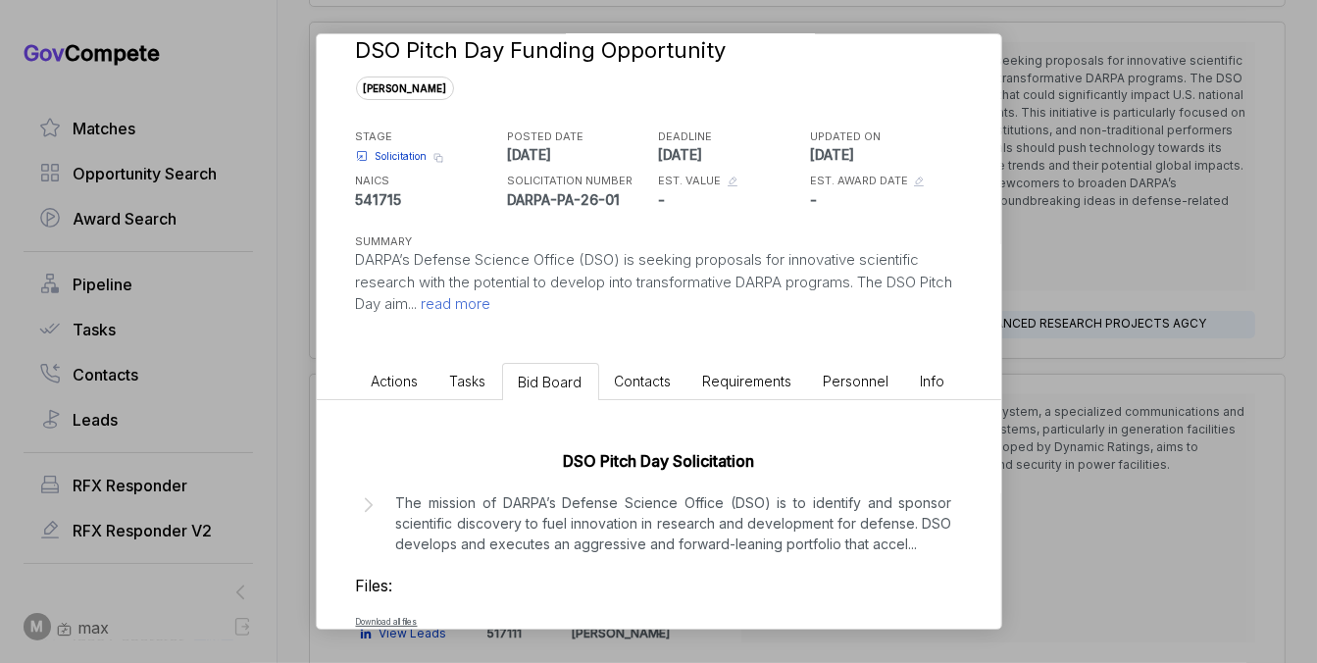
scroll to position [104, 0]
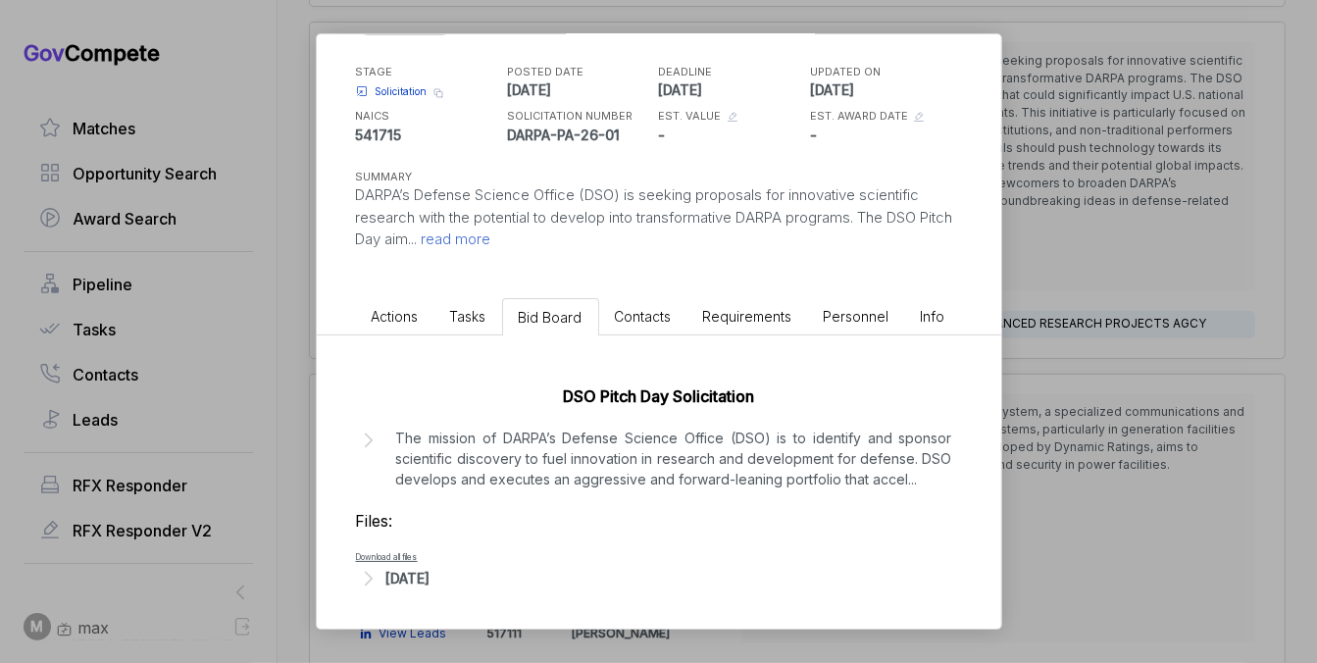
click at [428, 587] on div "[DATE]" at bounding box center [408, 578] width 44 height 21
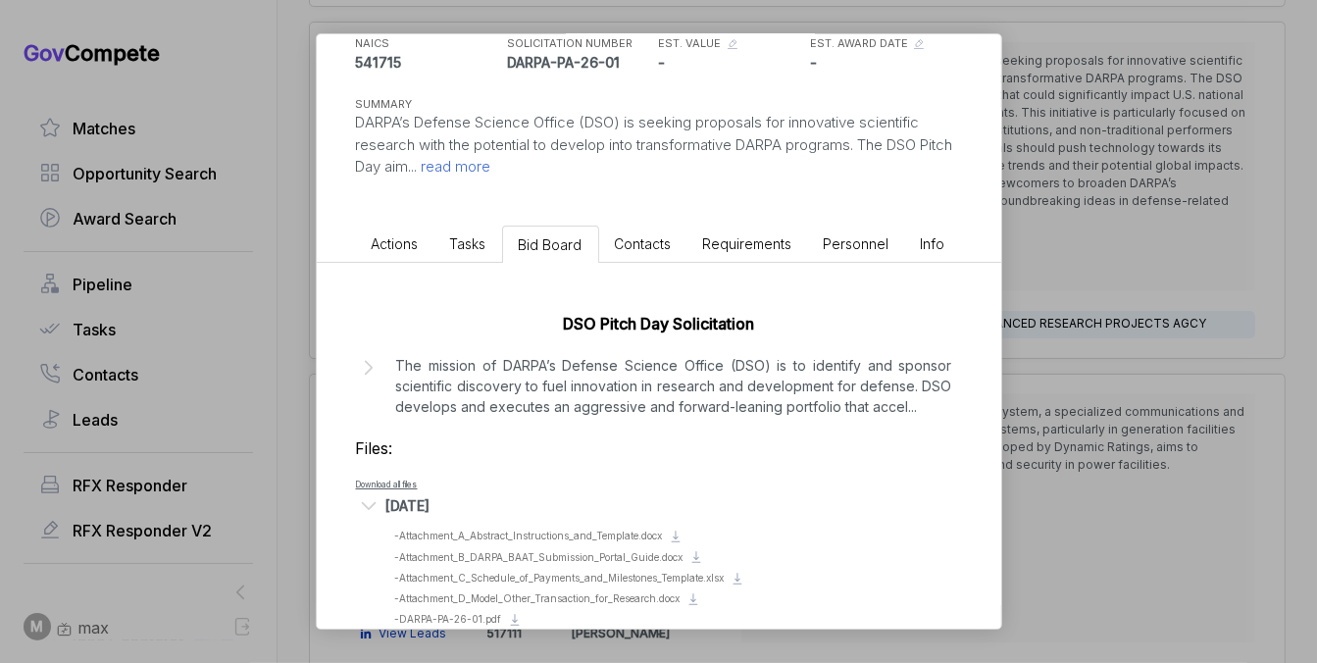
scroll to position [212, 0]
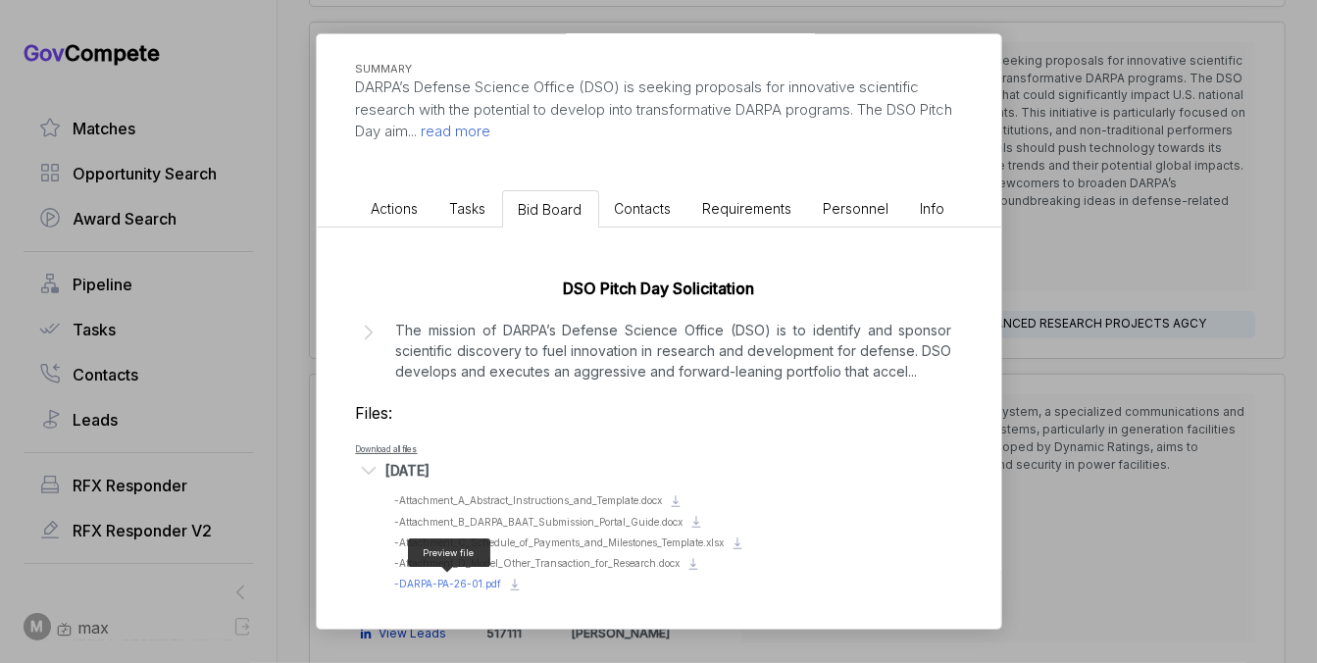
click at [478, 581] on span "- DARPA-PA-26-01.pdf" at bounding box center [448, 584] width 107 height 12
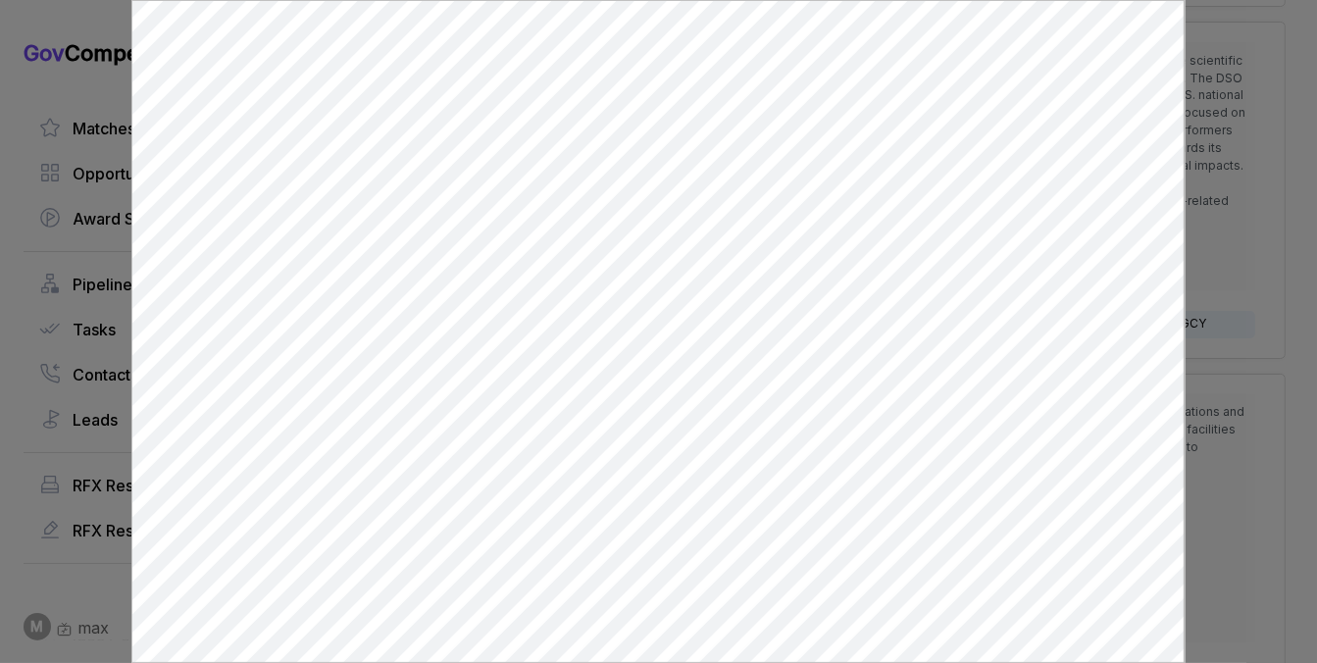
scroll to position [0, 0]
click at [1206, 272] on div at bounding box center [658, 331] width 1317 height 663
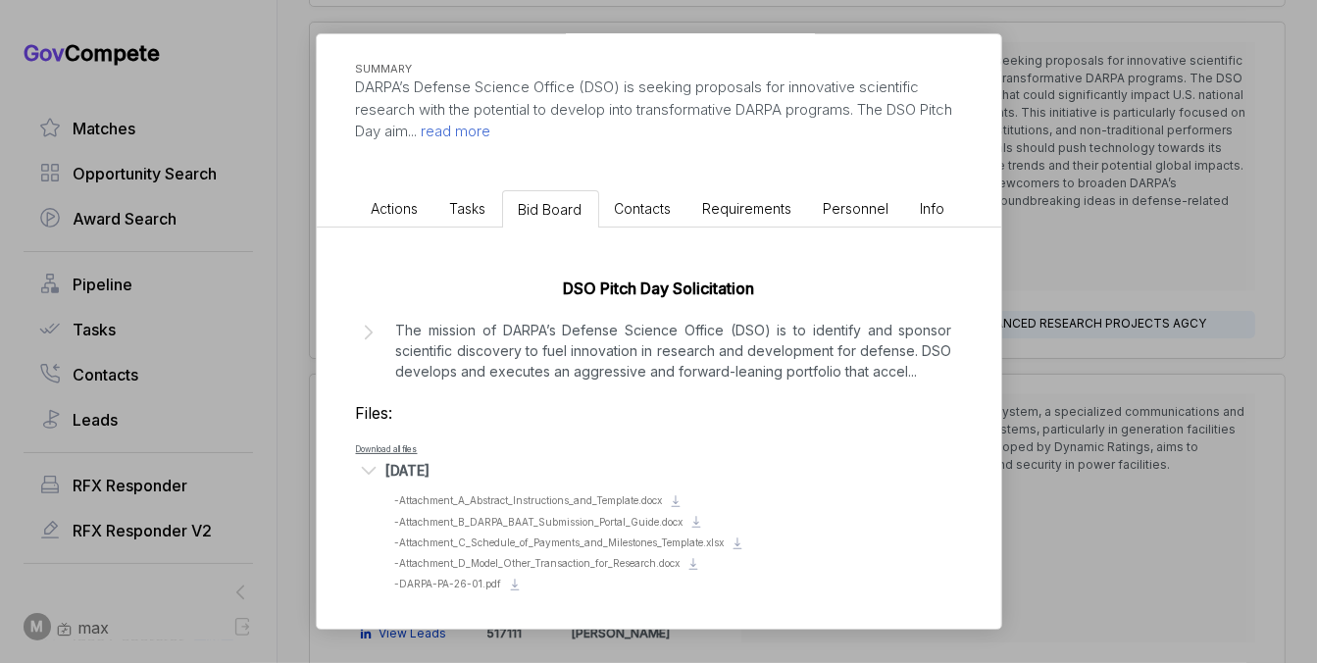
click at [1206, 272] on div "DSO Pitch Day Funding Opportunity sam STAGE Solicitation Copy link POSTED DATE …" at bounding box center [658, 331] width 1317 height 663
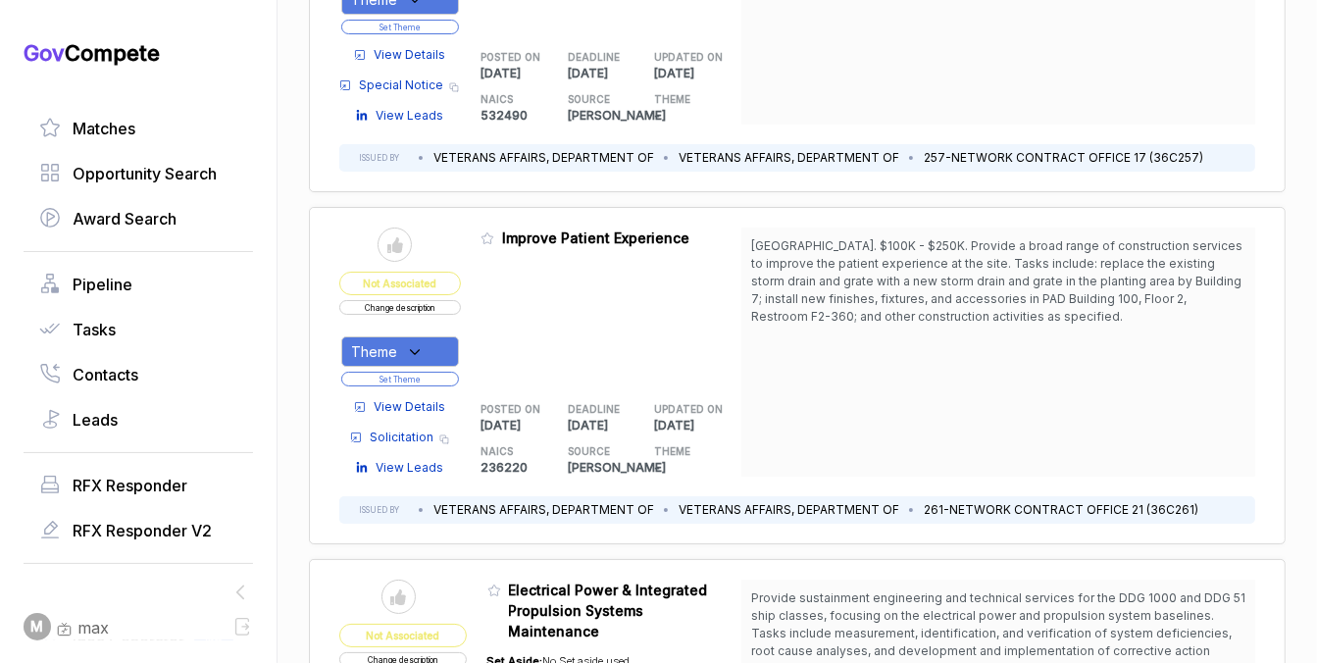
scroll to position [6208, 0]
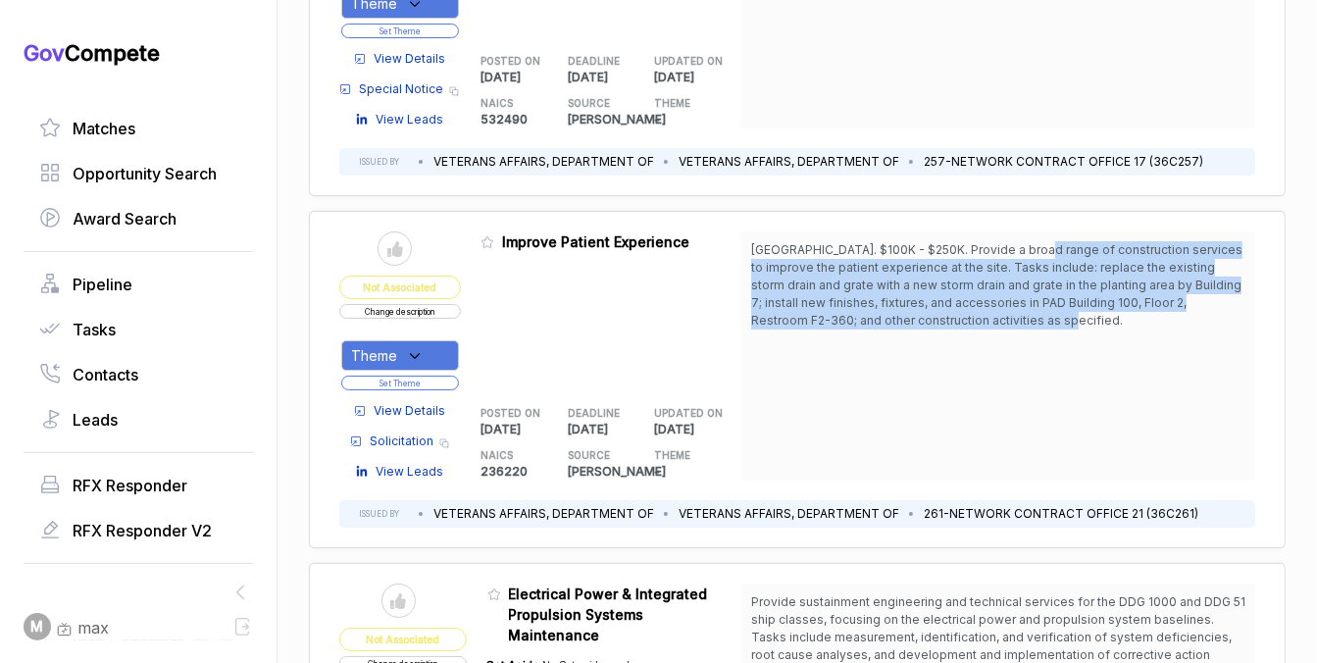
drag, startPoint x: 1025, startPoint y: 224, endPoint x: 1037, endPoint y: 335, distance: 112.4
click at [1036, 334] on div "Palo Alto. $100K - $250K. Provide a broad range of construction services to imp…" at bounding box center [998, 355] width 514 height 249
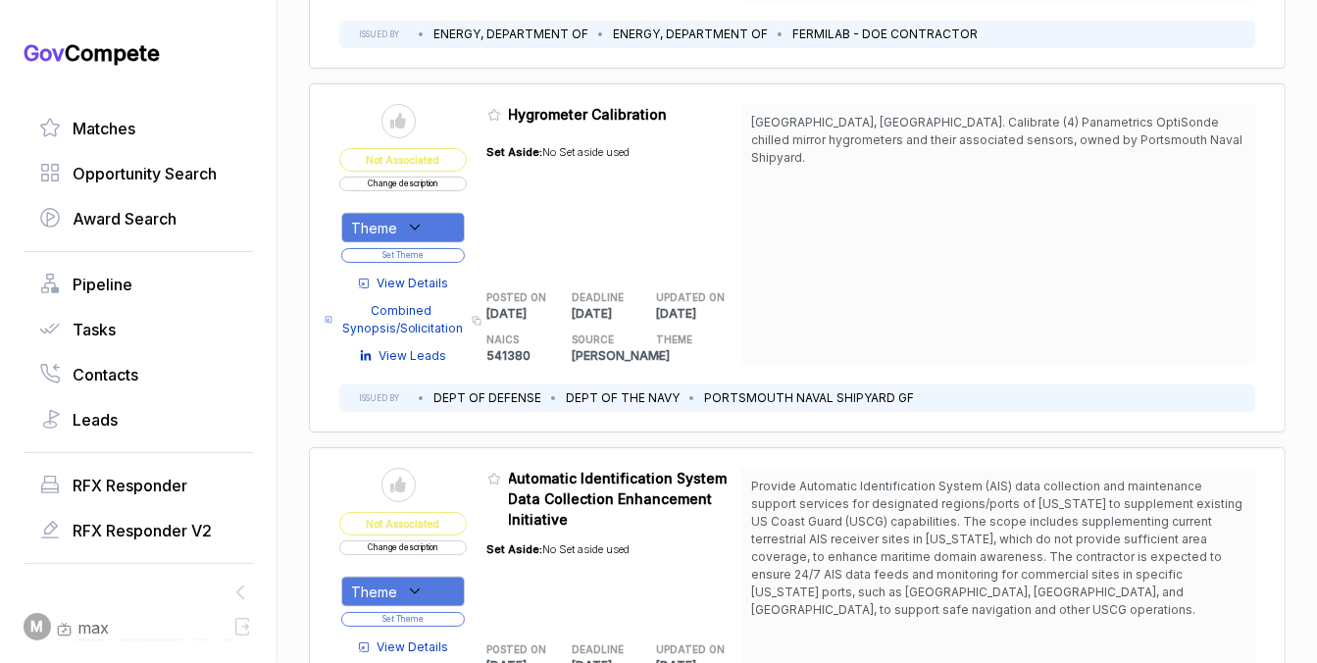
scroll to position [9087, 0]
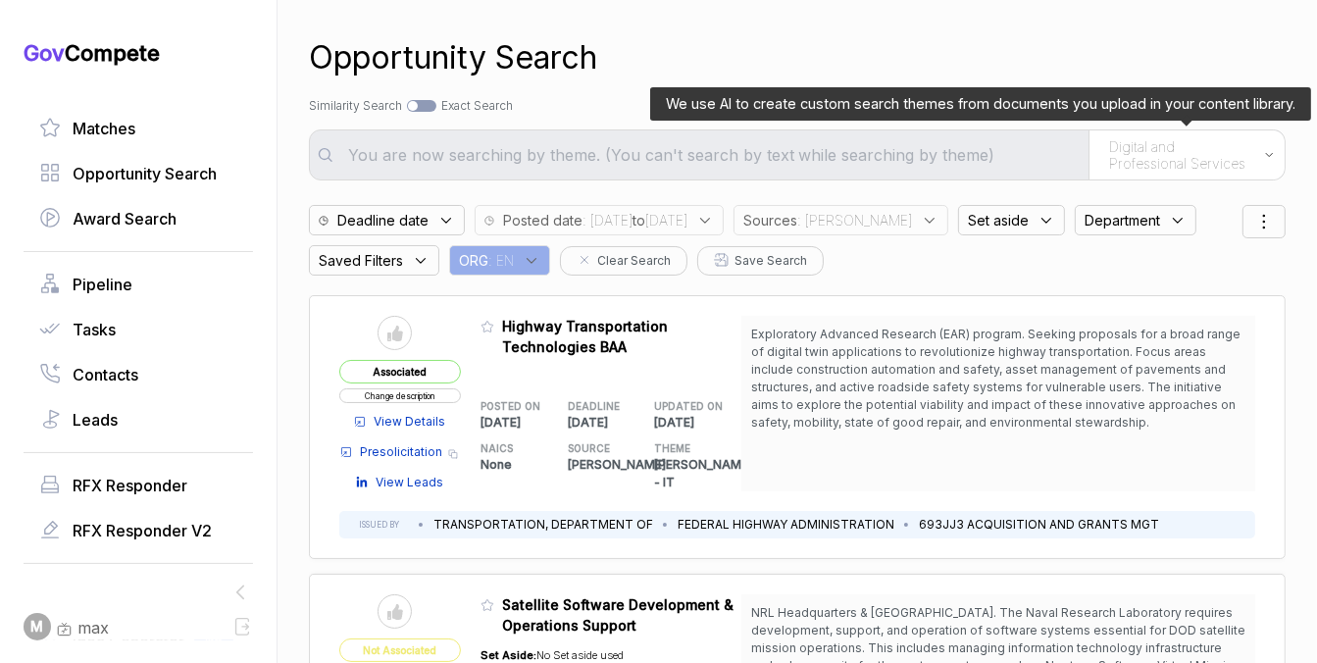
click at [1144, 154] on span "Digital and Professional Services" at bounding box center [1181, 155] width 145 height 34
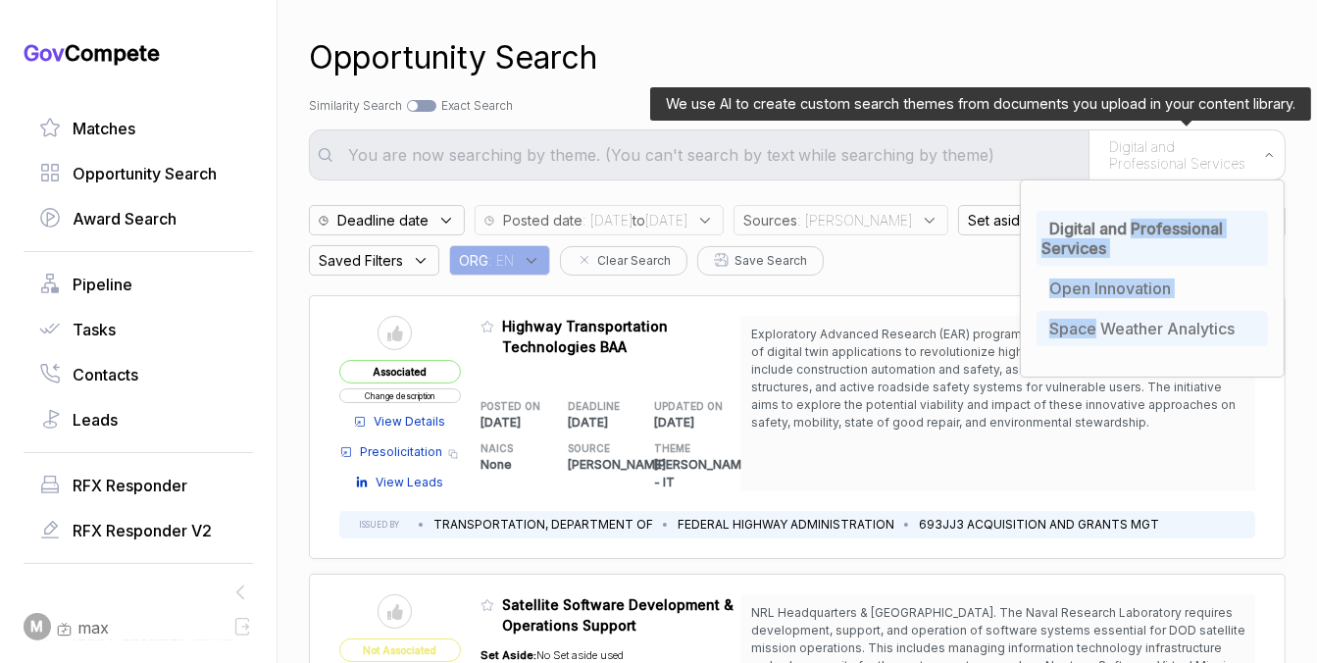
drag, startPoint x: 1136, startPoint y: 237, endPoint x: 1096, endPoint y: 320, distance: 91.7
click at [1096, 320] on ul "Digital and Professional Services Open Innovation Space Weather Analytics" at bounding box center [1152, 278] width 231 height 145
click at [1095, 332] on span "Space Weather Analytics" at bounding box center [1141, 329] width 185 height 20
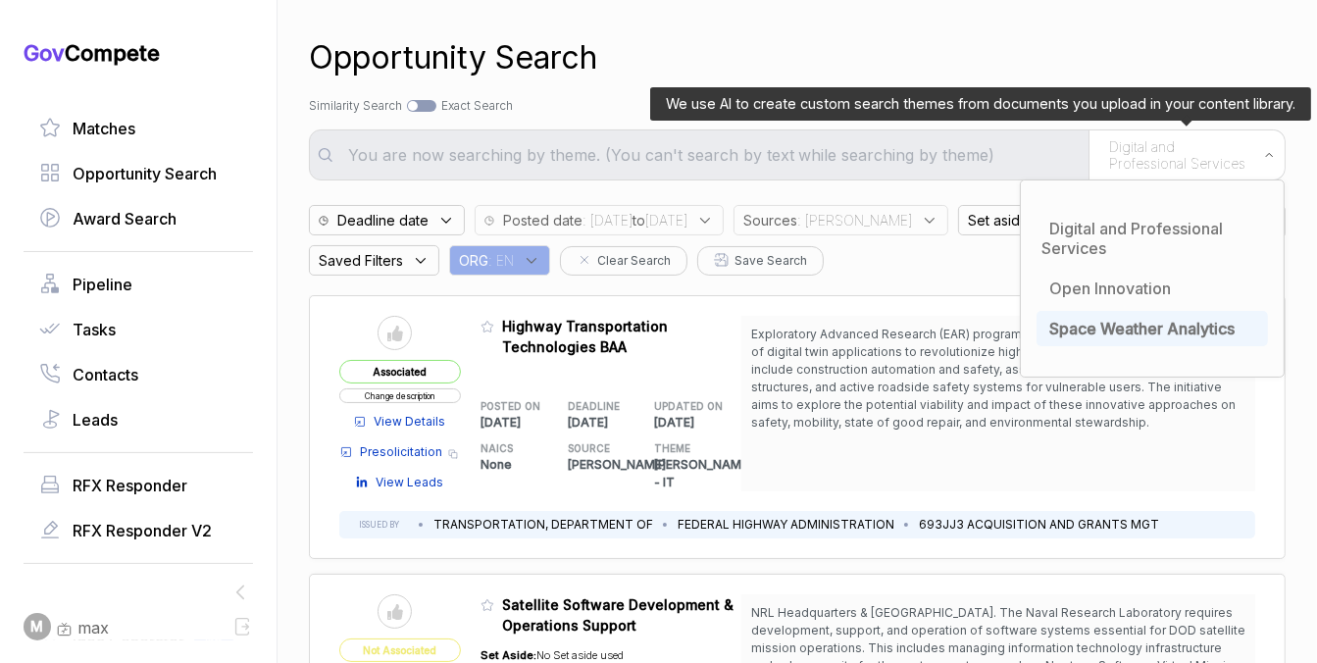
click at [1107, 103] on div "Search by Topic Relevance Similarity Search Search by Exact Keyword Match Exact…" at bounding box center [797, 106] width 977 height 18
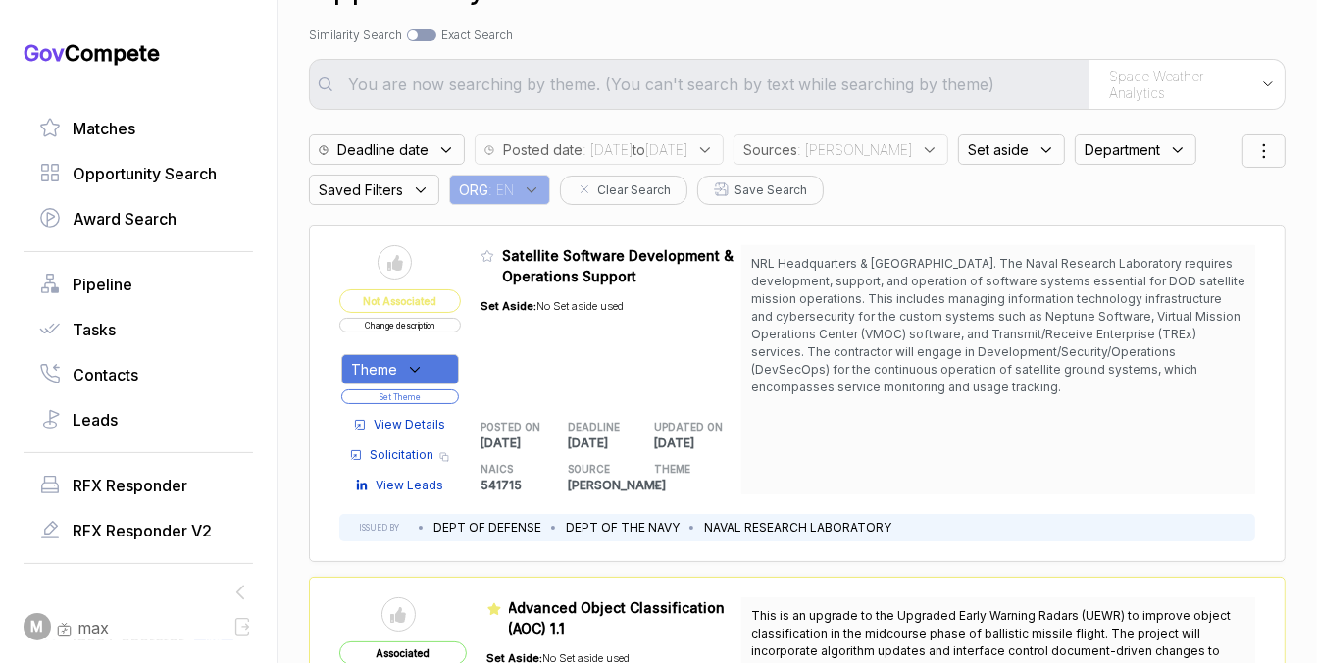
scroll to position [73, 0]
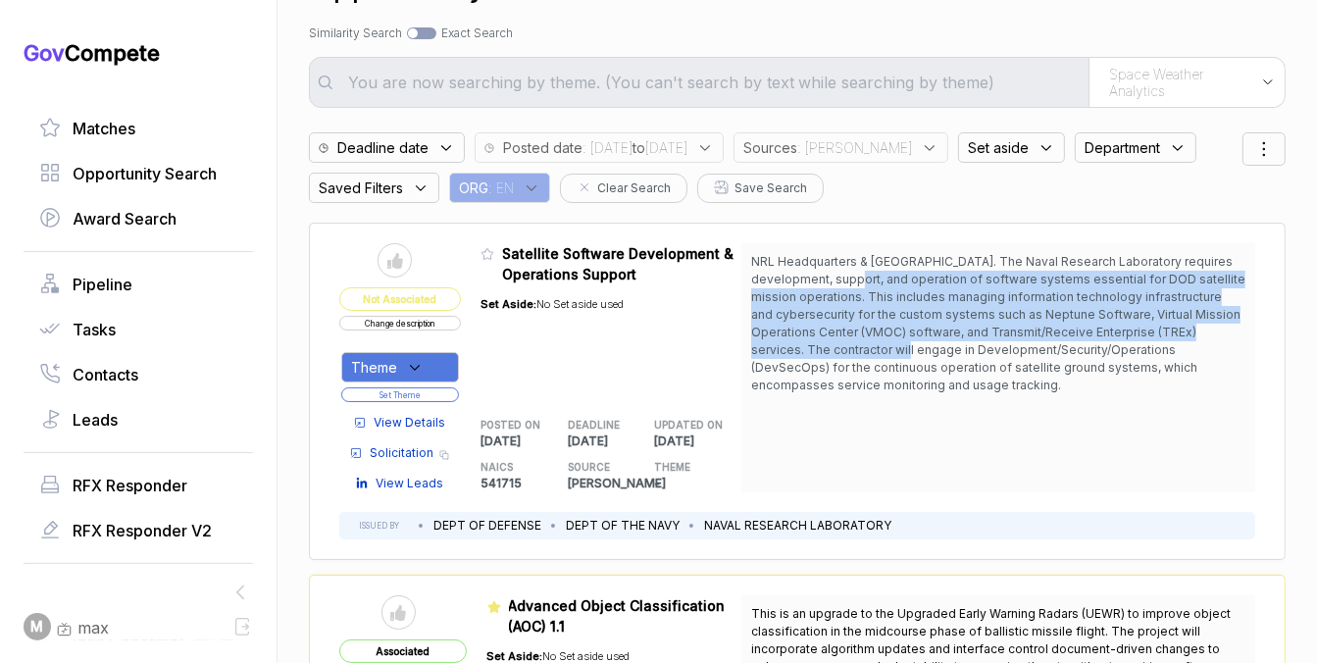
drag, startPoint x: 827, startPoint y: 282, endPoint x: 827, endPoint y: 339, distance: 56.9
click at [827, 339] on span "NRL Headquarters & [GEOGRAPHIC_DATA]. The Naval Research Laboratory requires de…" at bounding box center [998, 323] width 494 height 141
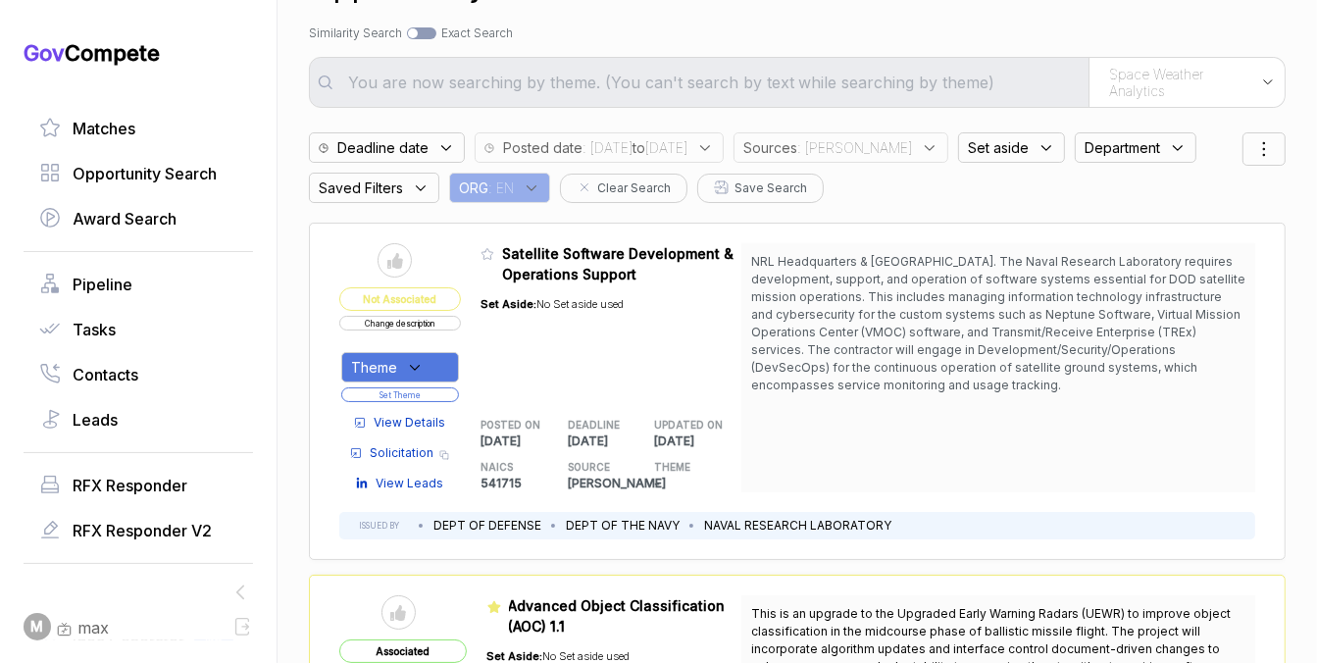
click at [396, 428] on span "View Details" at bounding box center [410, 423] width 72 height 18
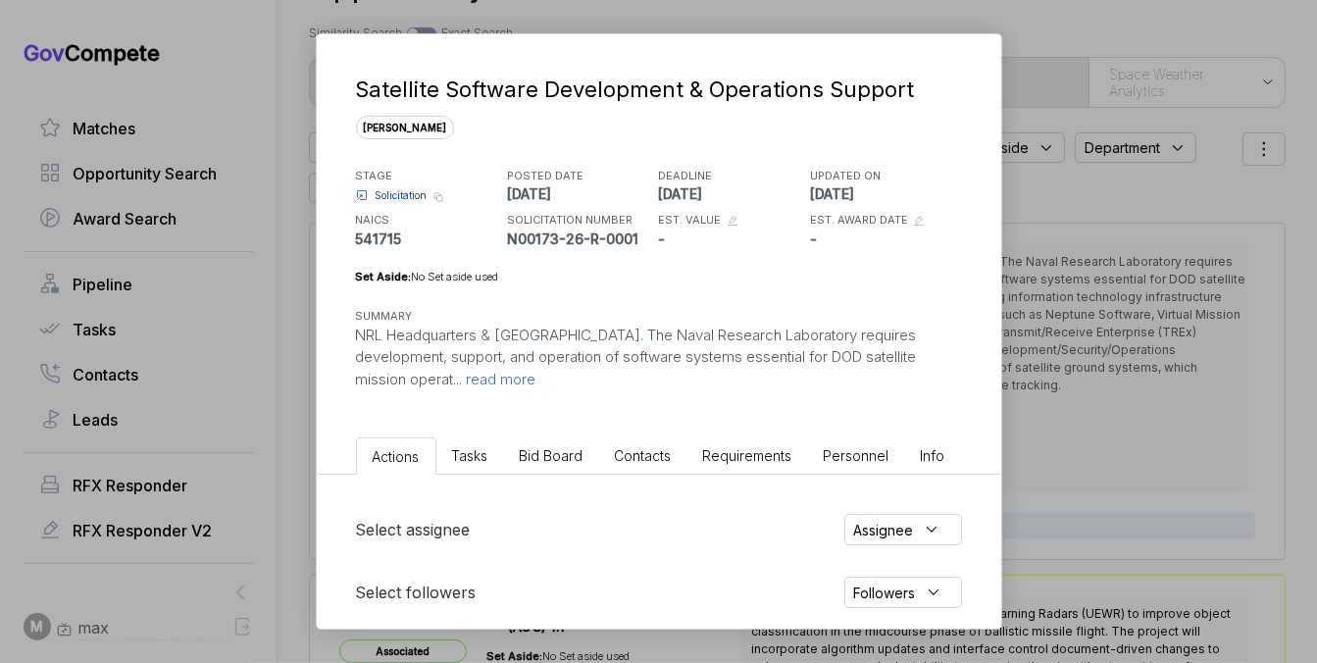
click at [558, 445] on li "Bid Board" at bounding box center [551, 455] width 95 height 36
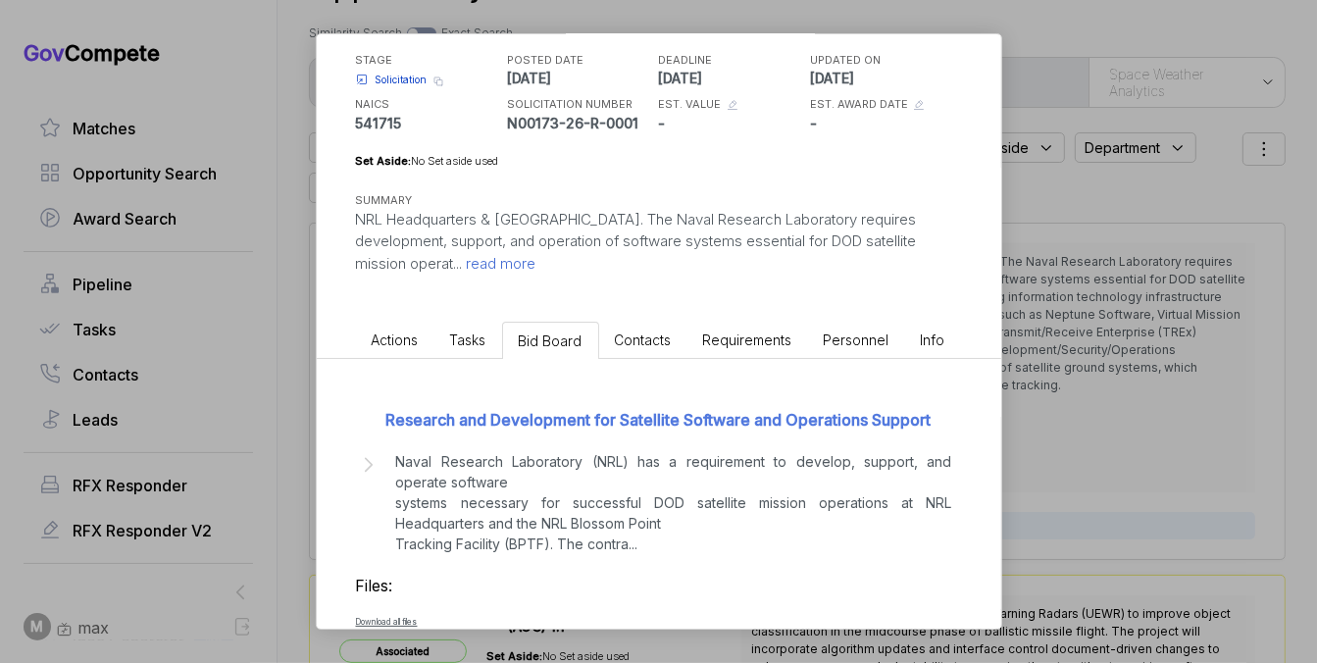
scroll to position [180, 0]
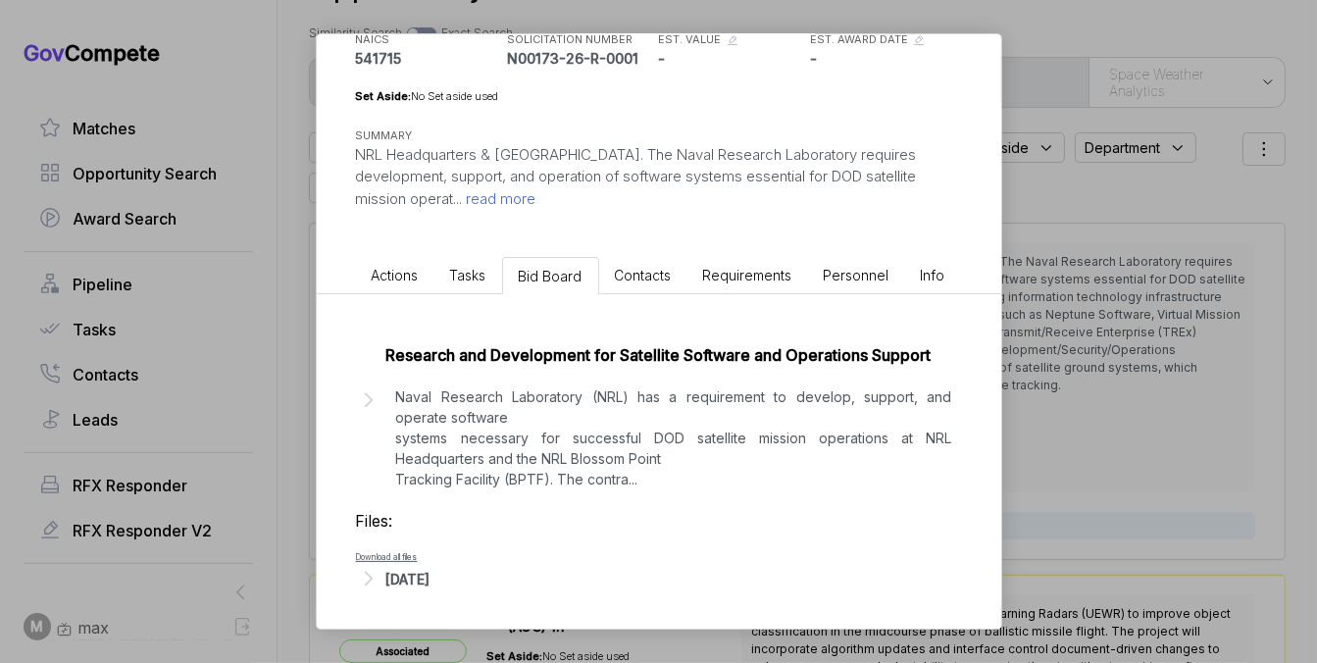
click at [431, 579] on div "Oct 6, 2025" at bounding box center [408, 579] width 44 height 21
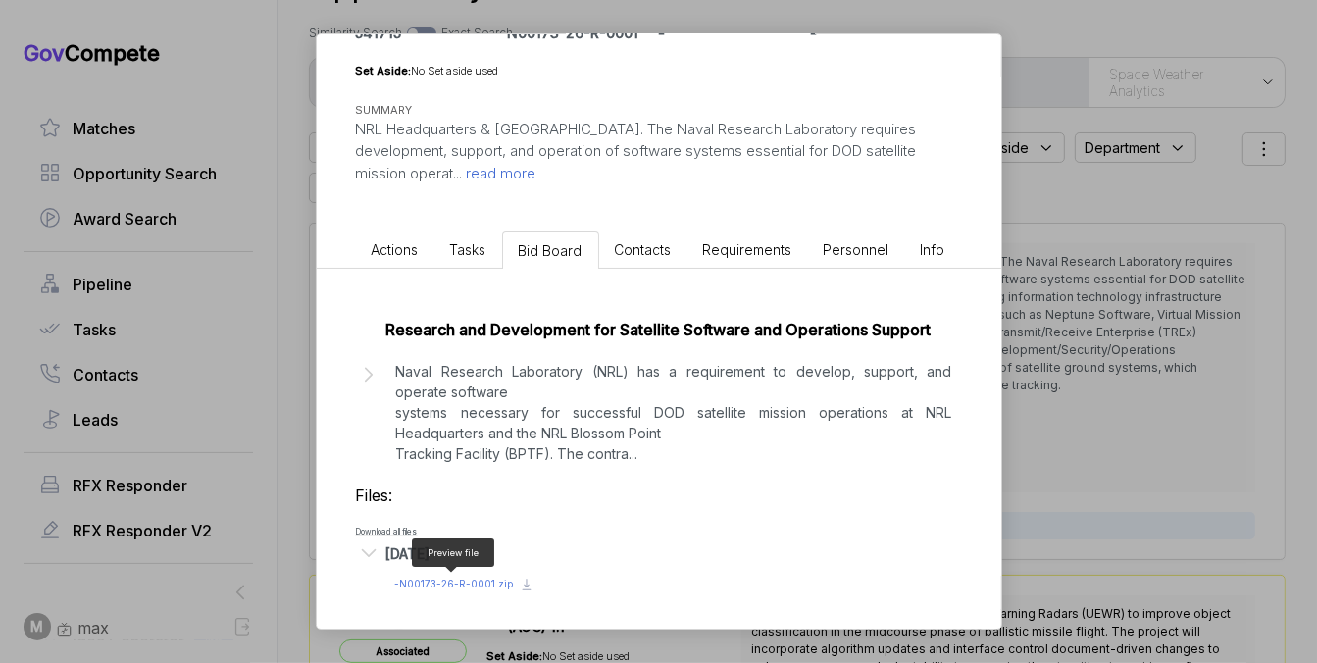
click at [463, 579] on span "- N00173-26-R-0001.zip" at bounding box center [454, 584] width 119 height 12
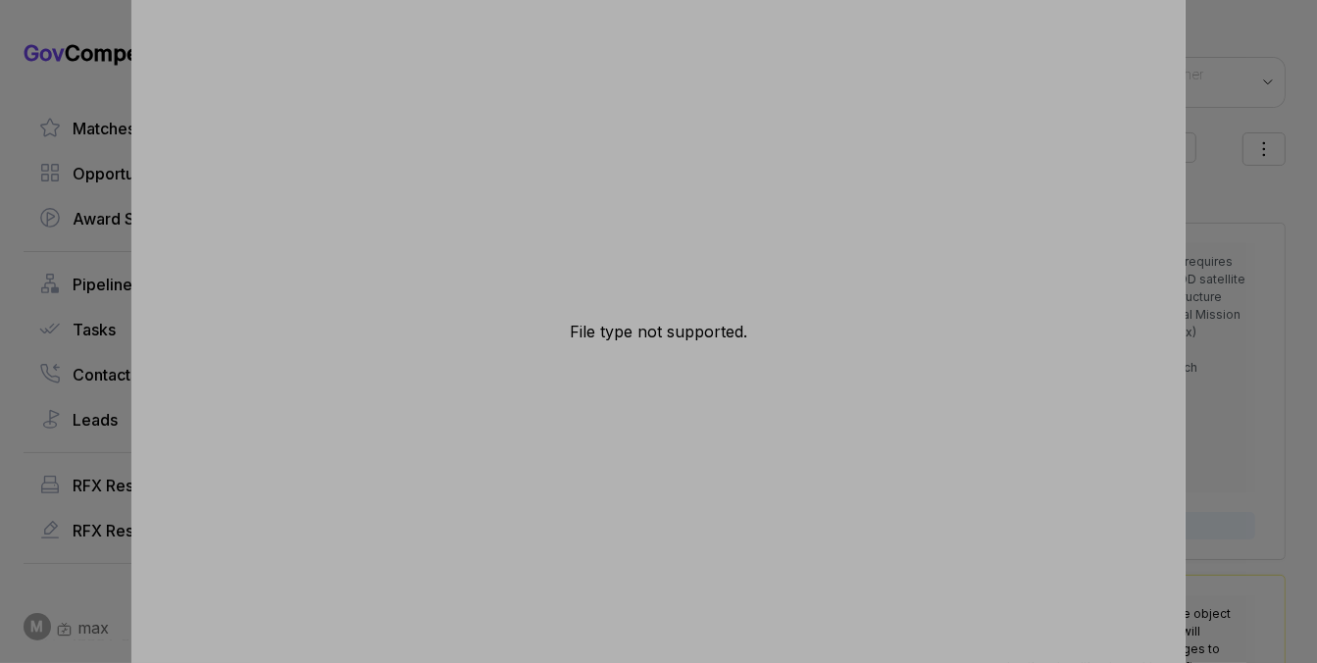
click at [1236, 258] on div "File type not supported." at bounding box center [658, 331] width 1317 height 663
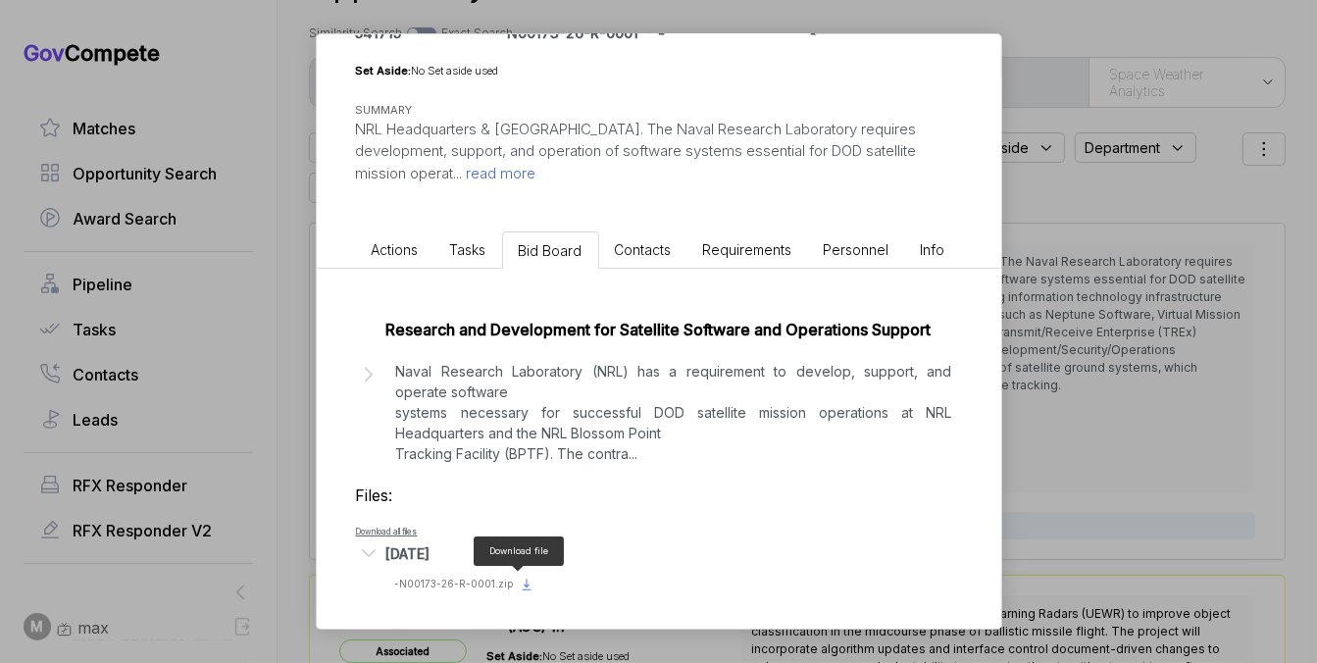
click at [519, 585] on icon at bounding box center [527, 585] width 16 height 16
click at [1054, 325] on div "Satellite Software Development & Operations Support sam STAGE Solicitation Copy…" at bounding box center [658, 331] width 1317 height 663
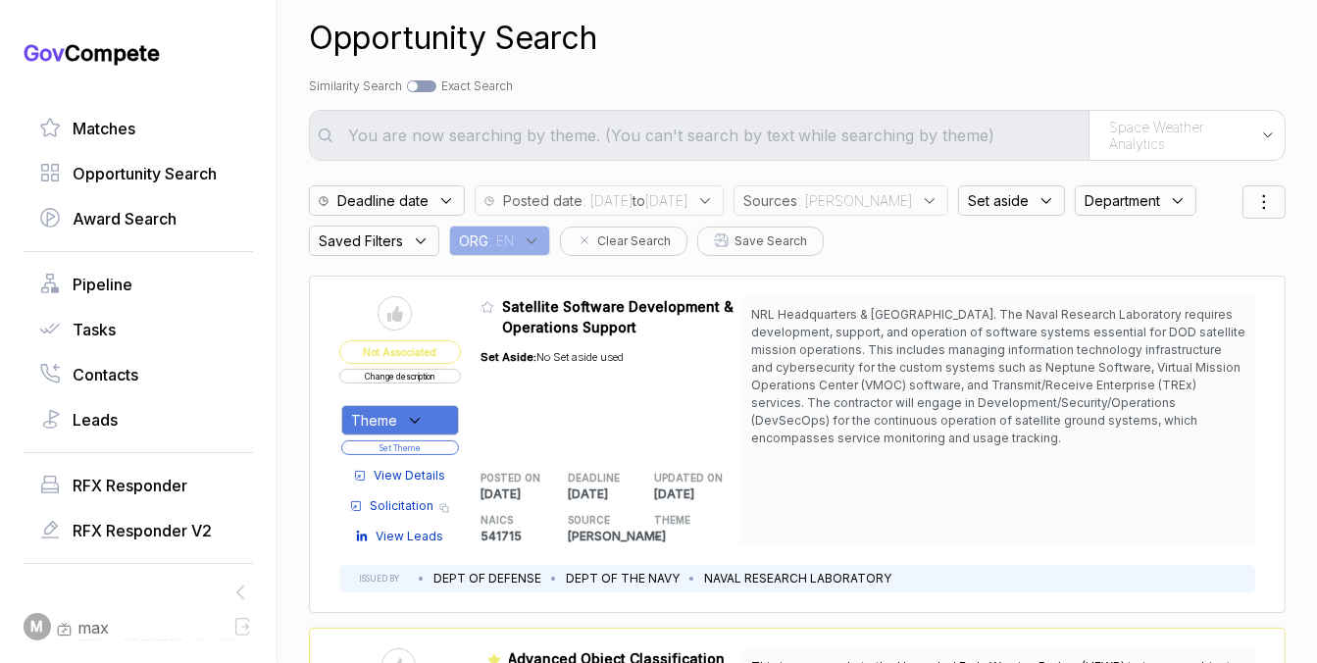
scroll to position [0, 0]
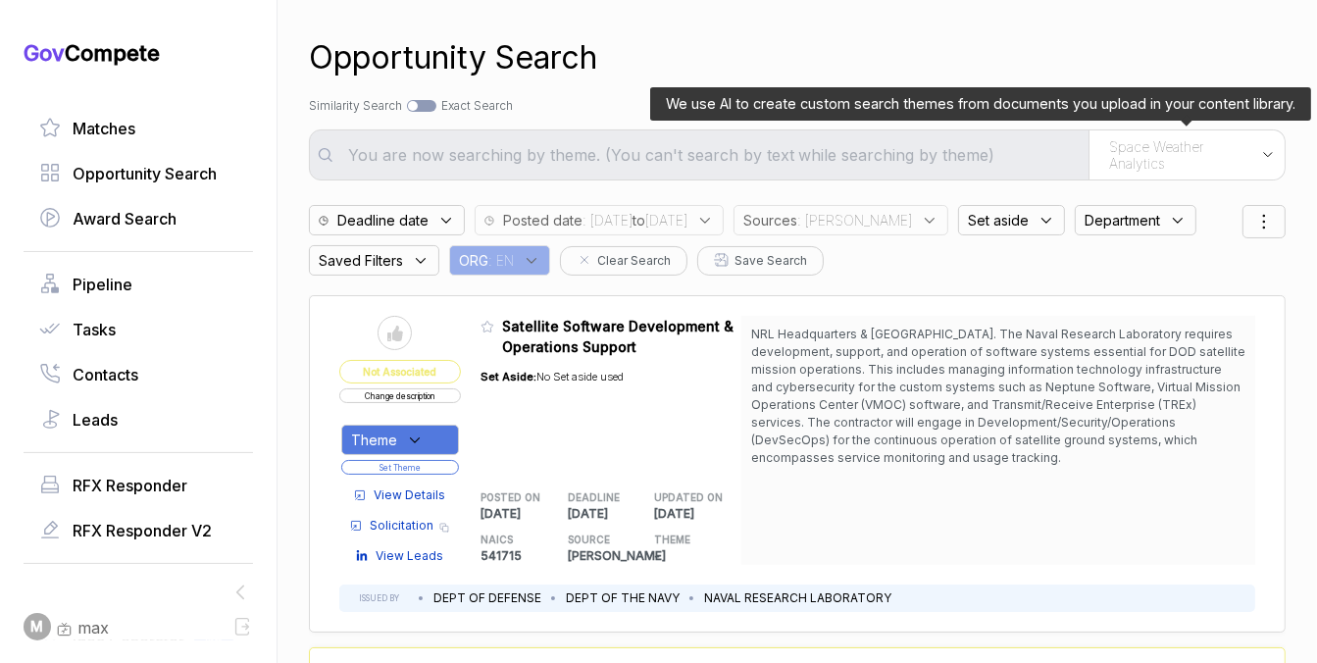
click at [1189, 164] on span "Space Weather Analytics" at bounding box center [1180, 155] width 142 height 34
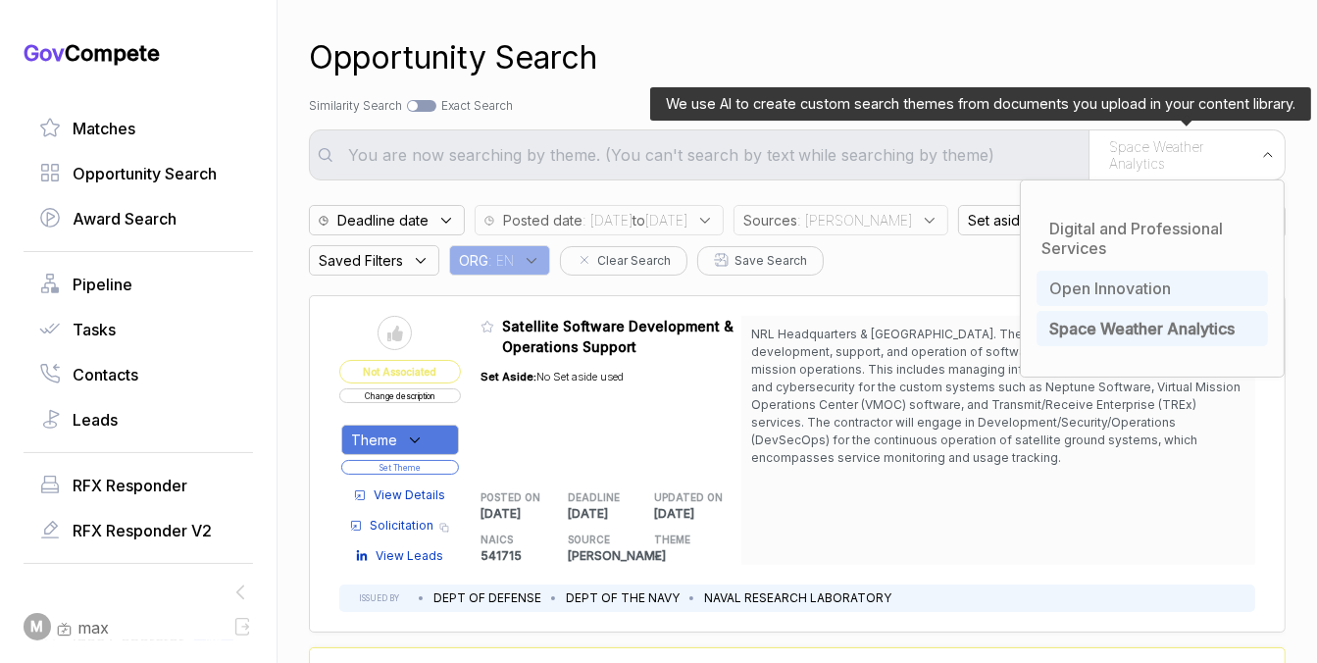
click at [1124, 280] on span "Open Innovation" at bounding box center [1110, 289] width 122 height 20
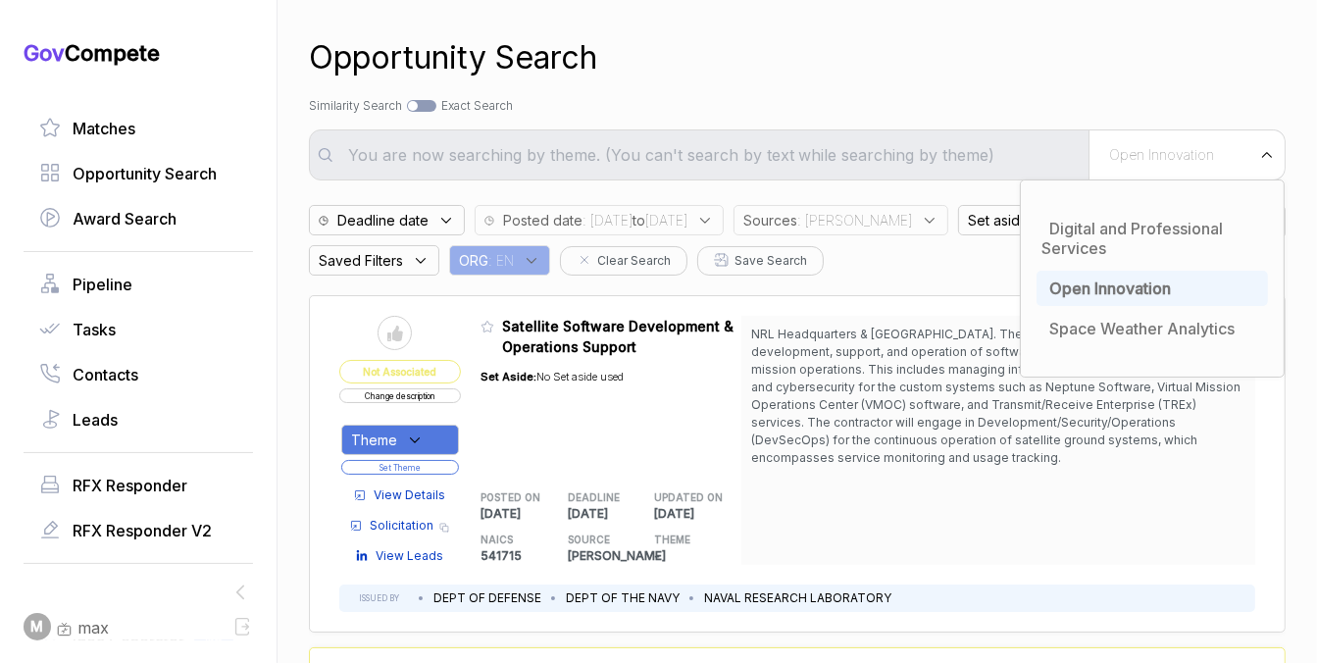
click at [1095, 26] on div "Opportunity Search Search by Topic Relevance Similarity Search Search by Exact …" at bounding box center [797, 331] width 977 height 663
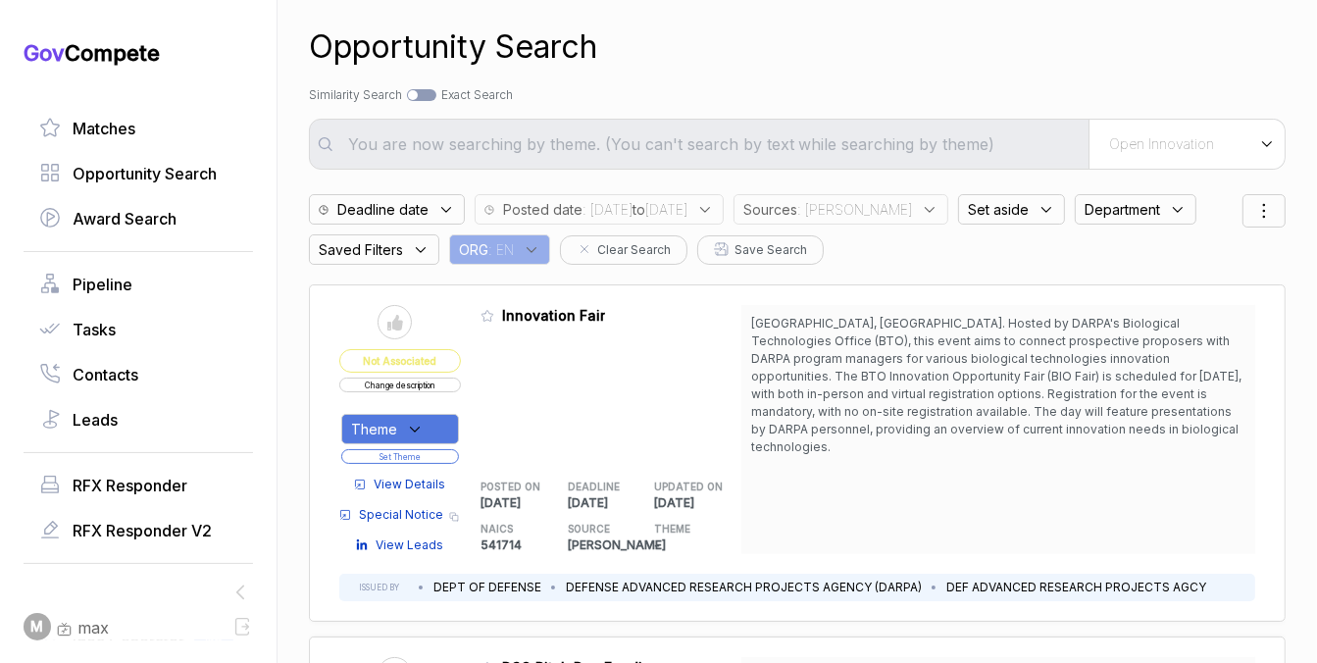
scroll to position [26, 0]
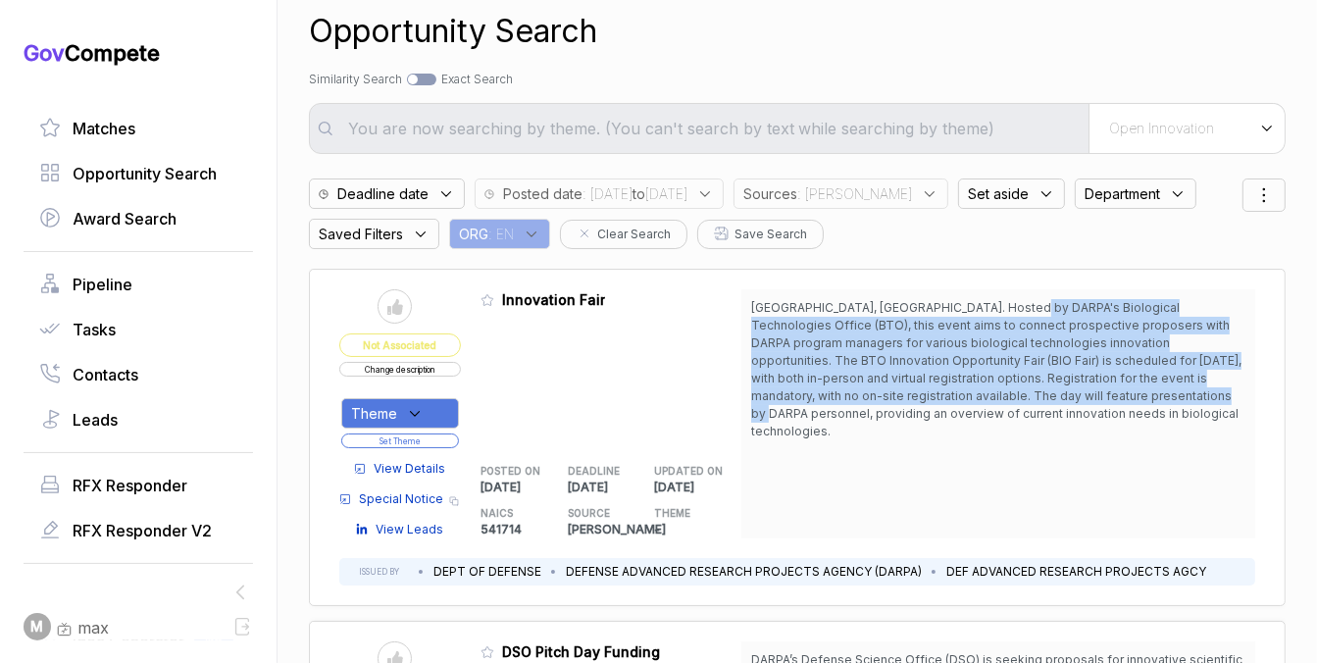
drag, startPoint x: 999, startPoint y: 306, endPoint x: 990, endPoint y: 399, distance: 93.7
click at [990, 399] on span "Arlington, VA. Hosted by DARPA's Biological Technologies Office (BTO), this eve…" at bounding box center [996, 369] width 490 height 138
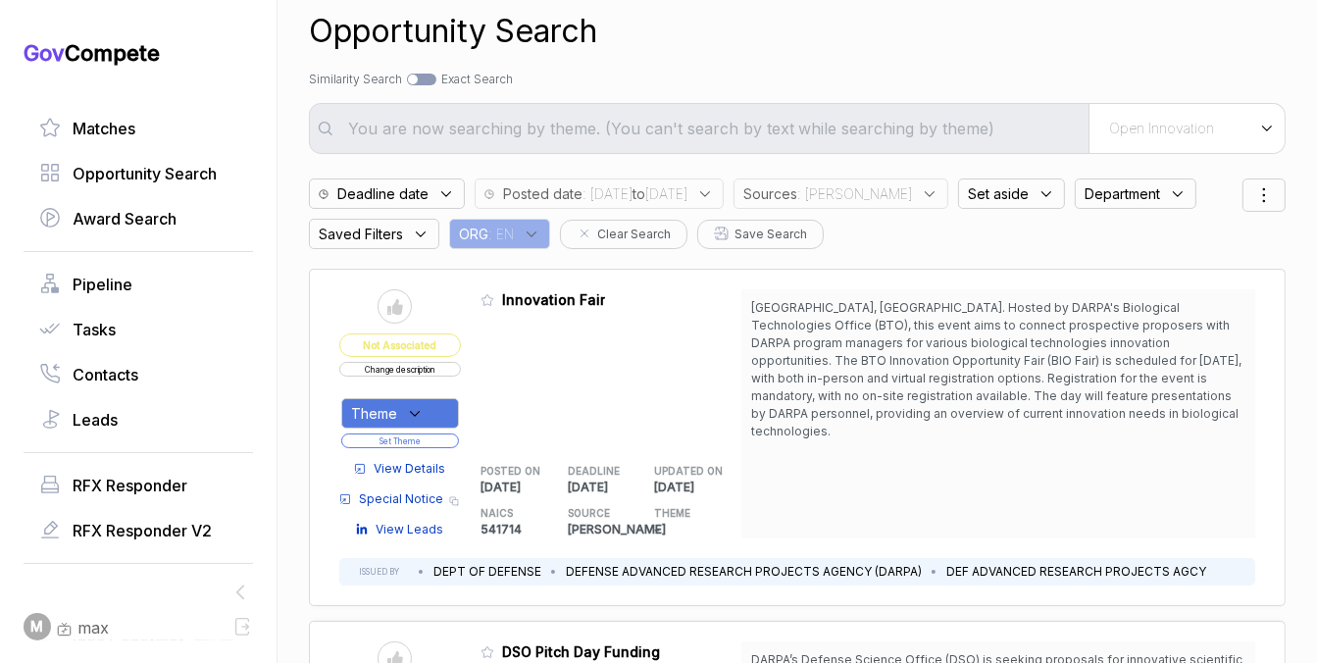
click at [401, 473] on span "View Details" at bounding box center [410, 469] width 72 height 18
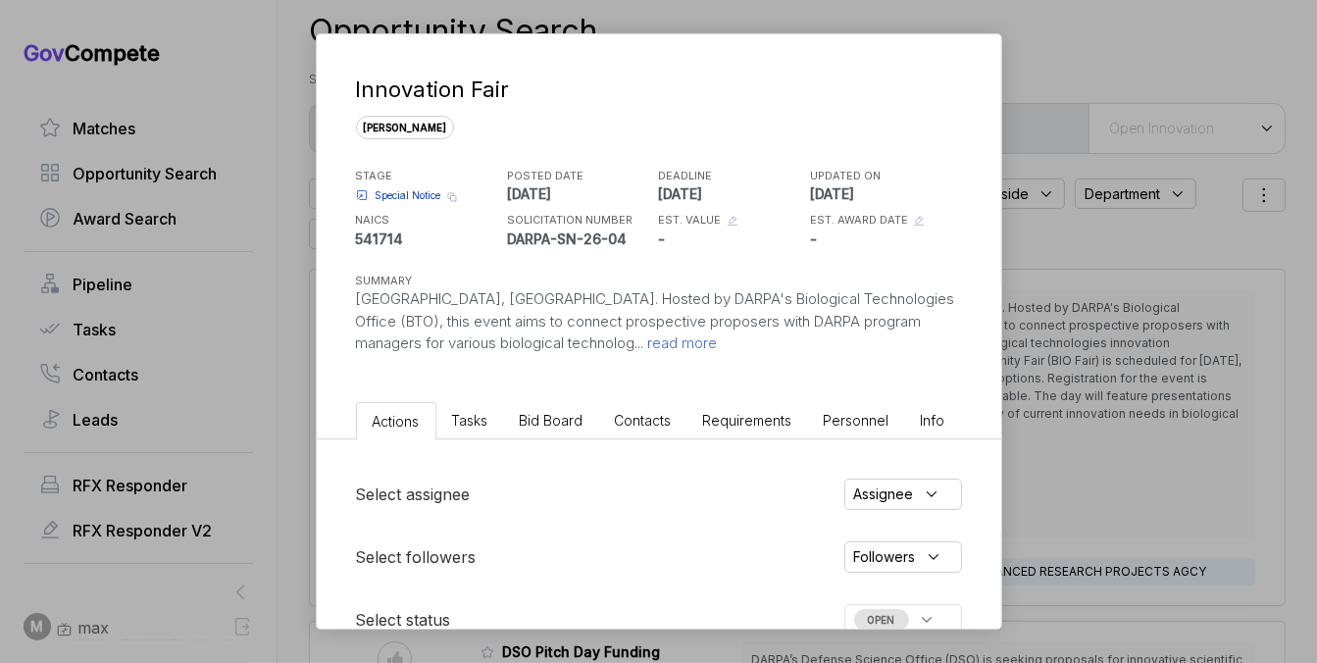
click at [542, 417] on span "Bid Board" at bounding box center [552, 420] width 64 height 17
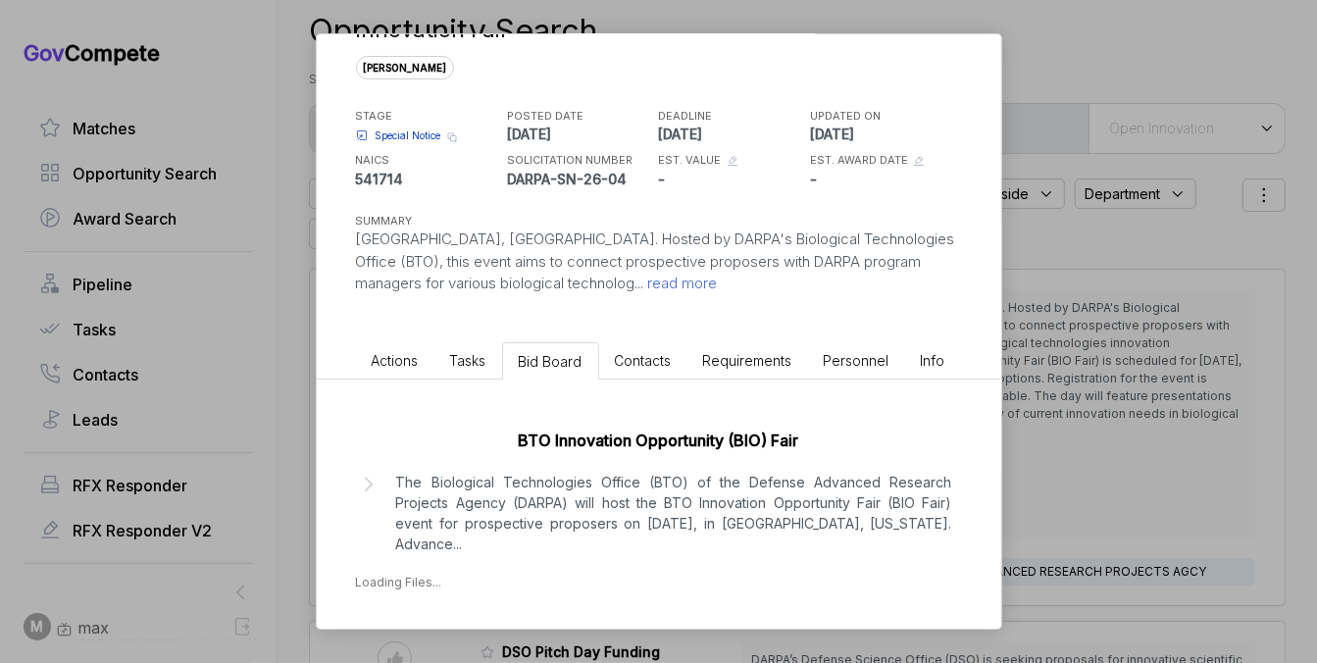
click at [611, 512] on p "The Biological Technologies Office (BTO) of the Defense Advanced Research Proje…" at bounding box center [674, 513] width 556 height 82
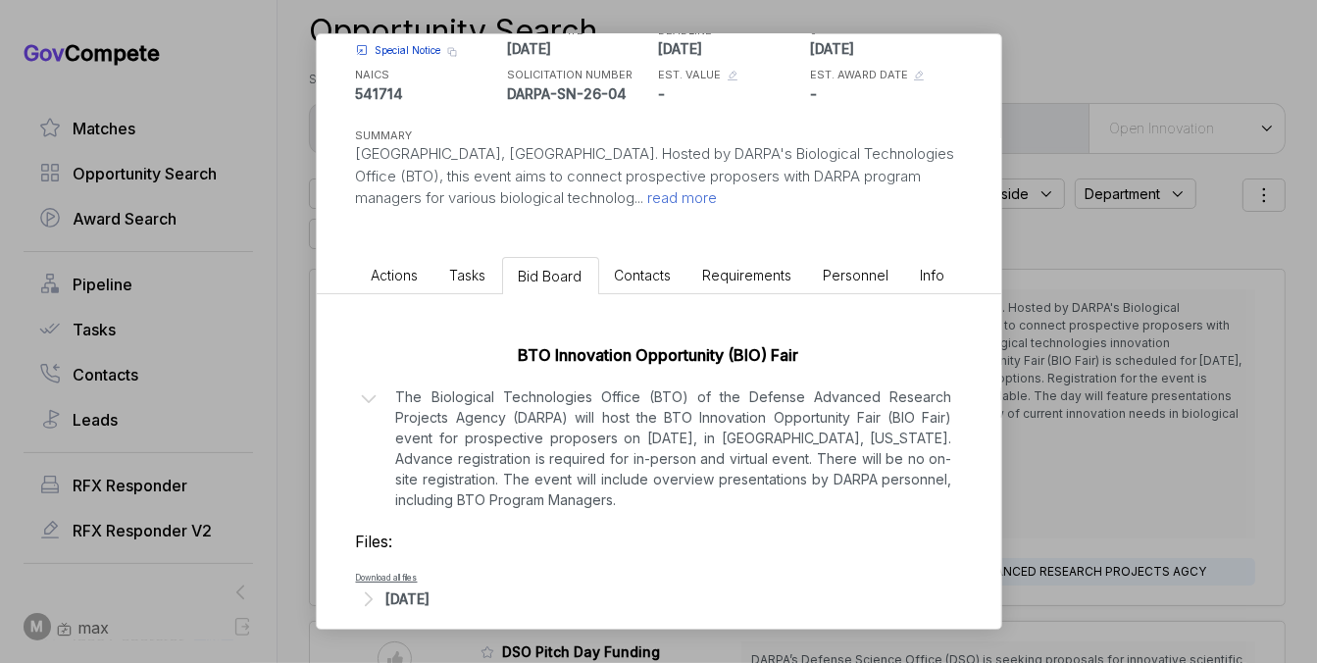
scroll to position [166, 0]
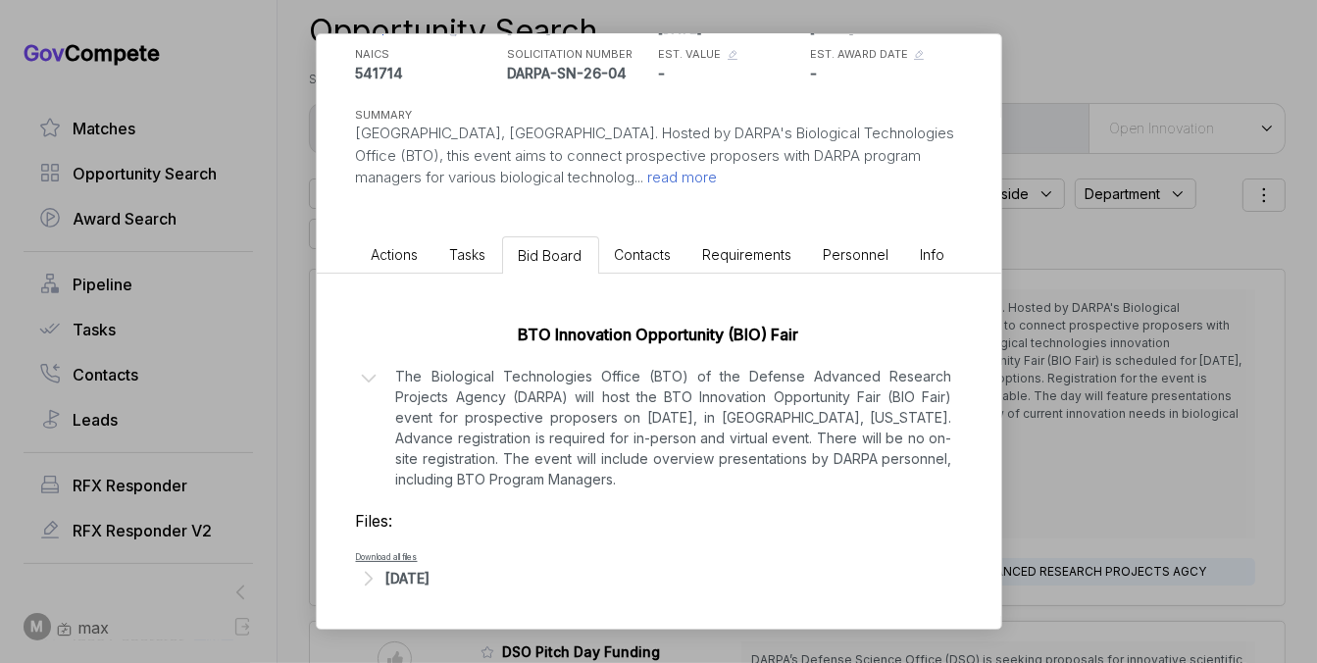
click at [431, 582] on div "Oct 6, 2025" at bounding box center [408, 578] width 44 height 21
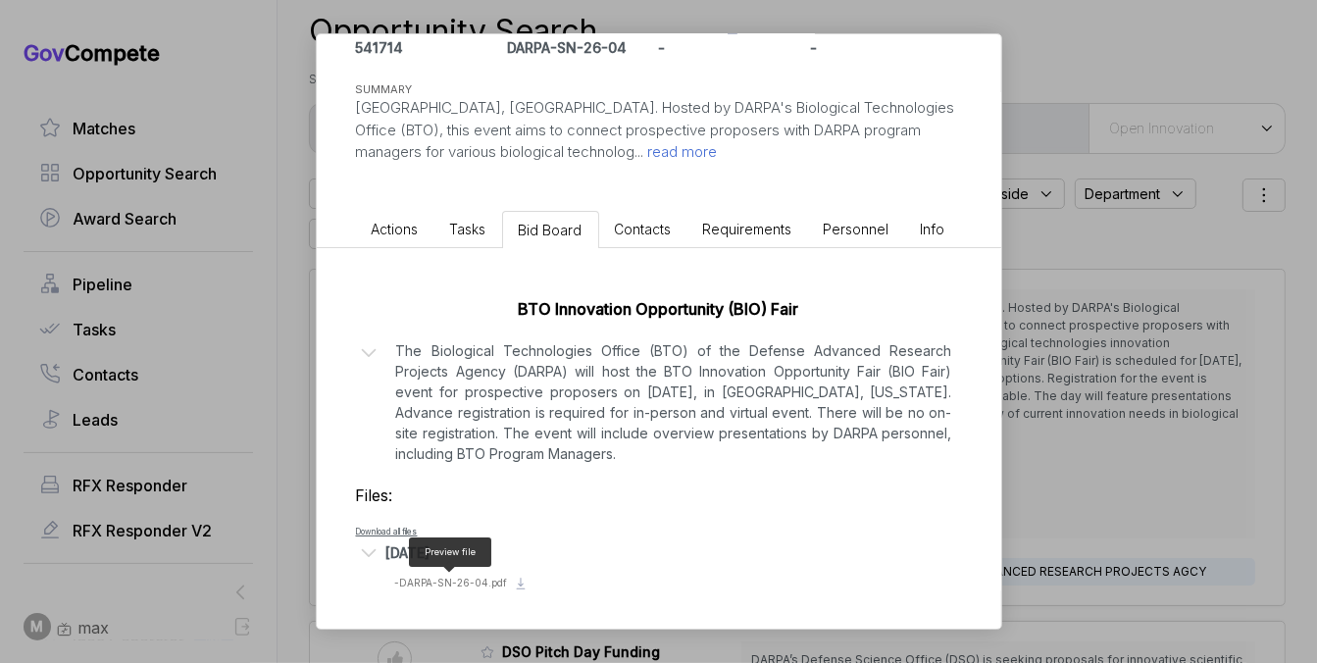
click at [461, 582] on span "- DARPA-SN-26-04.pdf" at bounding box center [451, 583] width 113 height 12
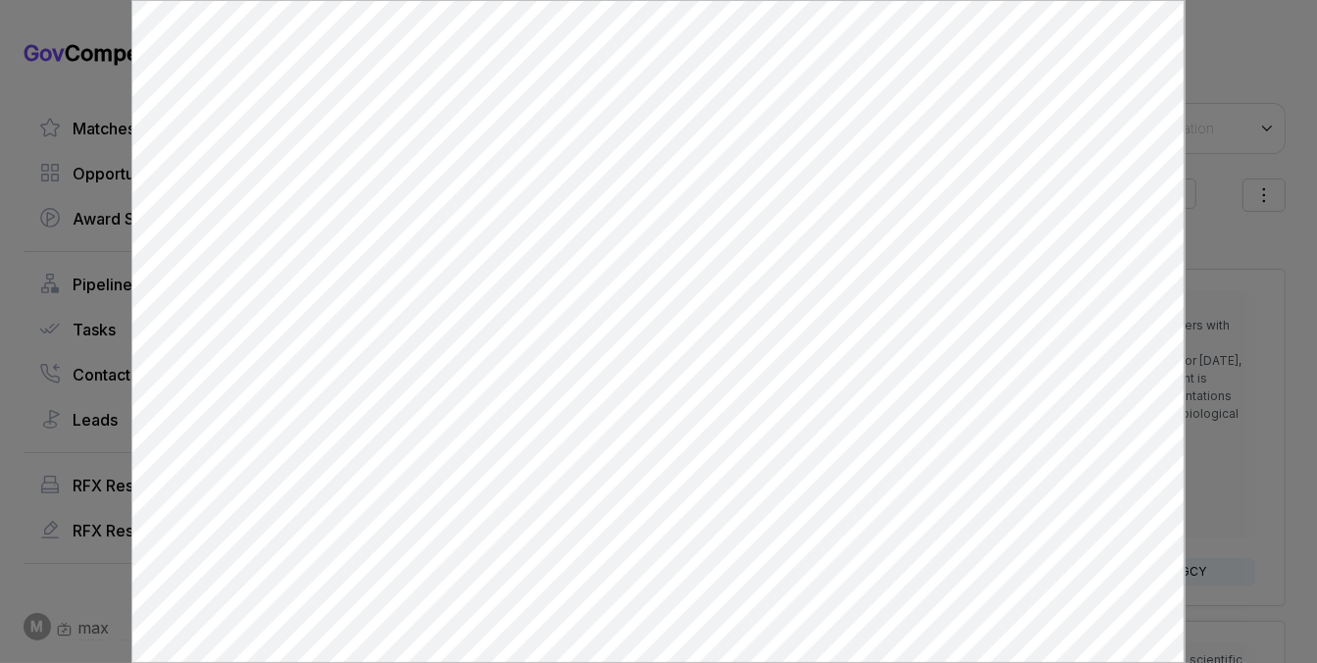
scroll to position [0, 0]
click at [1220, 241] on div at bounding box center [658, 331] width 1317 height 663
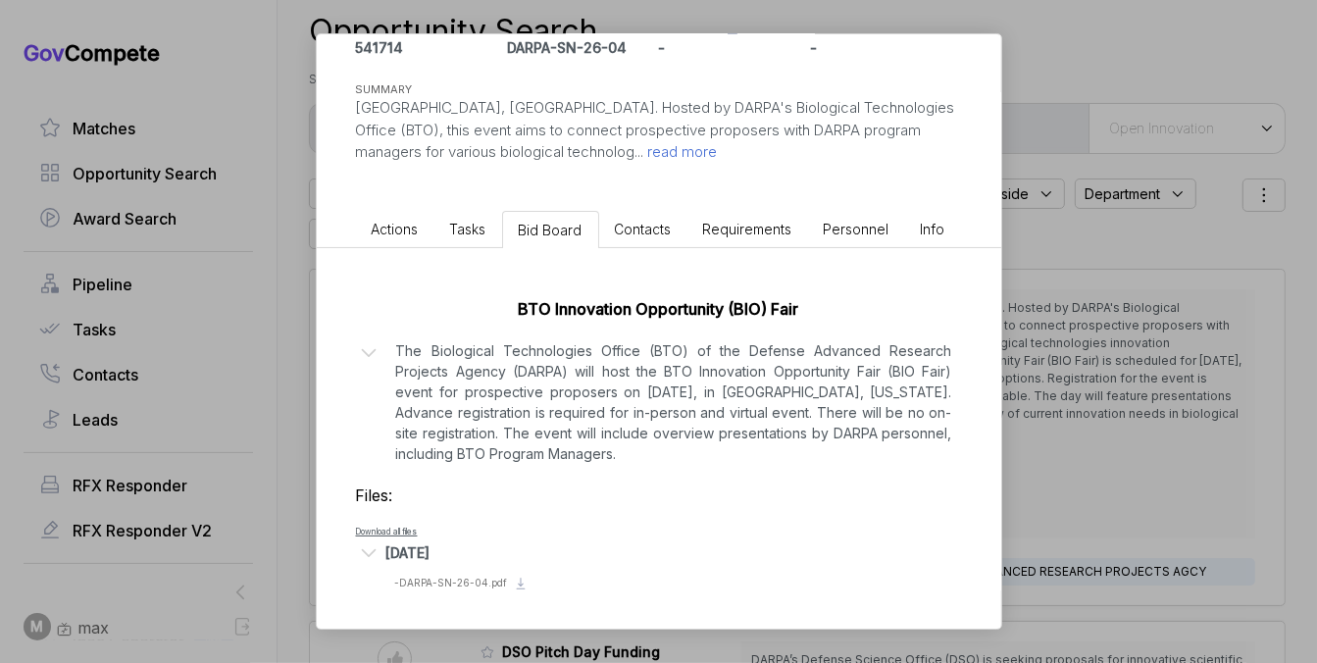
click at [1180, 259] on div "Innovation Fair sam STAGE Special Notice Copy link POSTED DATE 2025-10-06 DEADL…" at bounding box center [658, 331] width 1317 height 663
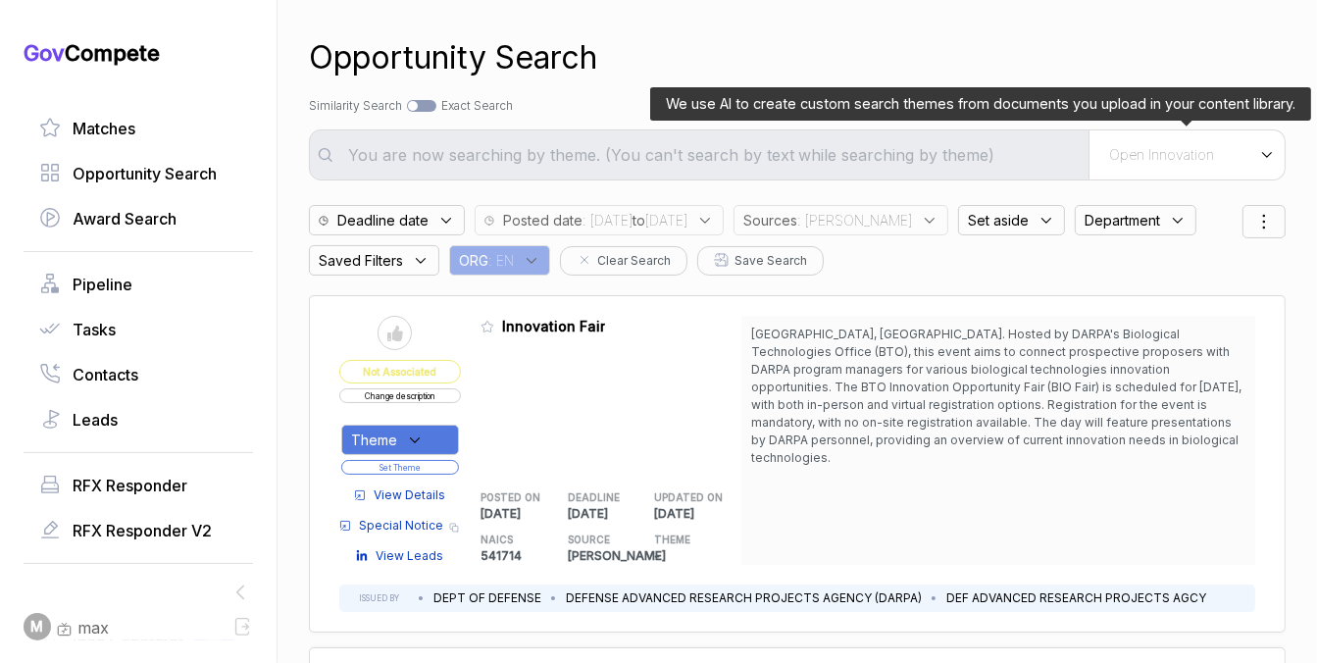
click at [1203, 165] on div "Open Innovation" at bounding box center [1187, 154] width 196 height 49
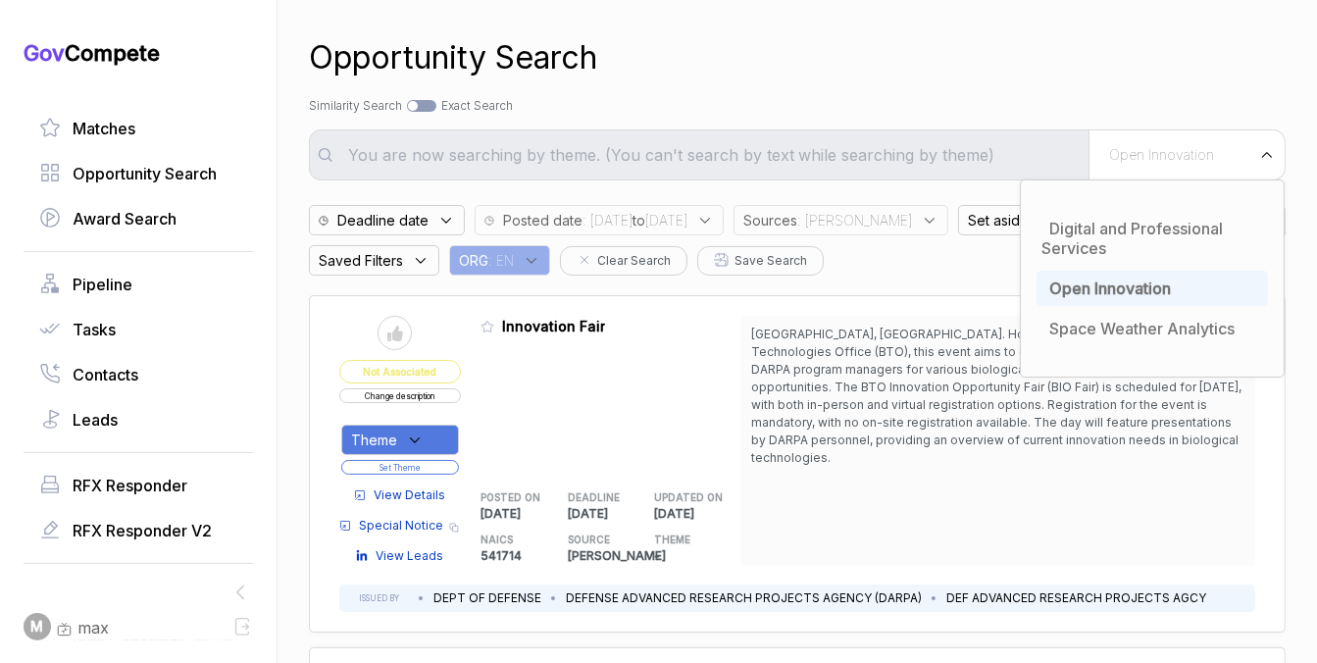
click at [1075, 63] on div "Opportunity Search" at bounding box center [797, 57] width 977 height 47
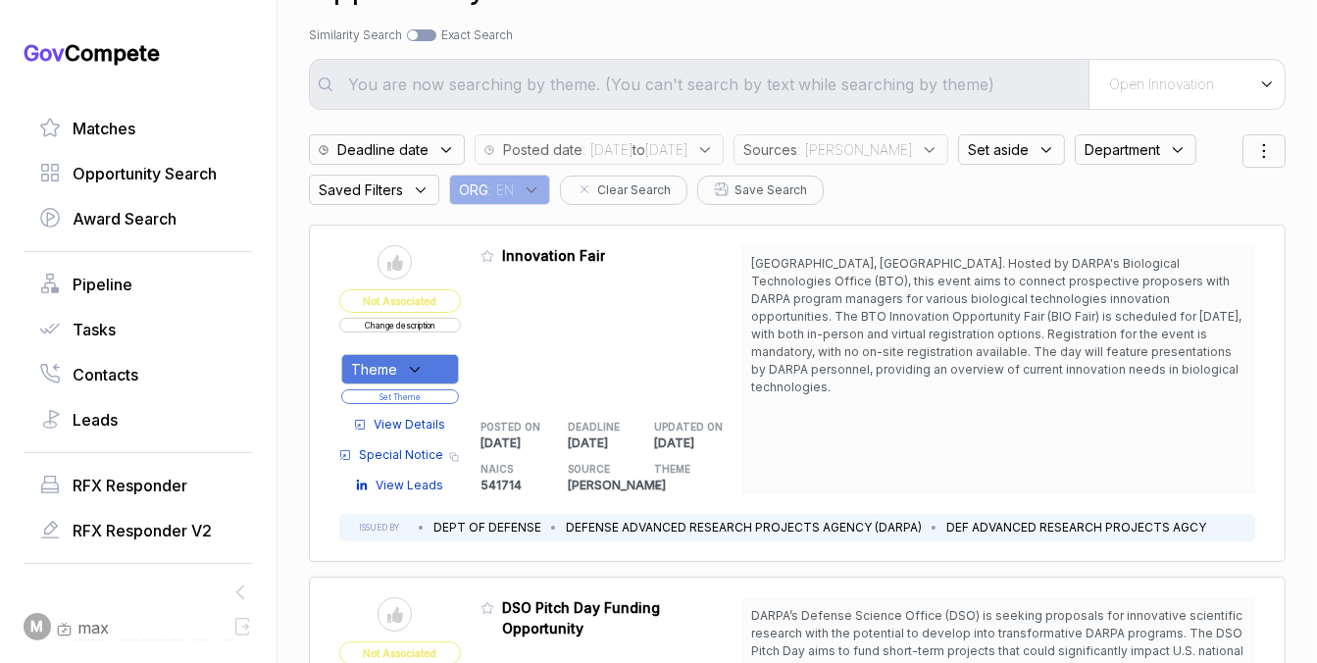
scroll to position [115, 0]
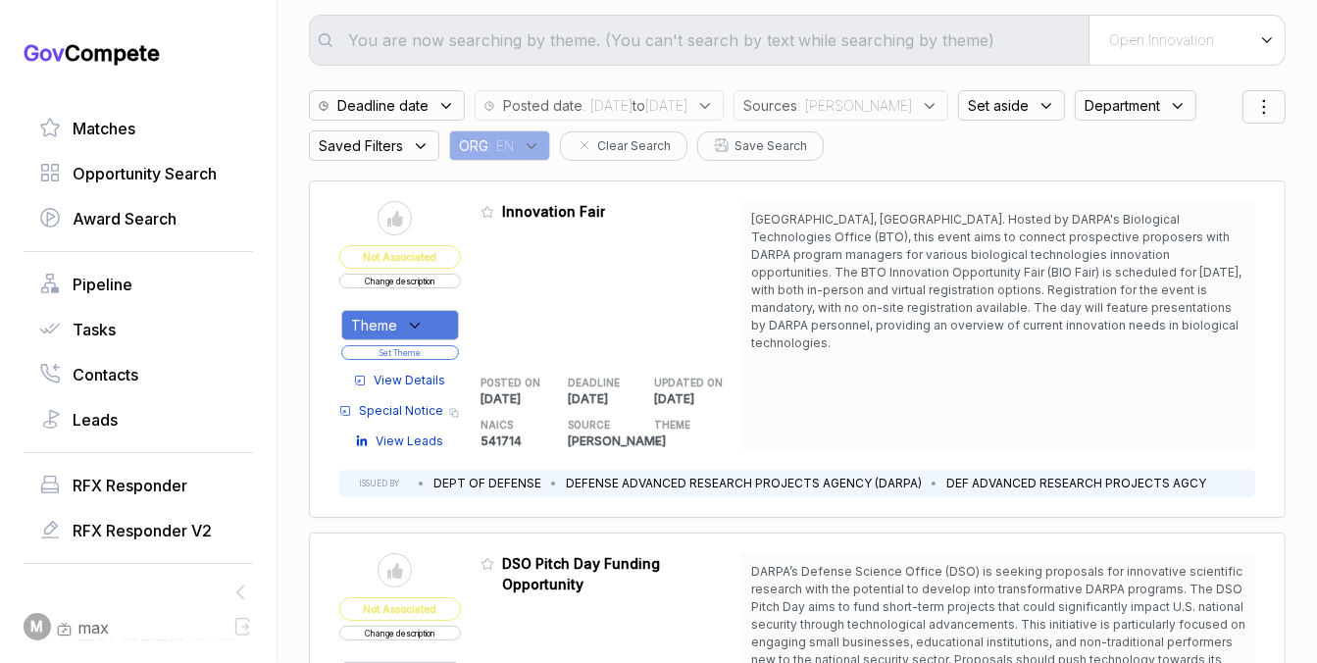
click at [449, 285] on button "Change description" at bounding box center [400, 281] width 122 height 15
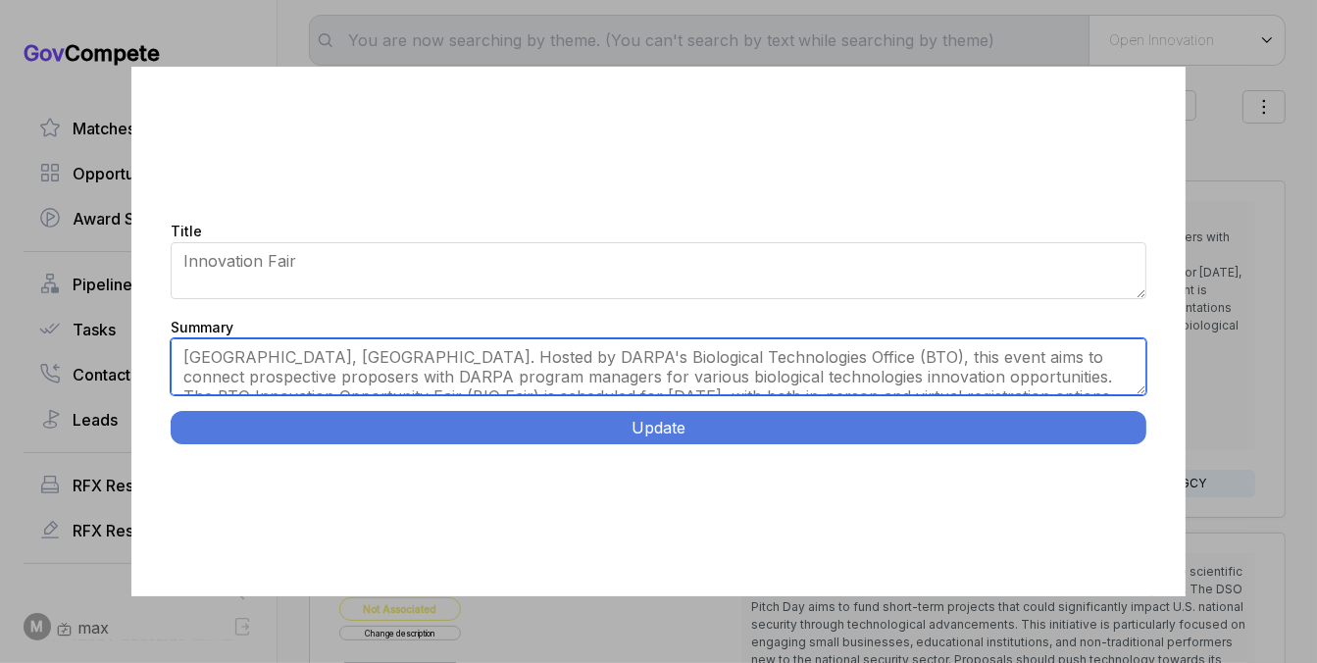
click at [662, 361] on textarea "Arlington, VA. Hosted by DARPA's Biological Technologies Office (BTO), this eve…" at bounding box center [658, 366] width 975 height 57
paste textarea "BTO Innovation Opportunity Fair. Arlington, VA. DARPA Biological Technologies O…"
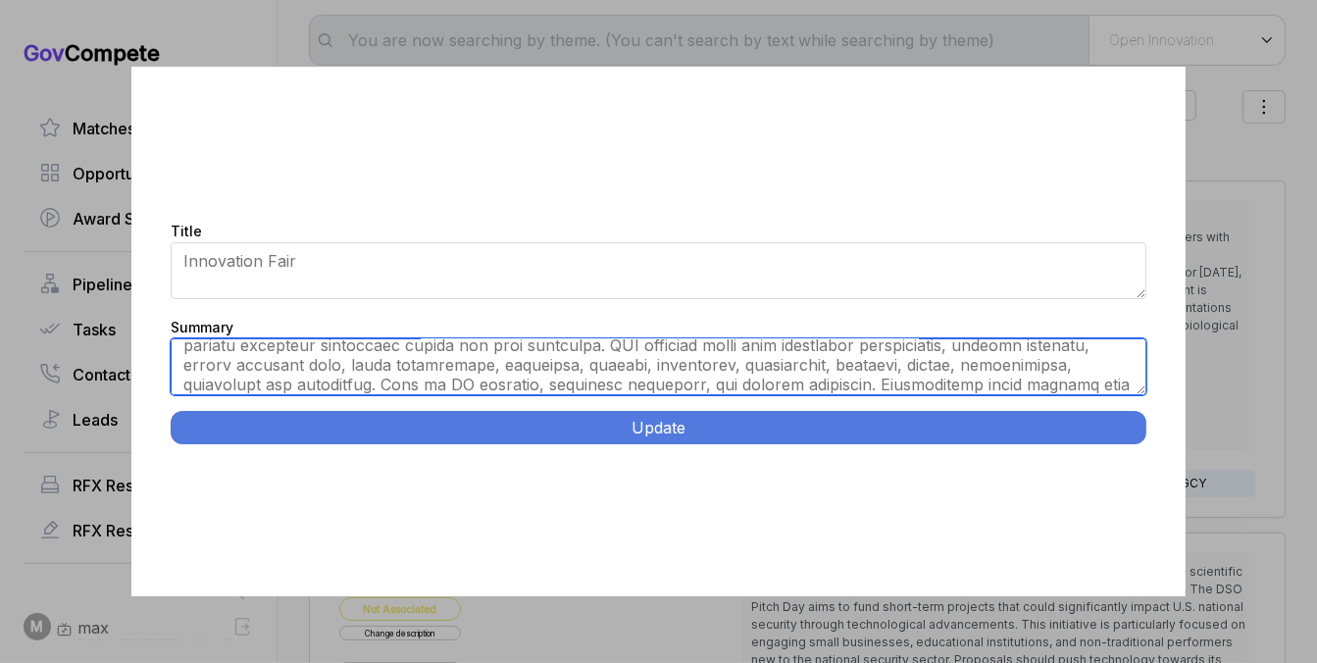
scroll to position [0, 0]
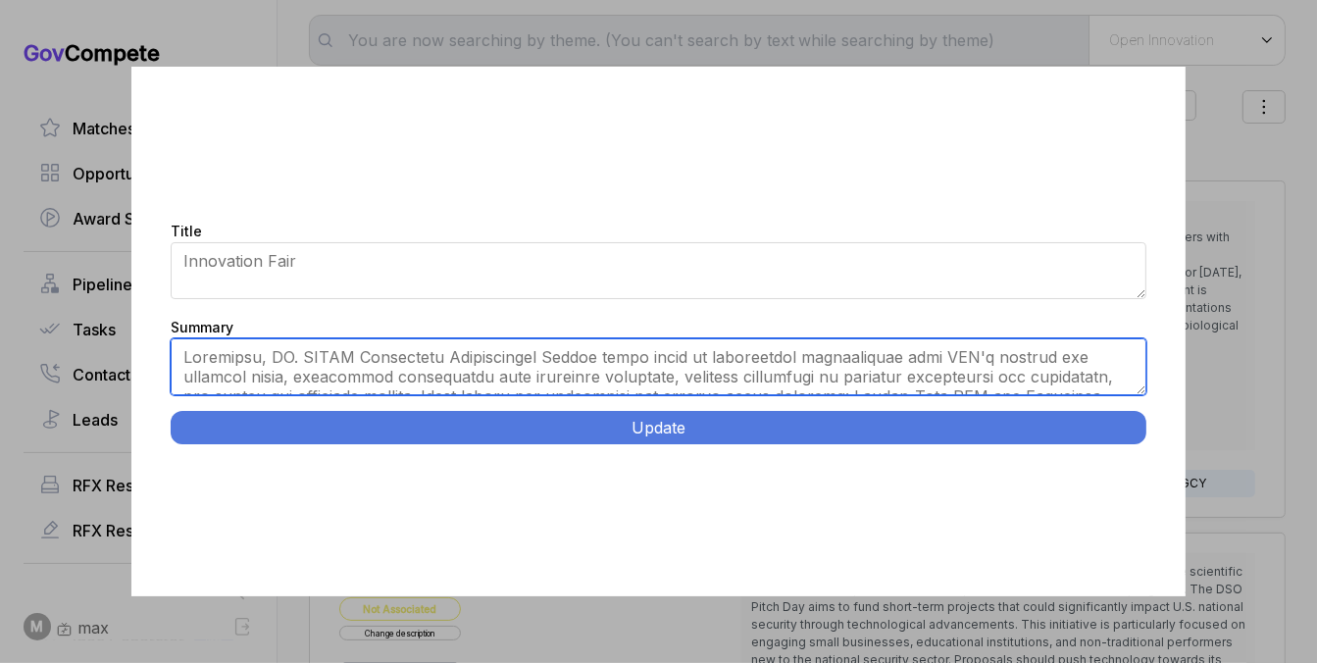
type textarea "Arlington, VA. DARPA Biological Technologies Office hosts event to familiarize …"
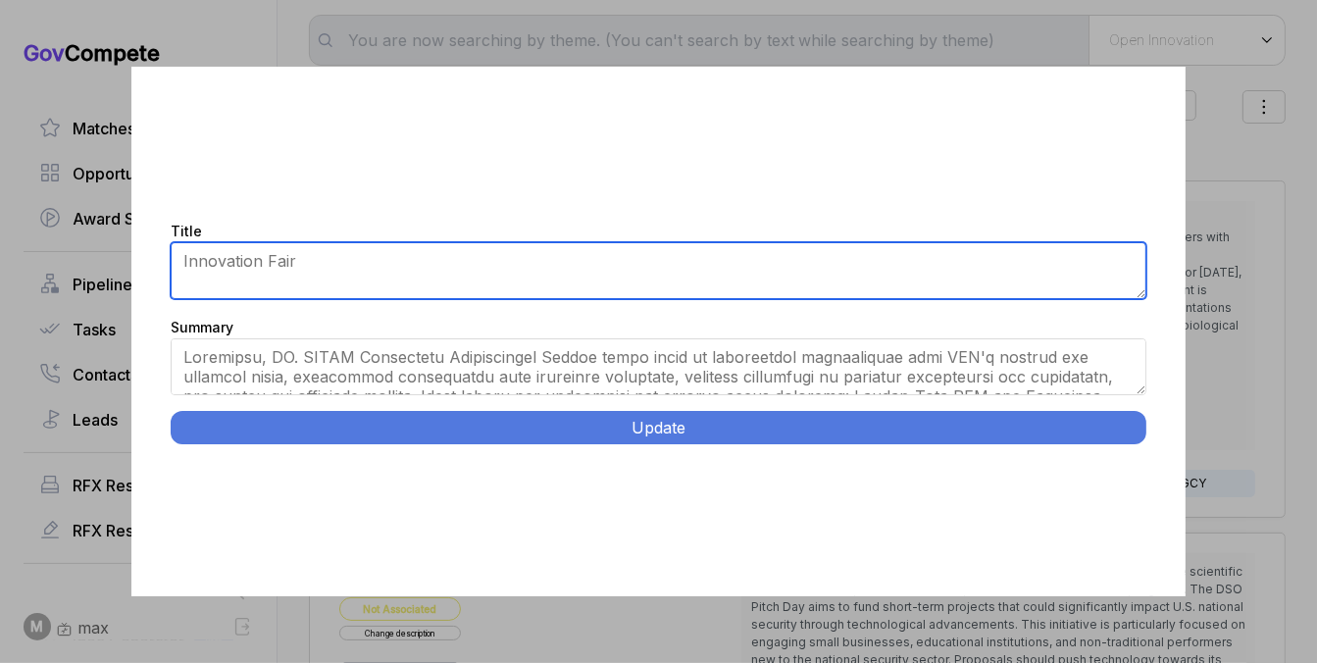
click at [647, 258] on textarea "Innovation Fair" at bounding box center [658, 270] width 975 height 57
paste textarea "BTO Innovation Opportunity Fair."
type textarea "BTO Innovation Opportunity Fair"
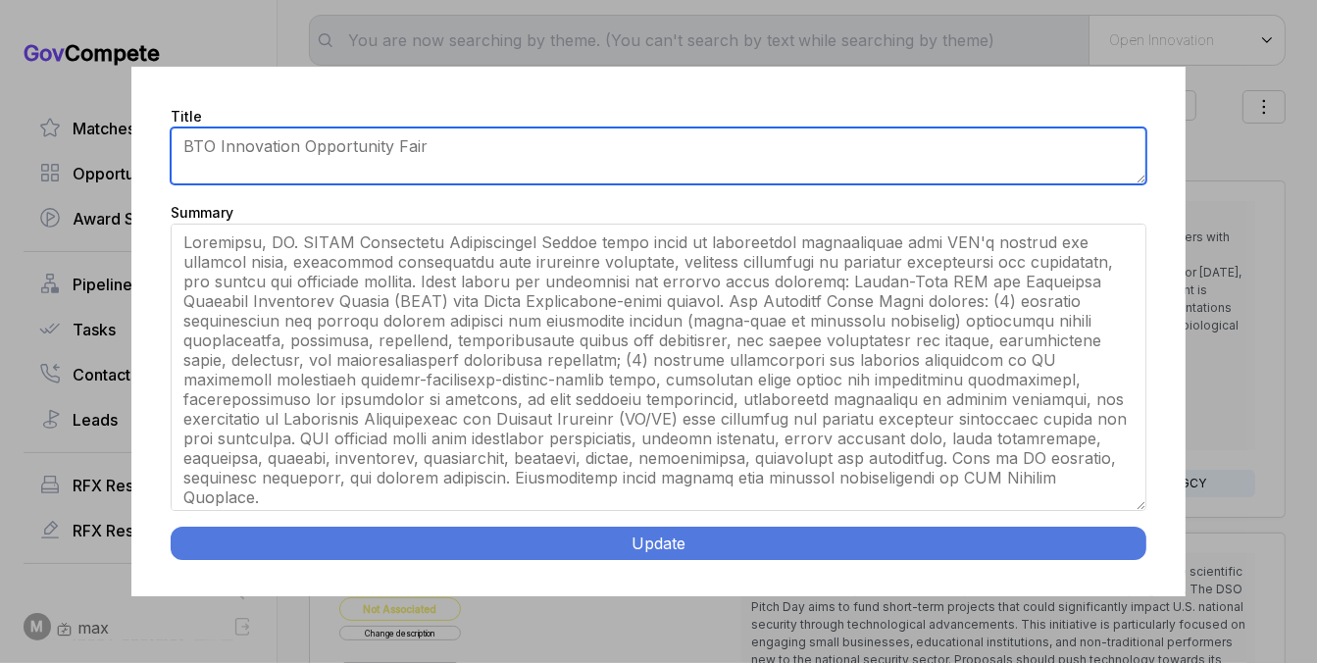
drag, startPoint x: 1142, startPoint y: 392, endPoint x: 1127, endPoint y: 624, distance: 231.9
click at [1127, 624] on div "Title Innovation Fair Summary Arlington, VA. Hosted by DARPA's Biological Techn…" at bounding box center [658, 331] width 1317 height 663
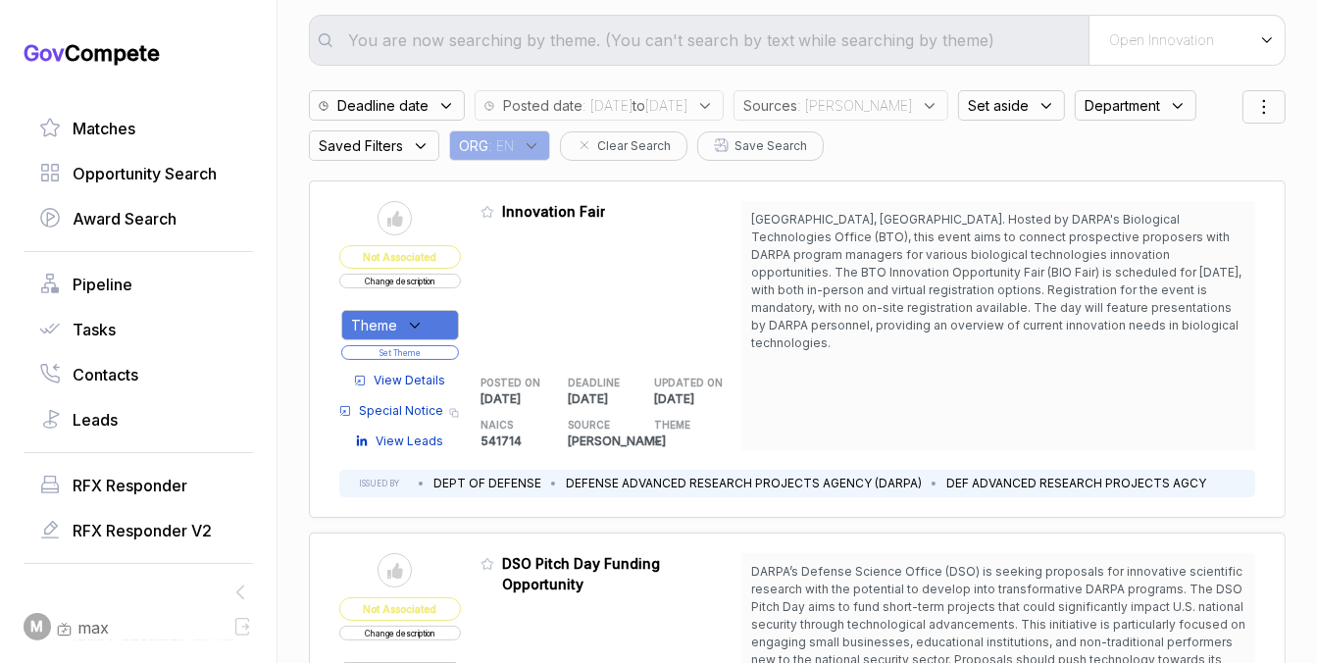
click at [411, 280] on button "Change description" at bounding box center [400, 281] width 122 height 15
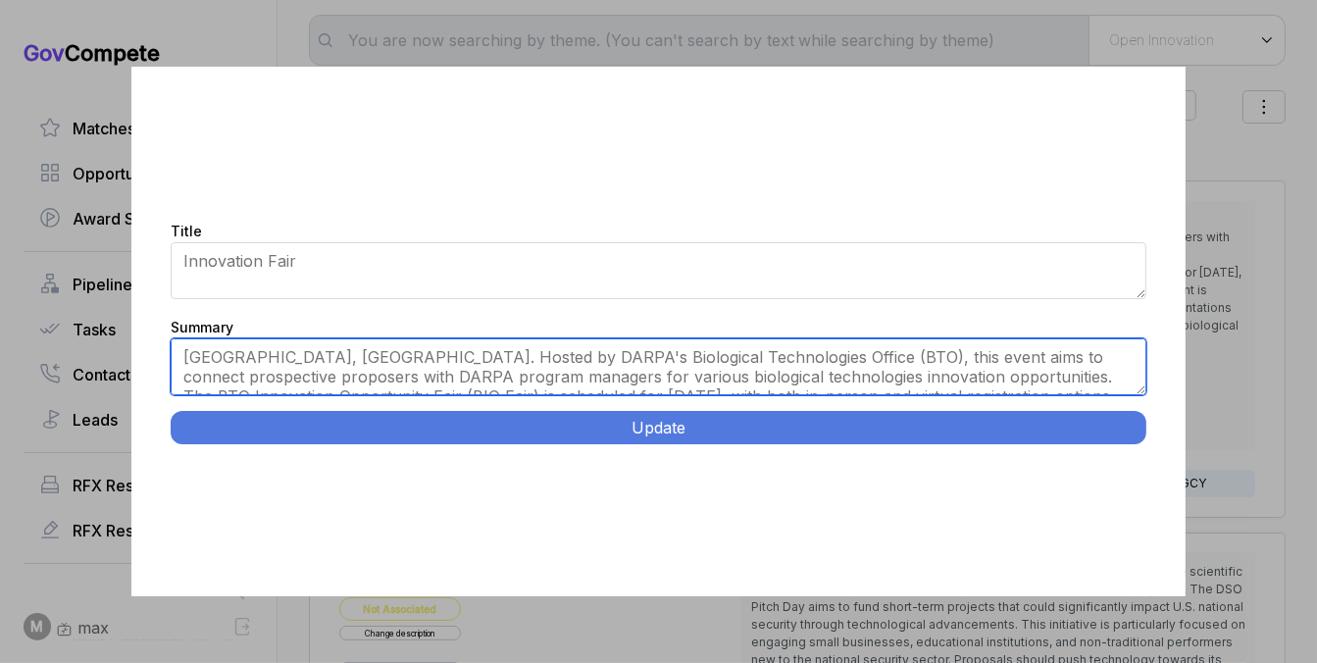
click at [456, 359] on textarea "Arlington, VA. Hosted by DARPA's Biological Technologies Office (BTO), this eve…" at bounding box center [658, 366] width 975 height 57
paste textarea "BTO Innovation Opportunity Fair."
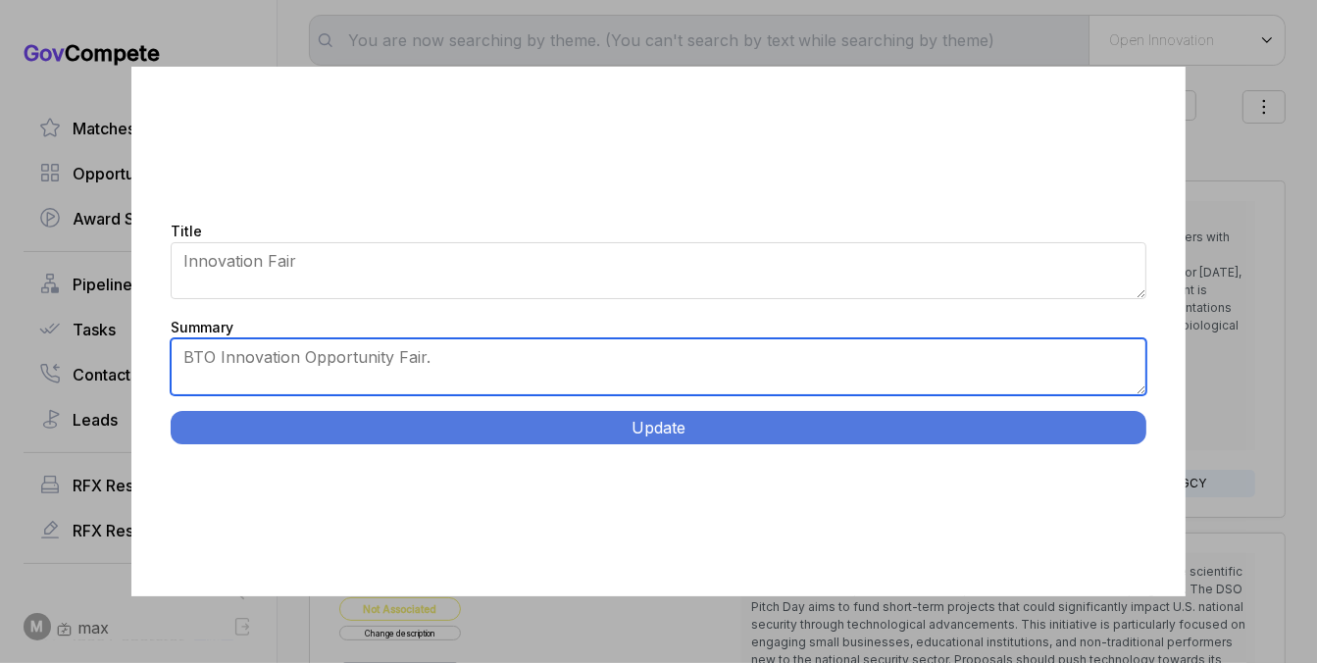
click at [435, 361] on textarea "Arlington, VA. Hosted by DARPA's Biological Technologies Office (BTO), this eve…" at bounding box center [658, 366] width 975 height 57
paste textarea "Arlington, VA. DARPA Biological Technologies Office hosts event to familiarize …"
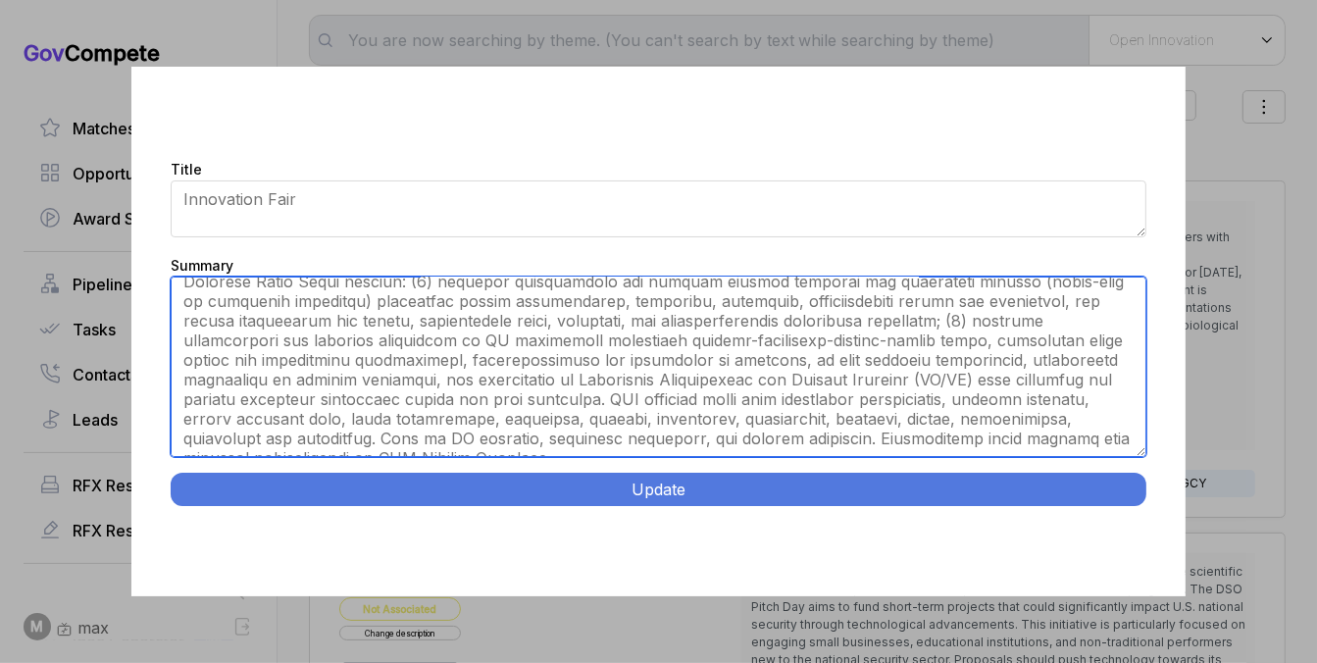
scroll to position [90, 0]
drag, startPoint x: 1144, startPoint y: 390, endPoint x: 1145, endPoint y: 515, distance: 124.6
click at [1145, 515] on div "Title Innovation Fair Summary Arlington, VA. Hosted by DARPA's Biological Techn…" at bounding box center [657, 332] width 1053 height 531
click at [1055, 376] on textarea "Arlington, VA. Hosted by DARPA's Biological Technologies Office (BTO), this eve…" at bounding box center [658, 366] width 975 height 181
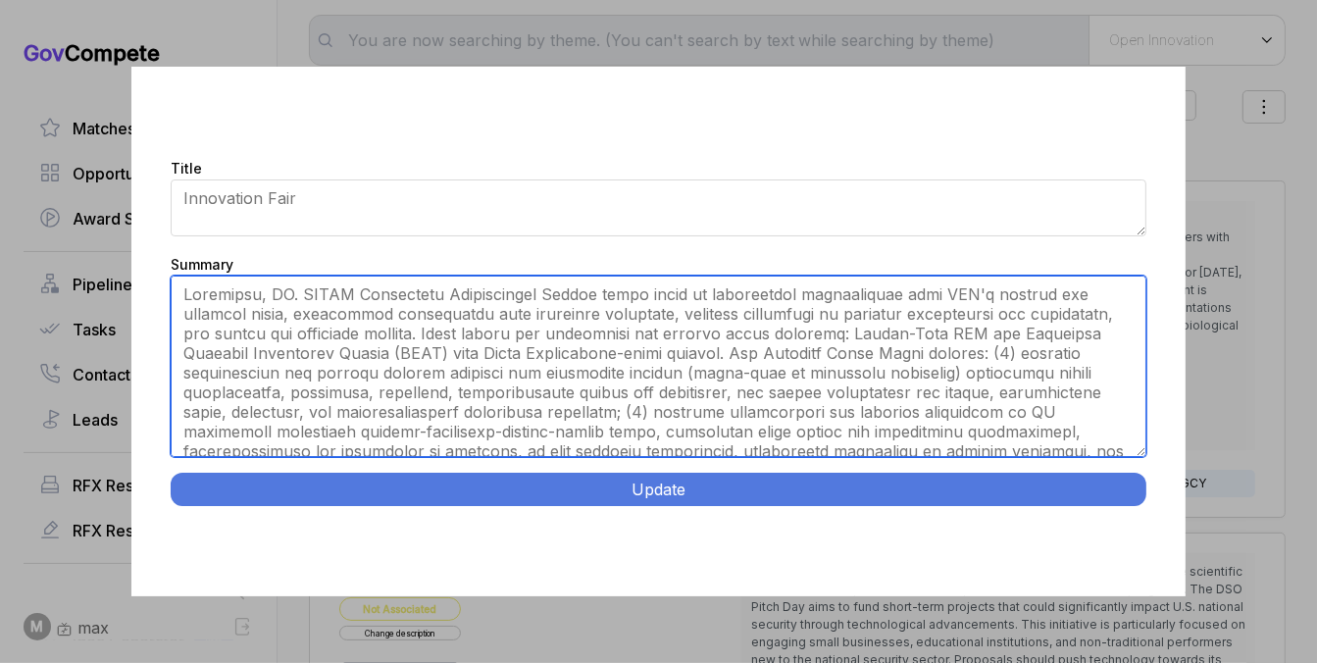
type textarea "Arlington, VA. DARPA Biological Technologies Office hosts event to familiarize …"
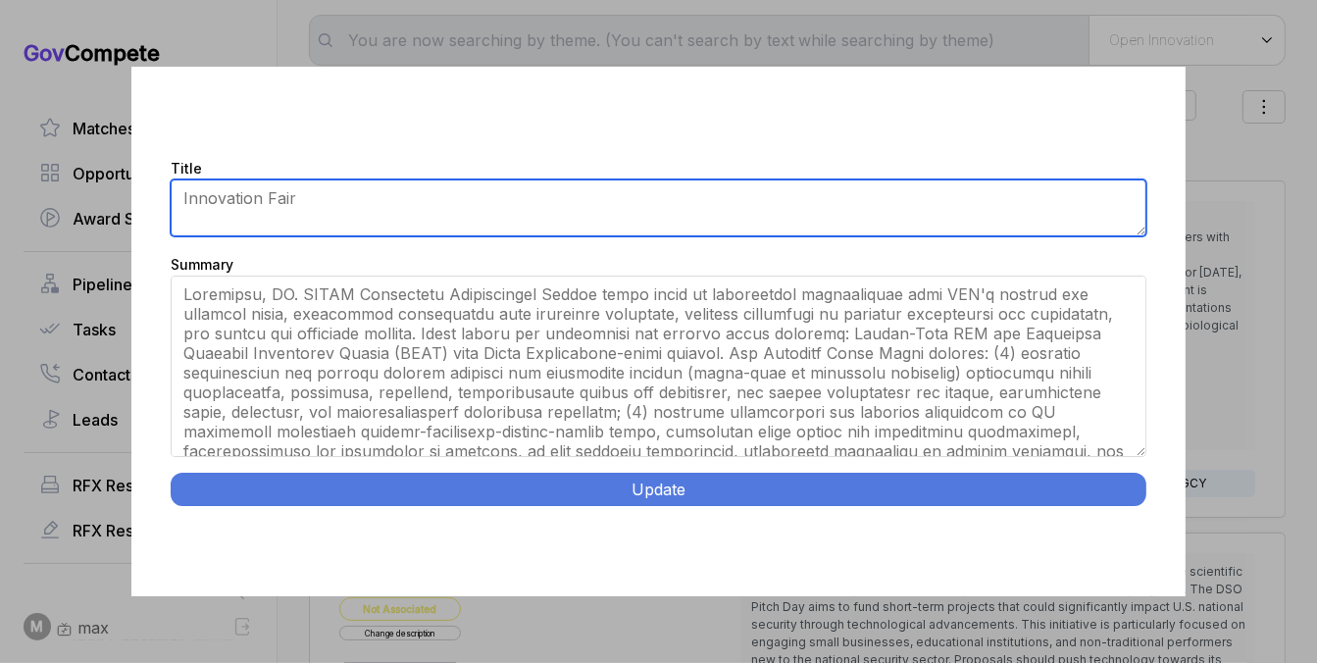
click at [921, 218] on textarea "Innovation Fair" at bounding box center [658, 207] width 975 height 57
paste textarea "BTO Innovation Opportunity Fair."
type textarea "BTO Innovation Opportunity Fair"
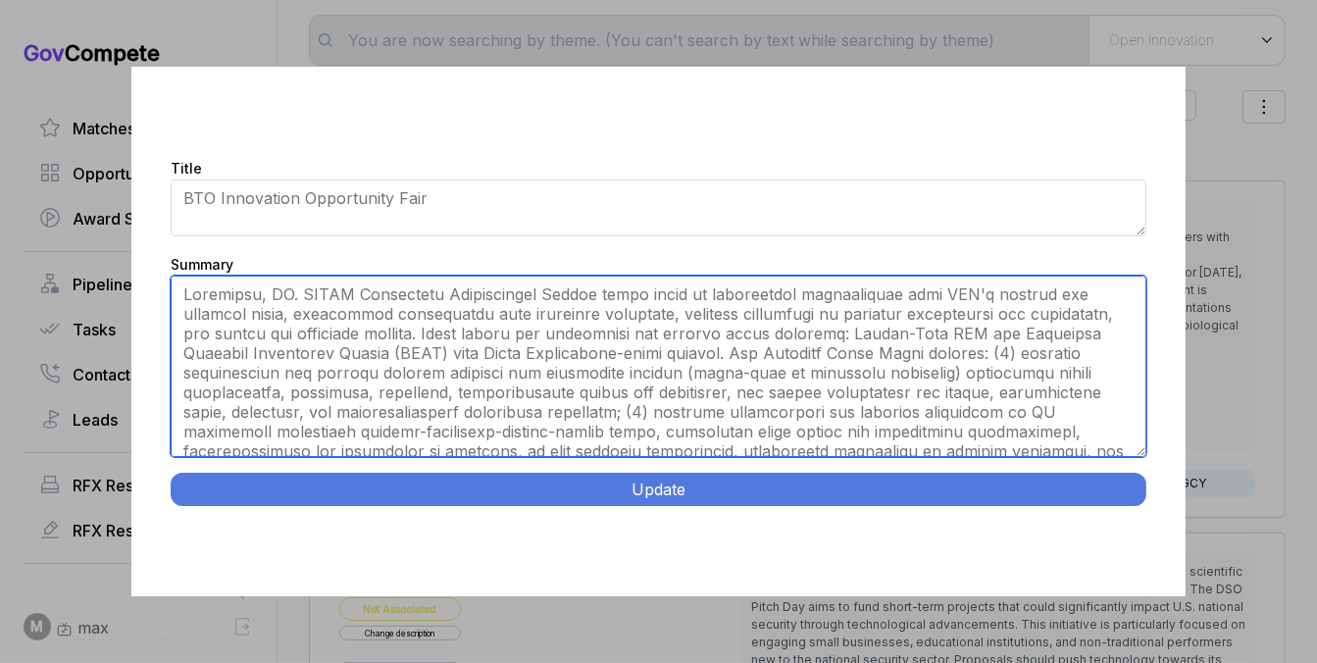
click at [642, 294] on textarea "Arlington, VA. Hosted by DARPA's Biological Technologies Office (BTO), this eve…" at bounding box center [658, 366] width 975 height 181
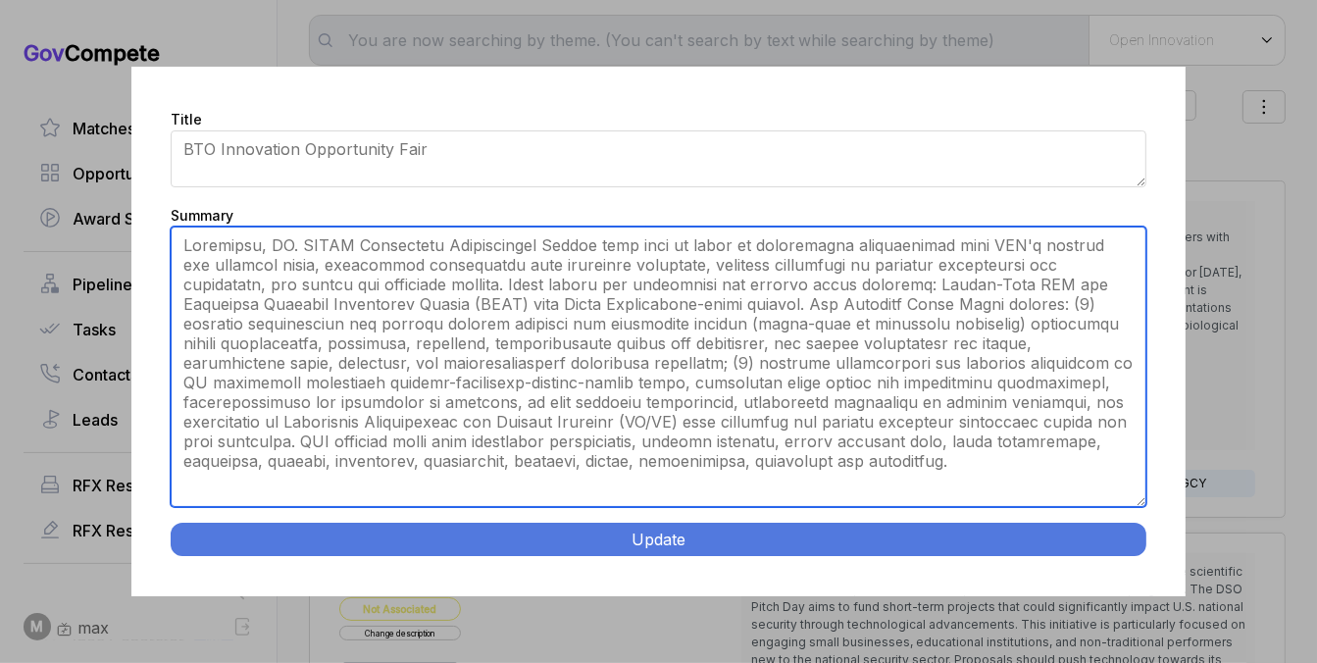
drag, startPoint x: 1140, startPoint y: 451, endPoint x: 1125, endPoint y: 549, distance: 99.2
click at [1125, 550] on div "Title Innovation Fair Summary Arlington, VA. Hosted by DARPA's Biological Techn…" at bounding box center [657, 332] width 1053 height 531
click at [869, 276] on textarea "Arlington, VA. Hosted by DARPA's Biological Technologies Office (BTO), this eve…" at bounding box center [658, 367] width 975 height 280
click at [864, 305] on textarea "Arlington, VA. Hosted by DARPA's Biological Technologies Office (BTO), this eve…" at bounding box center [658, 367] width 975 height 280
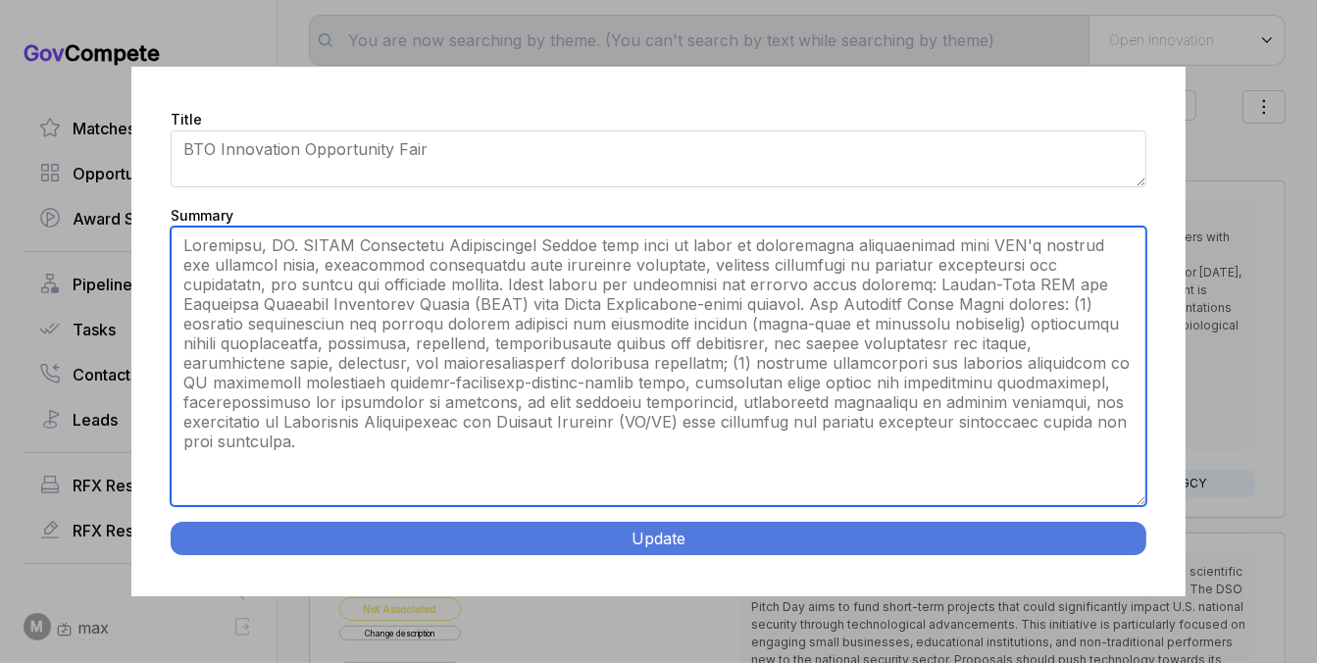
type textarea "Arlington, VA. DARPA Biological Technologies Office will host an event to famil…"
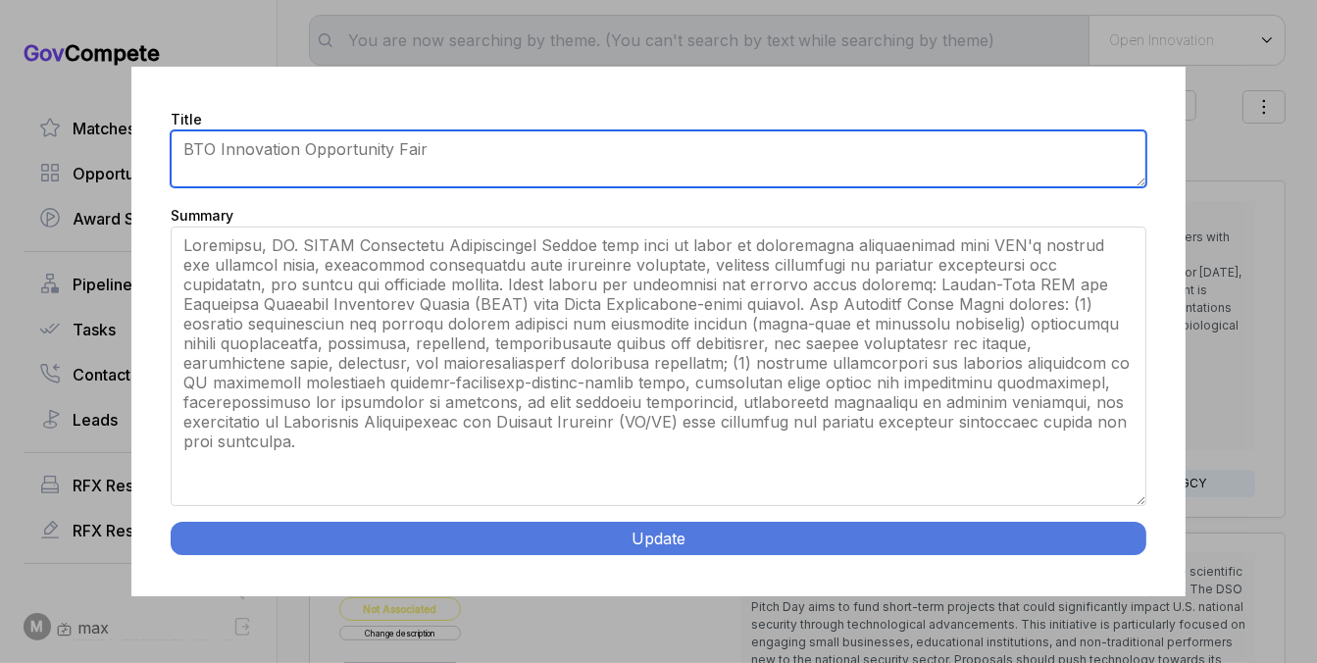
click at [445, 162] on textarea "Innovation Fair" at bounding box center [658, 158] width 975 height 57
type textarea "DARPABTO Innovation Opportunity Fair"
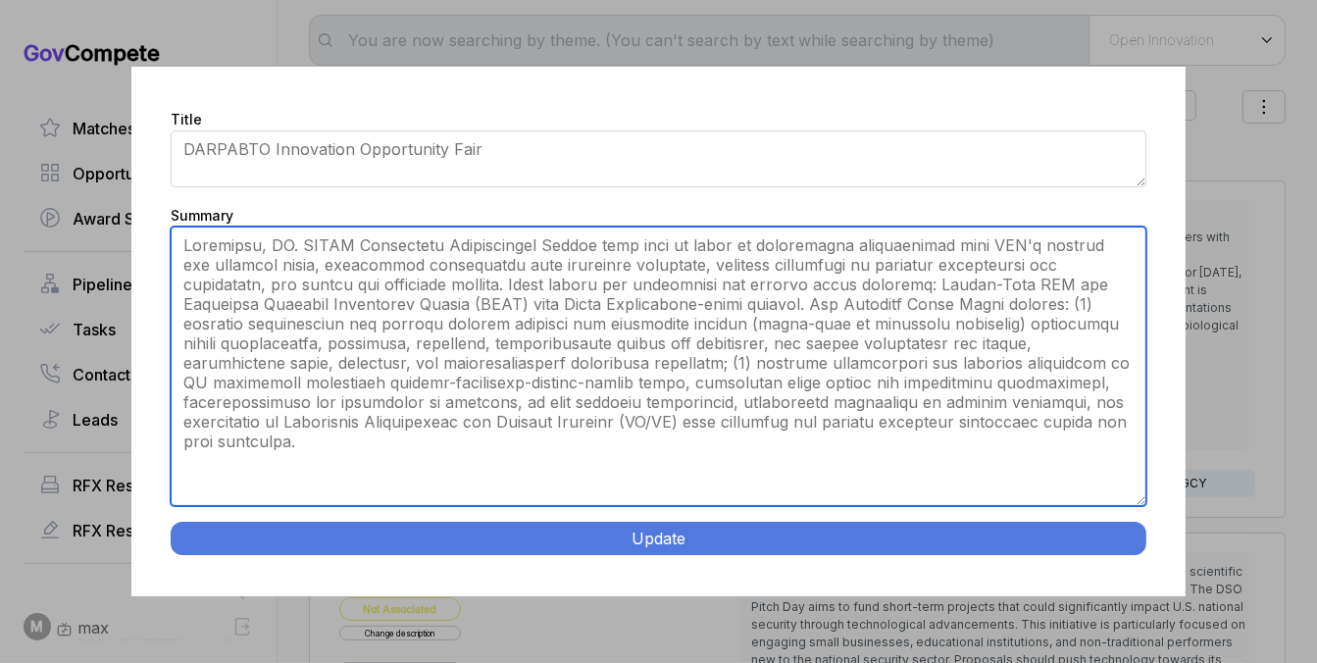
click at [293, 249] on textarea "Arlington, VA. Hosted by DARPA's Biological Technologies Office (BTO), this eve…" at bounding box center [658, 367] width 975 height 280
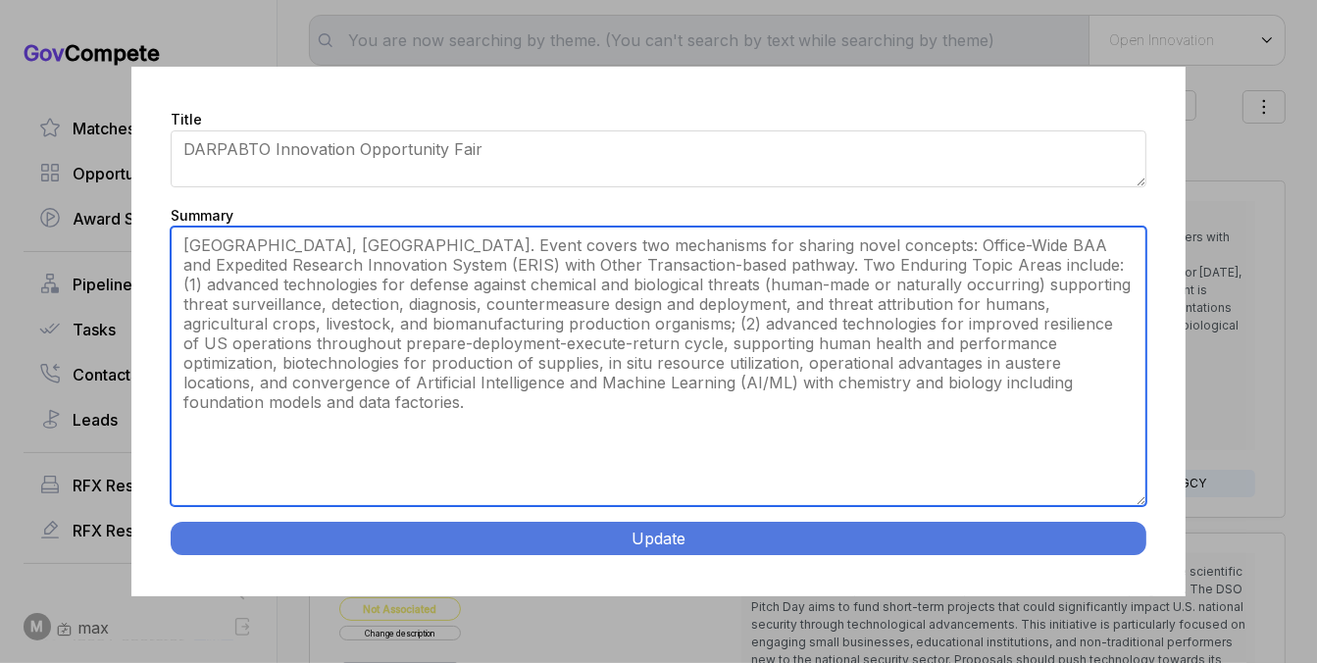
type textarea "Arlington, VA. Event covers two mechanisms for sharing novel concepts: Office-W…"
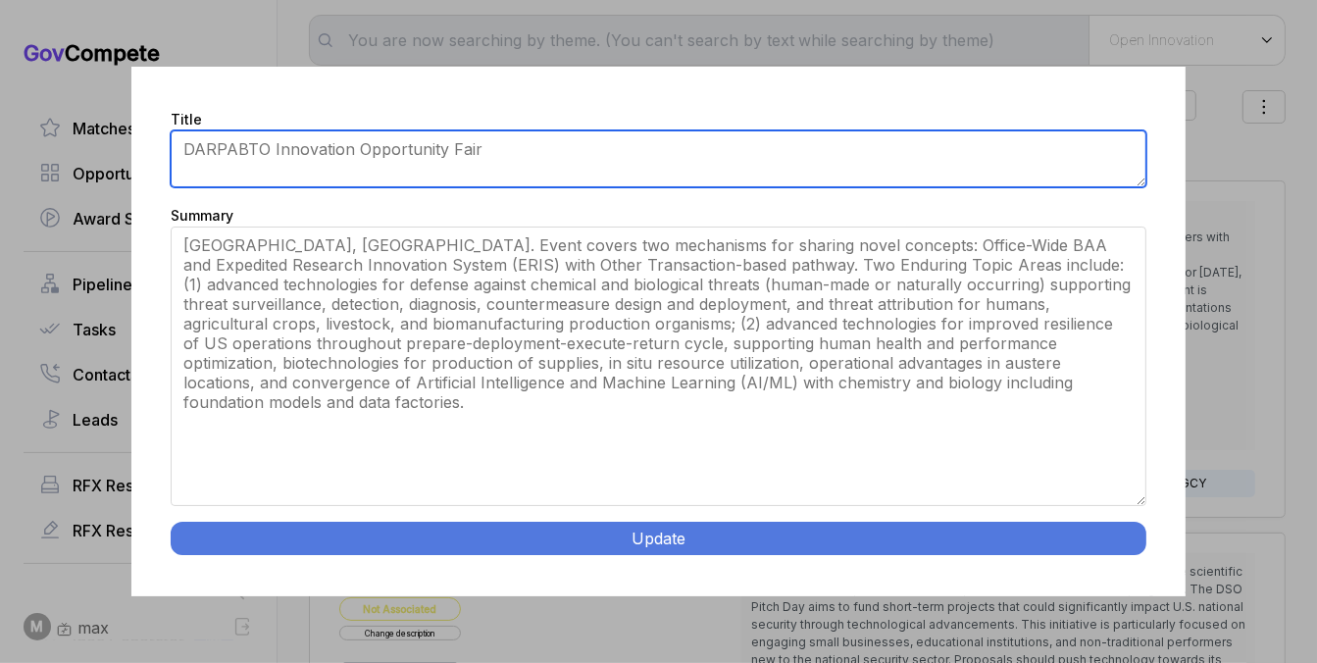
click at [232, 152] on textarea "Innovation Fair" at bounding box center [658, 158] width 975 height 57
type textarea "DARPA BTO Innovation Opportunity Fair"
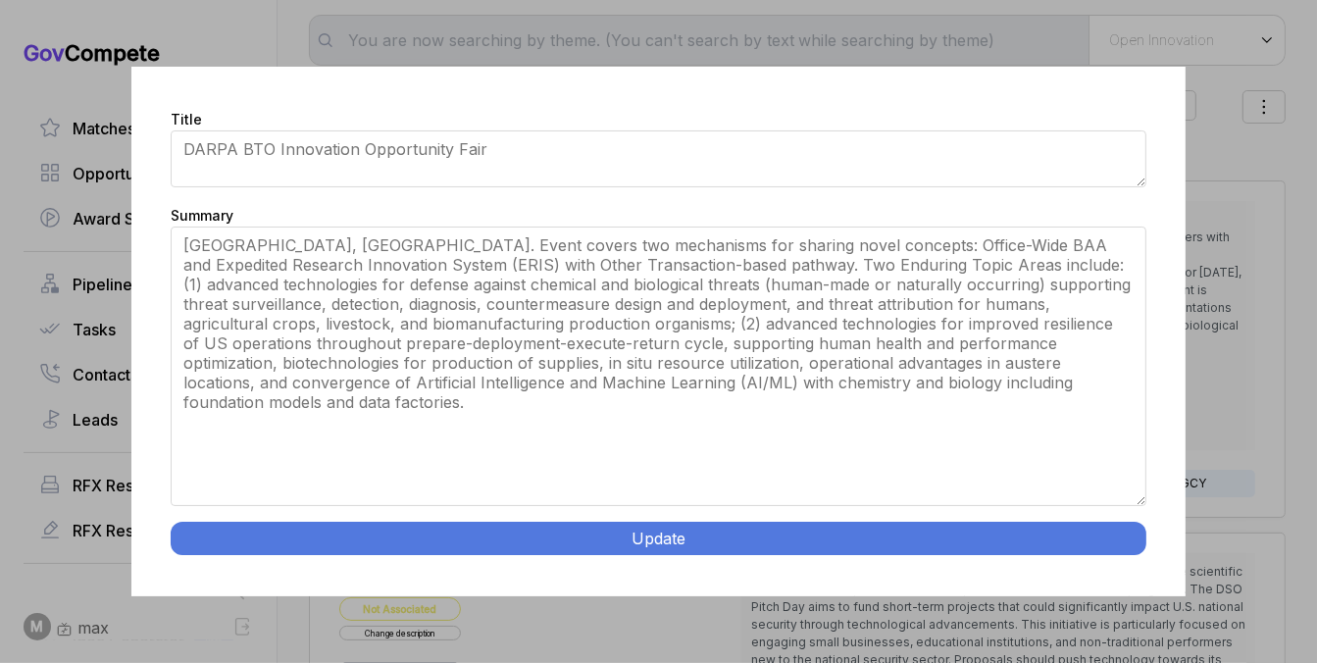
click at [465, 531] on button "Update" at bounding box center [658, 538] width 975 height 33
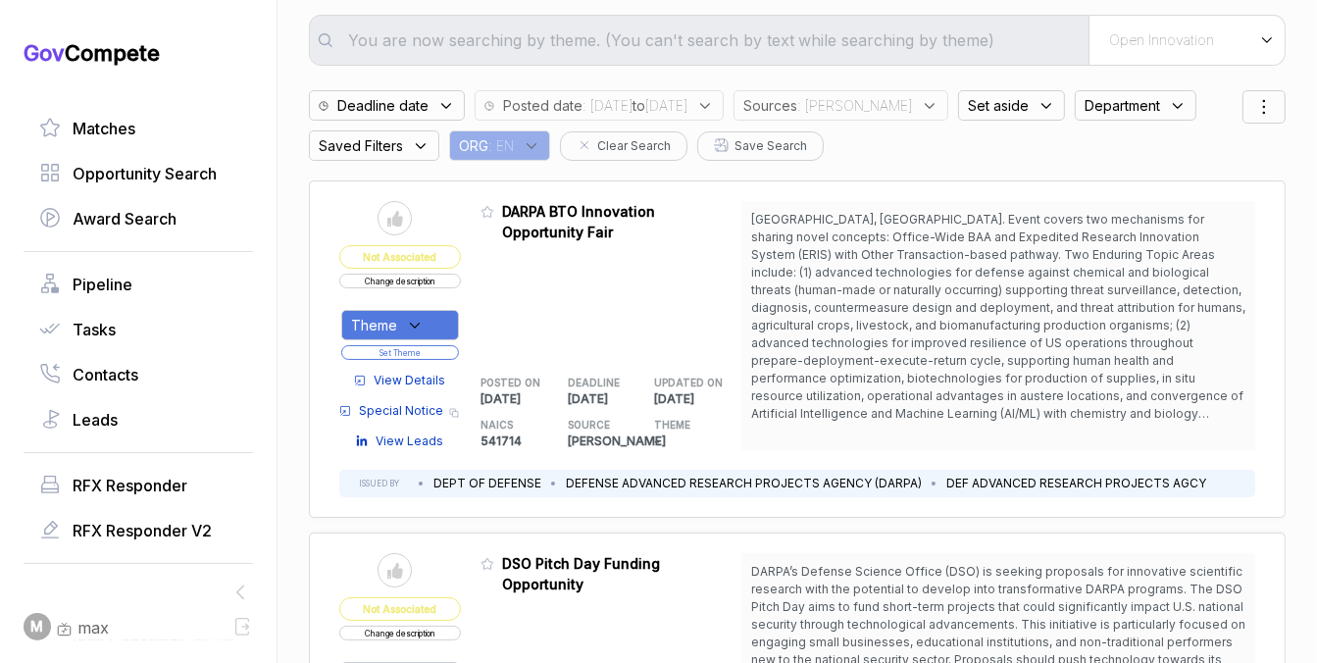
click at [431, 323] on div "Theme" at bounding box center [400, 325] width 118 height 30
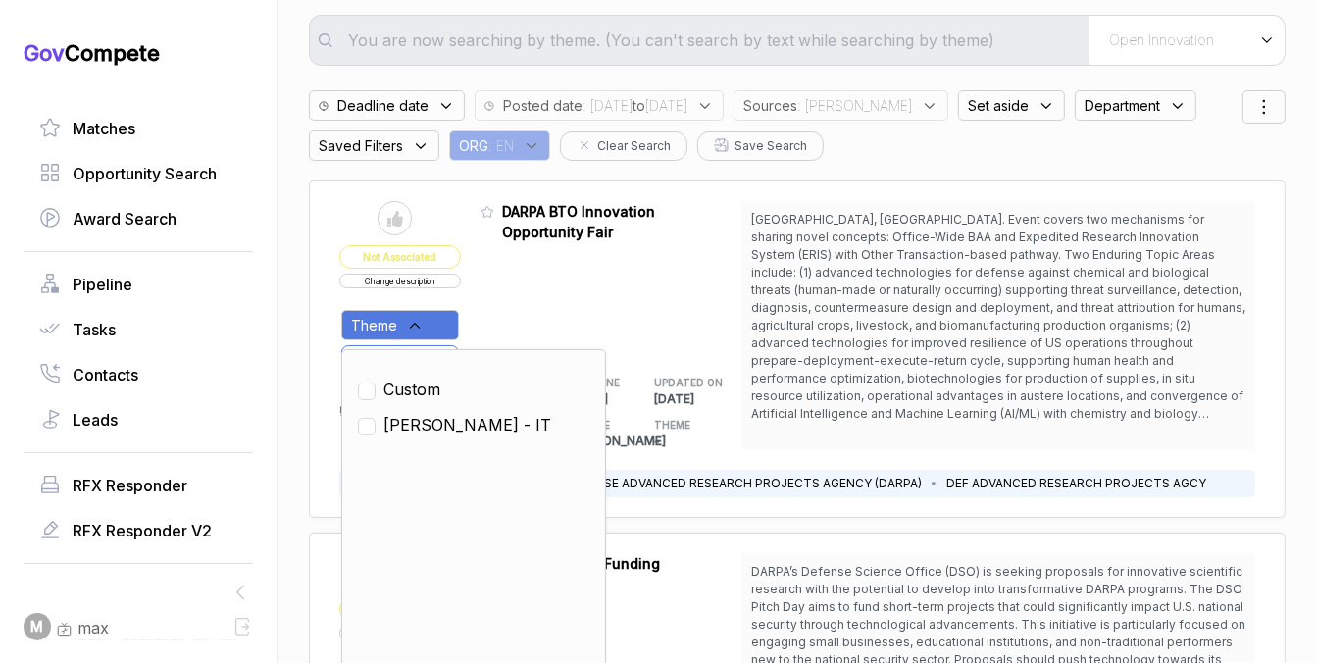
click at [438, 425] on span "SAM - IT" at bounding box center [467, 425] width 168 height 24
checkbox input "true"
click at [494, 307] on div "Admin: Click to change feature to 1 DARPA-SN-26-04 DARPA BTO Innovation Opportu…" at bounding box center [611, 325] width 261 height 249
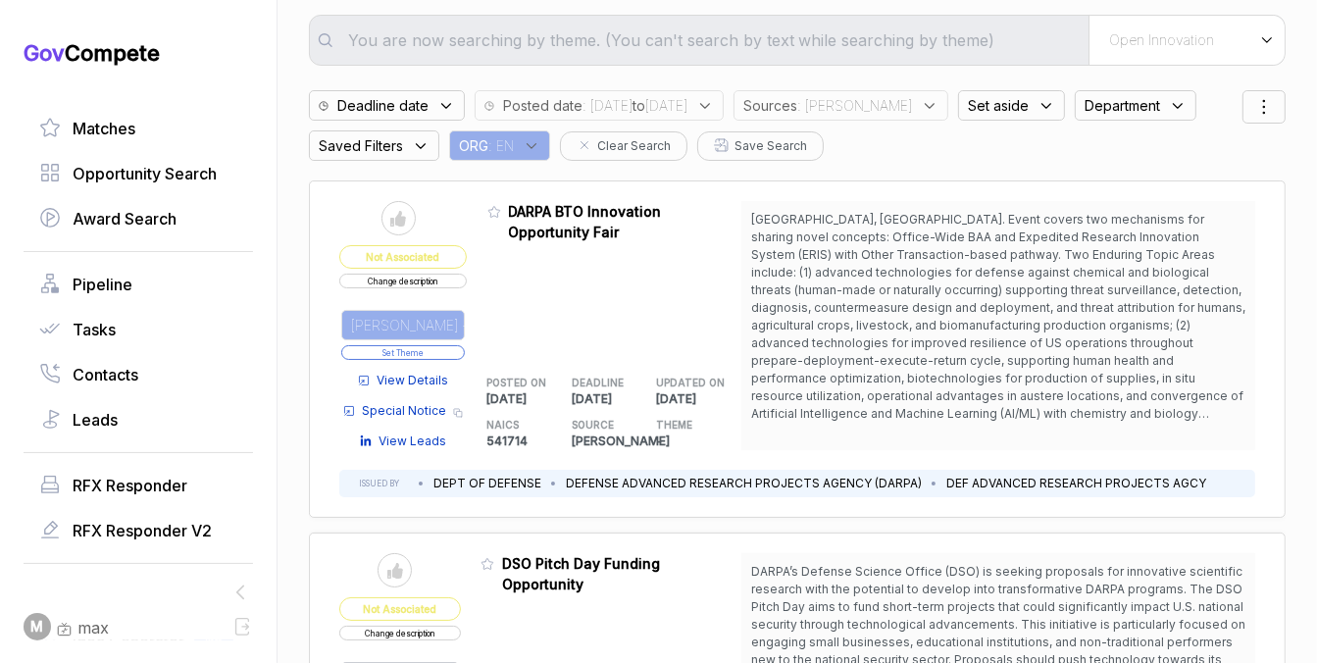
click at [445, 351] on button "Set Theme" at bounding box center [403, 352] width 124 height 15
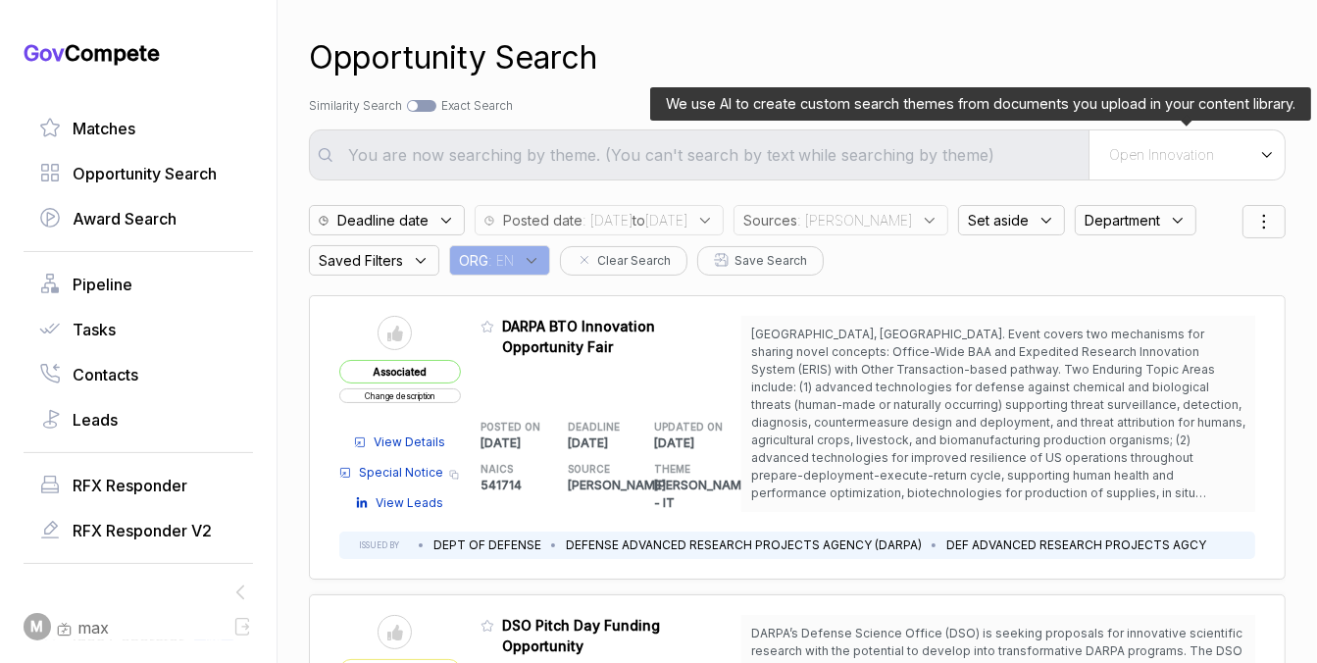
click at [1199, 162] on span "Open Innovation" at bounding box center [1161, 155] width 105 height 18
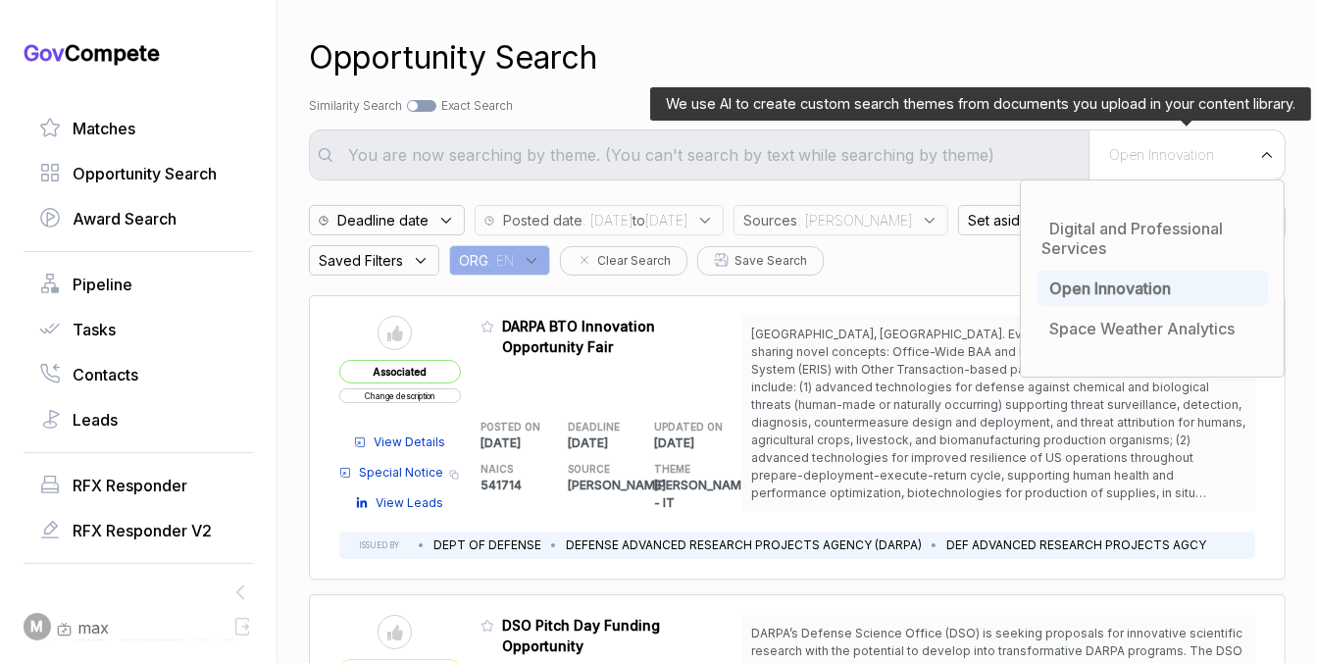
click at [1108, 295] on span "Open Innovation" at bounding box center [1110, 289] width 122 height 20
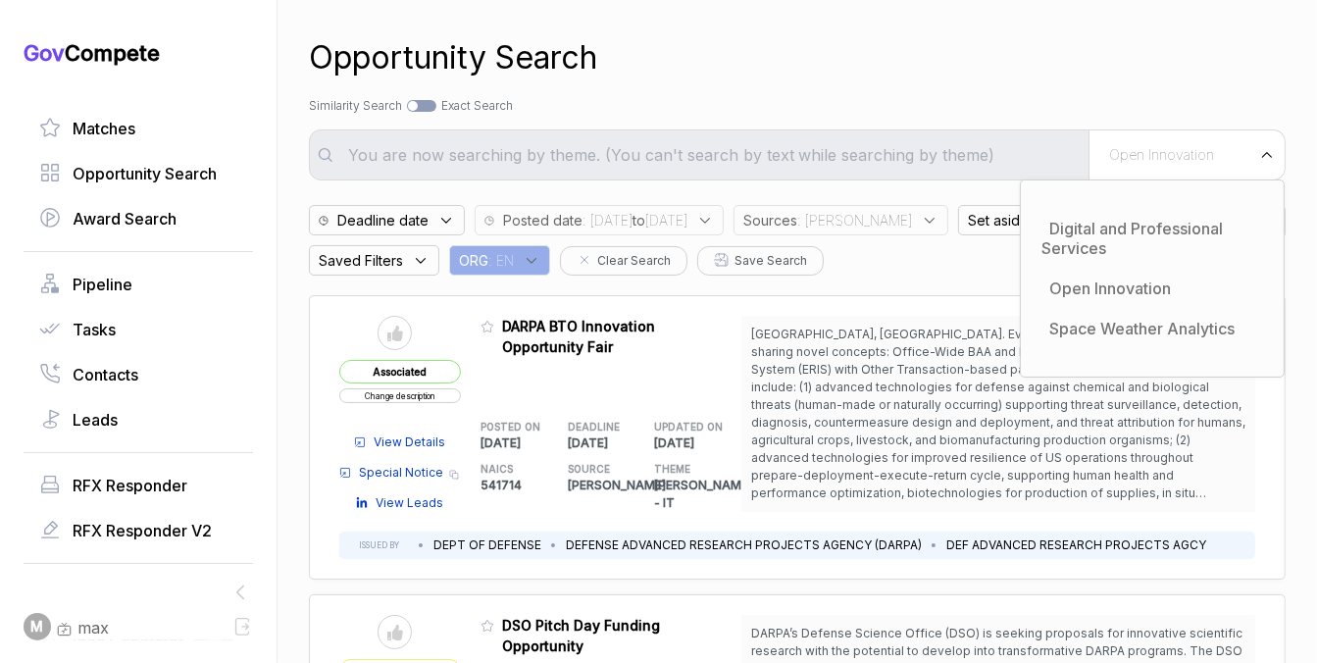
click at [975, 106] on div "Search by Topic Relevance Similarity Search Search by Exact Keyword Match Exact…" at bounding box center [797, 106] width 977 height 18
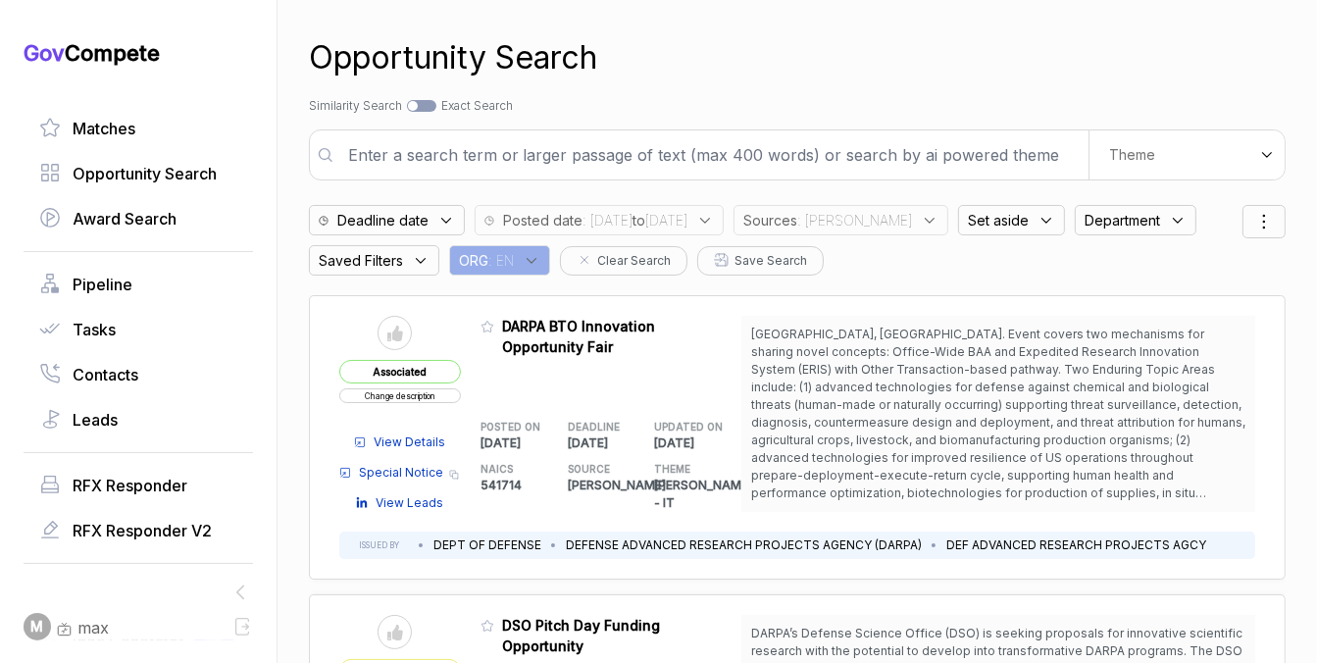
click at [934, 150] on input "text" at bounding box center [712, 154] width 752 height 39
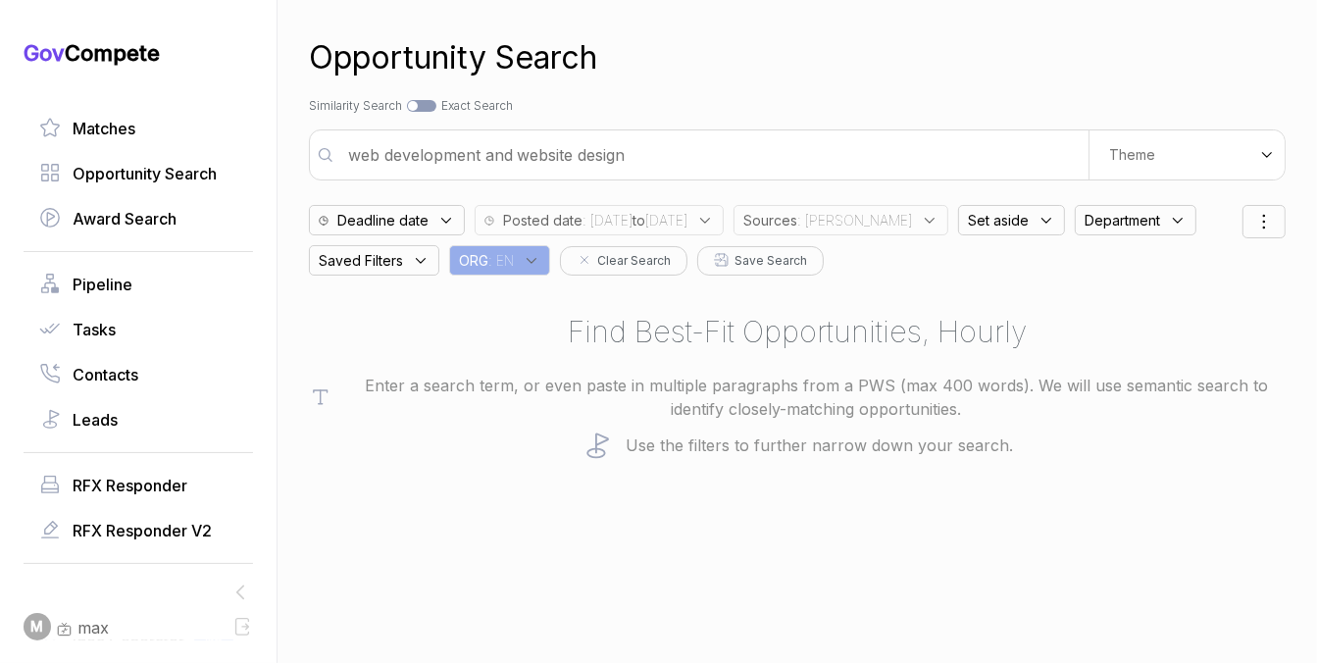
type input "web development and website design"
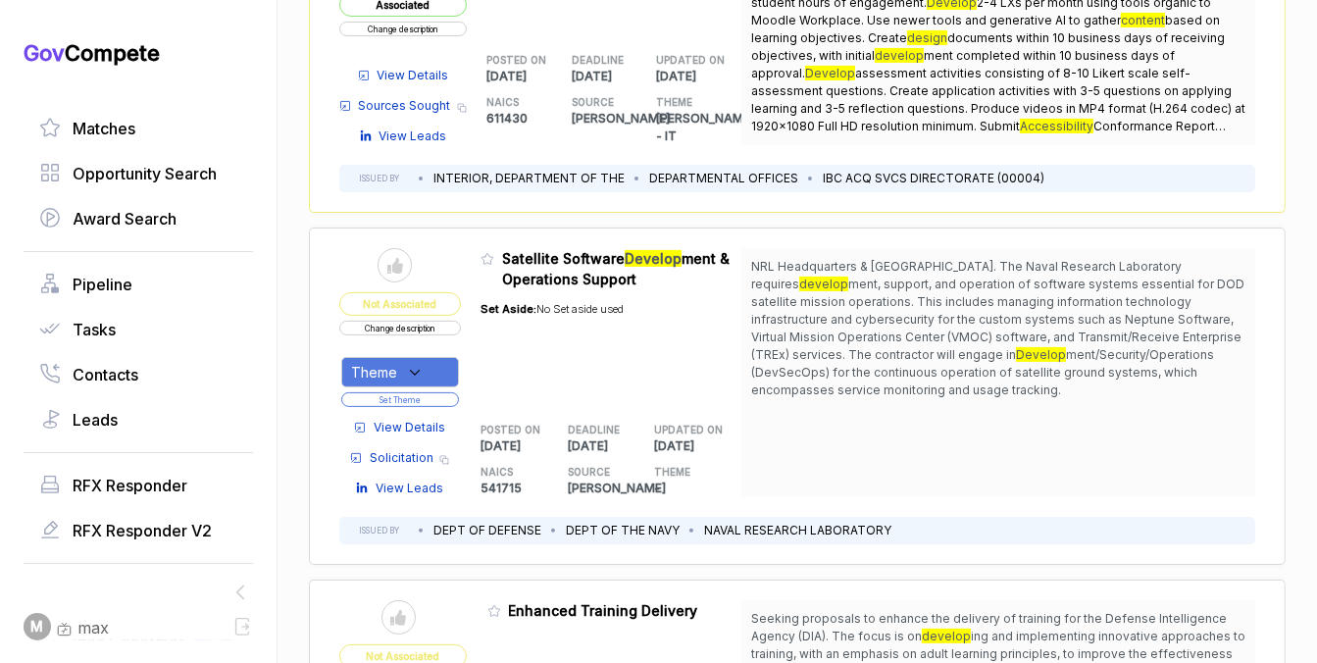
scroll to position [369, 0]
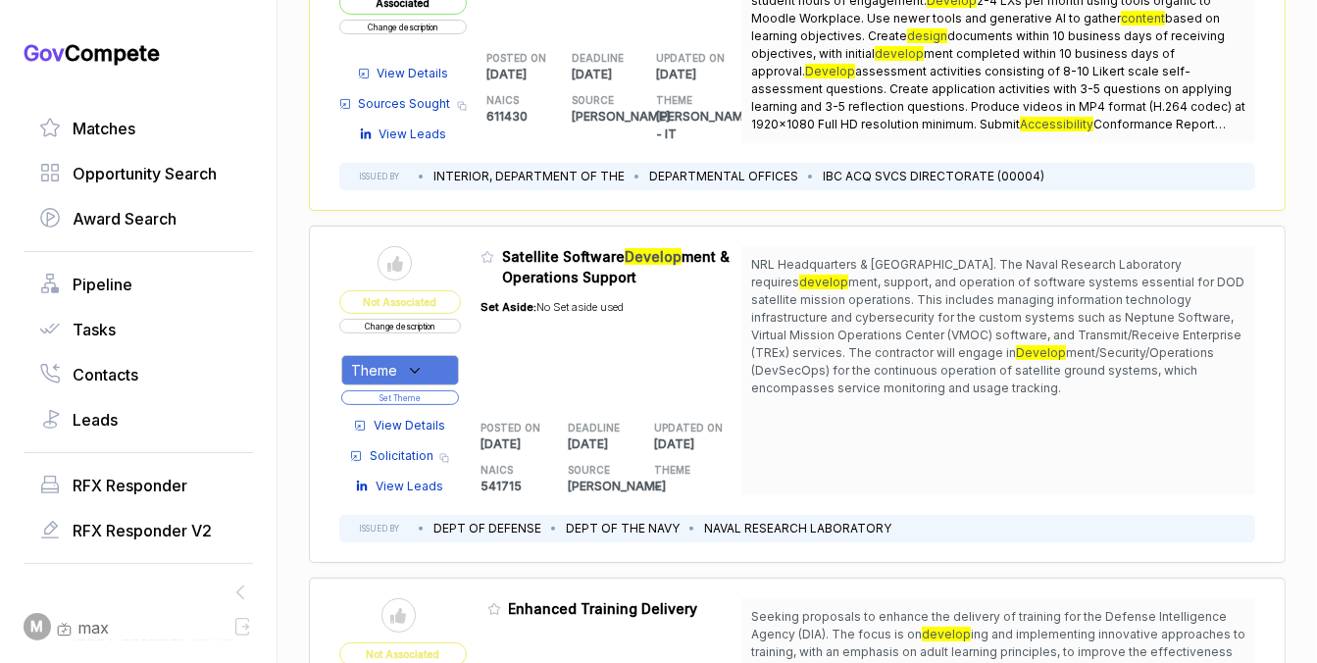
click at [447, 324] on button "Change description" at bounding box center [400, 326] width 122 height 15
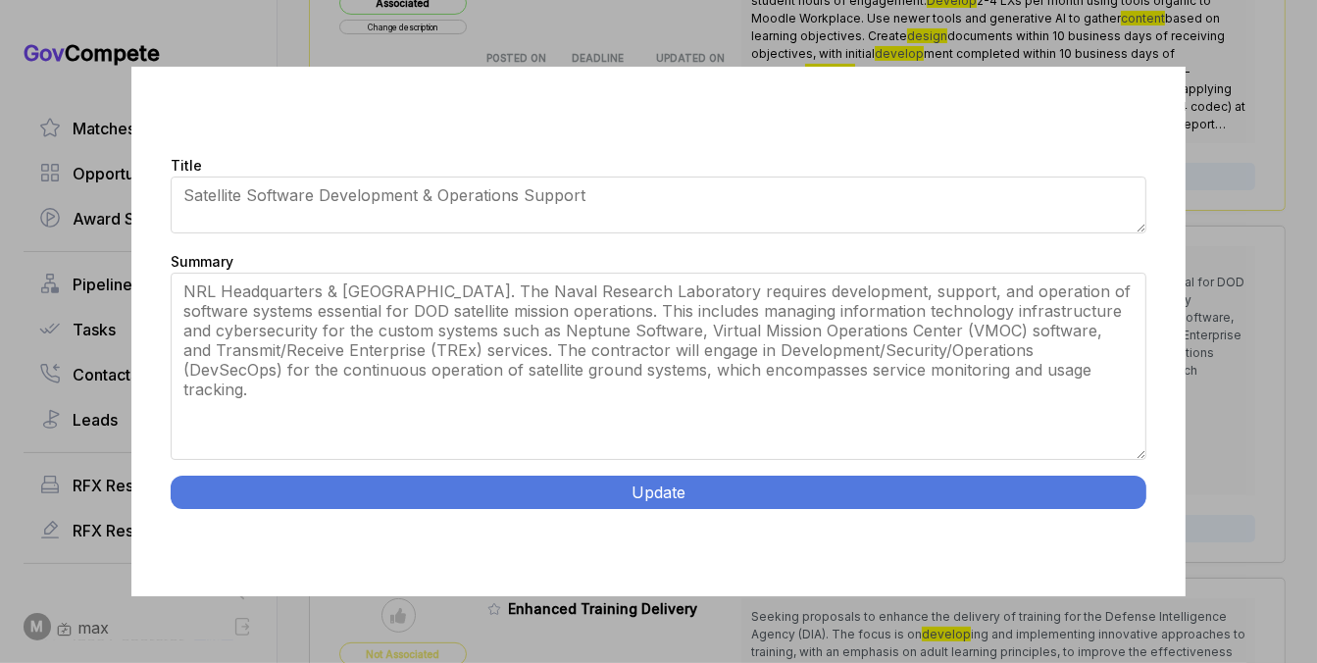
drag, startPoint x: 1143, startPoint y: 392, endPoint x: 1144, endPoint y: 523, distance: 130.5
click at [1144, 523] on div "Title Satellite Software Development & Operations Support Summary NRL Headquart…" at bounding box center [657, 332] width 1053 height 531
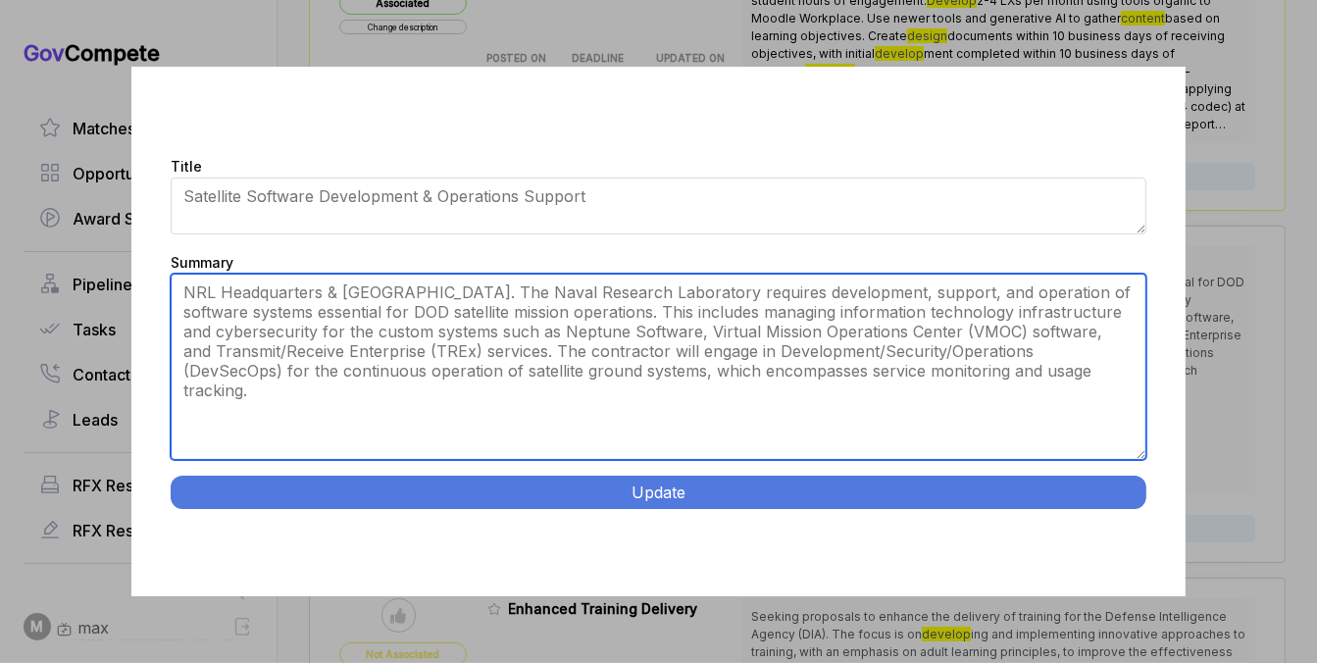
click at [989, 372] on textarea "NRL Headquarters & [GEOGRAPHIC_DATA]. The Naval Research Laboratory requires de…" at bounding box center [658, 367] width 975 height 186
paste textarea "aval Research Laboratory Satellite Operations Support. Blossom Point Tracking F…"
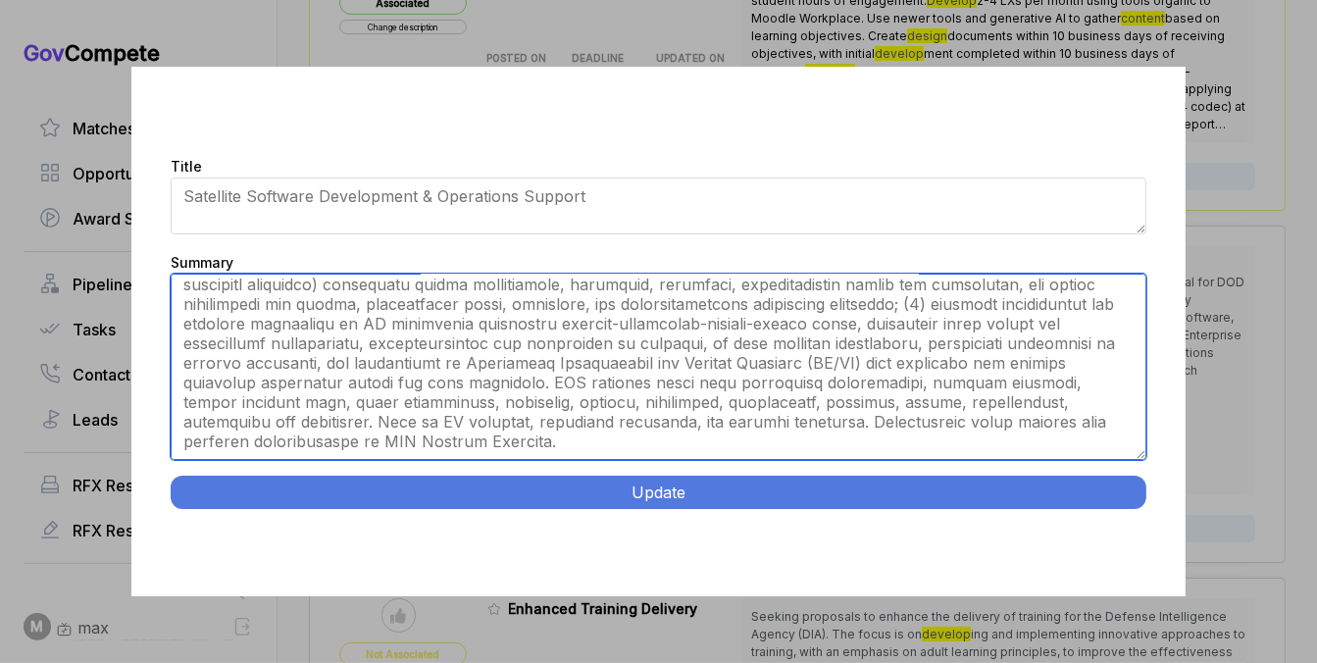
scroll to position [0, 0]
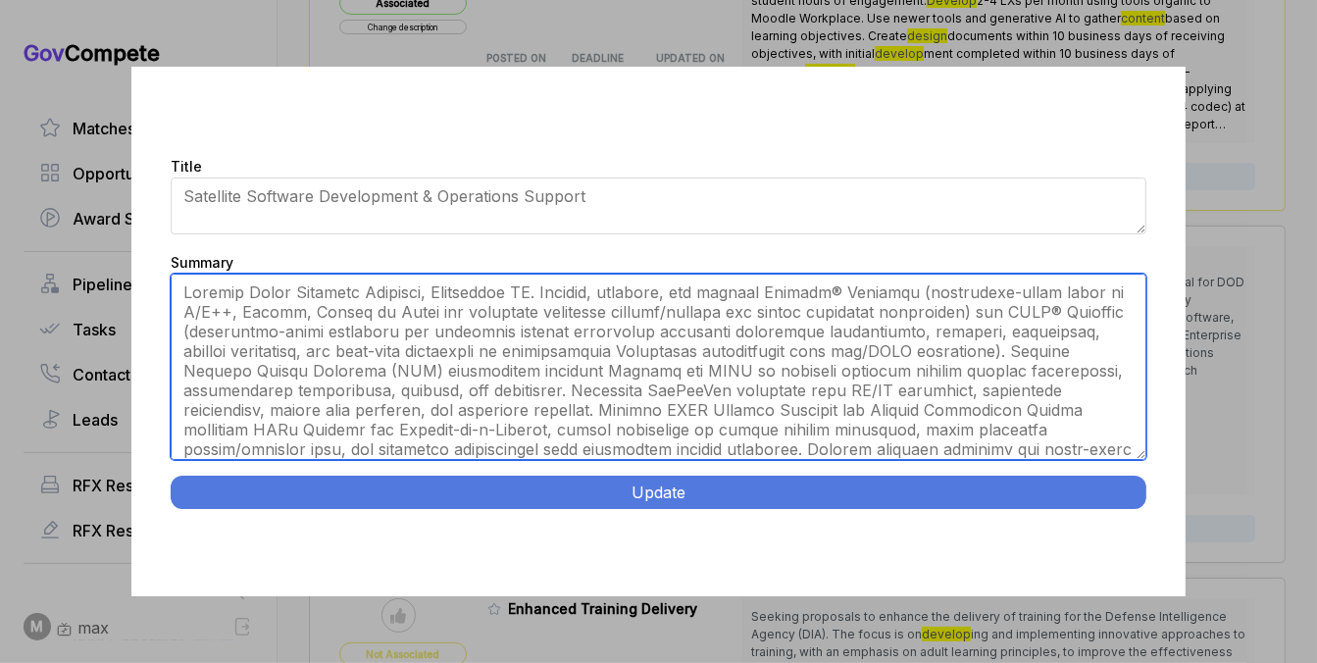
type textarea "Washington DC. Develop, maintain, and operate Neptune® Software (government-own…"
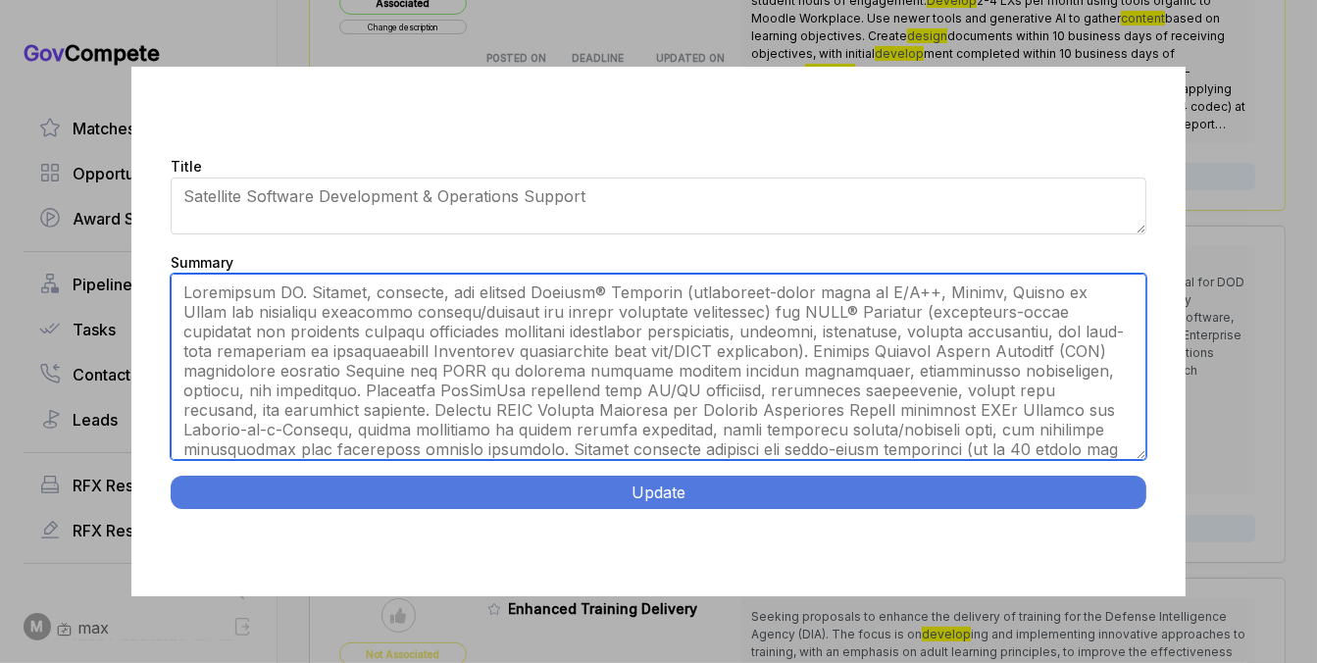
scroll to position [121, 0]
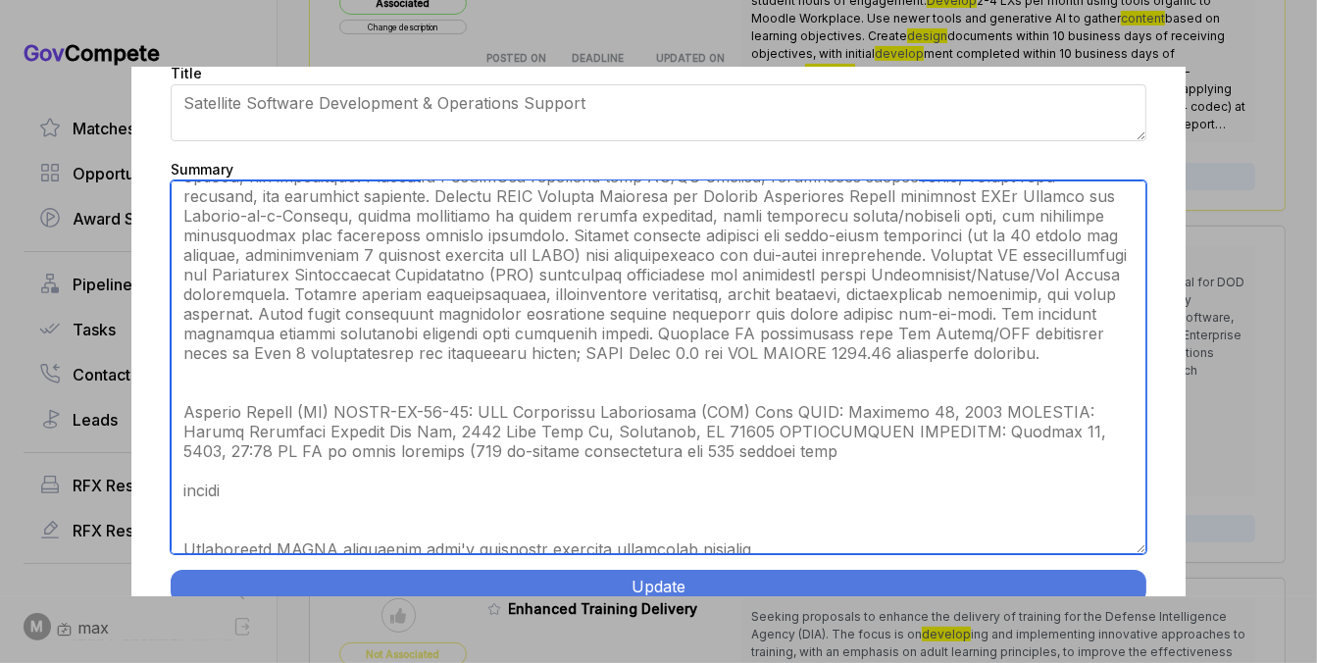
drag, startPoint x: 1143, startPoint y: 454, endPoint x: 1141, endPoint y: 641, distance: 187.3
click at [1141, 641] on div "Title Satellite Software Development & Operations Support Summary NRL Headquart…" at bounding box center [658, 331] width 1317 height 663
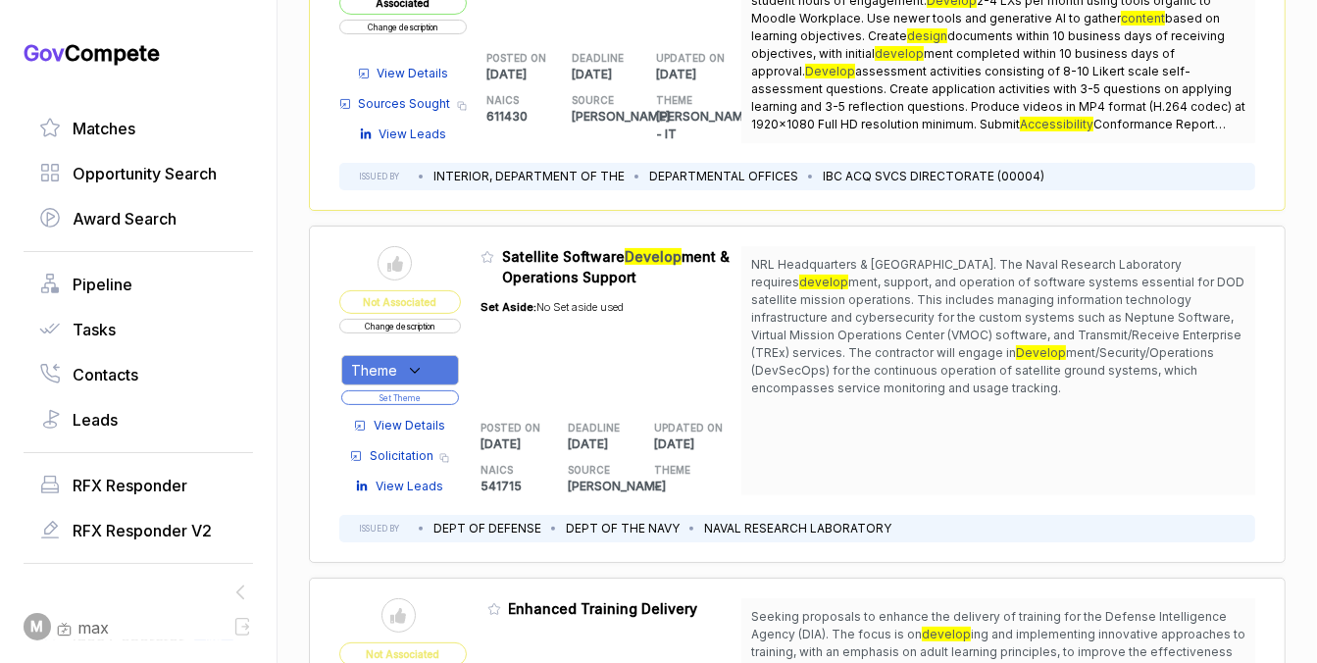
click at [442, 331] on button "Change description" at bounding box center [400, 326] width 122 height 15
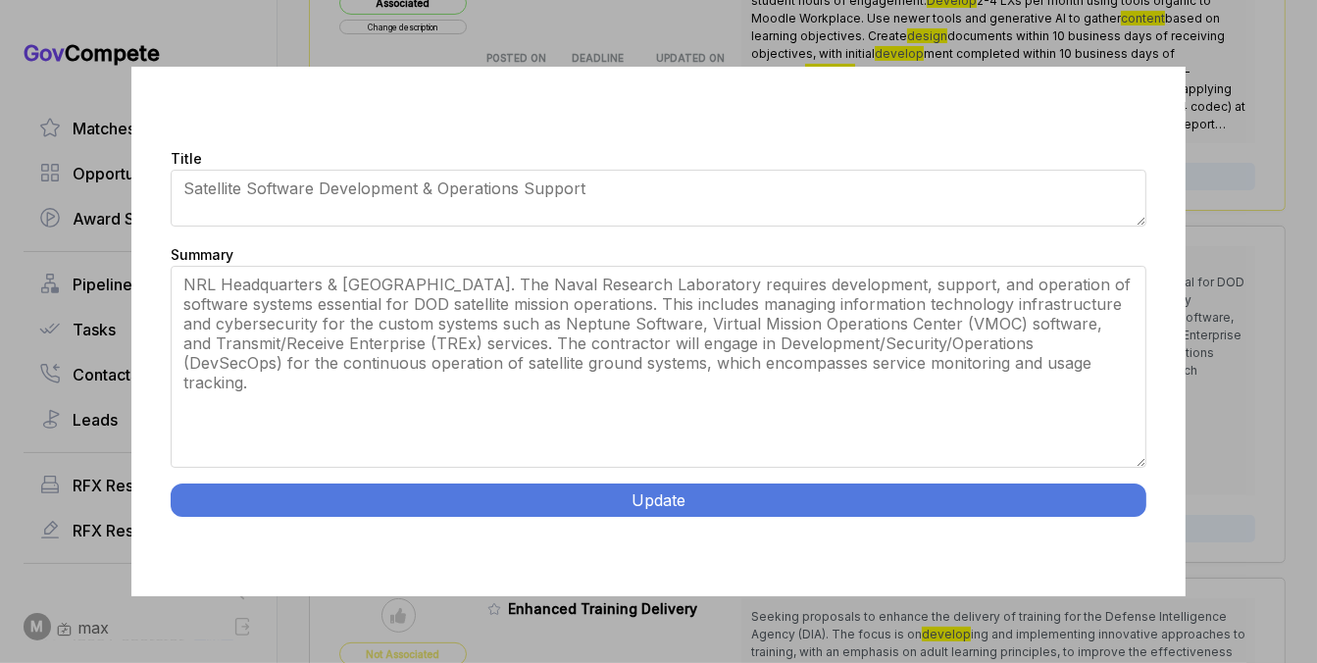
drag, startPoint x: 1143, startPoint y: 387, endPoint x: 1134, endPoint y: 534, distance: 146.4
click at [1134, 534] on div "Title Satellite Software Development & Operations Support Summary NRL Headquart…" at bounding box center [657, 332] width 1053 height 531
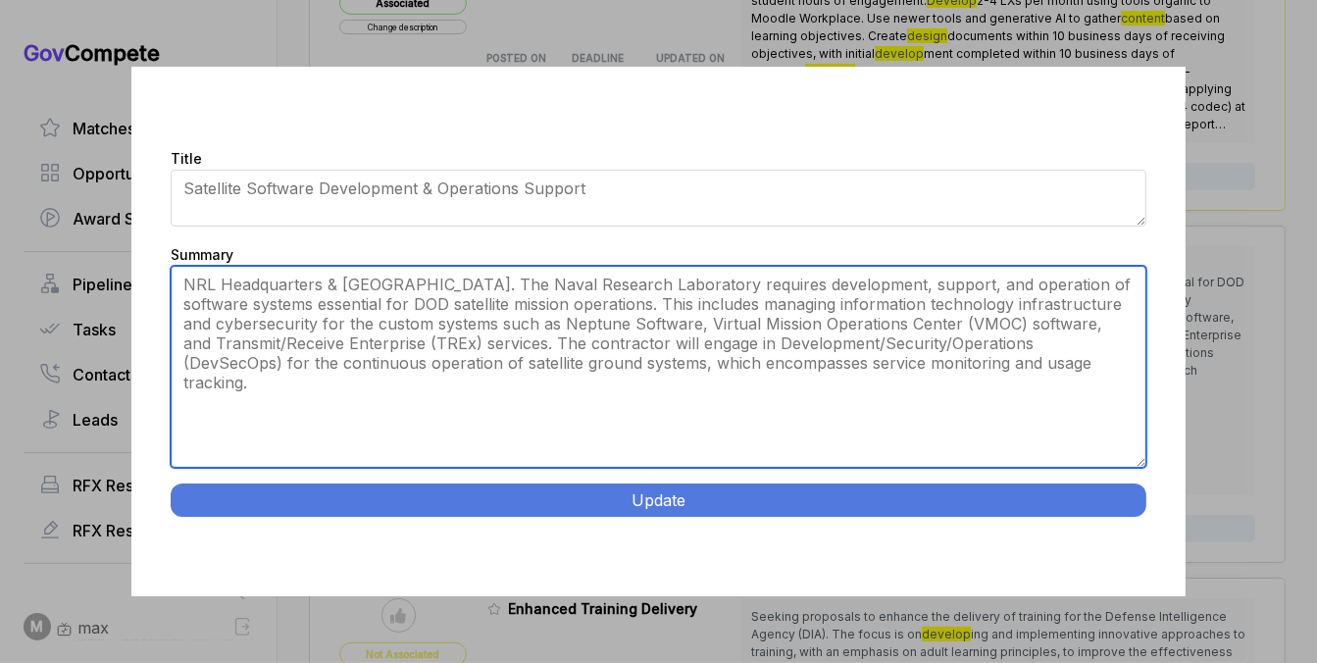
click at [1035, 378] on textarea "NRL Headquarters & [GEOGRAPHIC_DATA]. The Naval Research Laboratory requires de…" at bounding box center [658, 367] width 975 height 202
paste textarea "aval Research Laboratory Satellite Operations Support. Blossom Point Tracking F…"
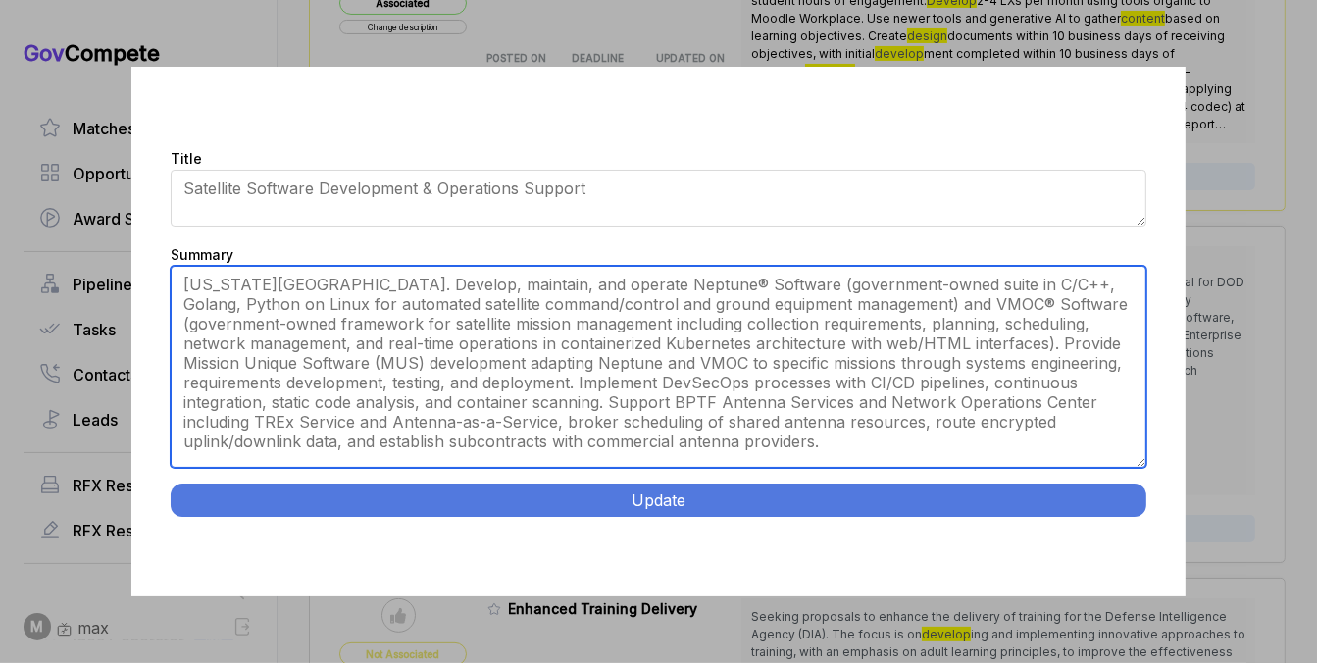
scroll to position [0, 0]
click at [1060, 369] on textarea "NRL Headquarters & [GEOGRAPHIC_DATA]. The Naval Research Laboratory requires de…" at bounding box center [658, 367] width 975 height 202
drag, startPoint x: 756, startPoint y: 356, endPoint x: 759, endPoint y: 395, distance: 39.3
click at [759, 395] on textarea "NRL Headquarters & [GEOGRAPHIC_DATA]. The Naval Research Laboratory requires de…" at bounding box center [658, 367] width 975 height 202
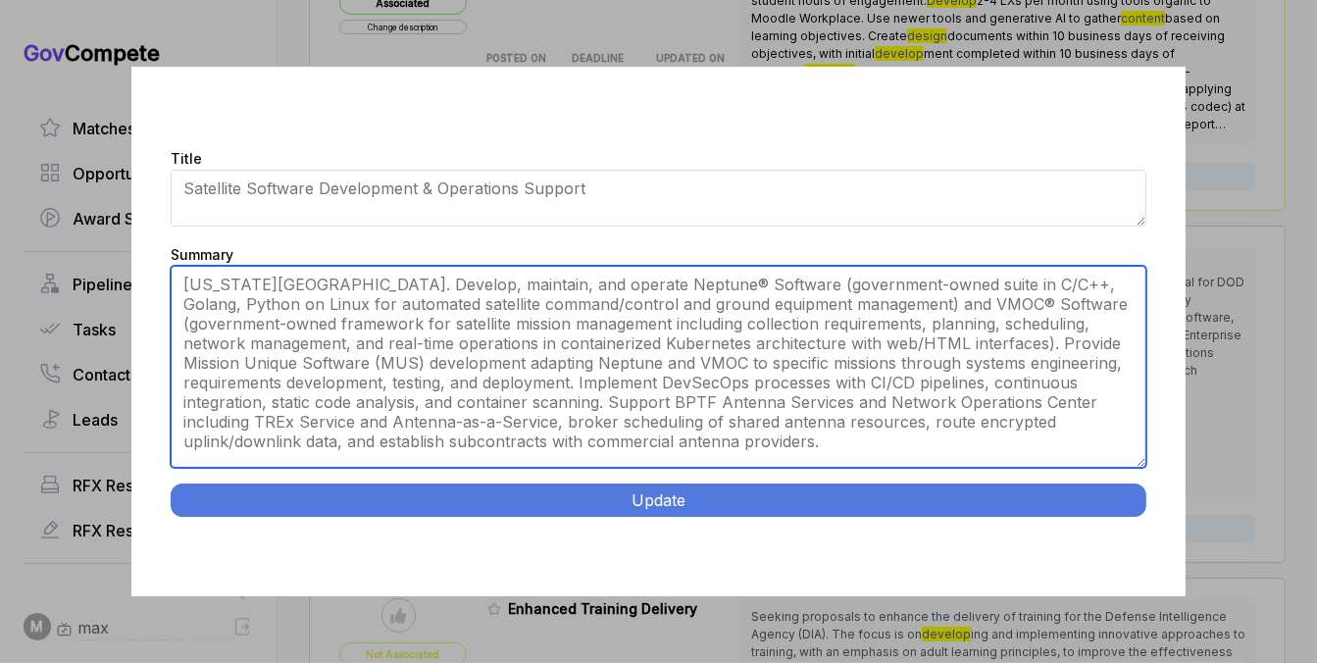
type textarea "Washington DC. Develop, maintain, and operate Neptune® Software (government-own…"
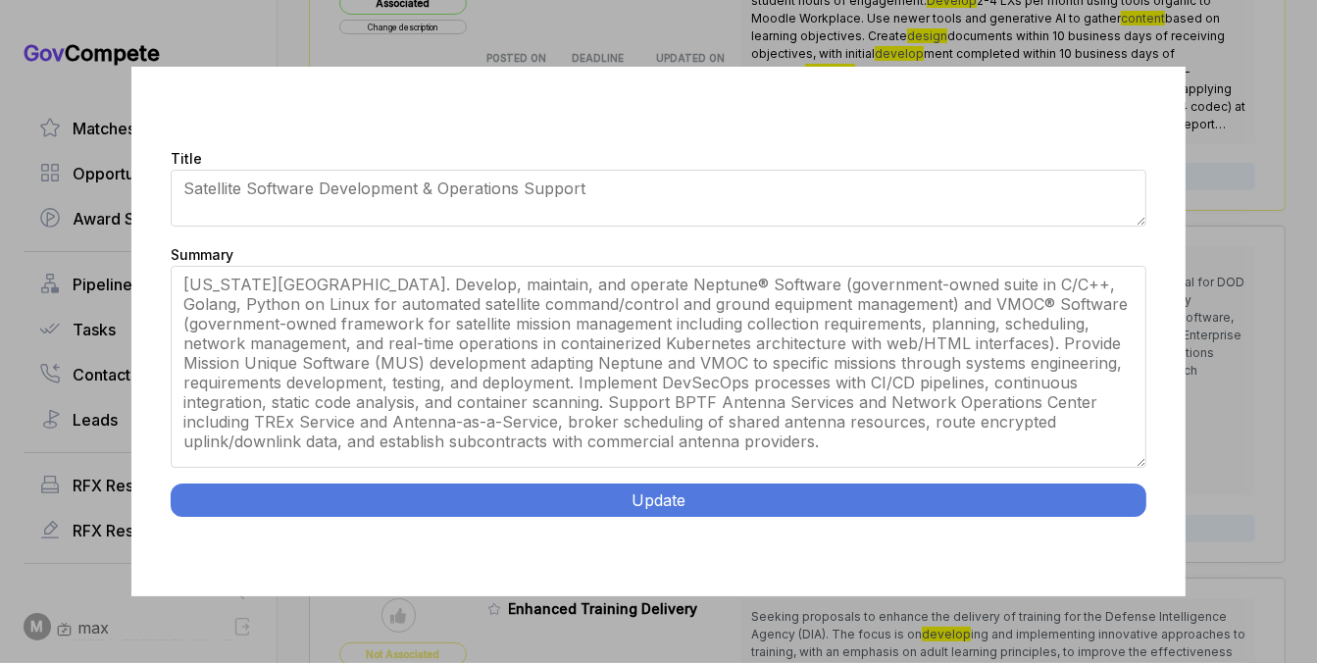
click at [673, 500] on button "Update" at bounding box center [658, 500] width 975 height 33
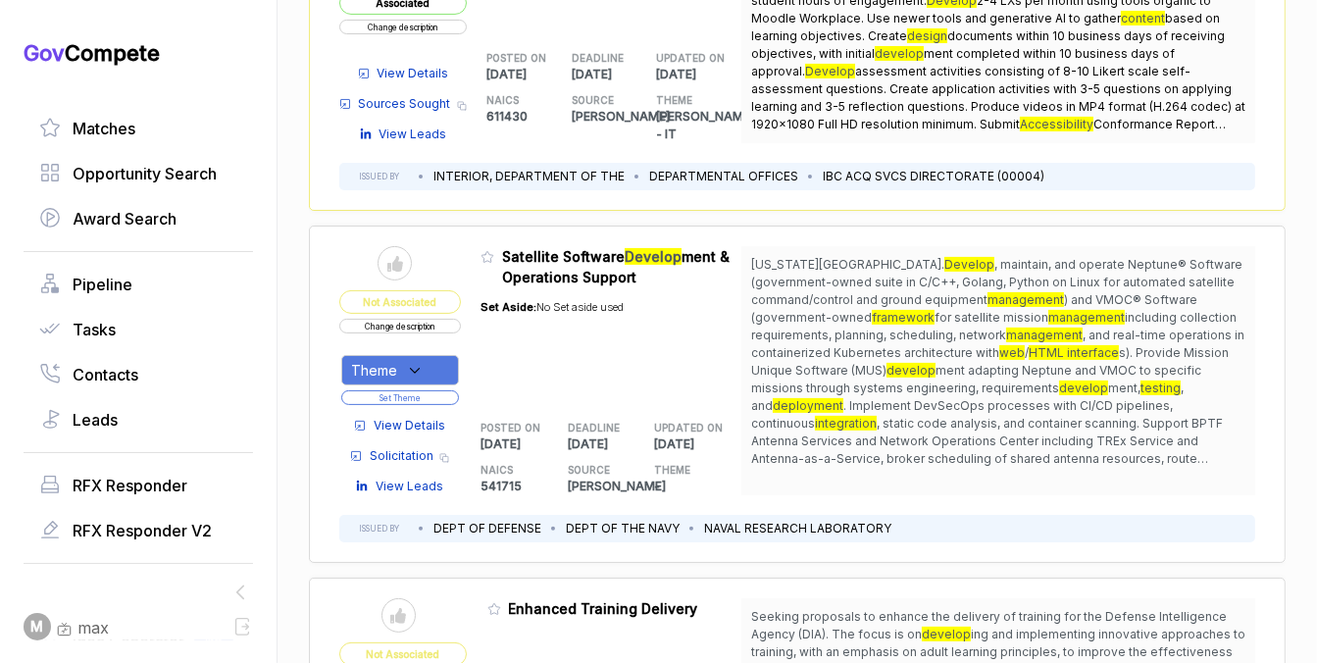
click at [425, 366] on div "Theme" at bounding box center [400, 370] width 118 height 30
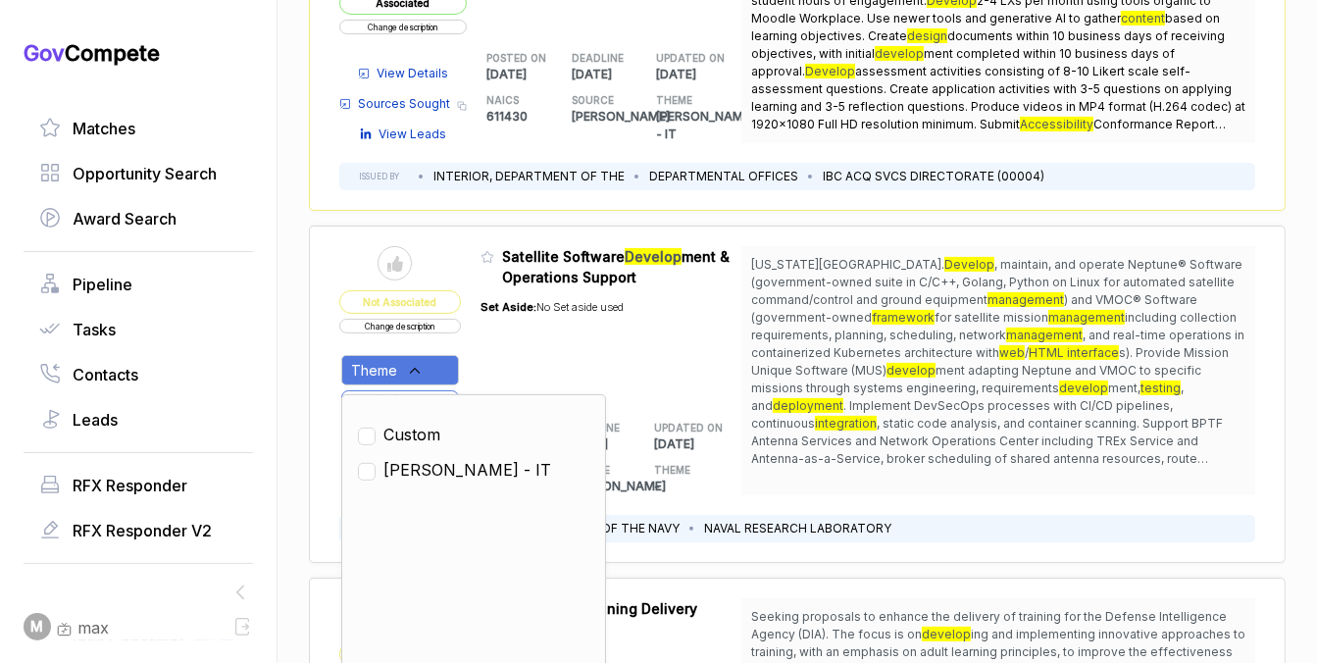
click at [421, 466] on span "SAM - IT" at bounding box center [467, 470] width 168 height 24
checkbox input "true"
click at [539, 347] on div "Set Aside: No Set aside used" at bounding box center [552, 343] width 143 height 112
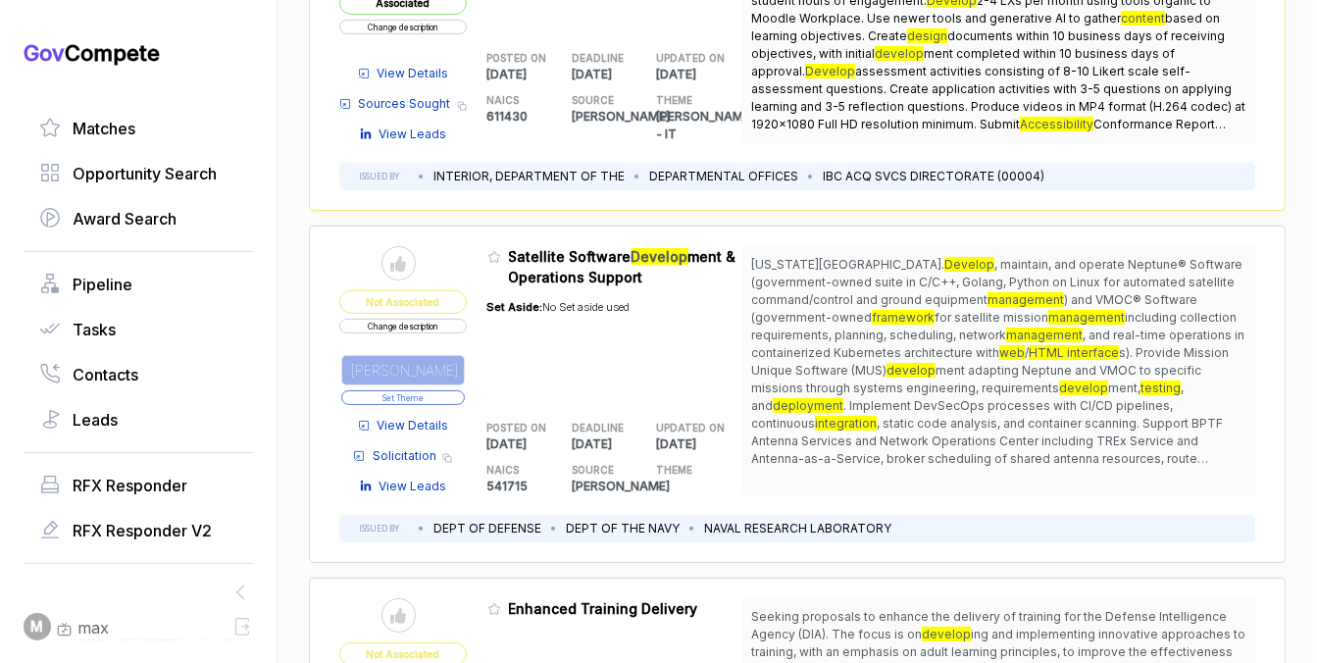
click at [449, 391] on button "Set Theme" at bounding box center [403, 397] width 124 height 15
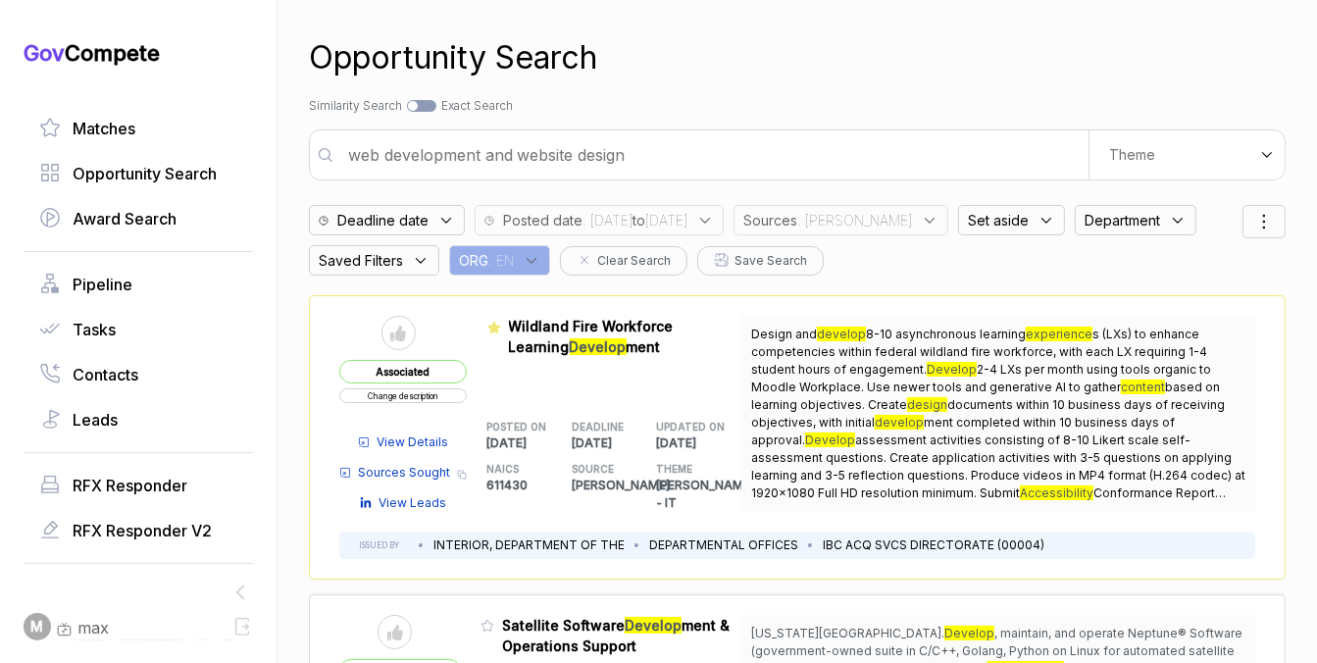
click at [727, 155] on input "web development and website design" at bounding box center [712, 154] width 752 height 39
type input "drupal and graphics design multimedia web support"
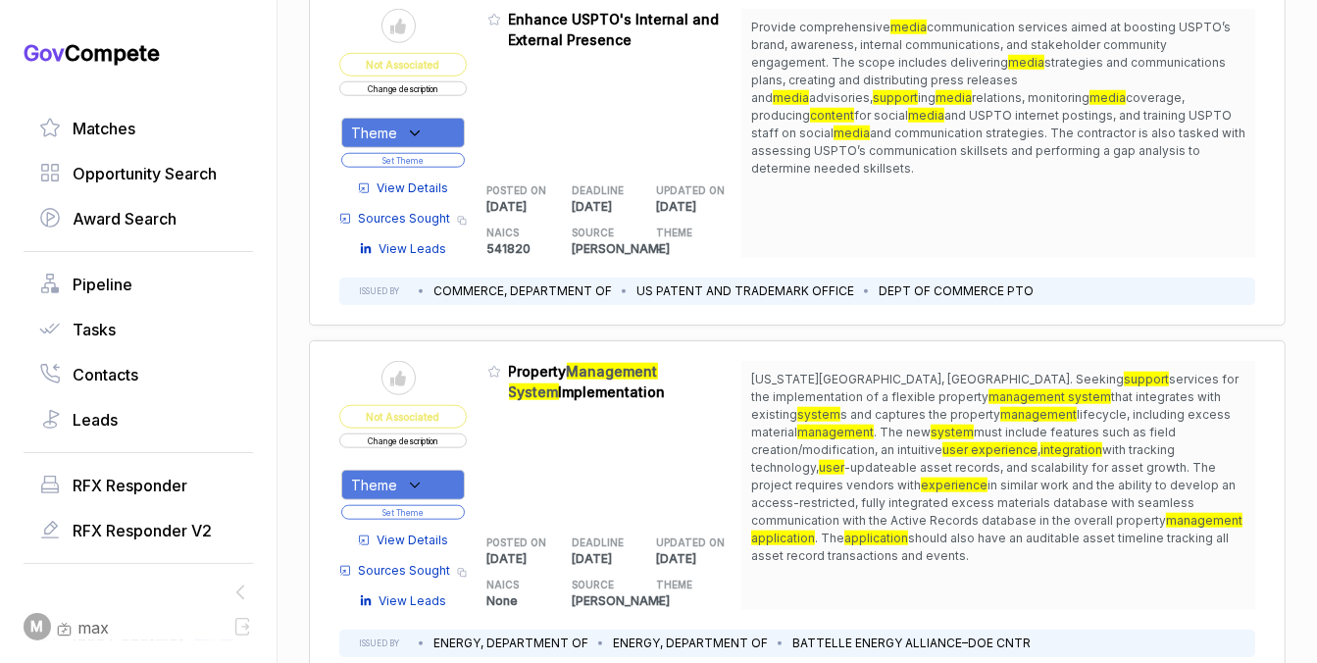
scroll to position [1630, 0]
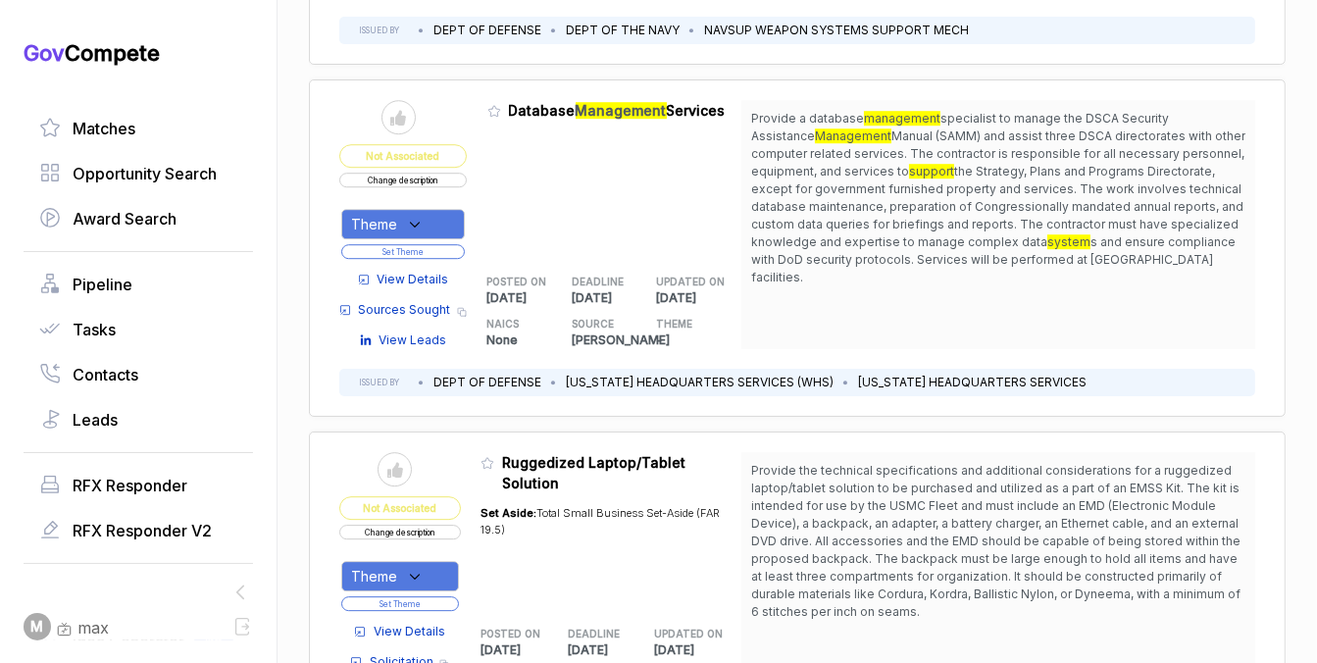
scroll to position [5039, 0]
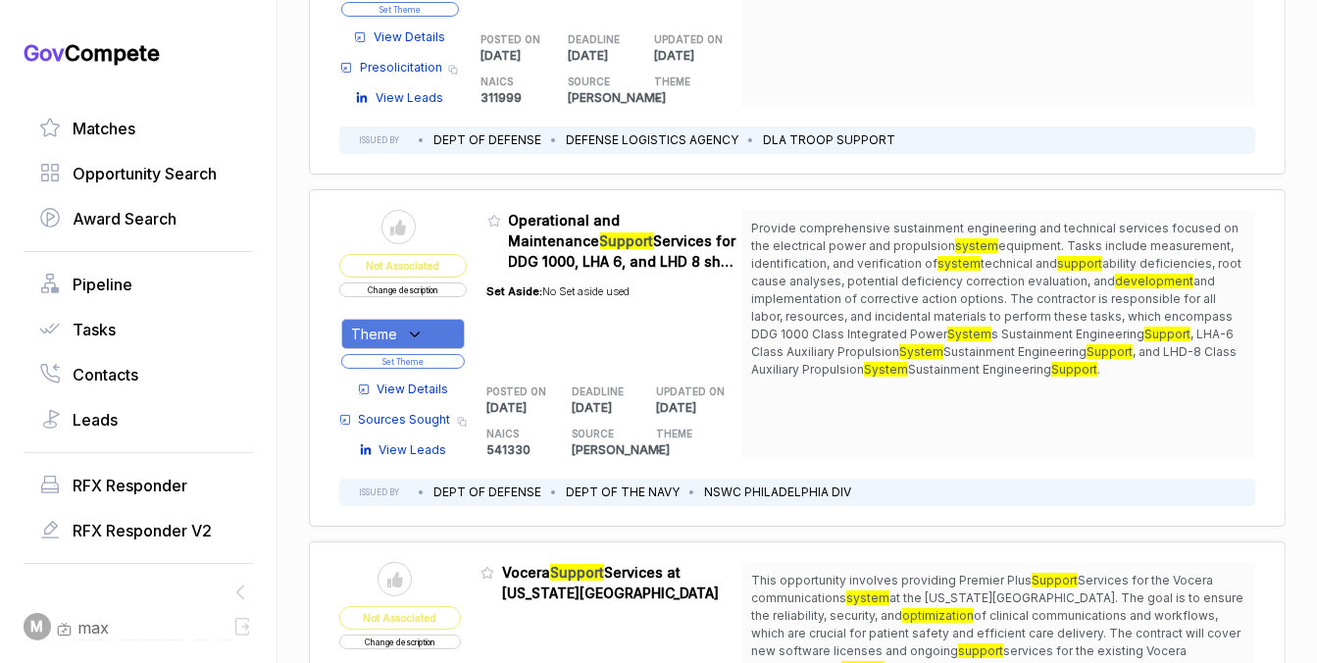
scroll to position [6566, 0]
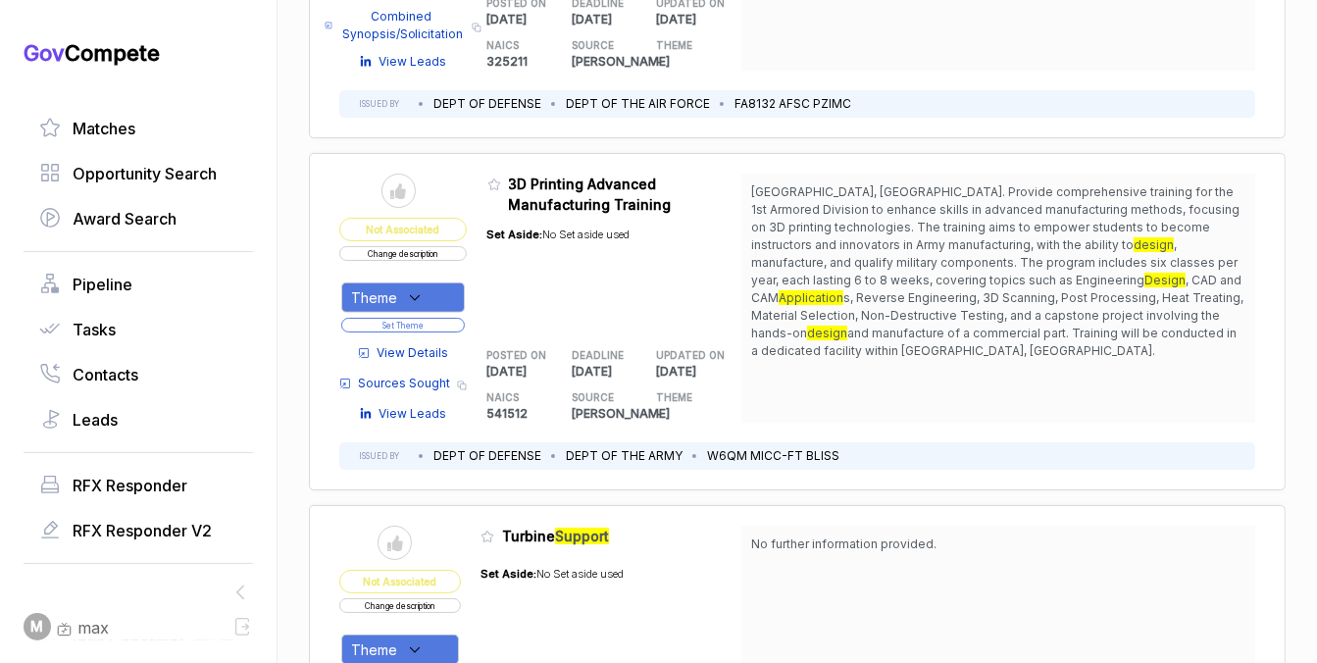
scroll to position [8266, 0]
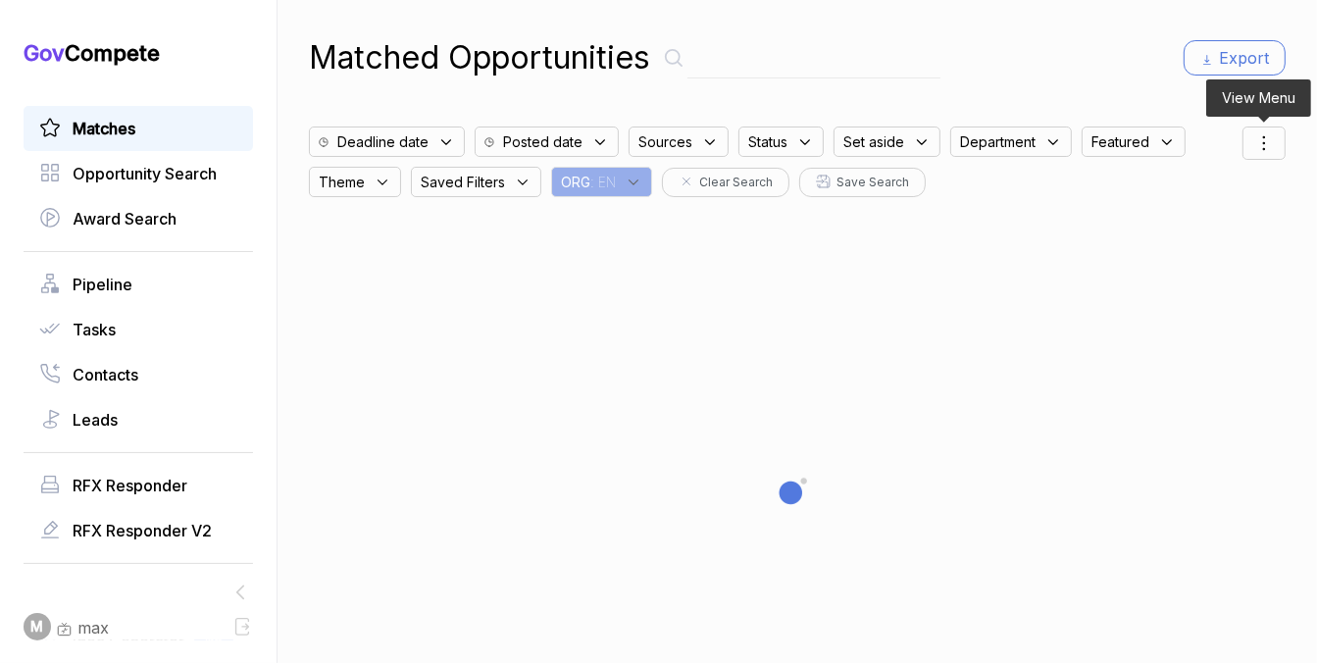
click at [1285, 155] on div at bounding box center [1264, 143] width 43 height 33
click at [1194, 217] on span "Sorting" at bounding box center [1198, 223] width 46 height 21
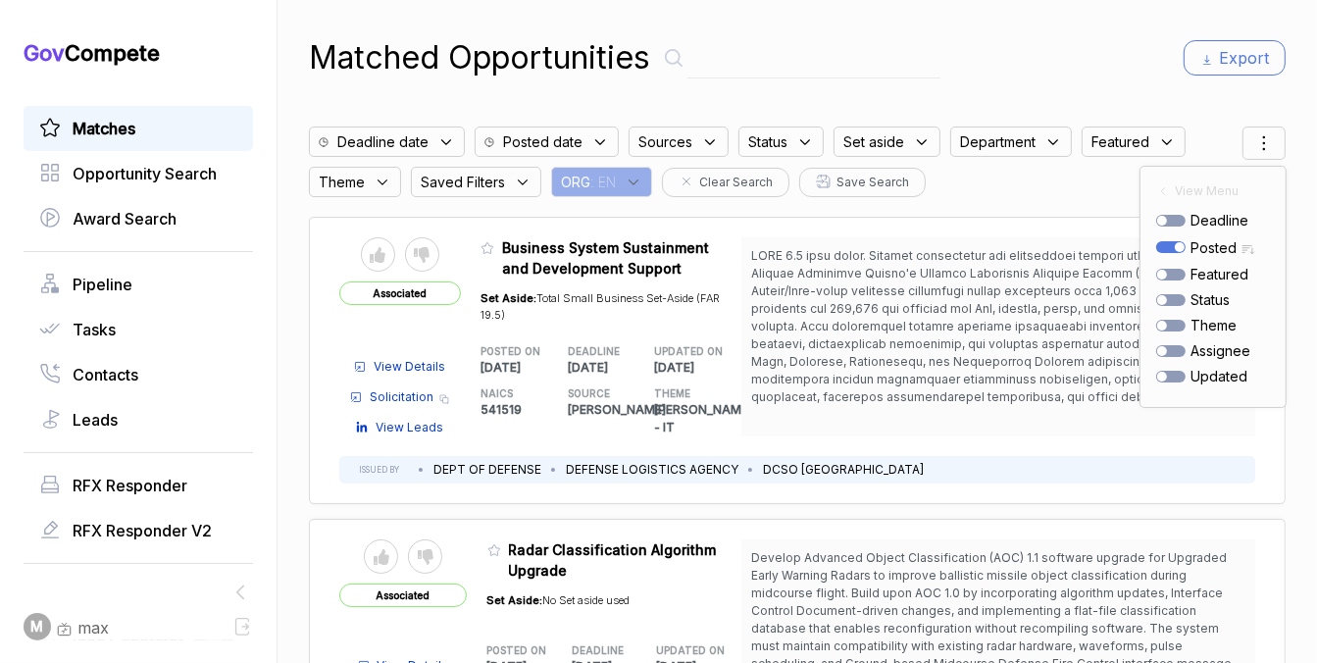
click at [1141, 49] on div "Matched Opportunities Export" at bounding box center [797, 57] width 977 height 47
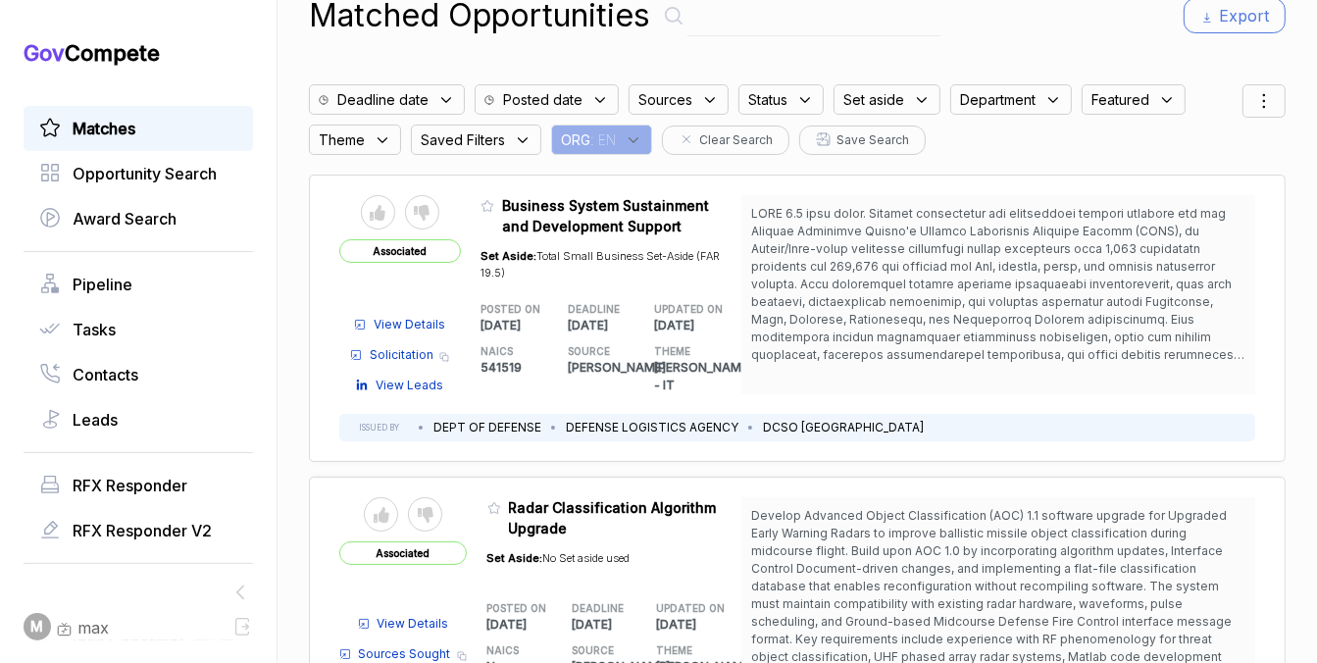
scroll to position [47, 0]
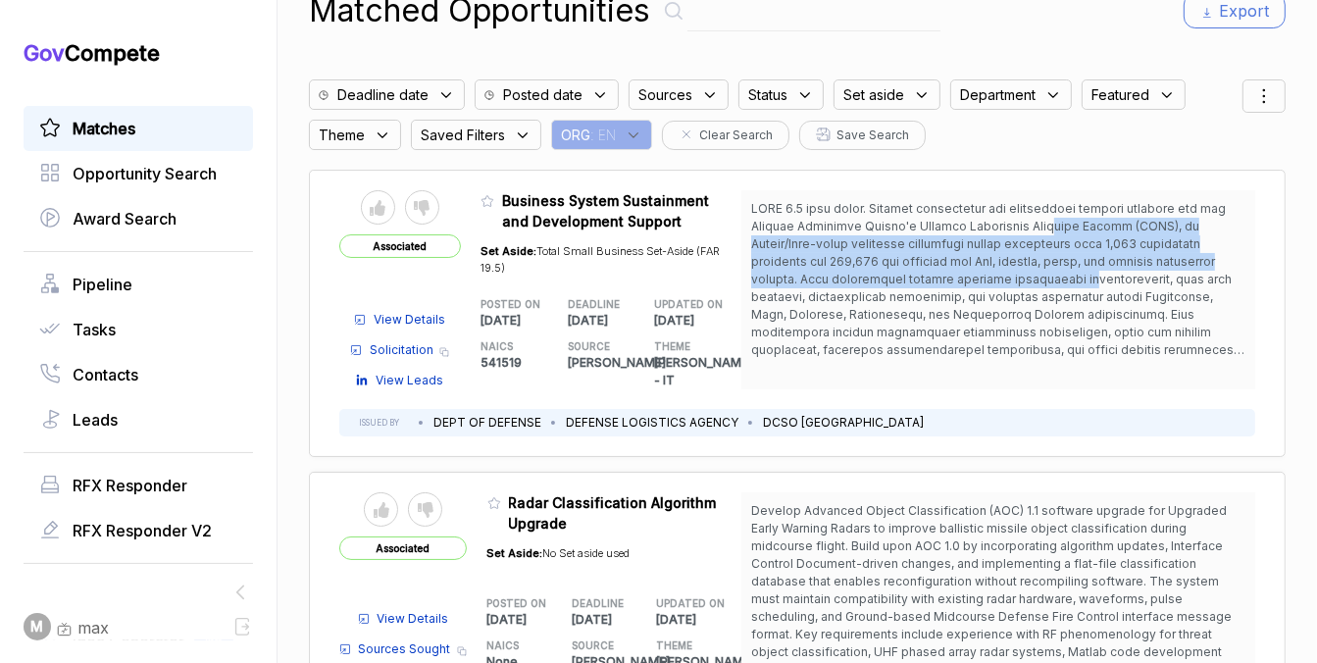
drag, startPoint x: 1041, startPoint y: 225, endPoint x: 1050, endPoint y: 281, distance: 57.7
click at [1052, 283] on span at bounding box center [997, 358] width 493 height 315
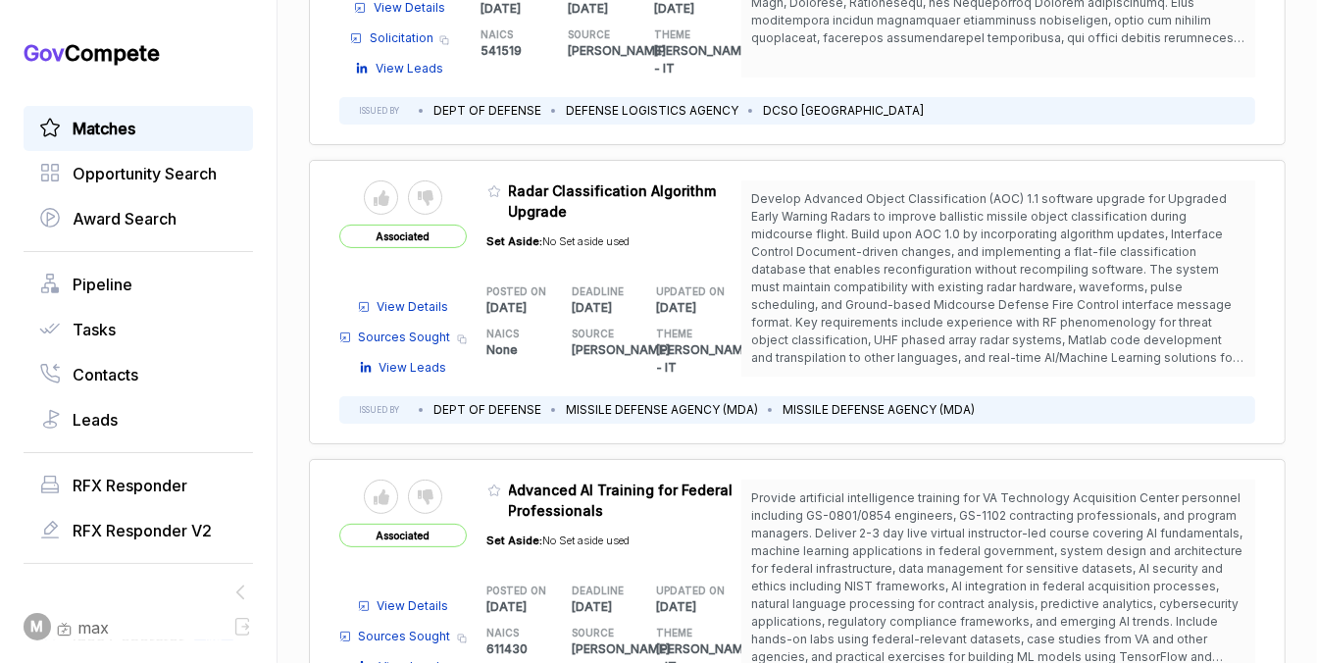
scroll to position [390, 0]
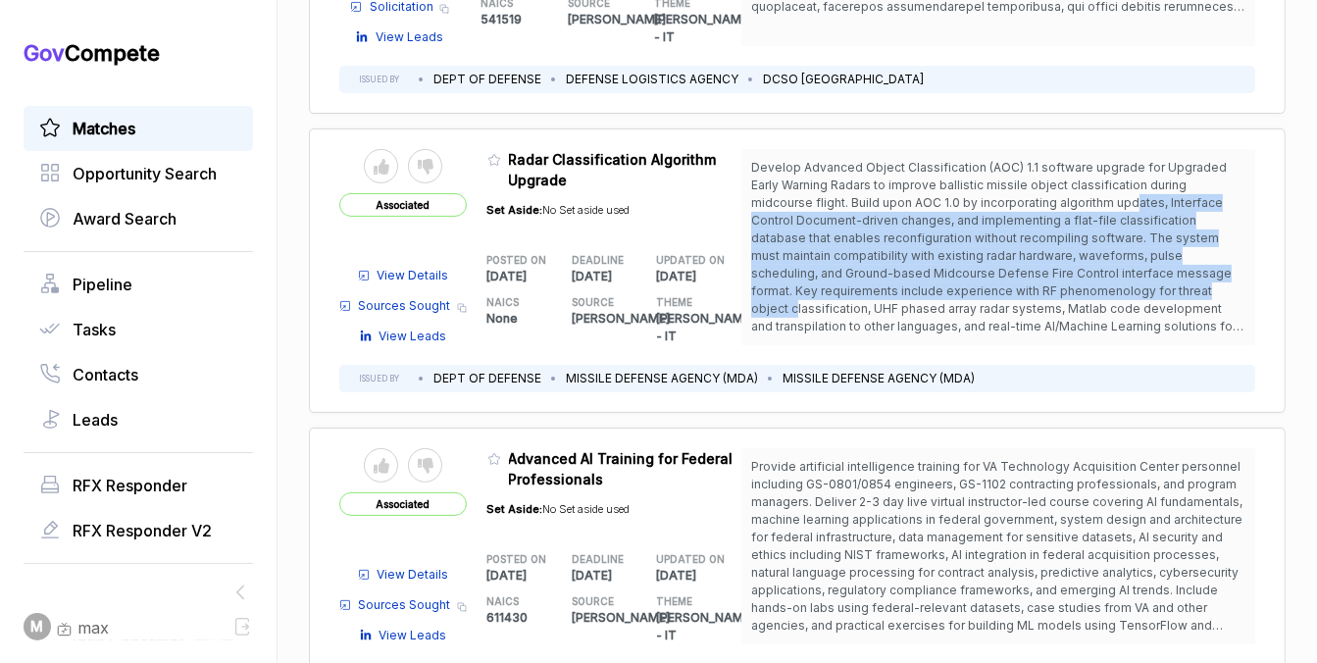
drag, startPoint x: 1048, startPoint y: 278, endPoint x: 1027, endPoint y: 185, distance: 94.5
click at [1028, 185] on span "Develop Advanced Object Classification (AOC) 1.1 software upgrade for Upgraded …" at bounding box center [997, 255] width 492 height 191
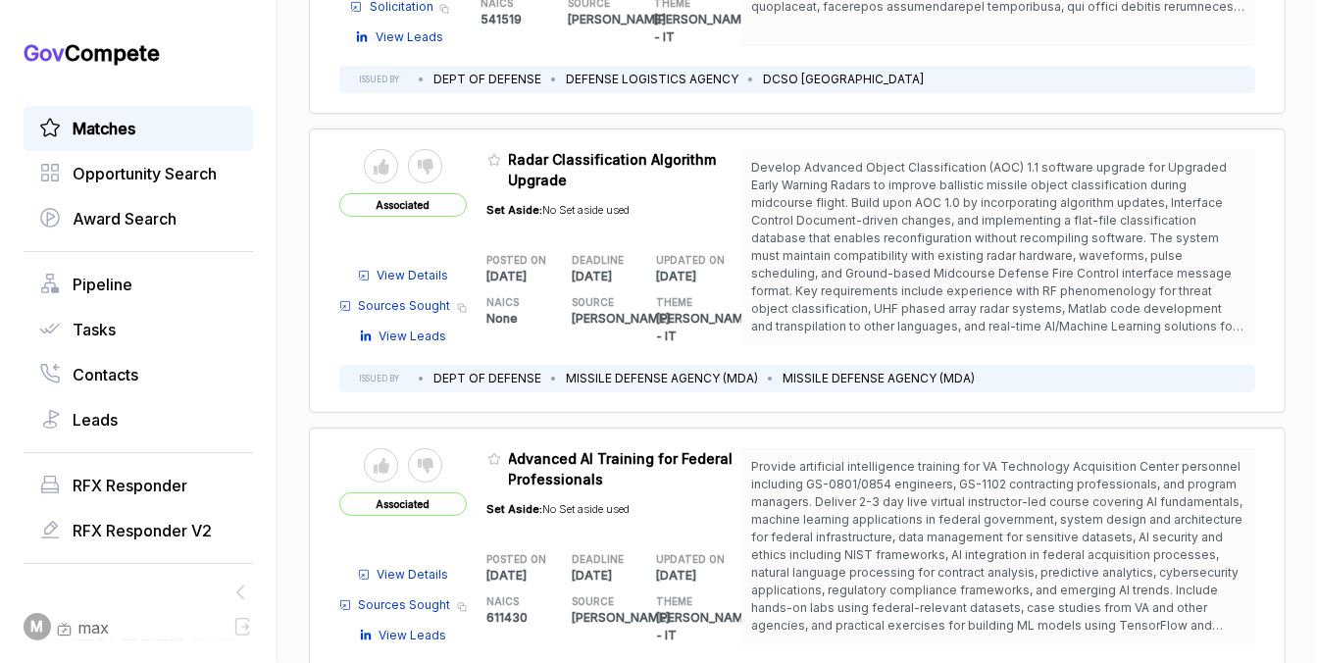
click at [991, 186] on span "Develop Advanced Object Classification (AOC) 1.1 software upgrade for Upgraded …" at bounding box center [997, 255] width 492 height 191
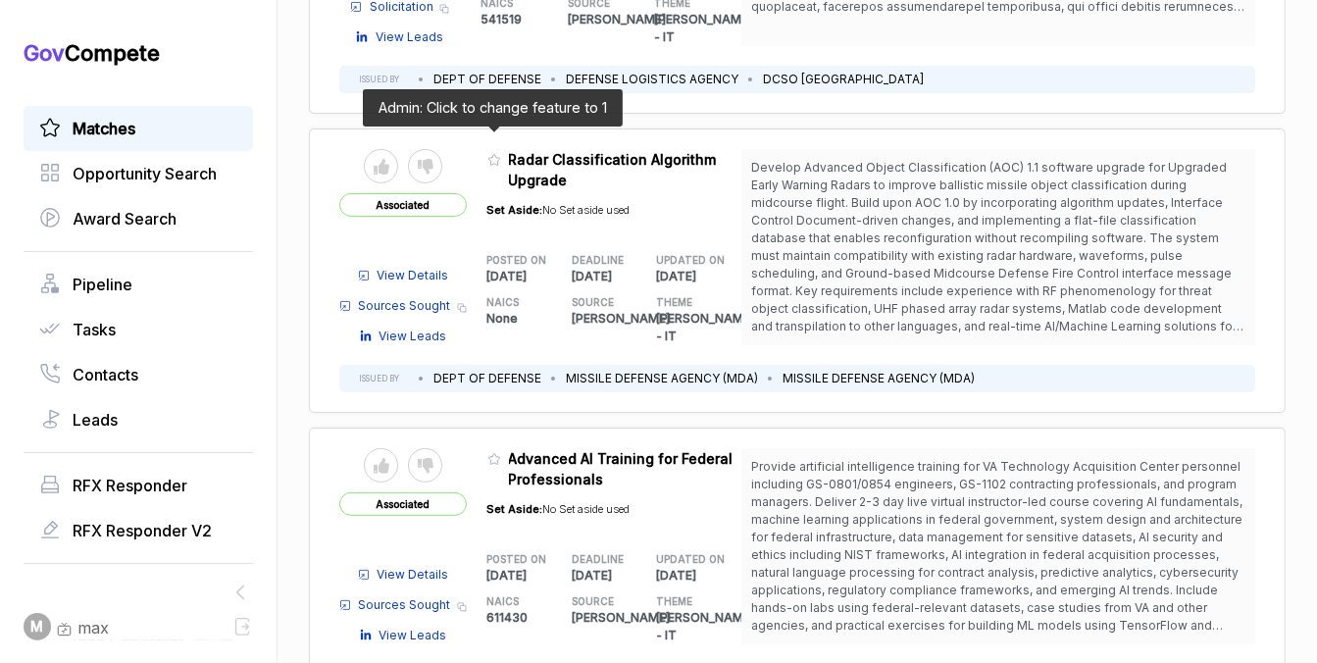
click at [491, 153] on icon at bounding box center [494, 160] width 14 height 14
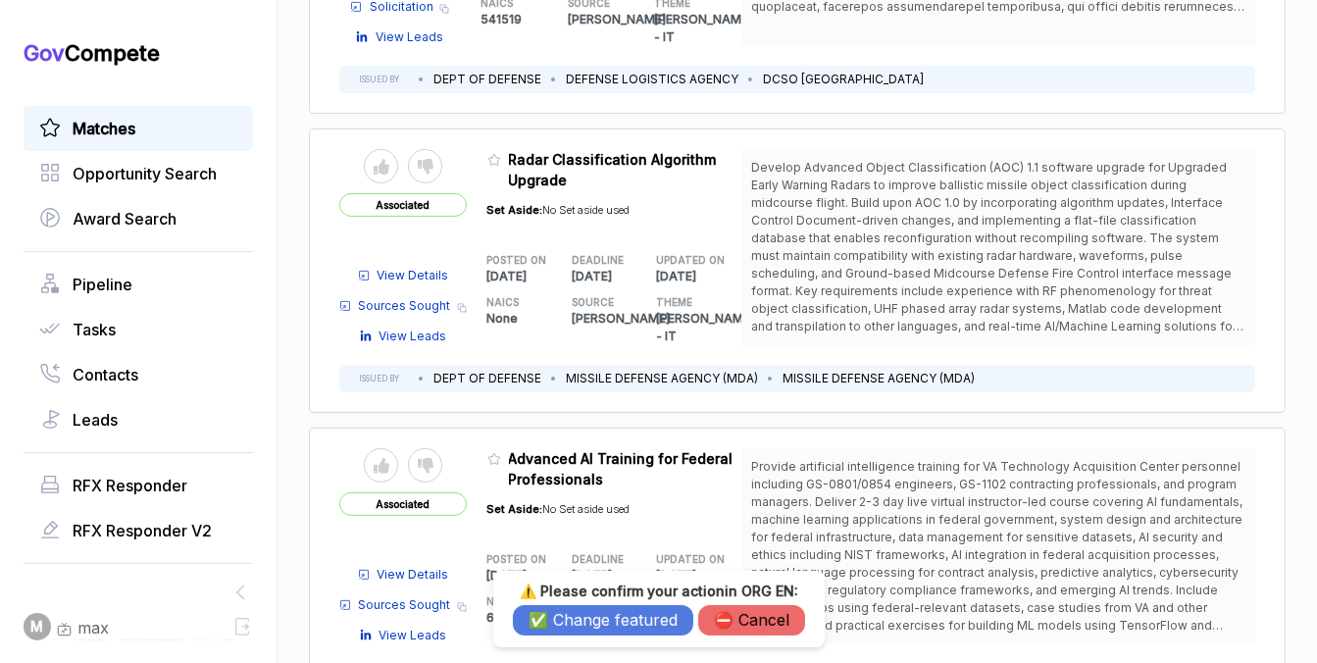
click at [564, 612] on button "✅ Change featured" at bounding box center [603, 620] width 180 height 30
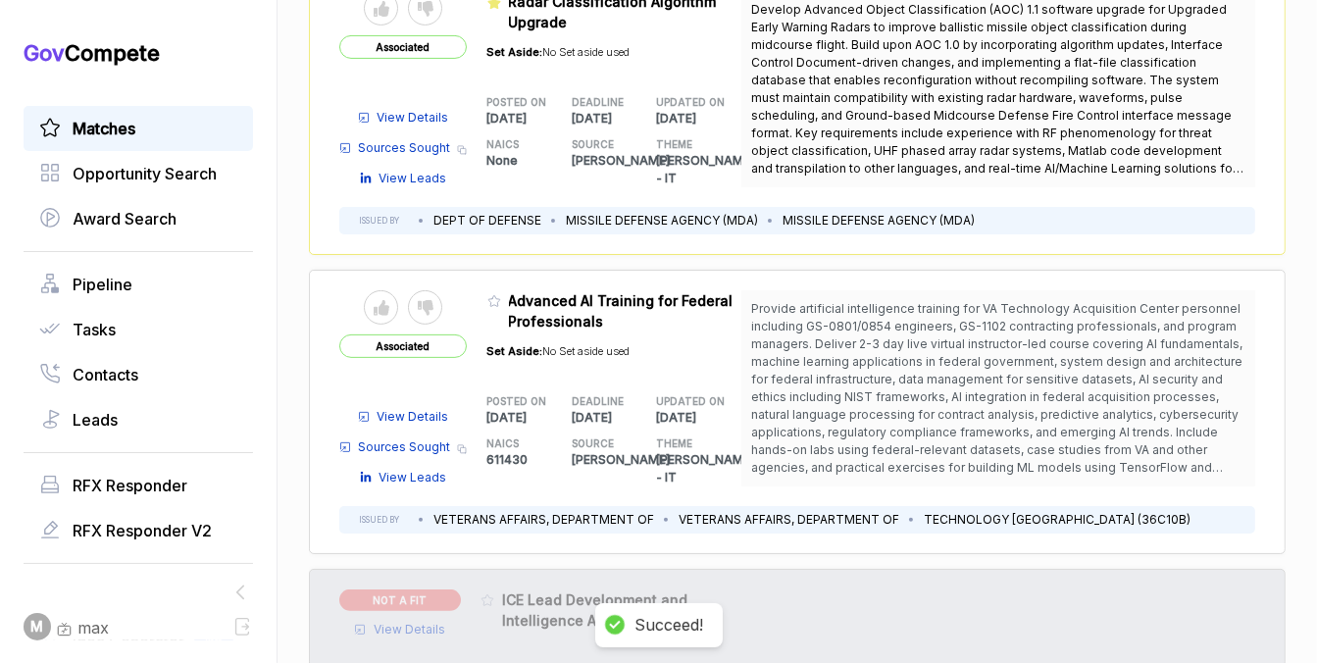
scroll to position [568, 0]
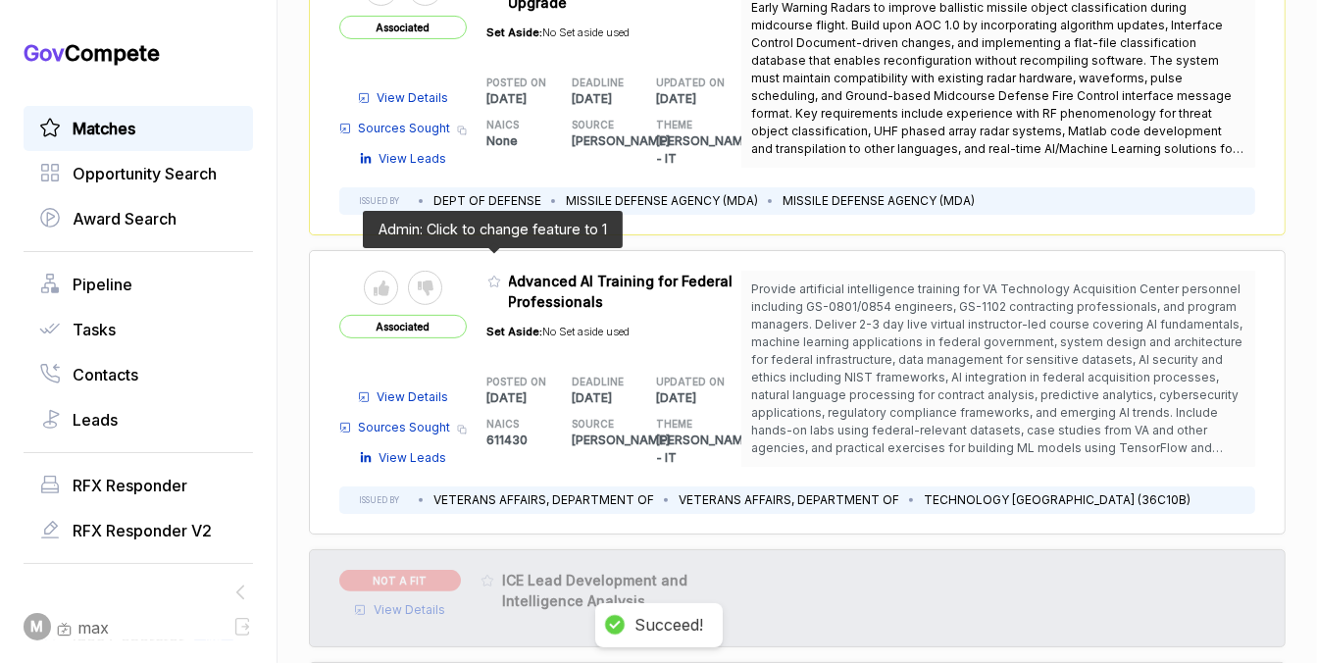
click at [488, 277] on icon at bounding box center [494, 282] width 12 height 11
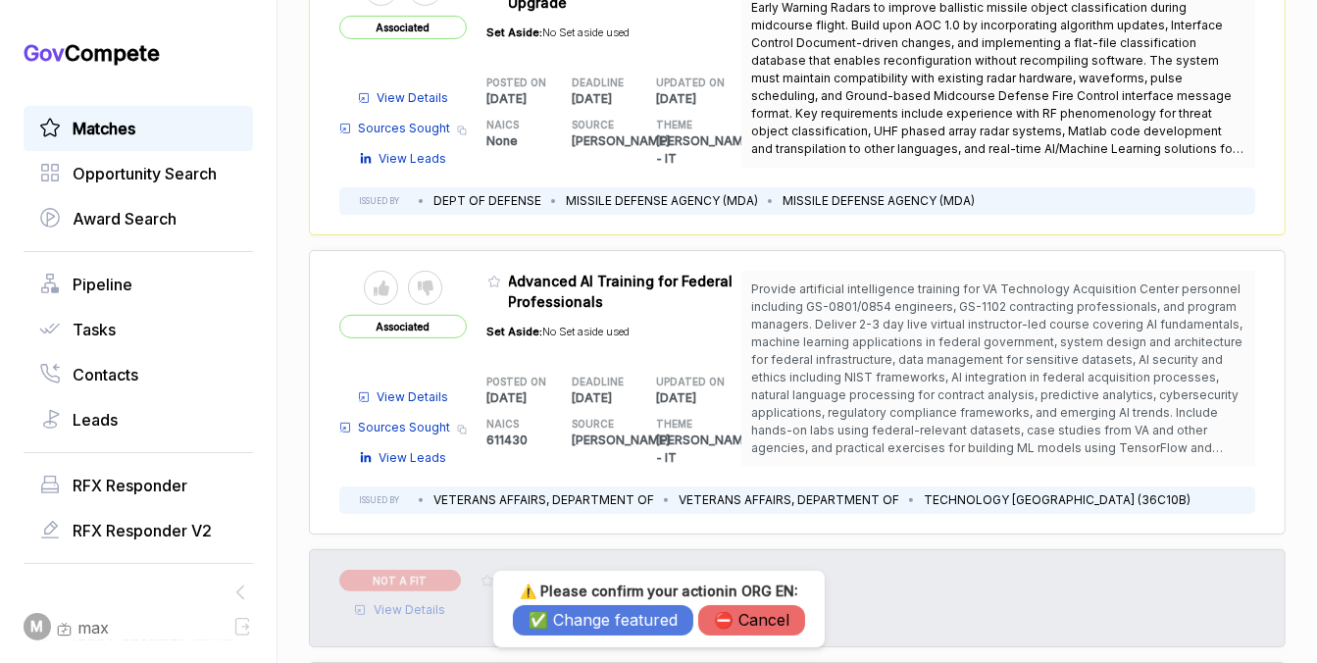
click at [596, 616] on button "✅ Change featured" at bounding box center [603, 620] width 180 height 30
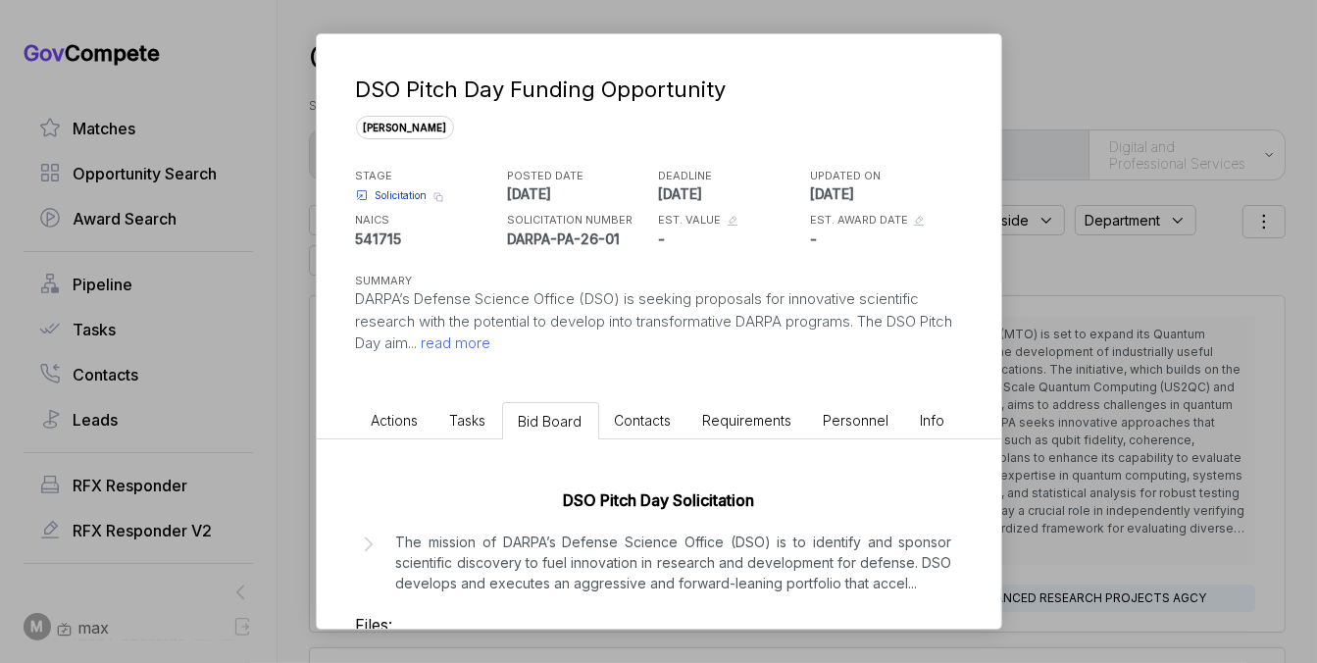
scroll to position [212, 0]
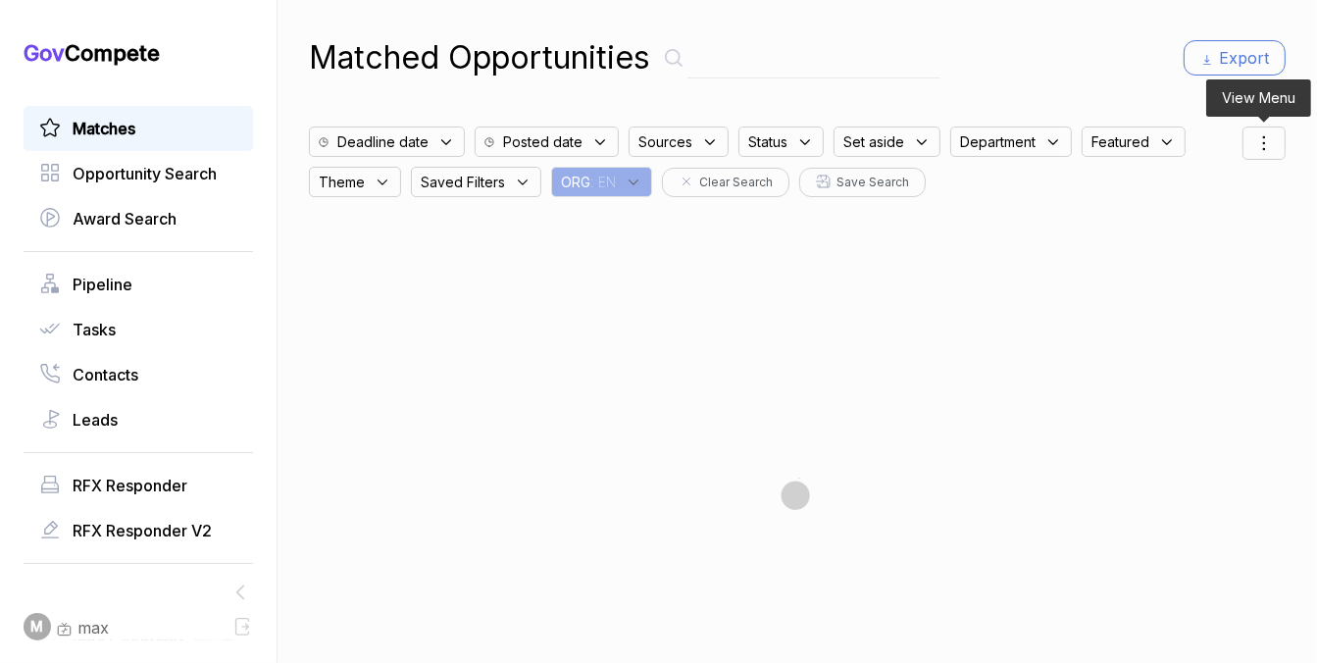
click at [1254, 136] on icon at bounding box center [1265, 143] width 24 height 24
click at [1202, 225] on span "Sorting" at bounding box center [1198, 223] width 46 height 21
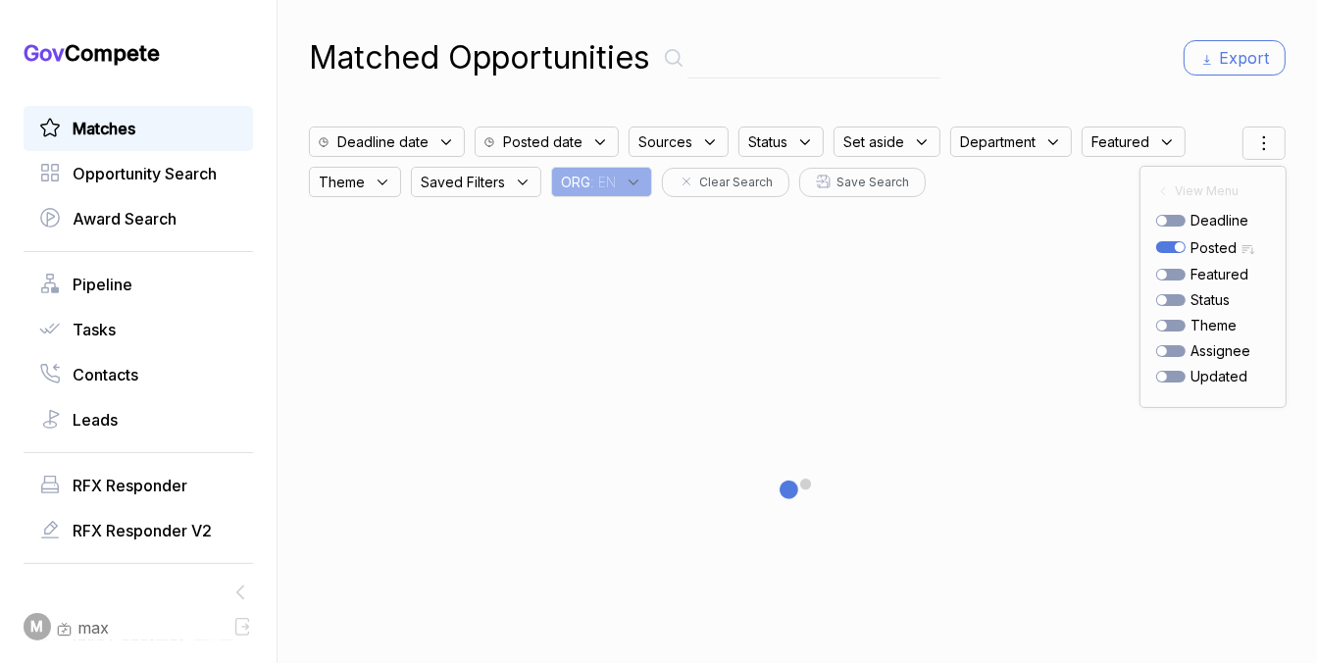
click at [1114, 68] on div "Matched Opportunities Export" at bounding box center [797, 57] width 977 height 47
